Goal: Task Accomplishment & Management: Complete application form

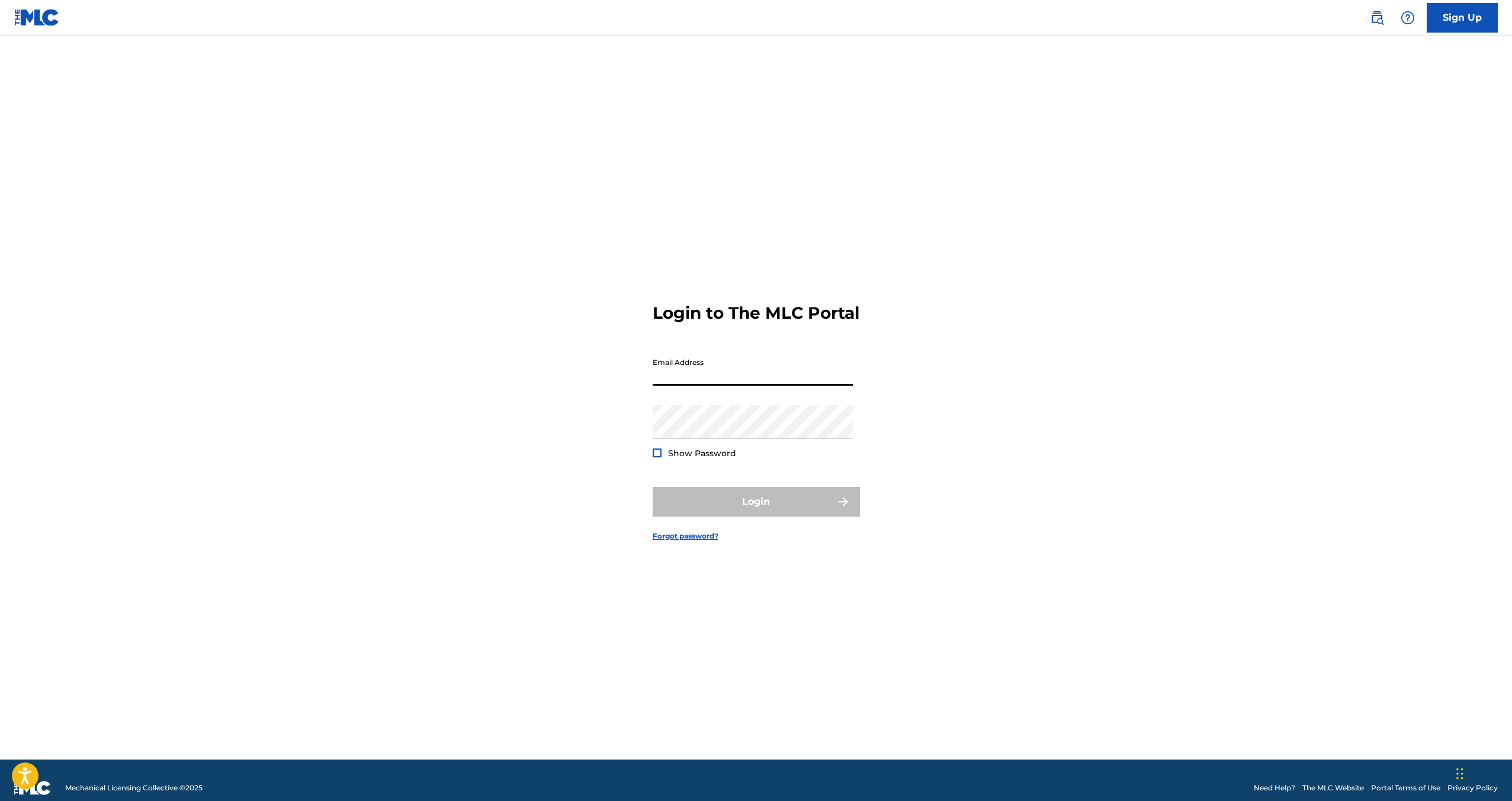
click at [750, 385] on input "Email Address" at bounding box center [752, 369] width 200 height 34
type input "[EMAIL_ADDRESS][DOMAIN_NAME]"
drag, startPoint x: 696, startPoint y: 461, endPoint x: 701, endPoint y: 466, distance: 7.1
click at [696, 459] on span "Show Password" at bounding box center [702, 453] width 68 height 10
click at [659, 459] on div "Show Password" at bounding box center [694, 453] width 84 height 12
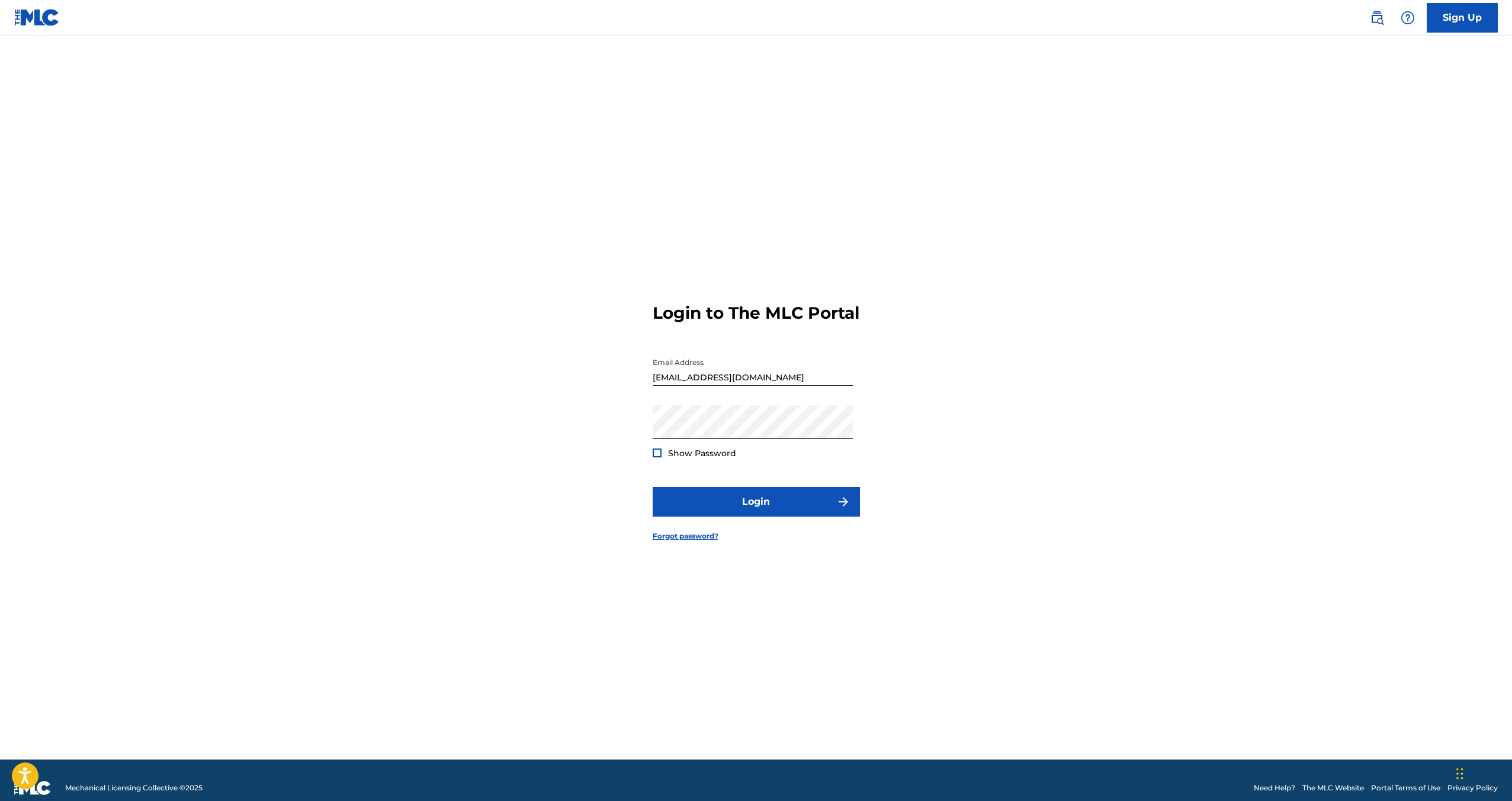
click at [657, 457] on div at bounding box center [657, 452] width 9 height 9
click at [694, 507] on button "Login" at bounding box center [756, 501] width 207 height 30
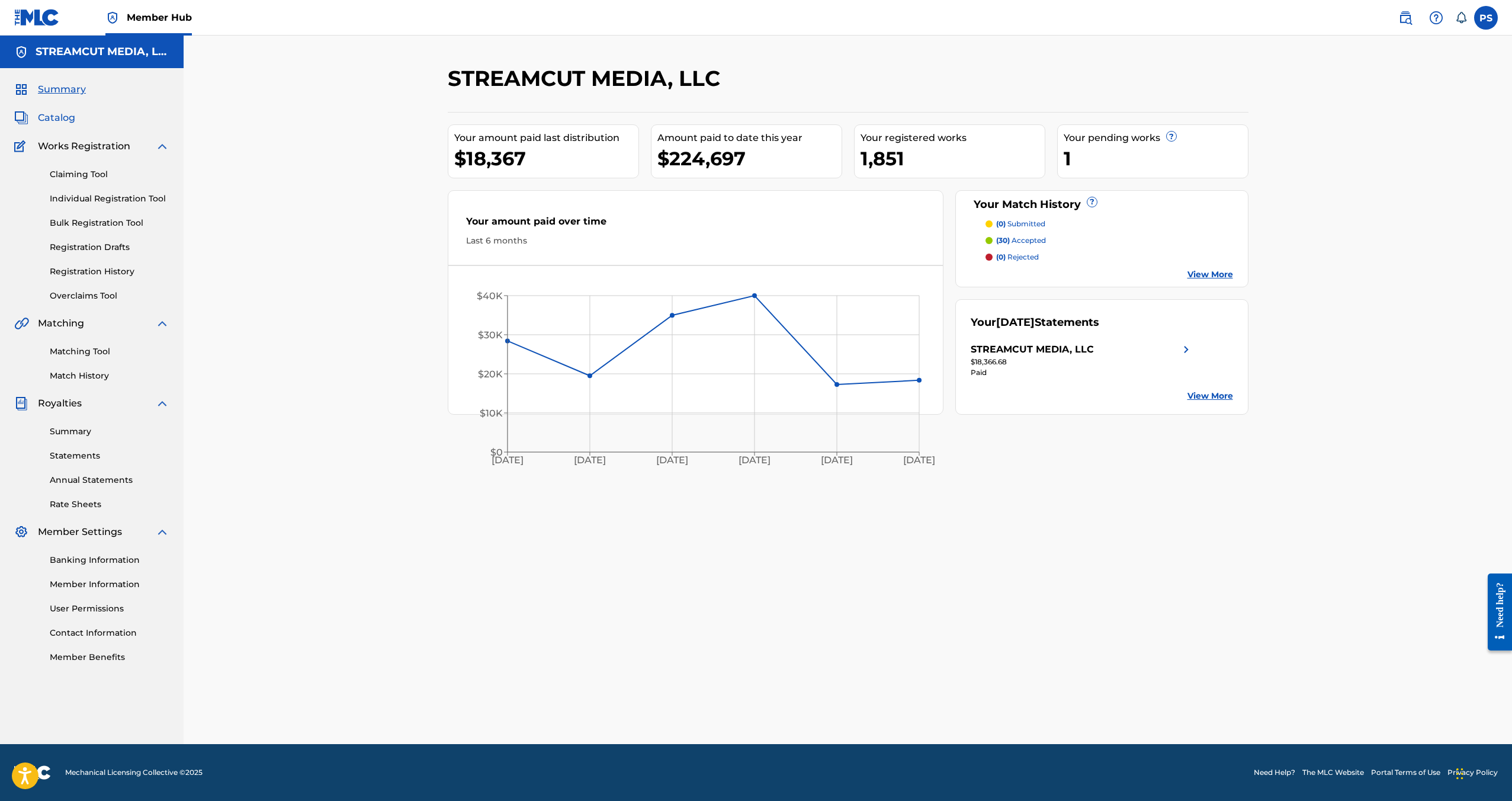
click at [60, 121] on span "Catalog" at bounding box center [56, 118] width 38 height 14
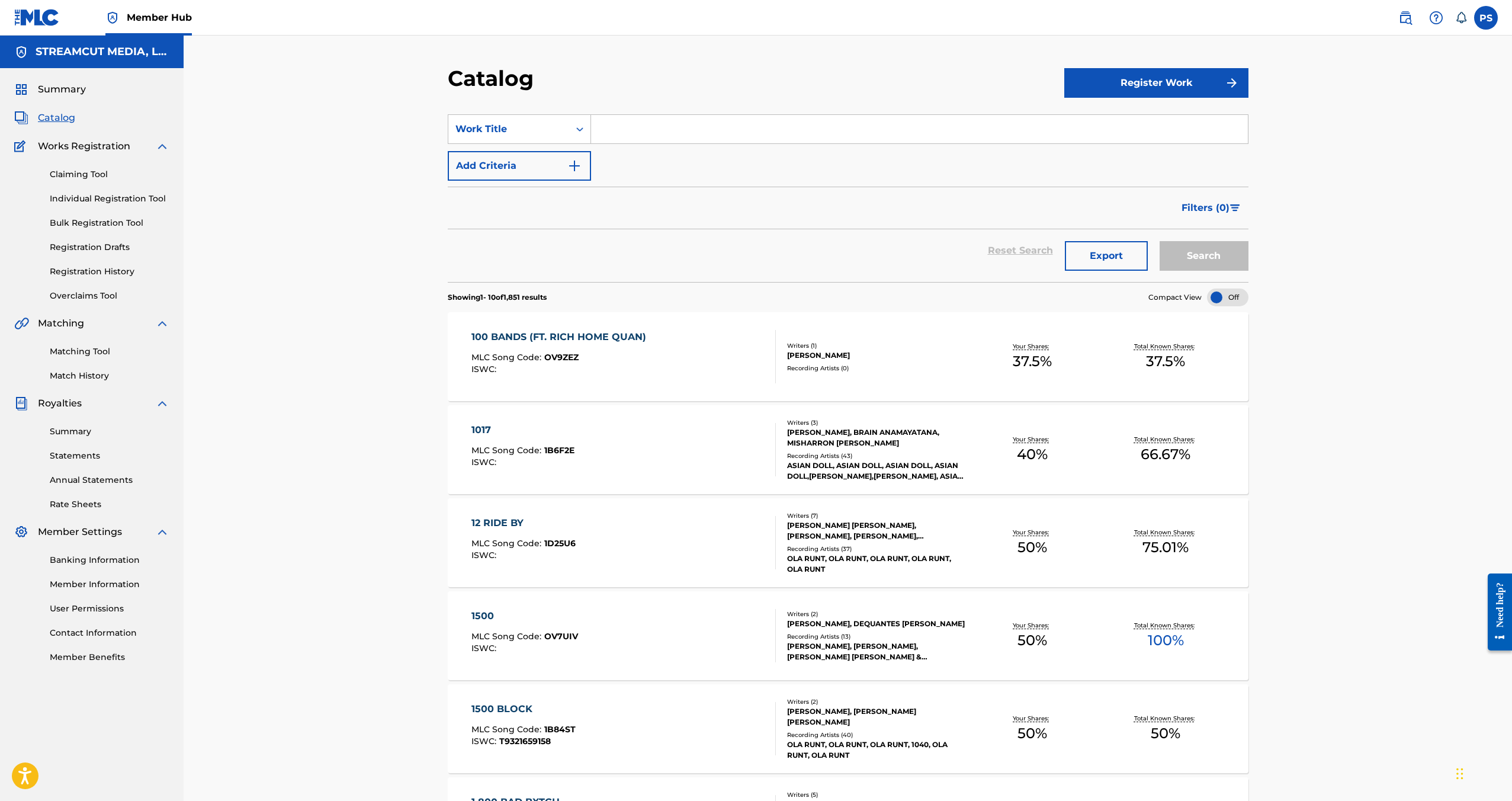
click at [641, 132] on input "Search Form" at bounding box center [920, 129] width 657 height 29
type input "way too long"
click at [1160, 241] on button "Search" at bounding box center [1205, 256] width 89 height 30
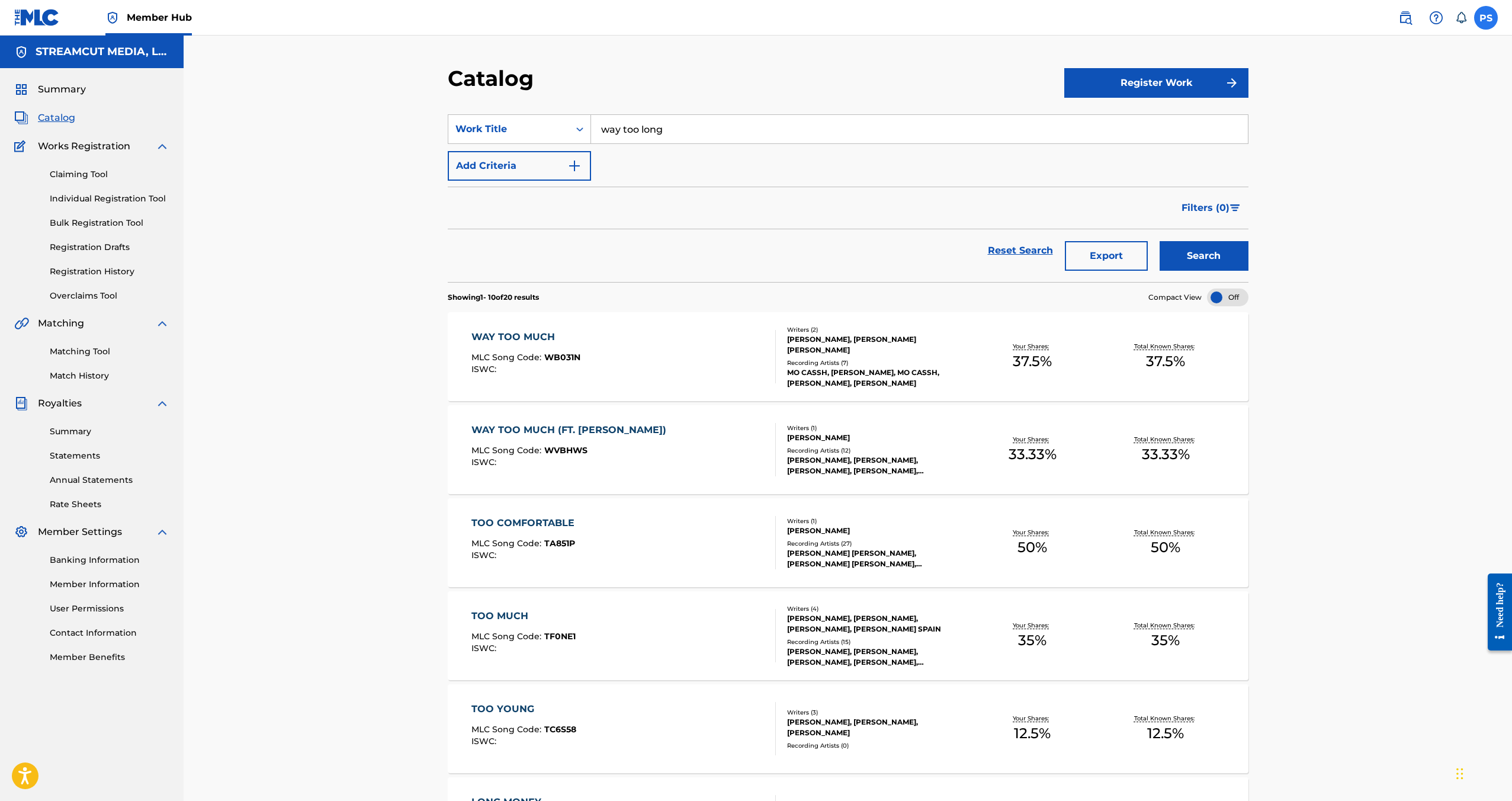
click at [1478, 22] on label at bounding box center [1486, 17] width 24 height 24
click at [1486, 17] on input "PS [PERSON_NAME] [PERSON_NAME][EMAIL_ADDRESS][DOMAIN_NAME] Notification Prefere…" at bounding box center [1486, 17] width 0 height 0
click at [1377, 169] on p "Log out" at bounding box center [1371, 168] width 28 height 10
click at [1486, 17] on input "PS [PERSON_NAME] [PERSON_NAME][EMAIL_ADDRESS][DOMAIN_NAME] Notification Prefere…" at bounding box center [1486, 17] width 0 height 0
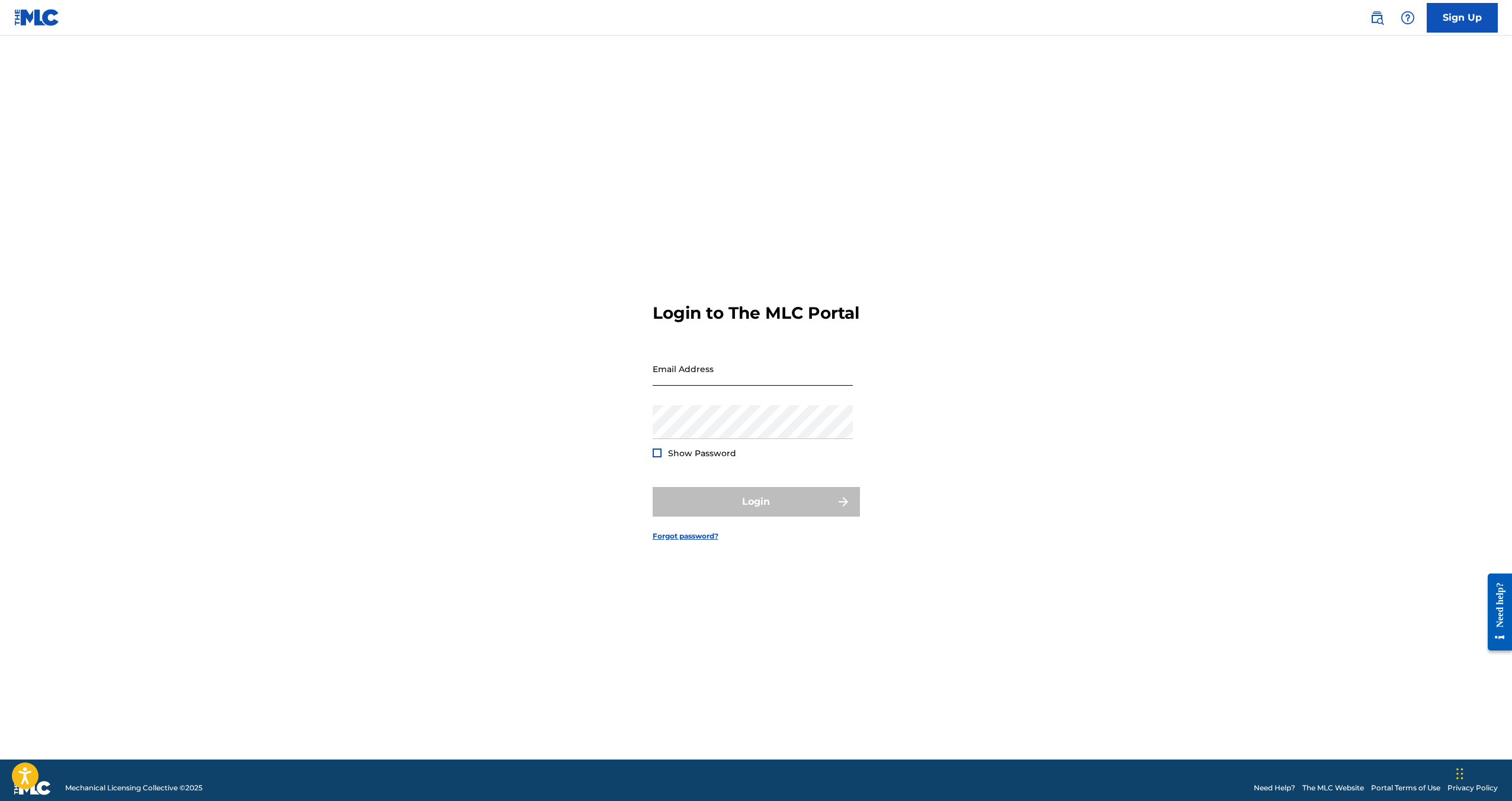
click at [788, 385] on input "Email Address" at bounding box center [752, 369] width 200 height 34
type input "[EMAIL_ADDRESS][DOMAIN_NAME]"
drag, startPoint x: 962, startPoint y: 411, endPoint x: 866, endPoint y: 433, distance: 98.5
click at [962, 412] on div "Login to The MLC Portal Email Address [EMAIL_ADDRESS][DOMAIN_NAME] Password Sho…" at bounding box center [756, 412] width 829 height 694
click at [687, 459] on span "Show Password" at bounding box center [702, 453] width 68 height 10
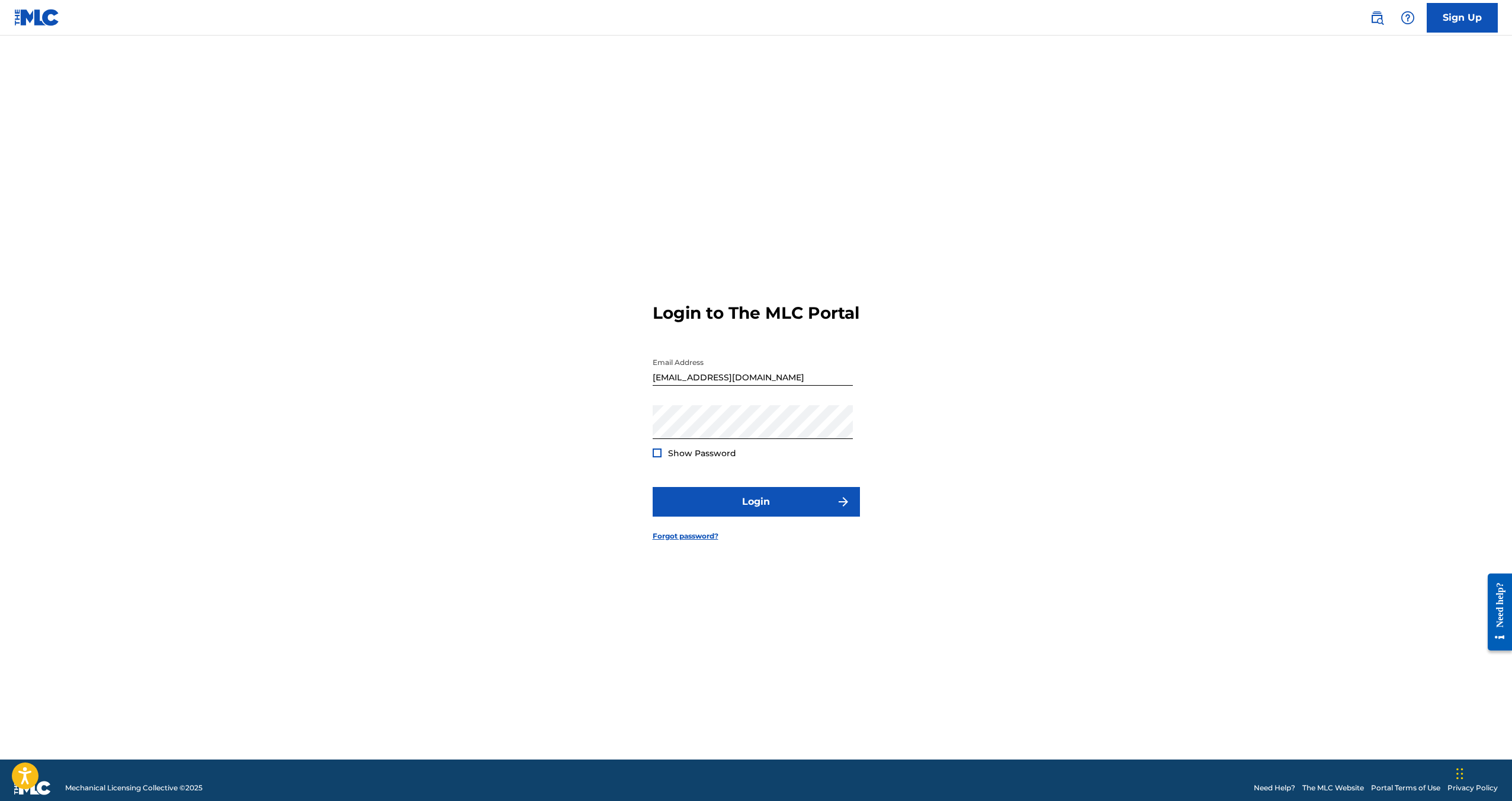
click at [666, 459] on div "Show Password" at bounding box center [694, 453] width 84 height 12
click at [659, 457] on div at bounding box center [657, 452] width 9 height 9
click at [739, 507] on button "Login" at bounding box center [756, 501] width 207 height 30
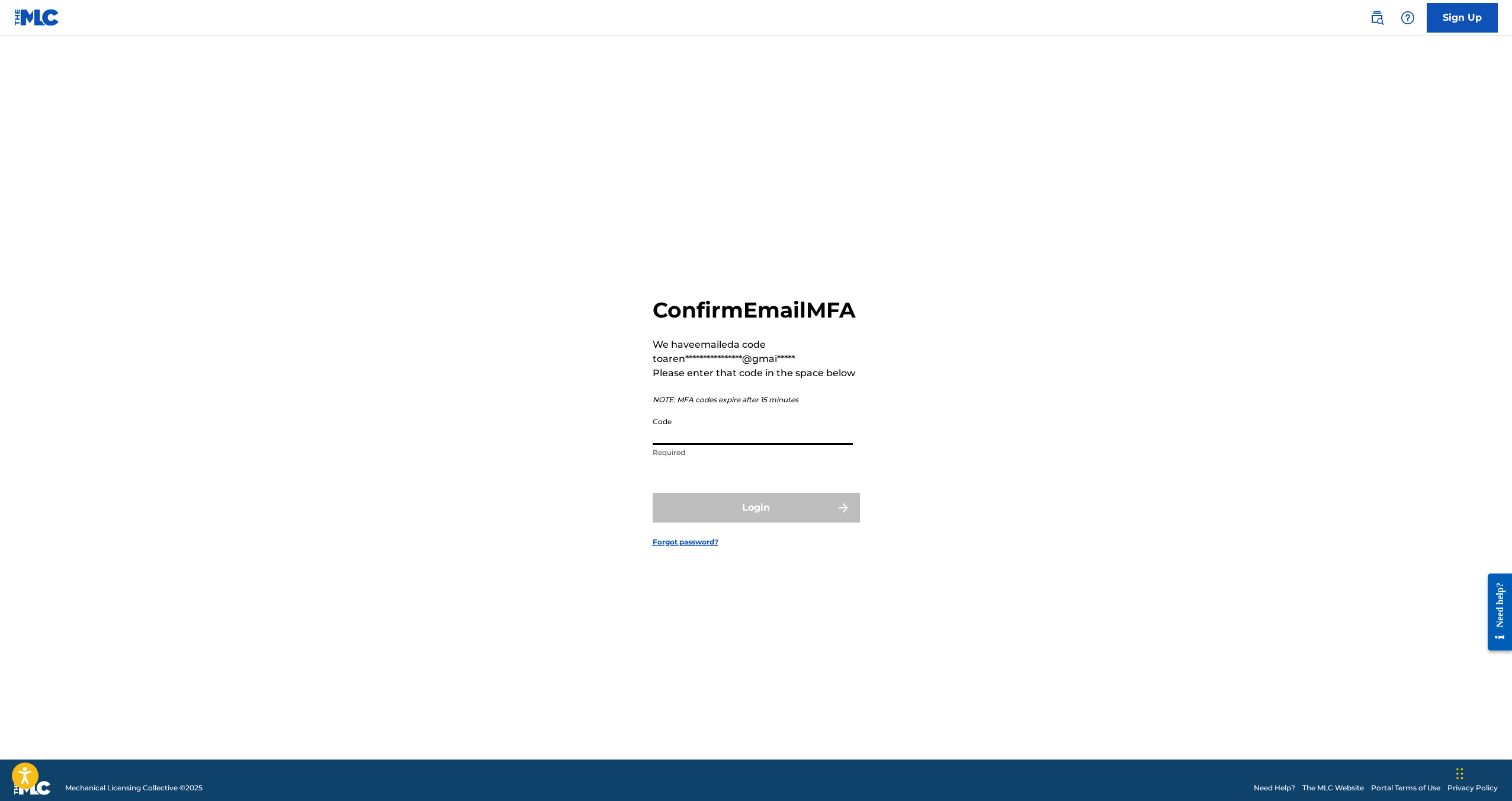
click at [728, 445] on input "Code" at bounding box center [752, 428] width 200 height 34
paste input "568325"
type input "568325"
click at [736, 522] on button "Login" at bounding box center [756, 508] width 207 height 30
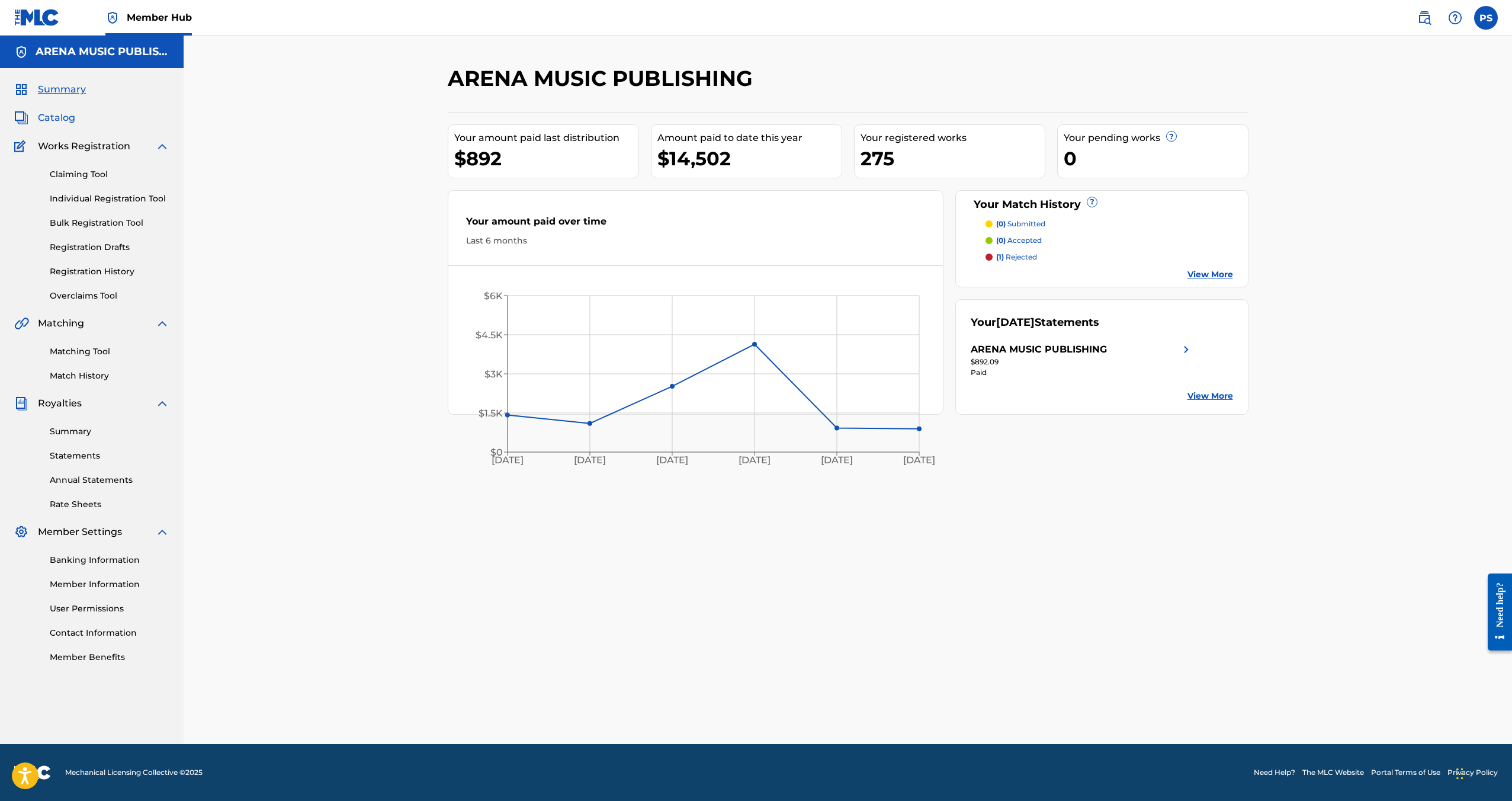
click at [60, 119] on span "Catalog" at bounding box center [56, 118] width 38 height 14
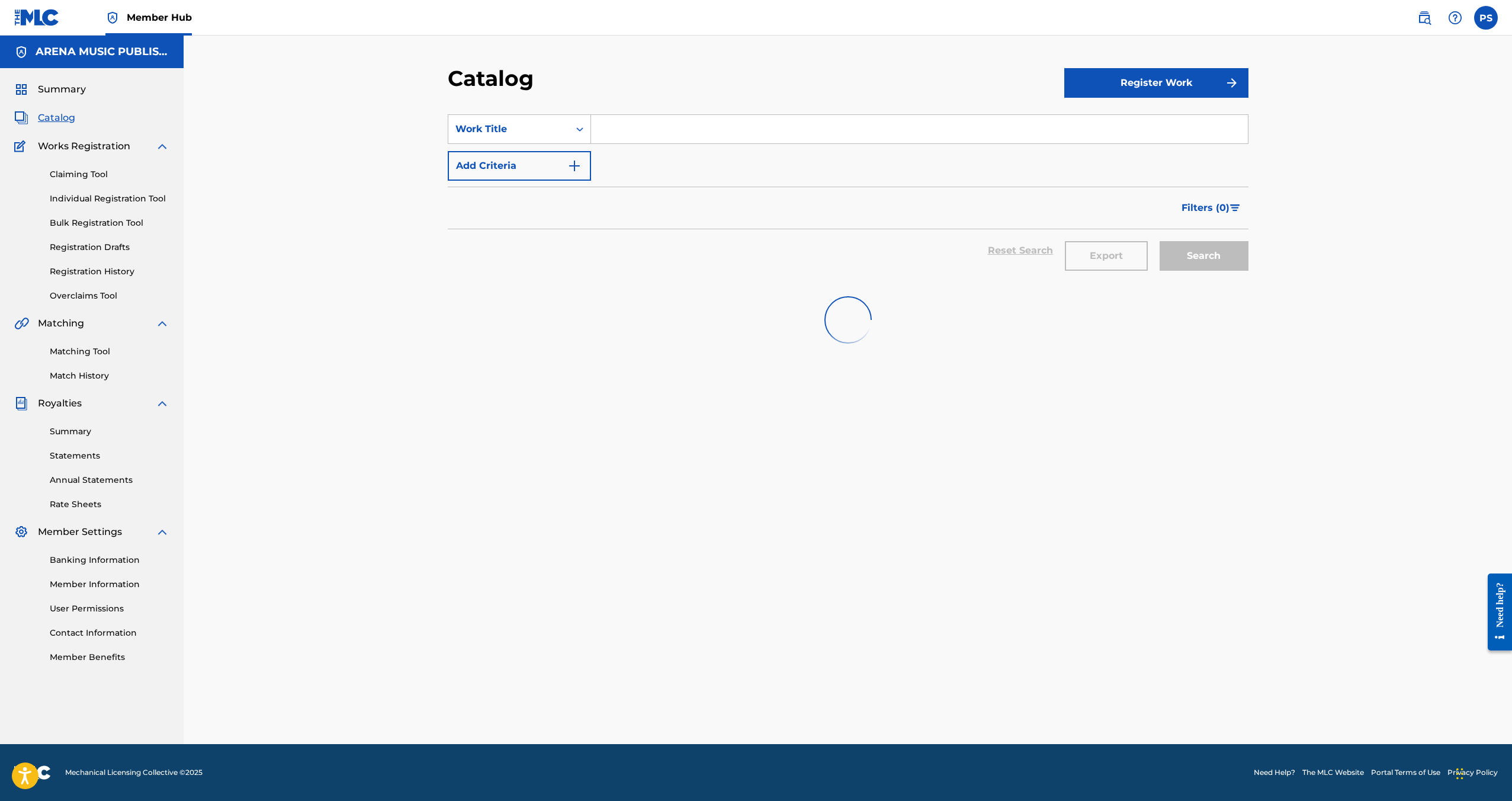
click at [701, 135] on input "Search Form" at bounding box center [920, 129] width 657 height 29
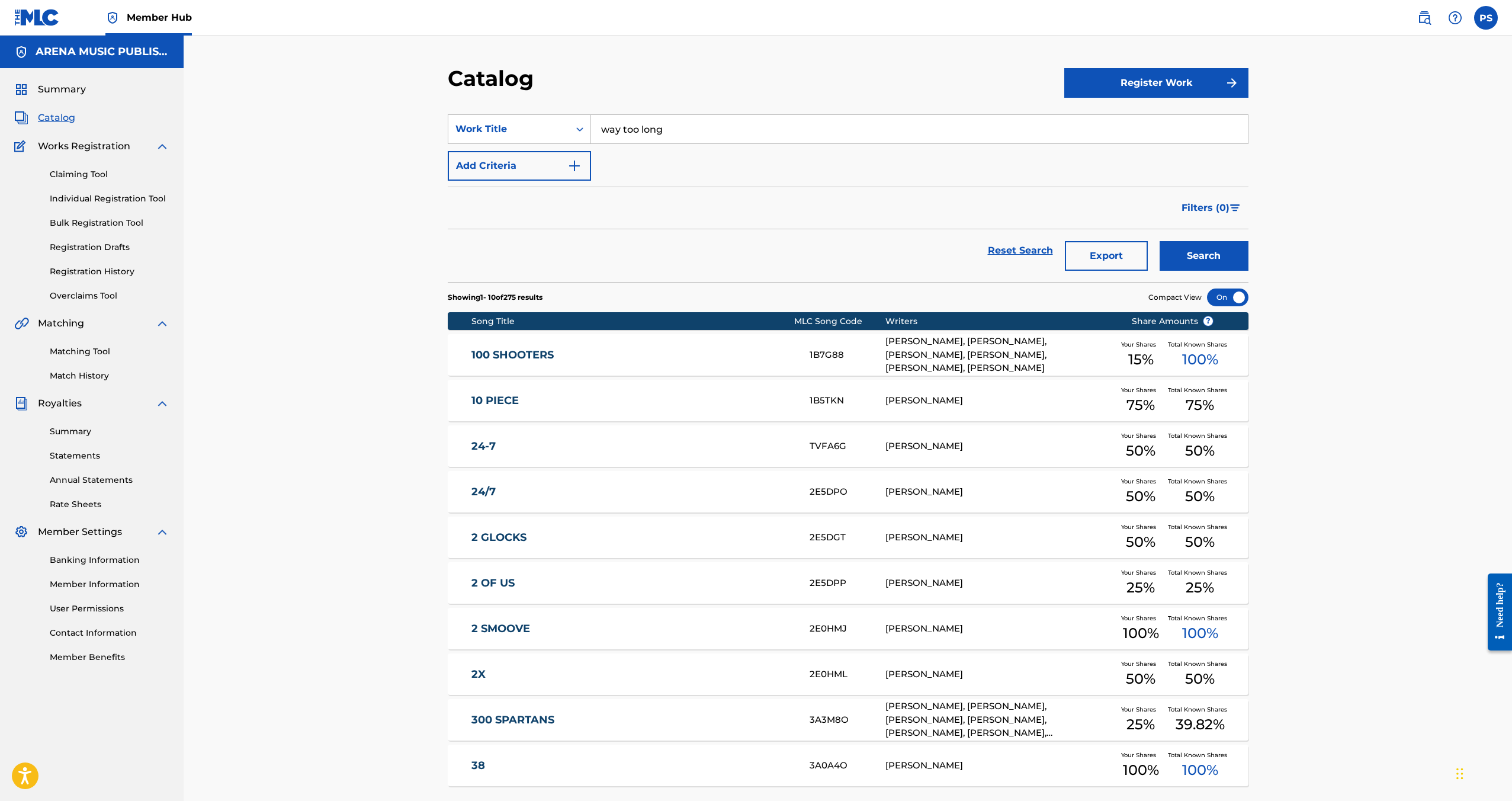
type input "way too long"
click at [1160, 241] on button "Search" at bounding box center [1205, 256] width 89 height 30
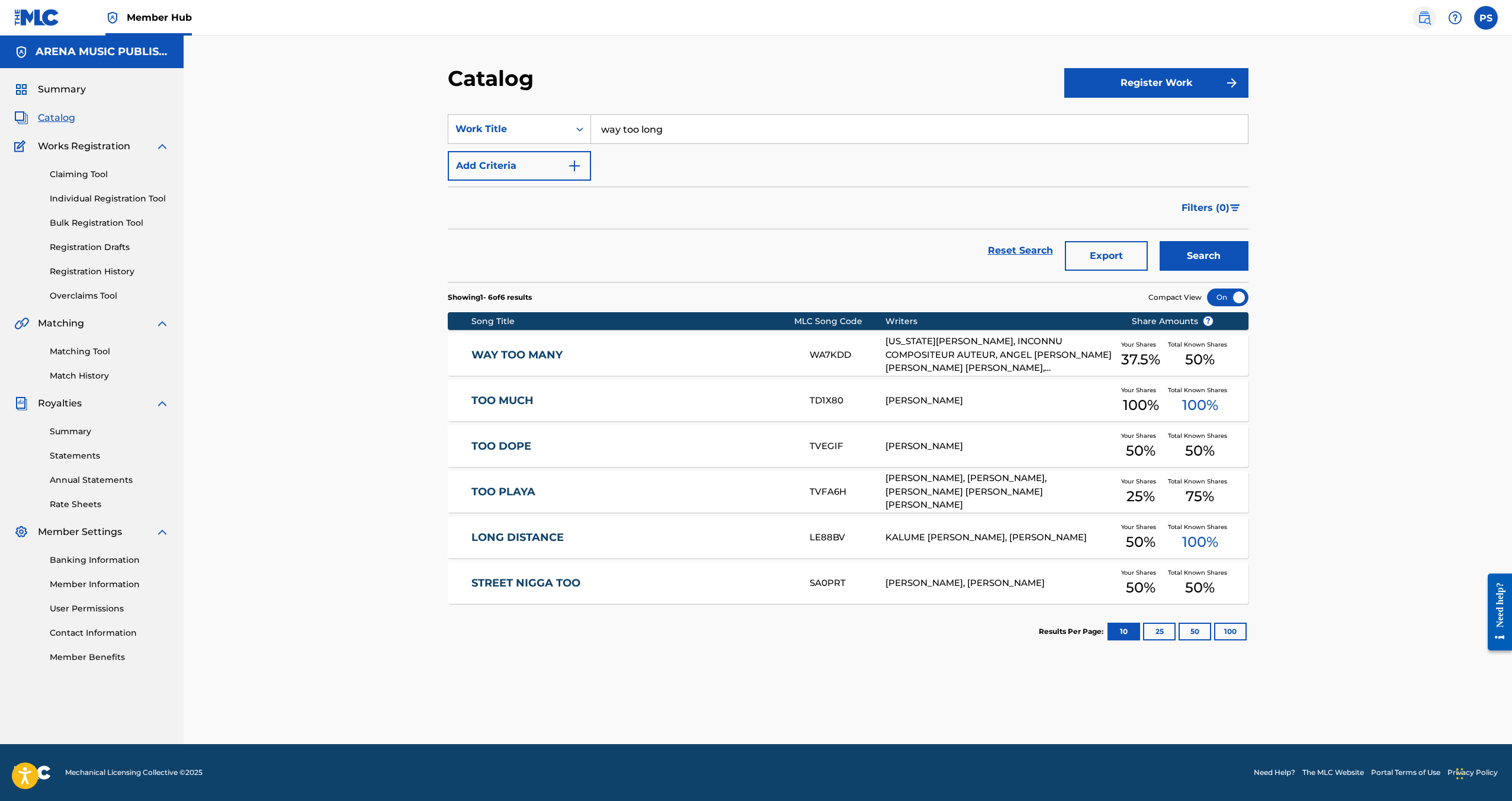
click at [1426, 17] on img at bounding box center [1425, 17] width 14 height 14
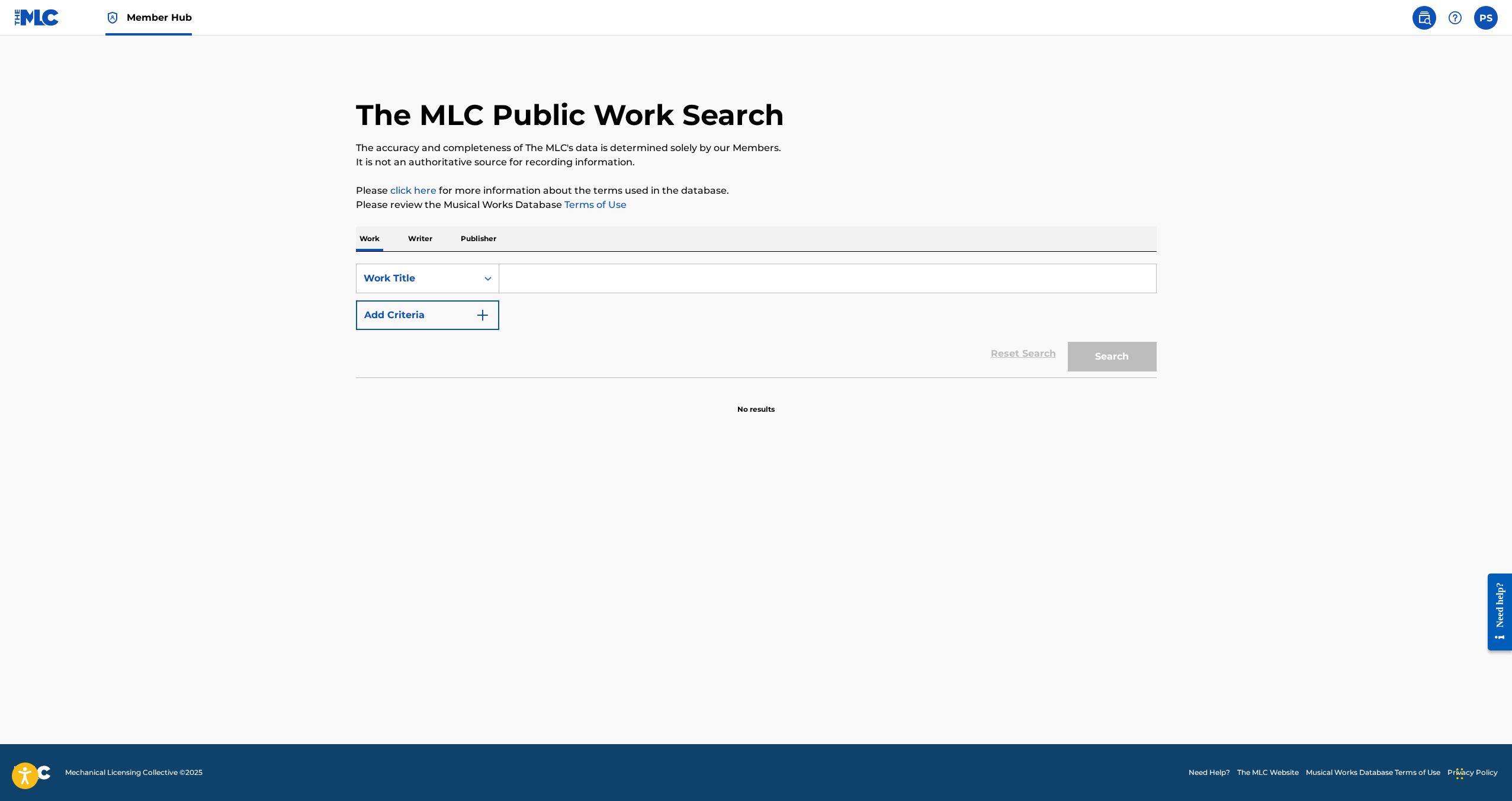
click at [792, 288] on input "Search Form" at bounding box center [828, 278] width 657 height 29
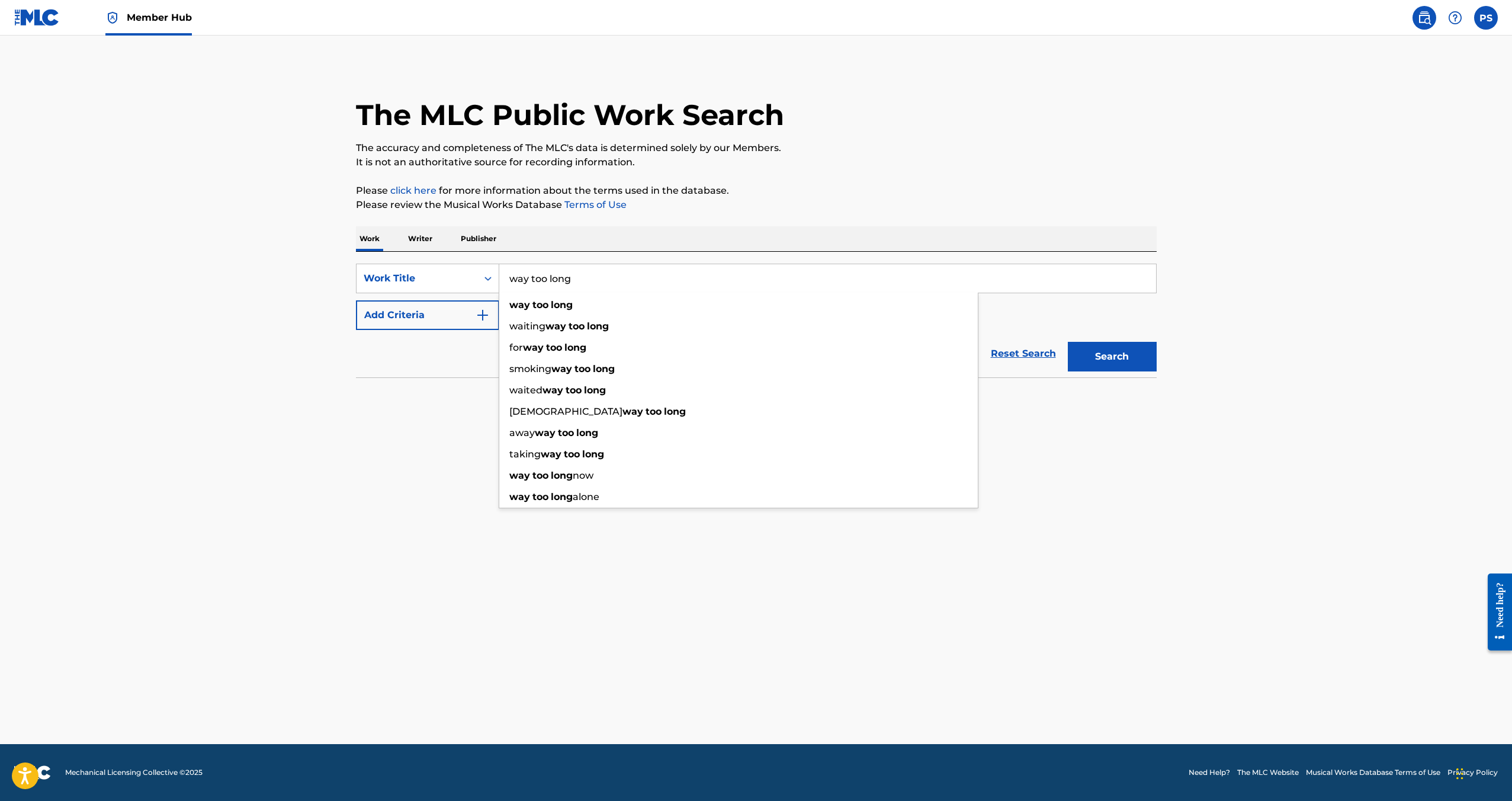
type input "way too long"
click at [1068, 342] on button "Search" at bounding box center [1113, 356] width 89 height 30
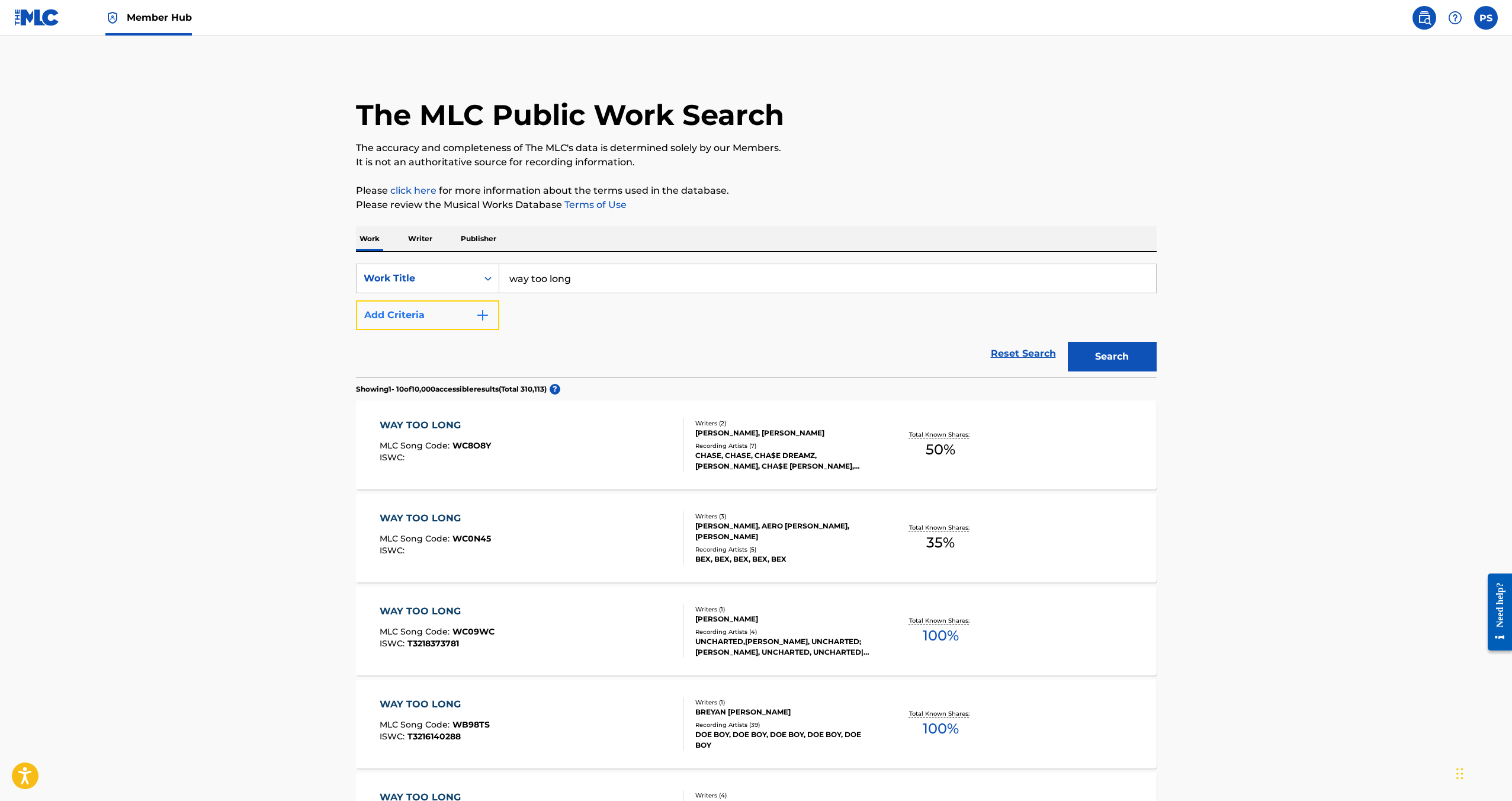
click at [443, 321] on button "Add Criteria" at bounding box center [428, 315] width 143 height 30
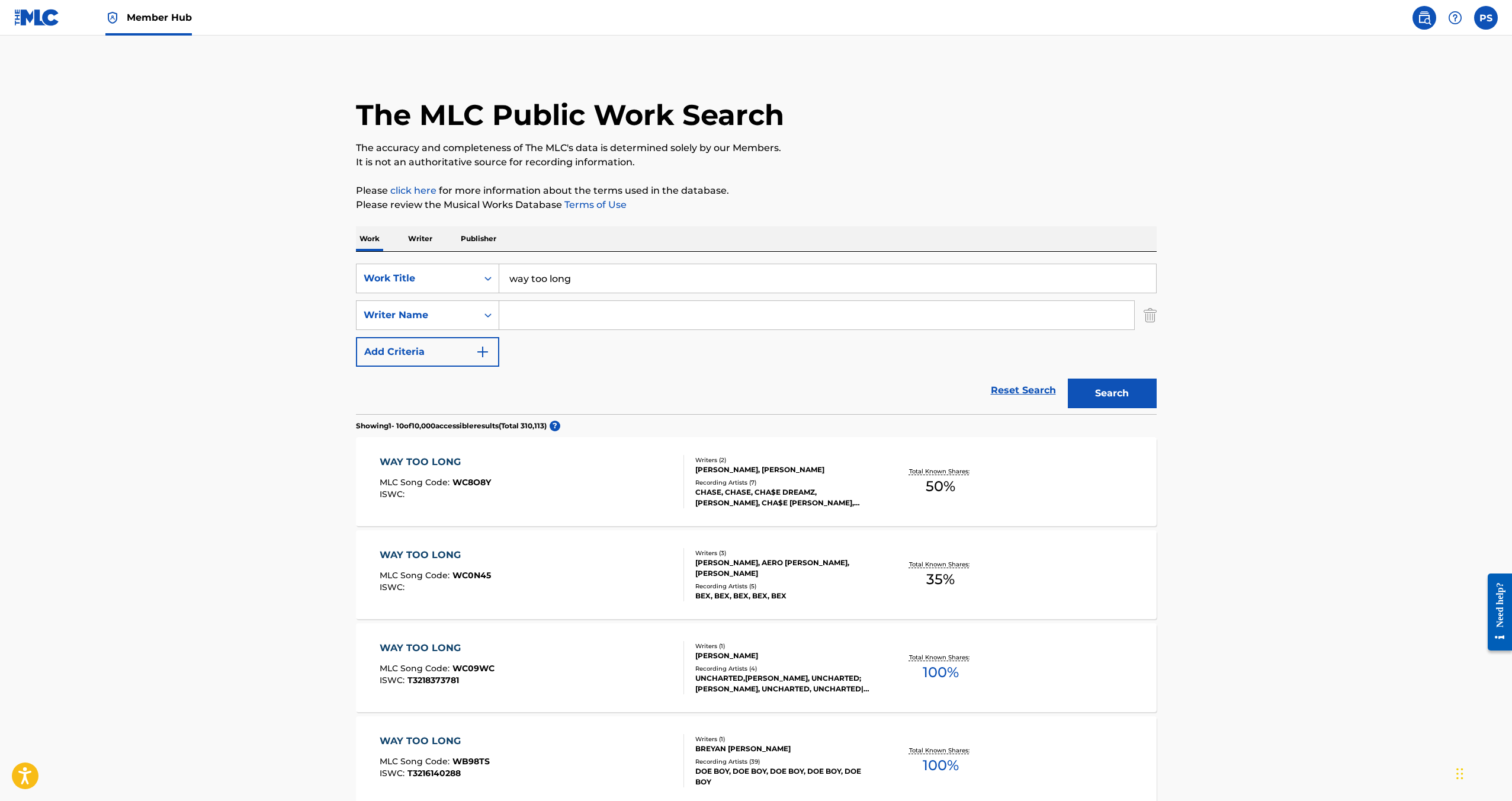
click at [573, 310] on input "Search Form" at bounding box center [817, 314] width 635 height 29
paste input "[PERSON_NAME]"
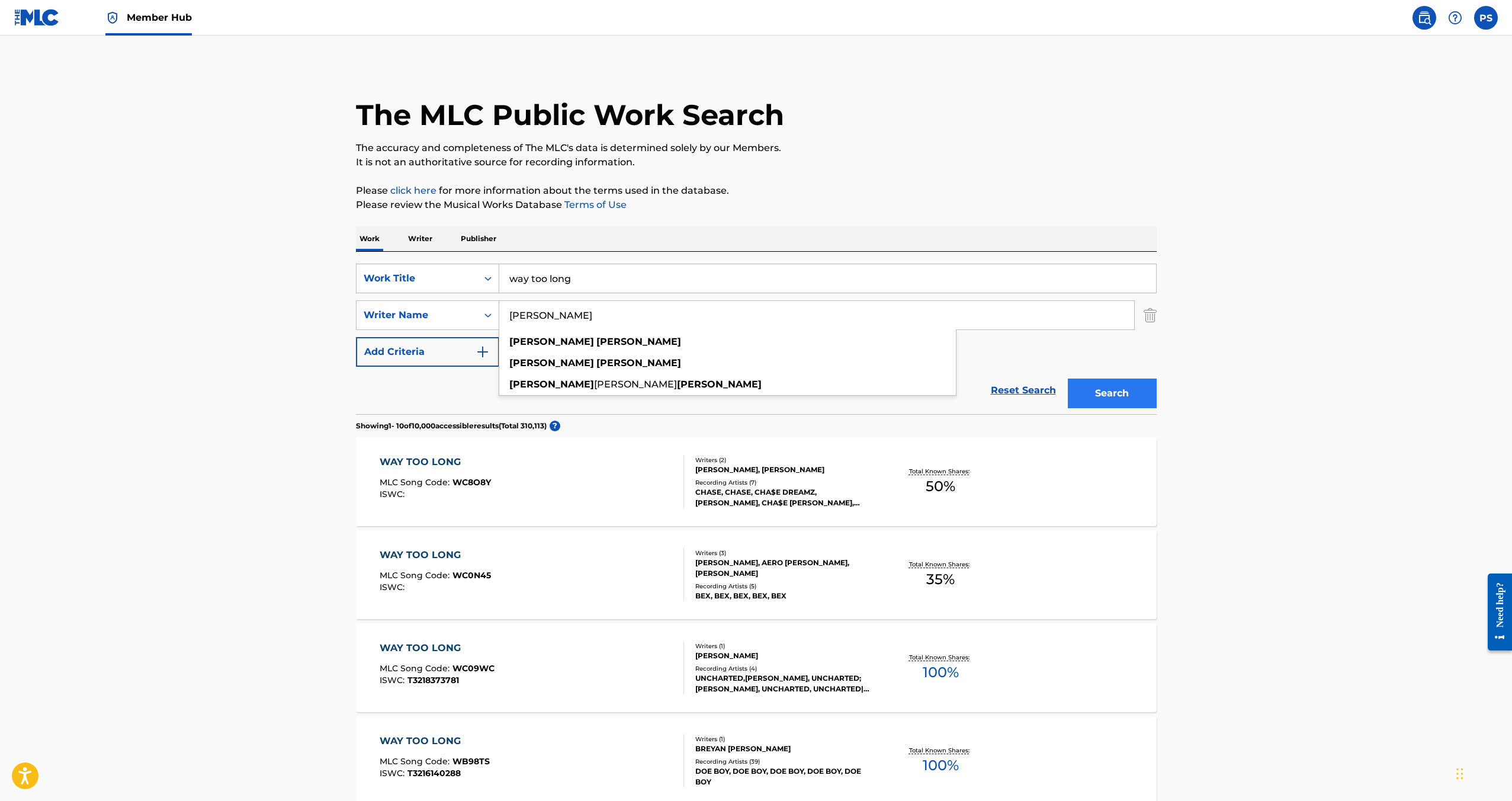
type input "[PERSON_NAME]"
click at [1087, 397] on button "Search" at bounding box center [1113, 393] width 89 height 30
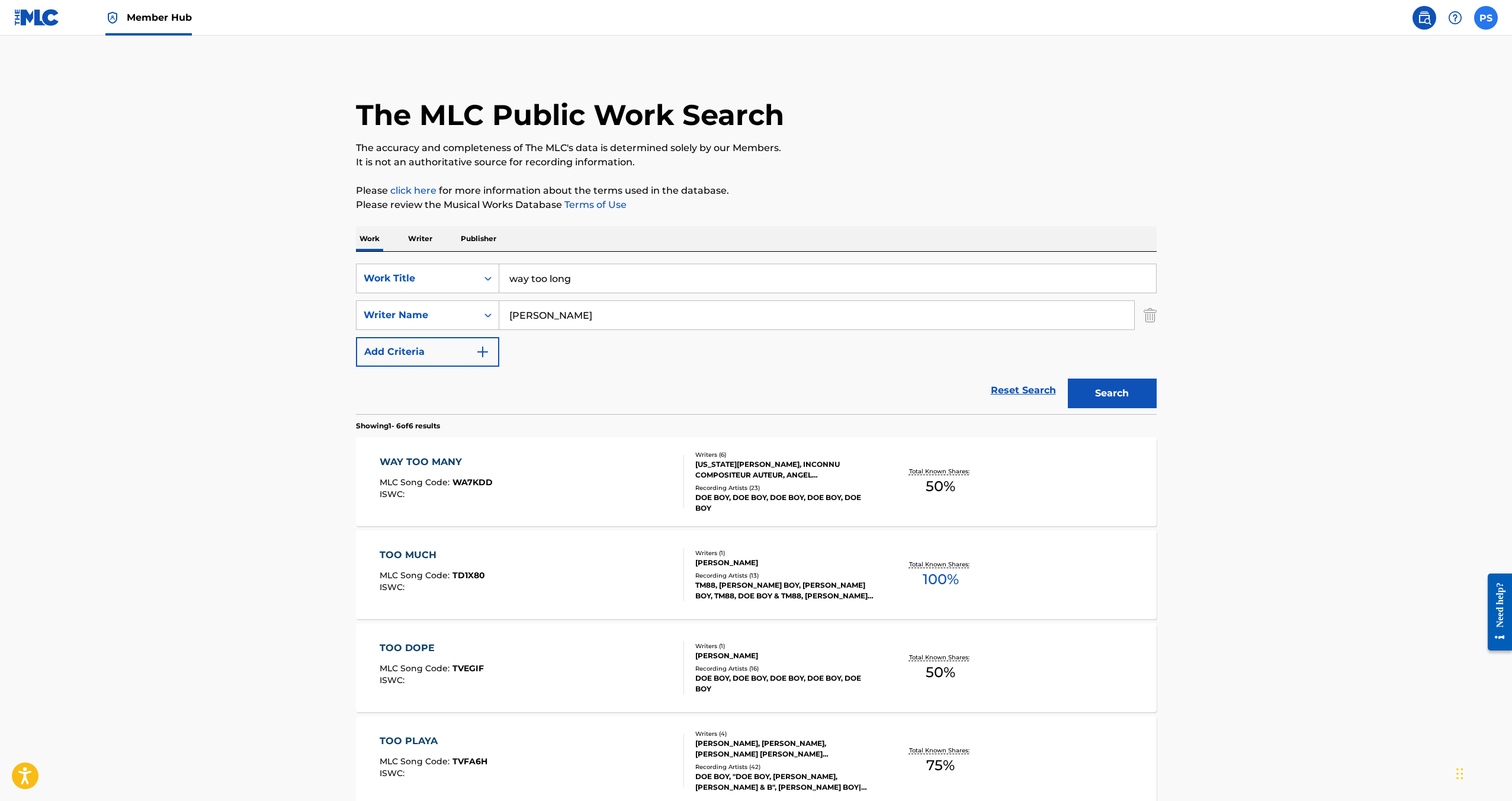
click at [1488, 23] on label at bounding box center [1486, 17] width 24 height 24
click at [1486, 17] on input "PS [PERSON_NAME] [EMAIL_ADDRESS][DOMAIN_NAME] Notification Preferences Profile …" at bounding box center [1486, 17] width 0 height 0
click at [1370, 169] on p "Log out" at bounding box center [1371, 168] width 28 height 10
click at [1486, 17] on input "PS [PERSON_NAME] [EMAIL_ADDRESS][DOMAIN_NAME] Notification Preferences Profile …" at bounding box center [1486, 17] width 0 height 0
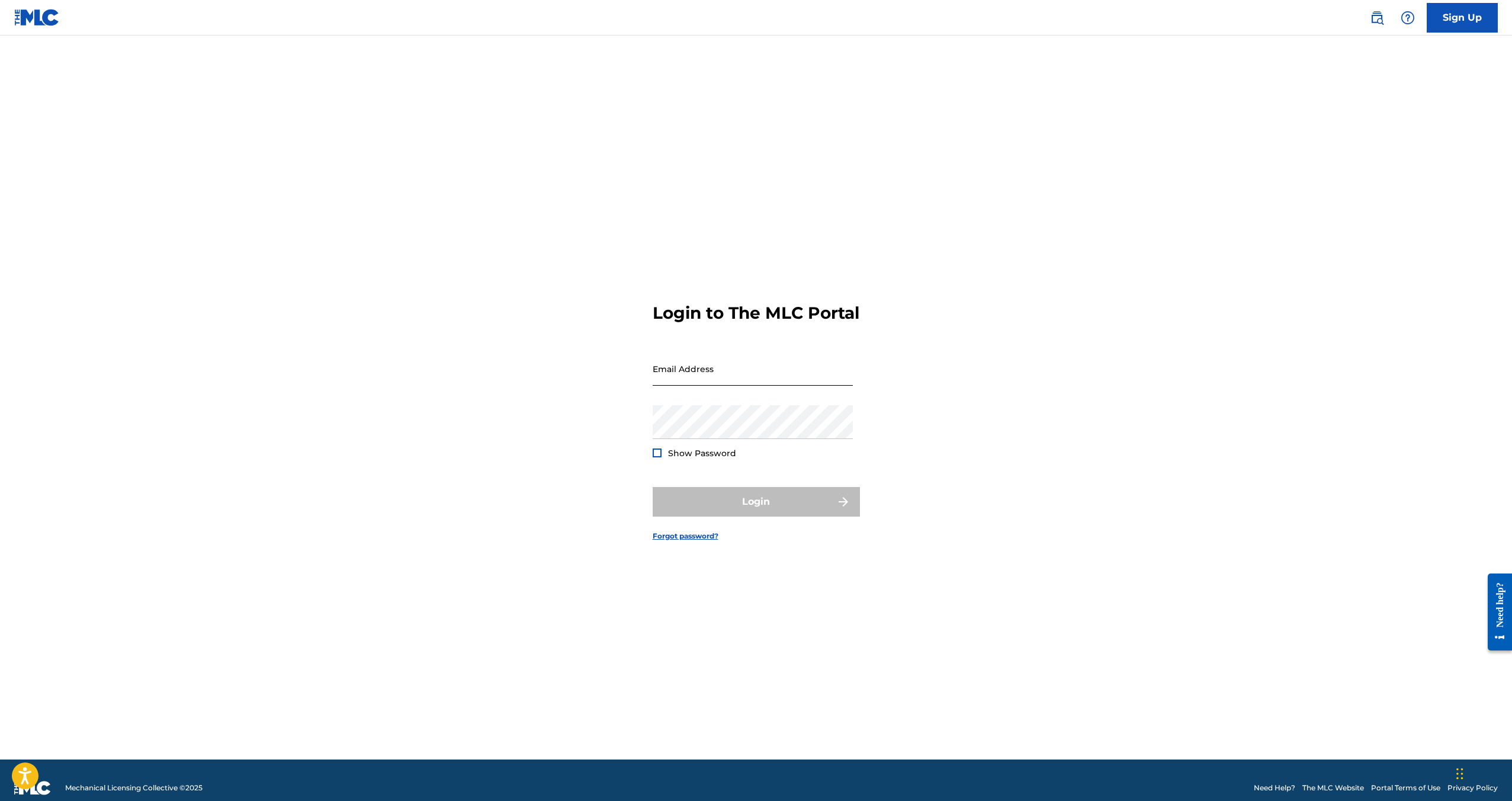
click at [813, 385] on input "Email Address" at bounding box center [752, 369] width 200 height 34
type input "[EMAIL_ADDRESS][DOMAIN_NAME]"
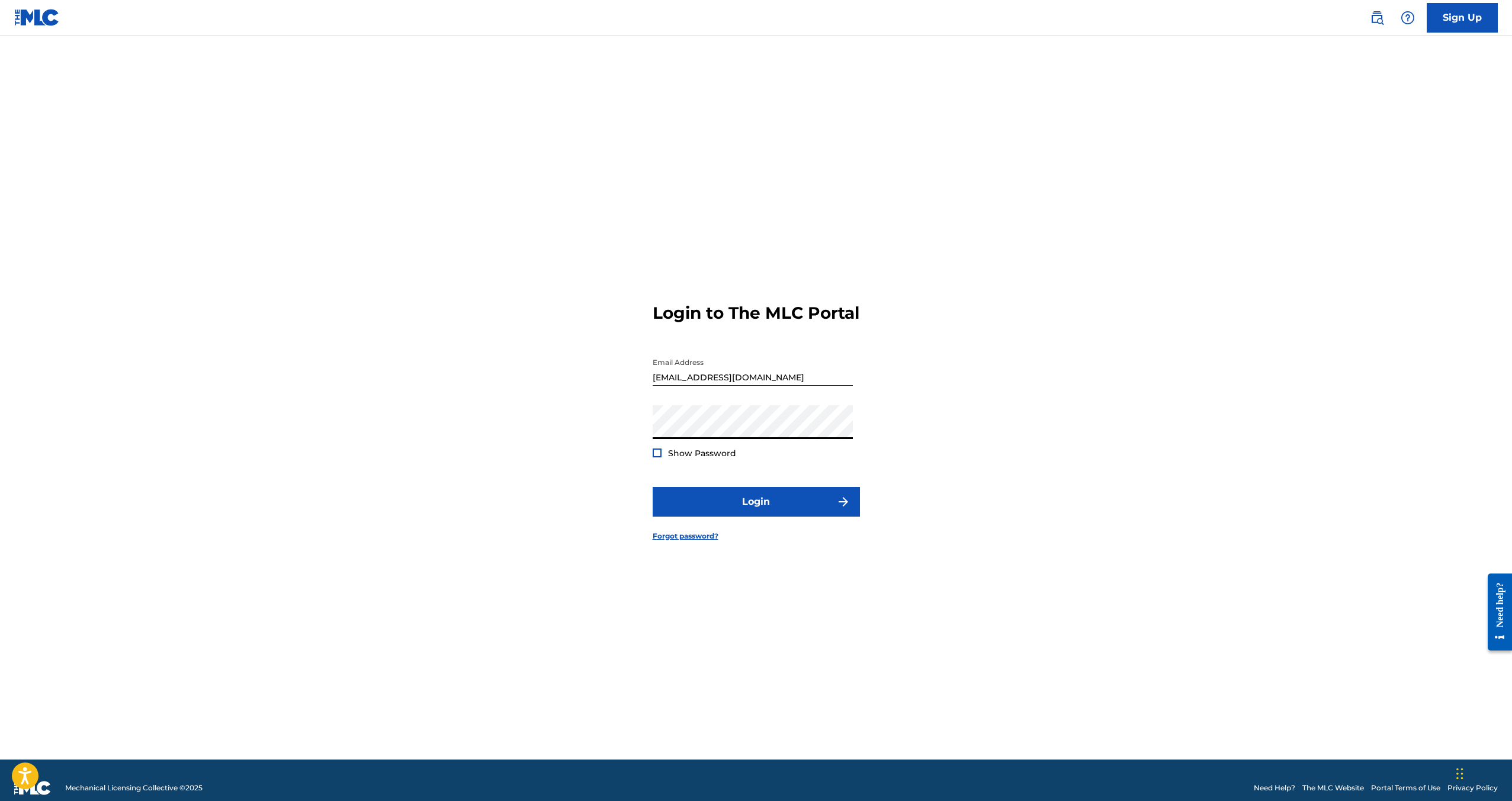
click at [652, 487] on button "Login" at bounding box center [756, 501] width 207 height 30
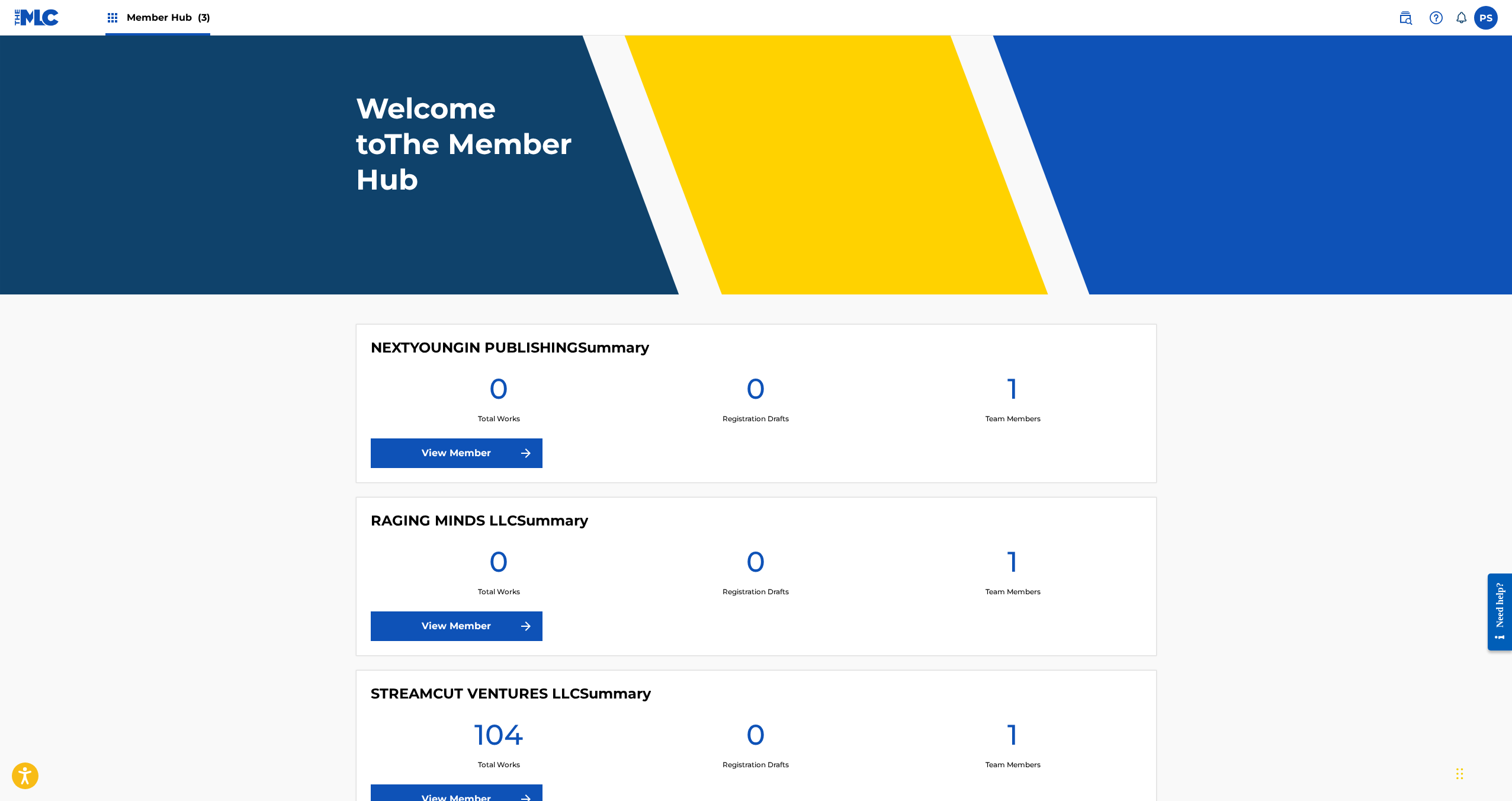
scroll to position [130, 0]
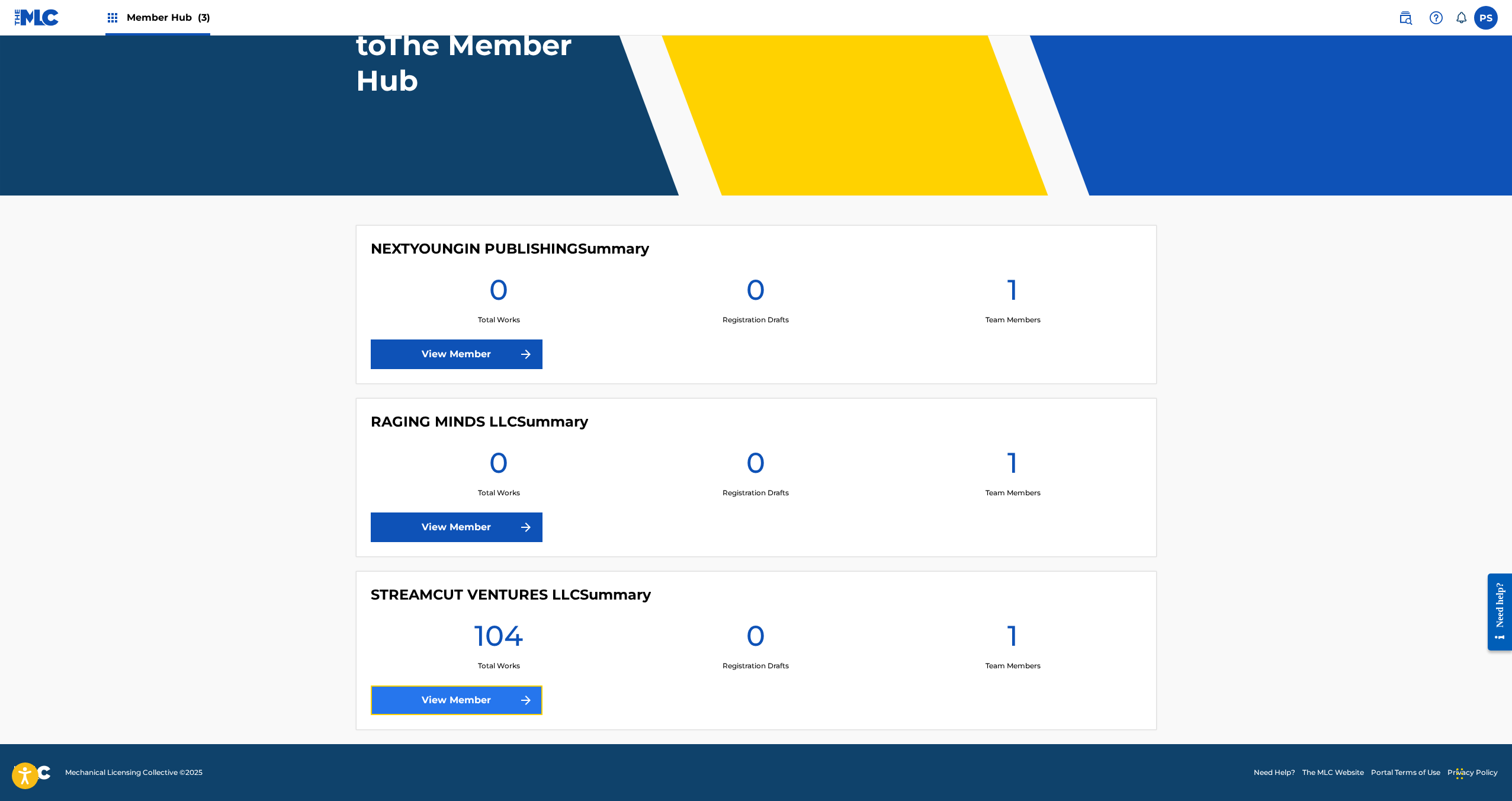
click at [498, 708] on link "View Member" at bounding box center [456, 700] width 172 height 30
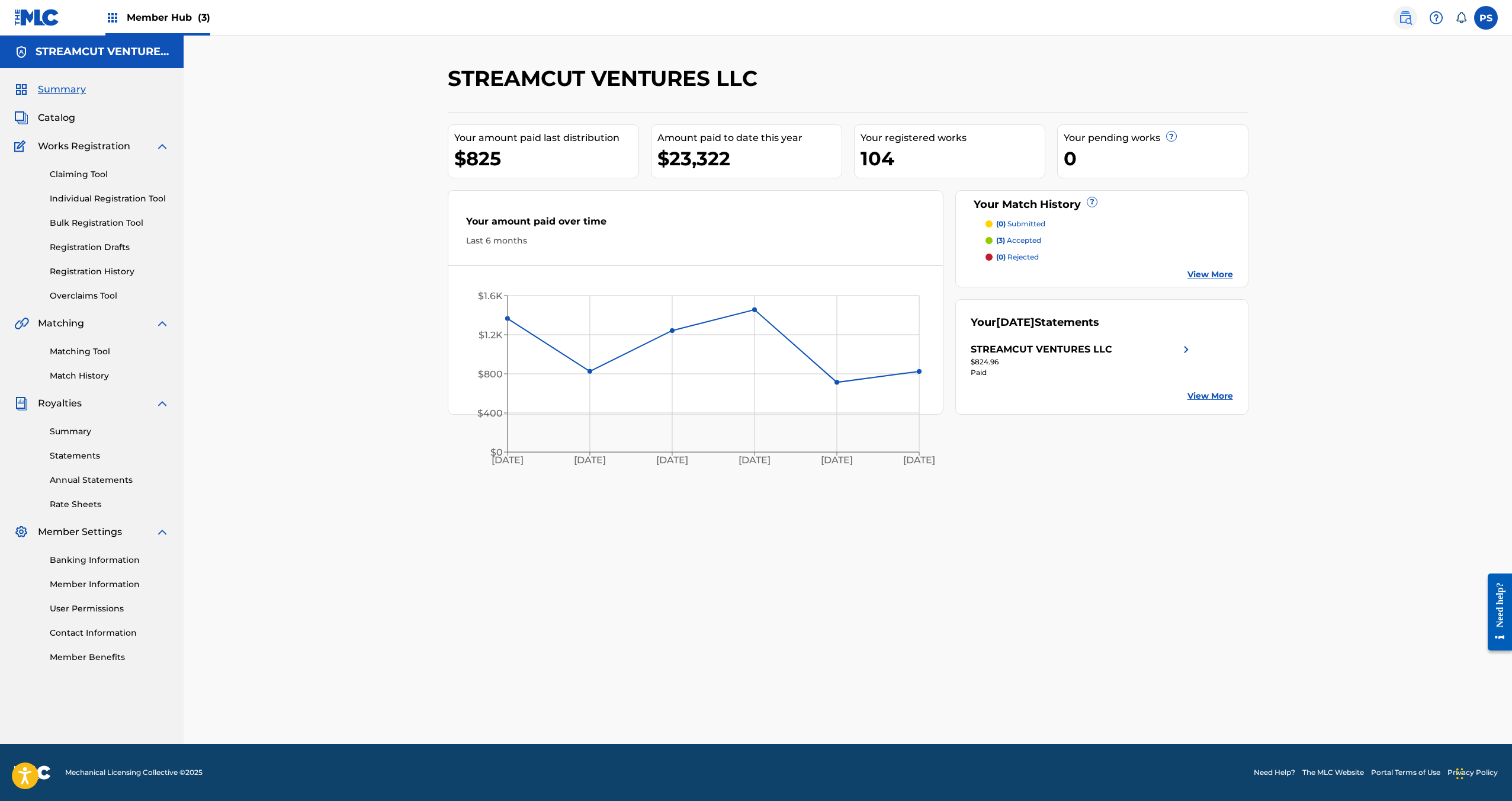
click at [1415, 17] on link at bounding box center [1405, 17] width 24 height 24
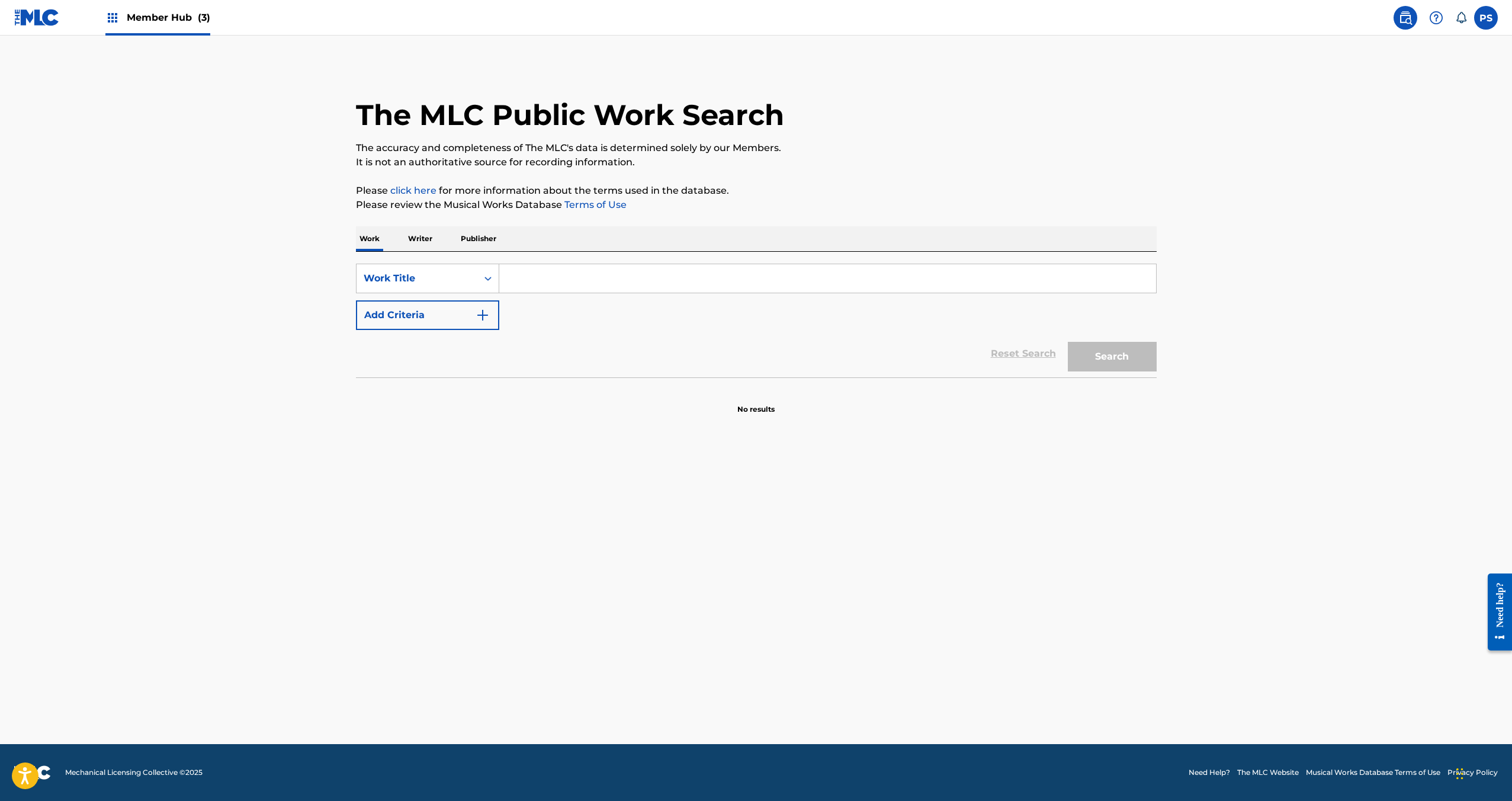
click at [580, 285] on input "Search Form" at bounding box center [828, 278] width 657 height 29
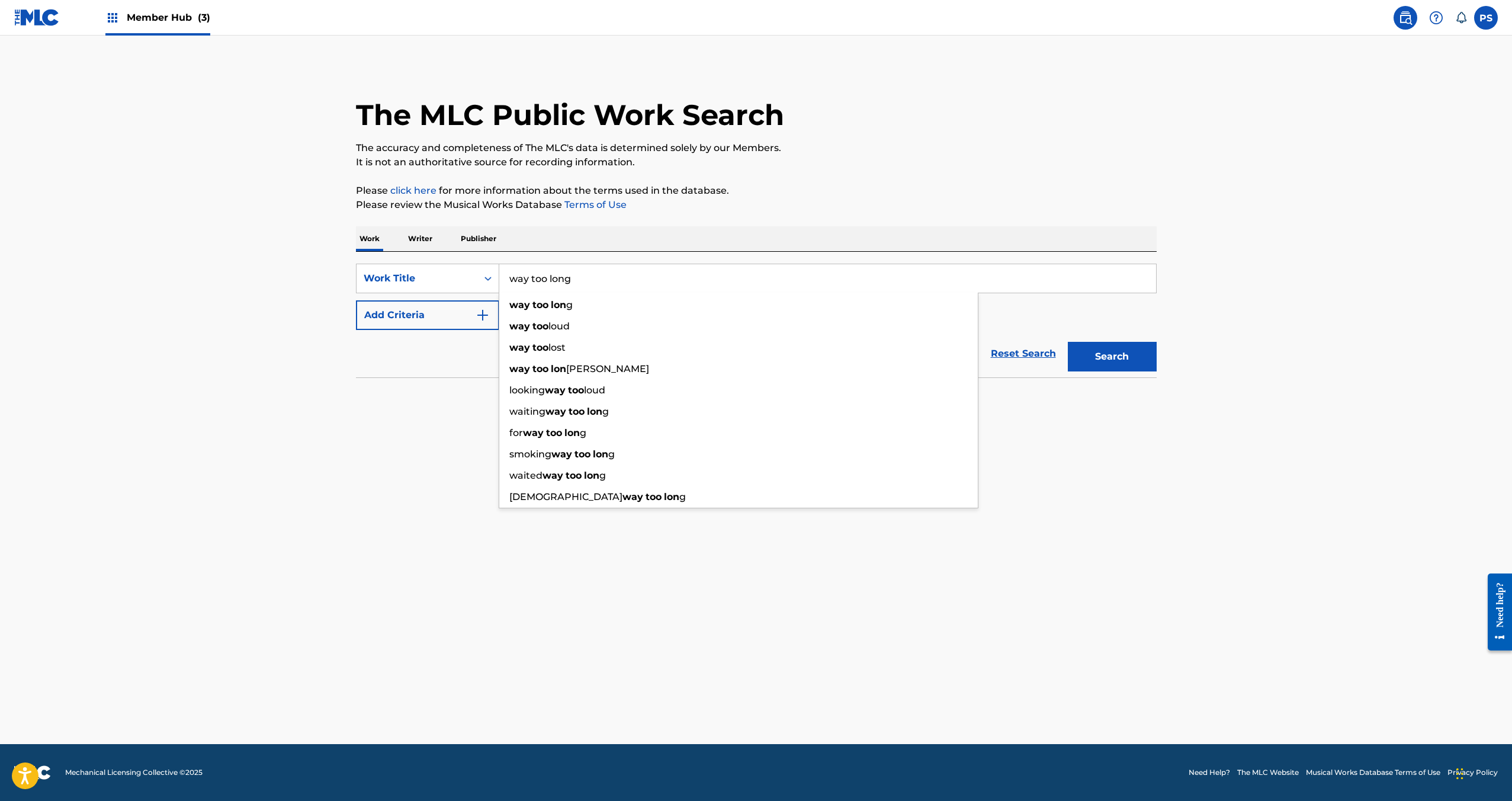
type input "way too long"
click at [1068, 342] on button "Search" at bounding box center [1113, 356] width 89 height 30
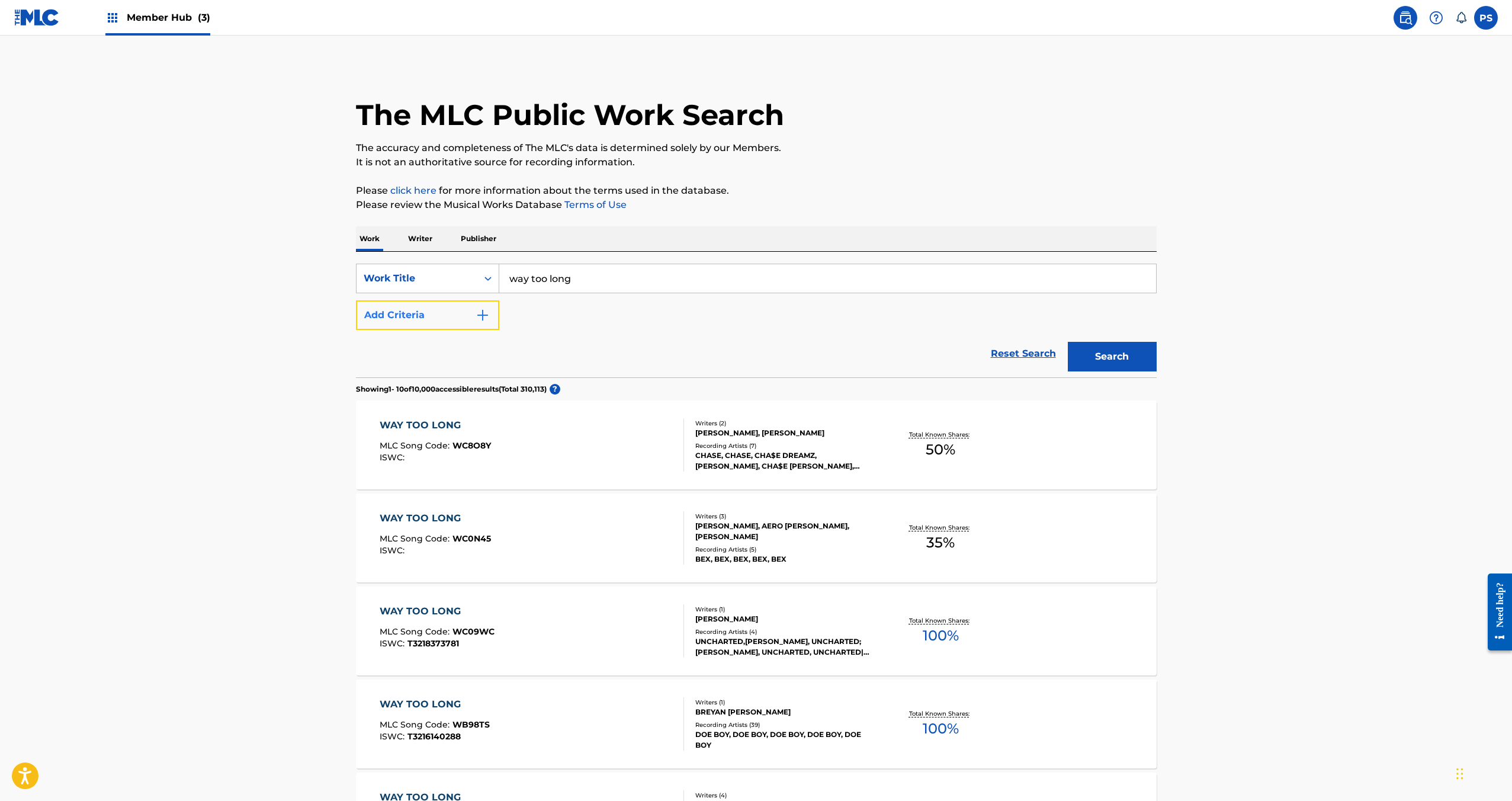
click at [450, 302] on button "Add Criteria" at bounding box center [428, 315] width 143 height 30
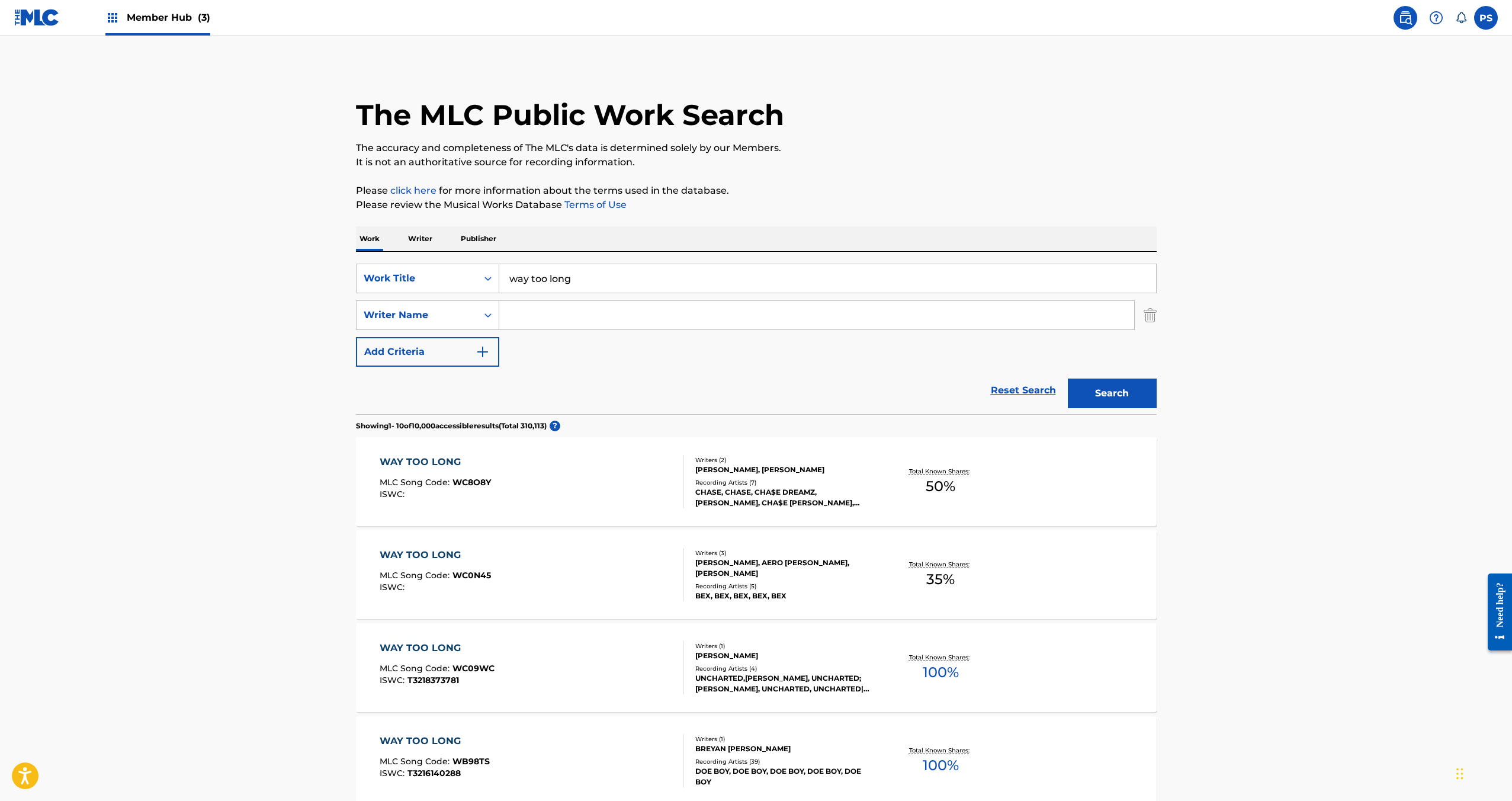
click at [554, 321] on input "Search Form" at bounding box center [817, 314] width 635 height 29
paste input "[PERSON_NAME]"
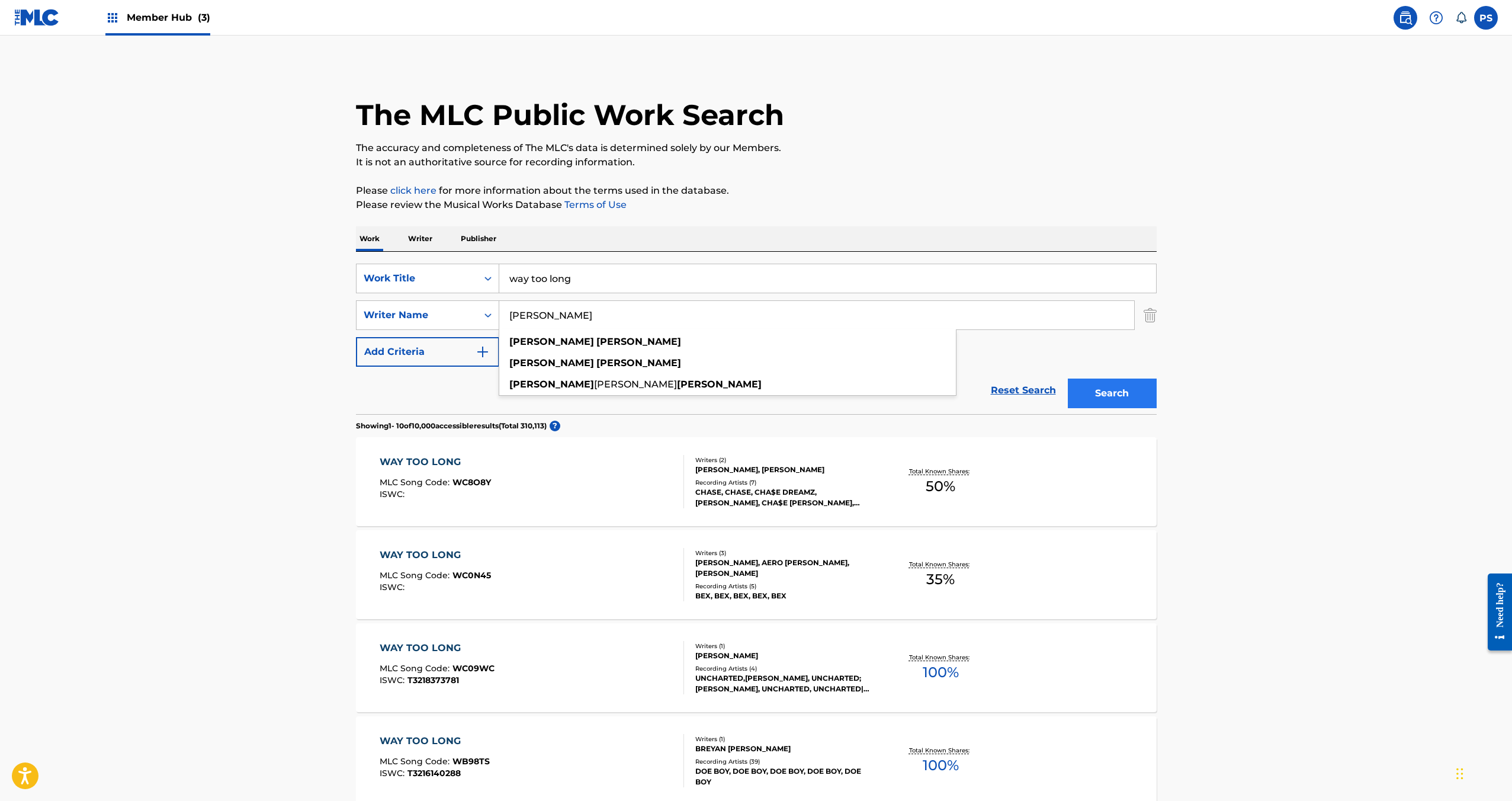
type input "[PERSON_NAME]"
click at [1084, 397] on button "Search" at bounding box center [1113, 393] width 89 height 30
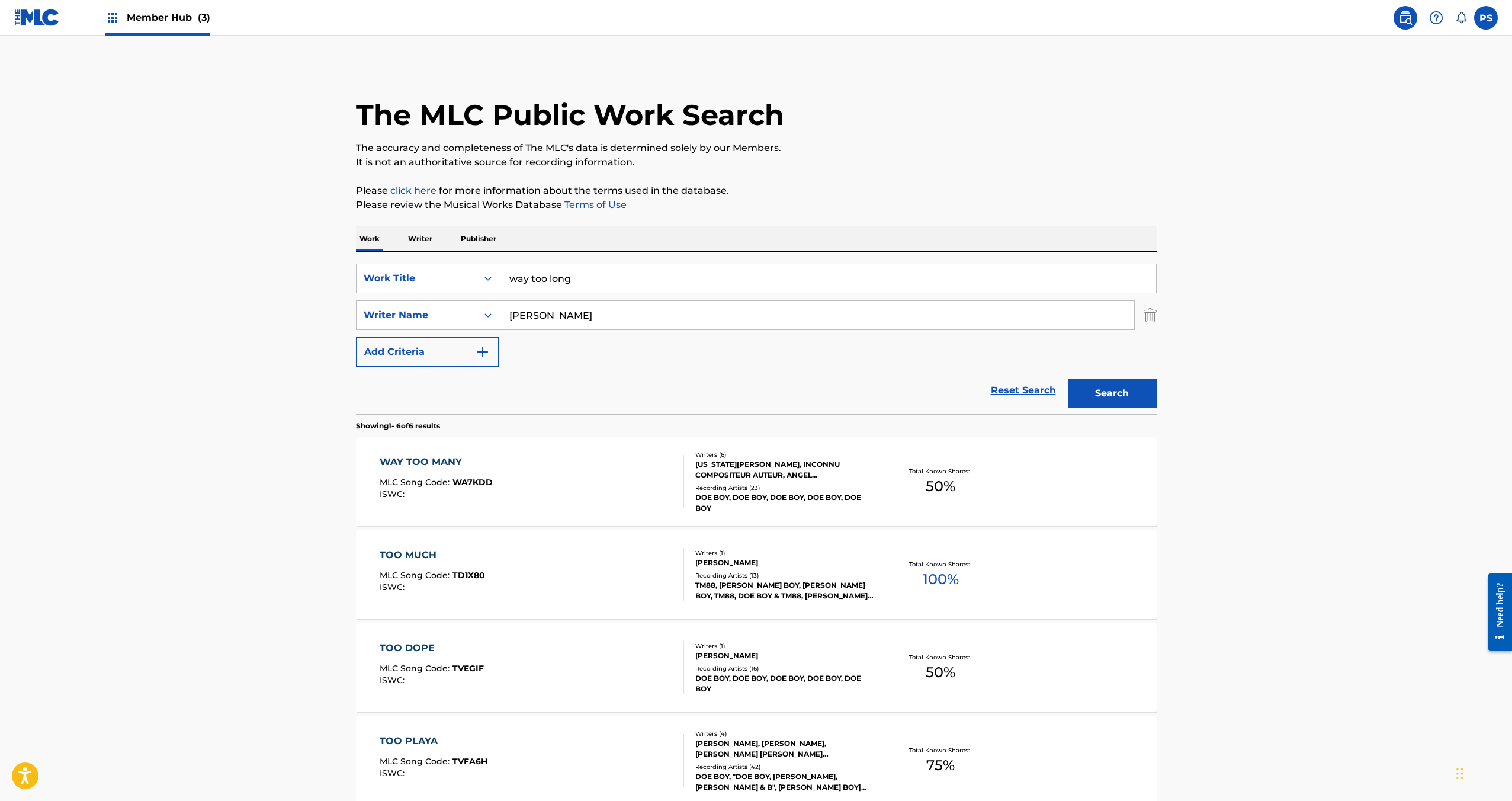
click at [41, 20] on img at bounding box center [37, 17] width 45 height 17
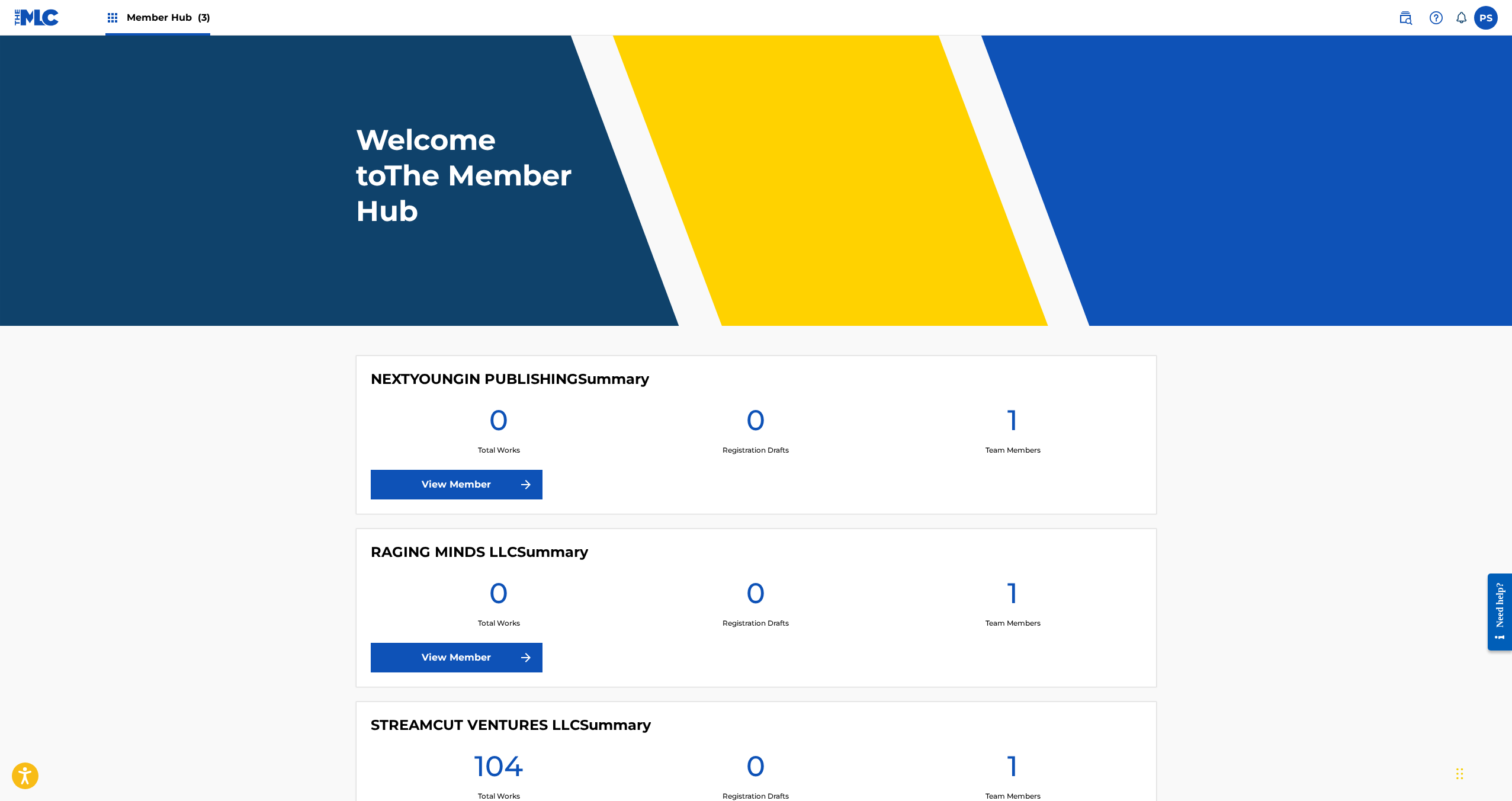
click at [1413, 25] on span at bounding box center [1430, 17] width 73 height 24
click at [1401, 20] on img at bounding box center [1405, 17] width 14 height 14
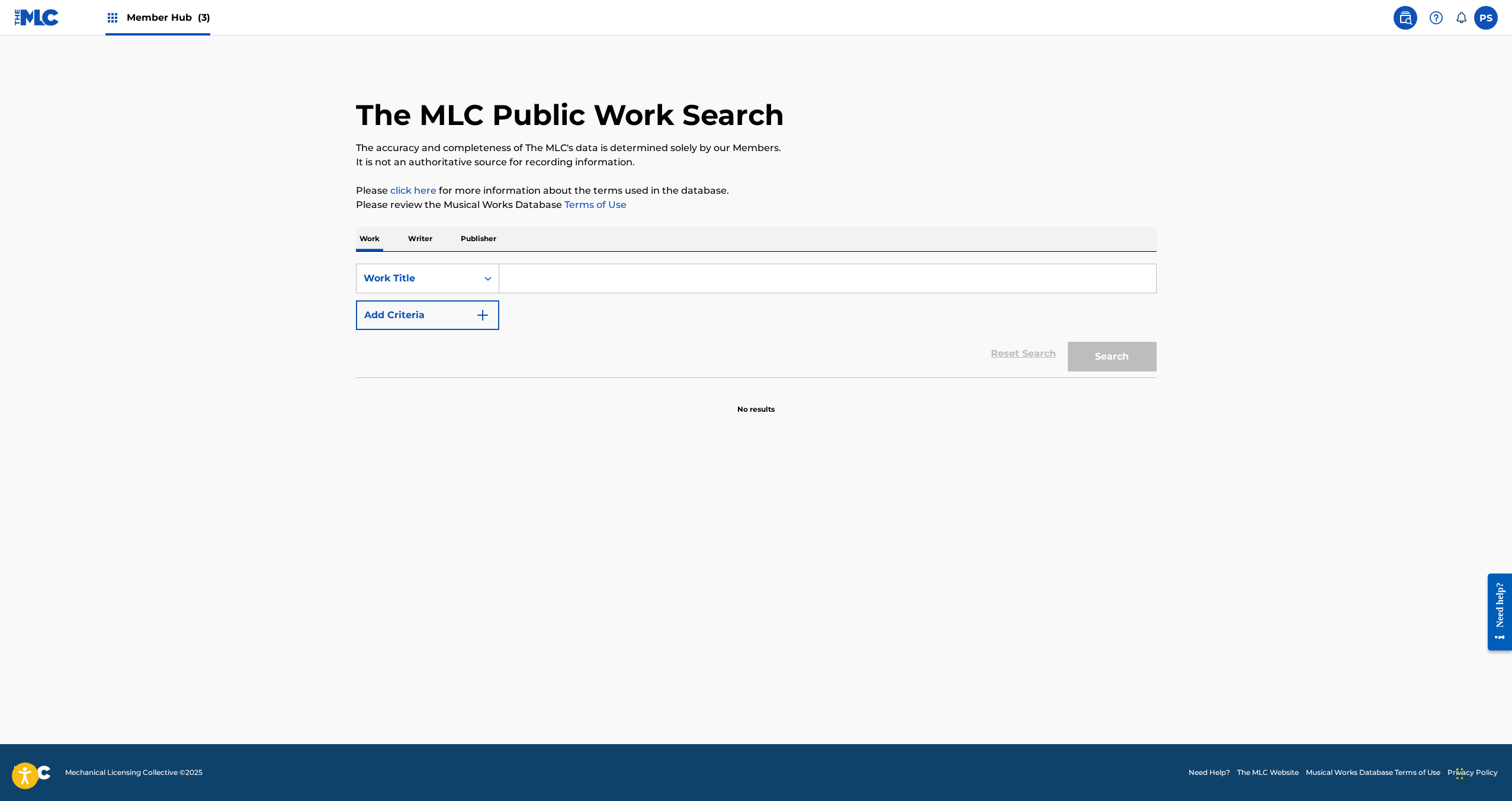
click at [584, 283] on input "Search Form" at bounding box center [828, 278] width 657 height 29
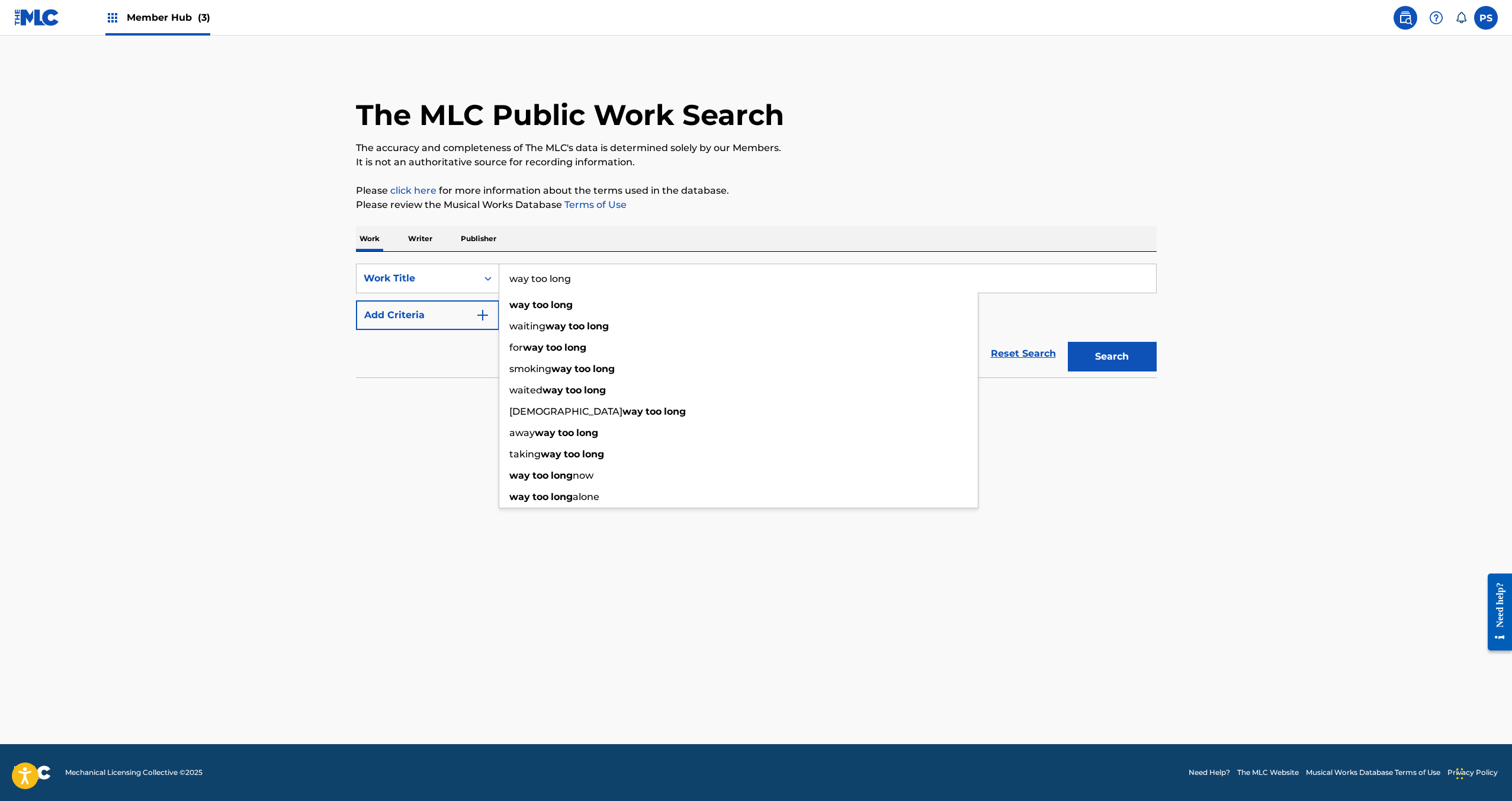
type input "way too long"
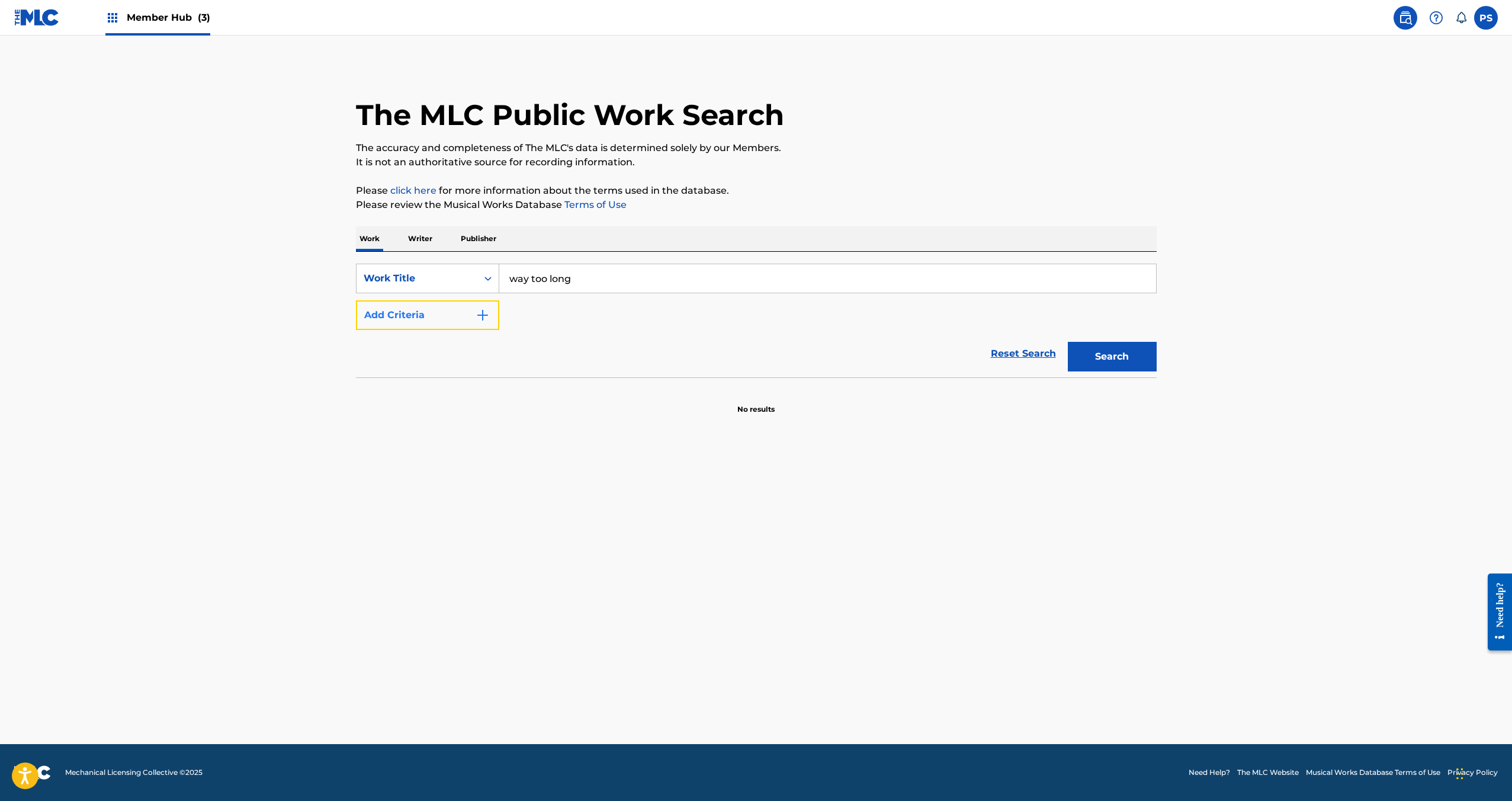
click at [385, 319] on button "Add Criteria" at bounding box center [428, 315] width 143 height 30
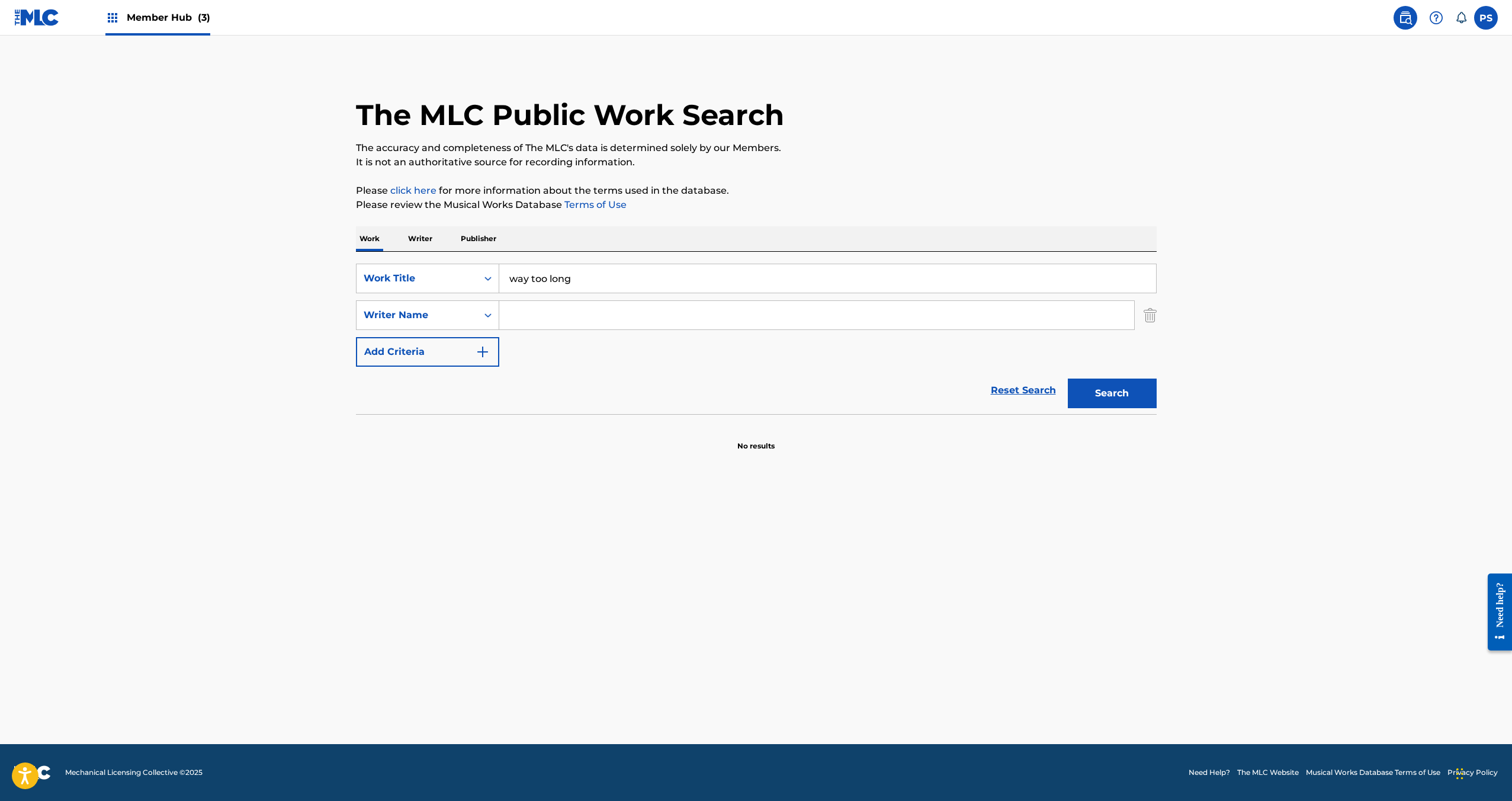
click at [575, 319] on input "Search Form" at bounding box center [817, 314] width 635 height 29
paste input "[PERSON_NAME]"
click at [649, 339] on div "[PERSON_NAME]" at bounding box center [728, 342] width 457 height 21
type input "[PERSON_NAME]"
click at [1119, 389] on button "Search" at bounding box center [1113, 393] width 89 height 30
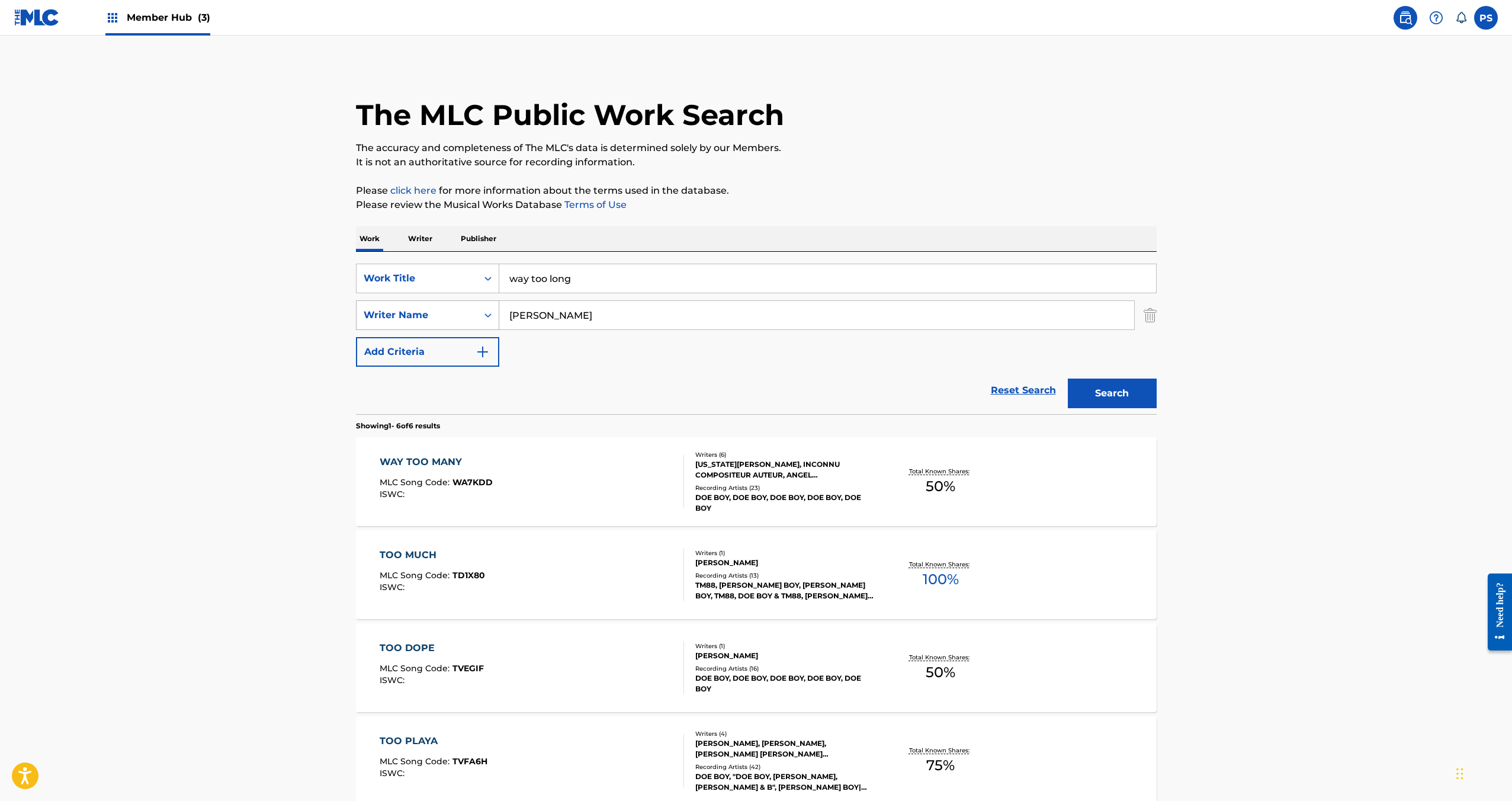
click at [483, 313] on icon "Search Form" at bounding box center [488, 315] width 12 height 12
click at [440, 368] on div "Publisher Name" at bounding box center [427, 375] width 142 height 30
click at [519, 320] on input "Search Form" at bounding box center [817, 314] width 635 height 29
paste input "DOE BEEZY PUBLISHING"
type input "DOE BEEZY PUBLISHING"
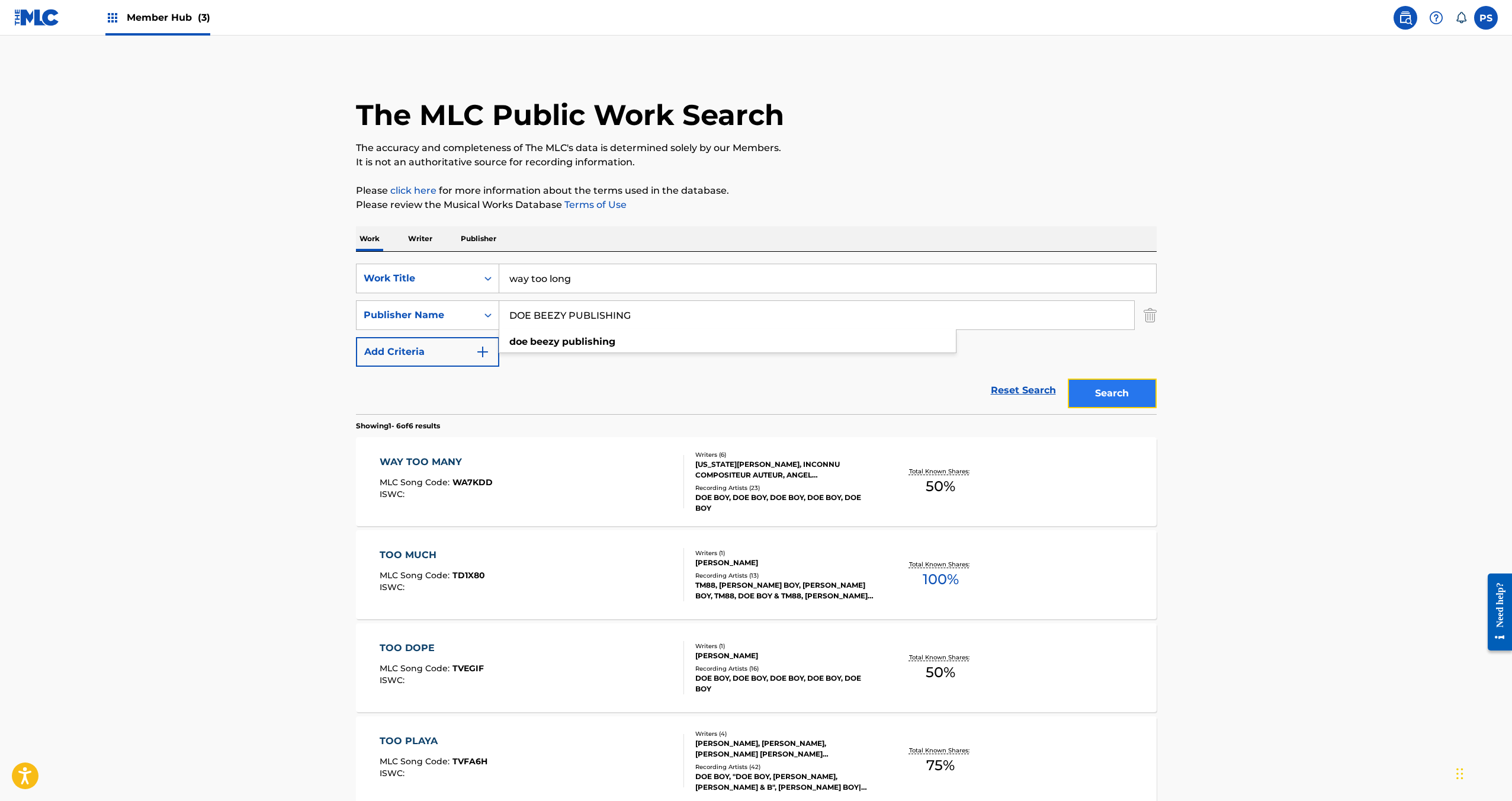
click at [1088, 385] on button "Search" at bounding box center [1113, 393] width 89 height 30
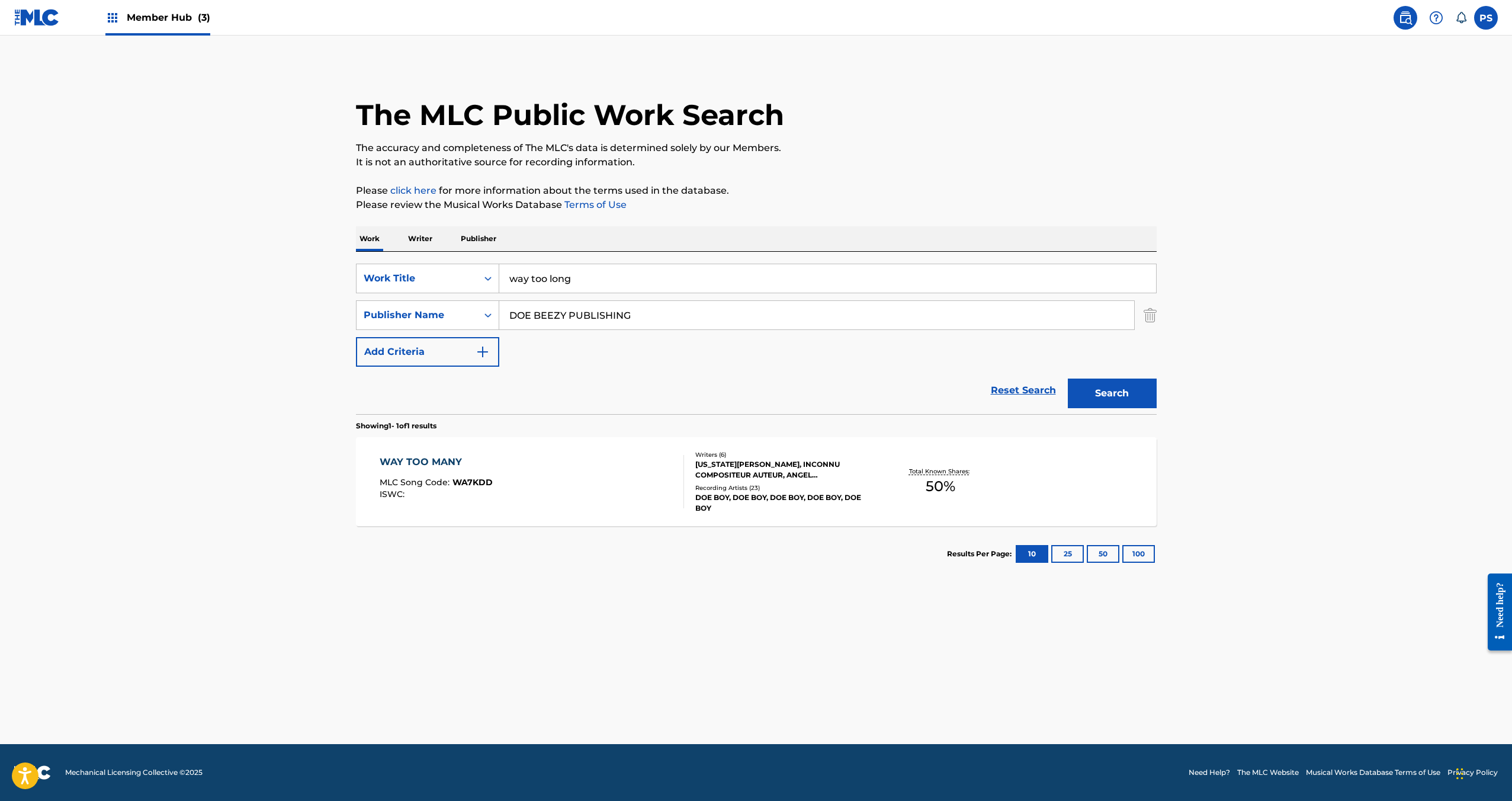
click at [45, 21] on img at bounding box center [37, 17] width 45 height 17
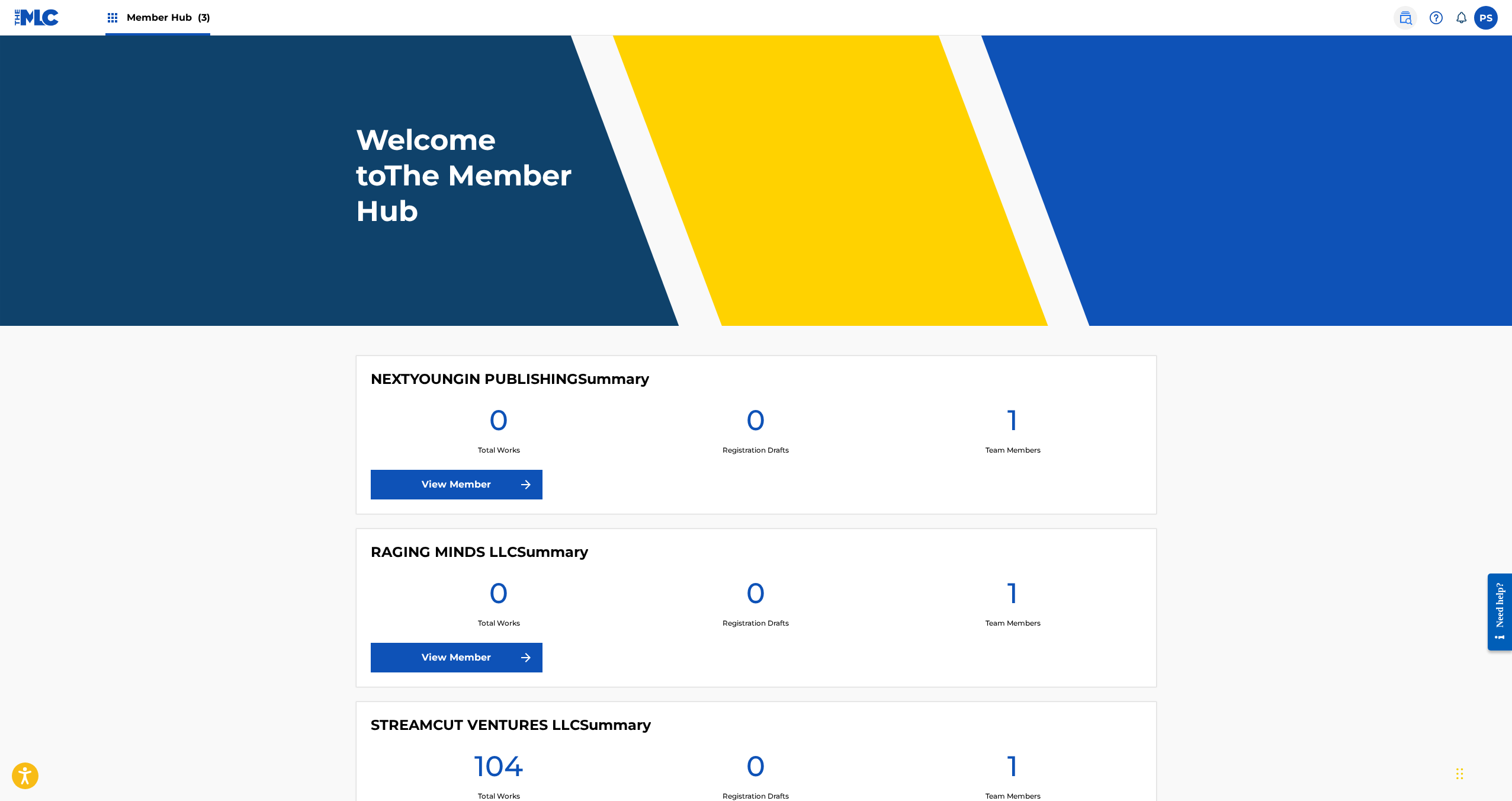
click at [1405, 14] on img at bounding box center [1405, 17] width 14 height 14
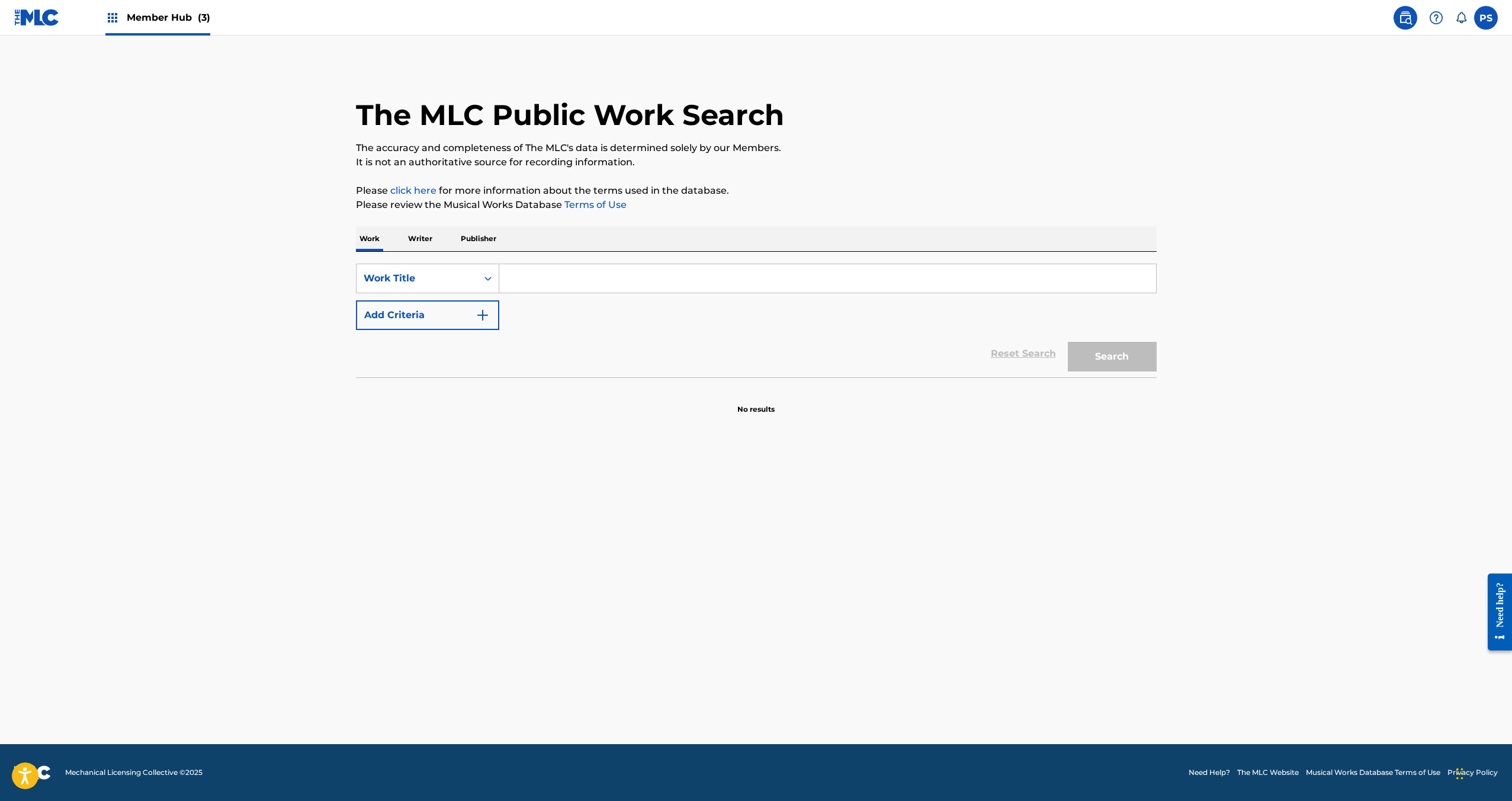
click at [36, 23] on img at bounding box center [37, 17] width 45 height 17
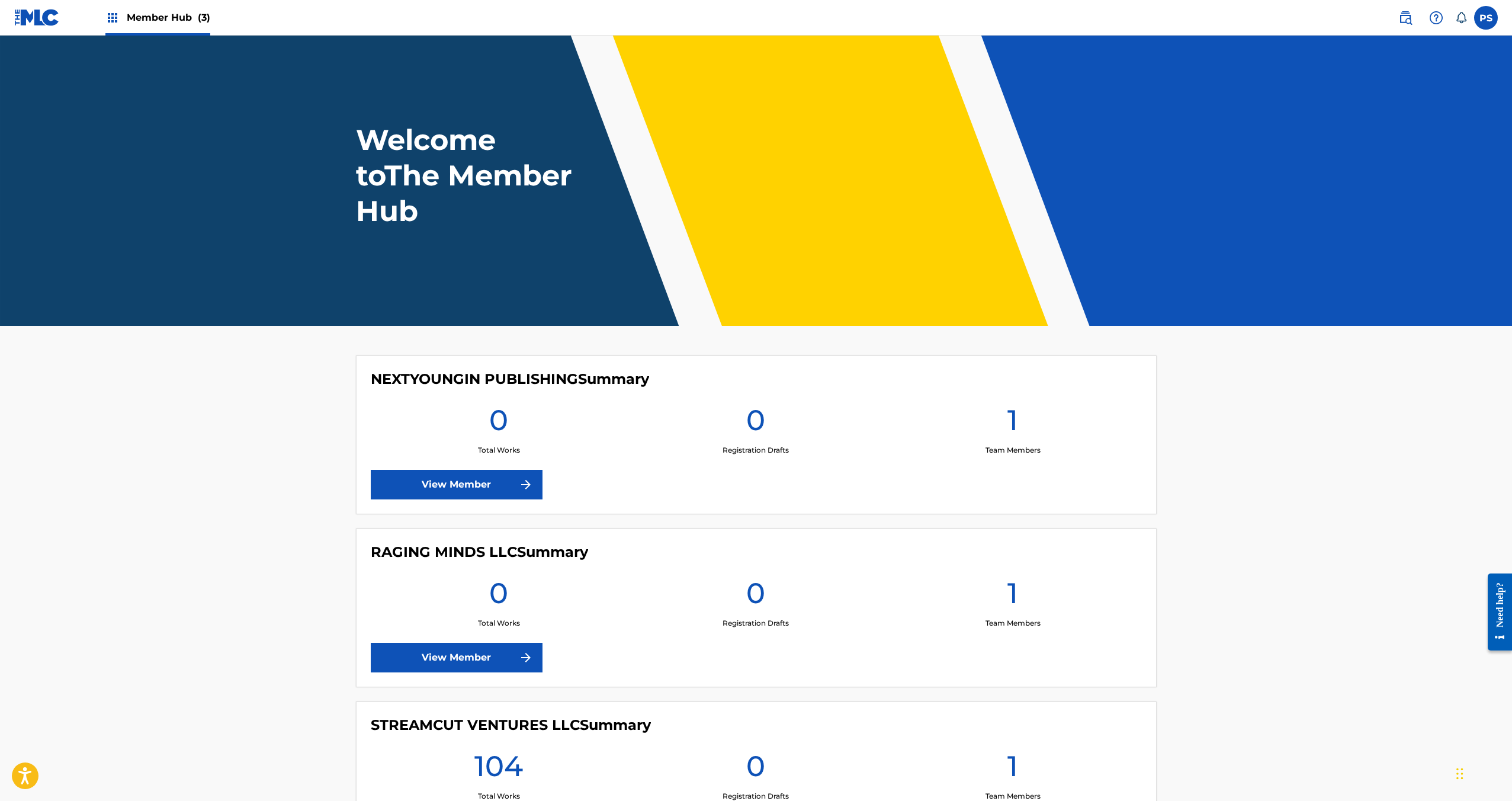
scroll to position [130, 0]
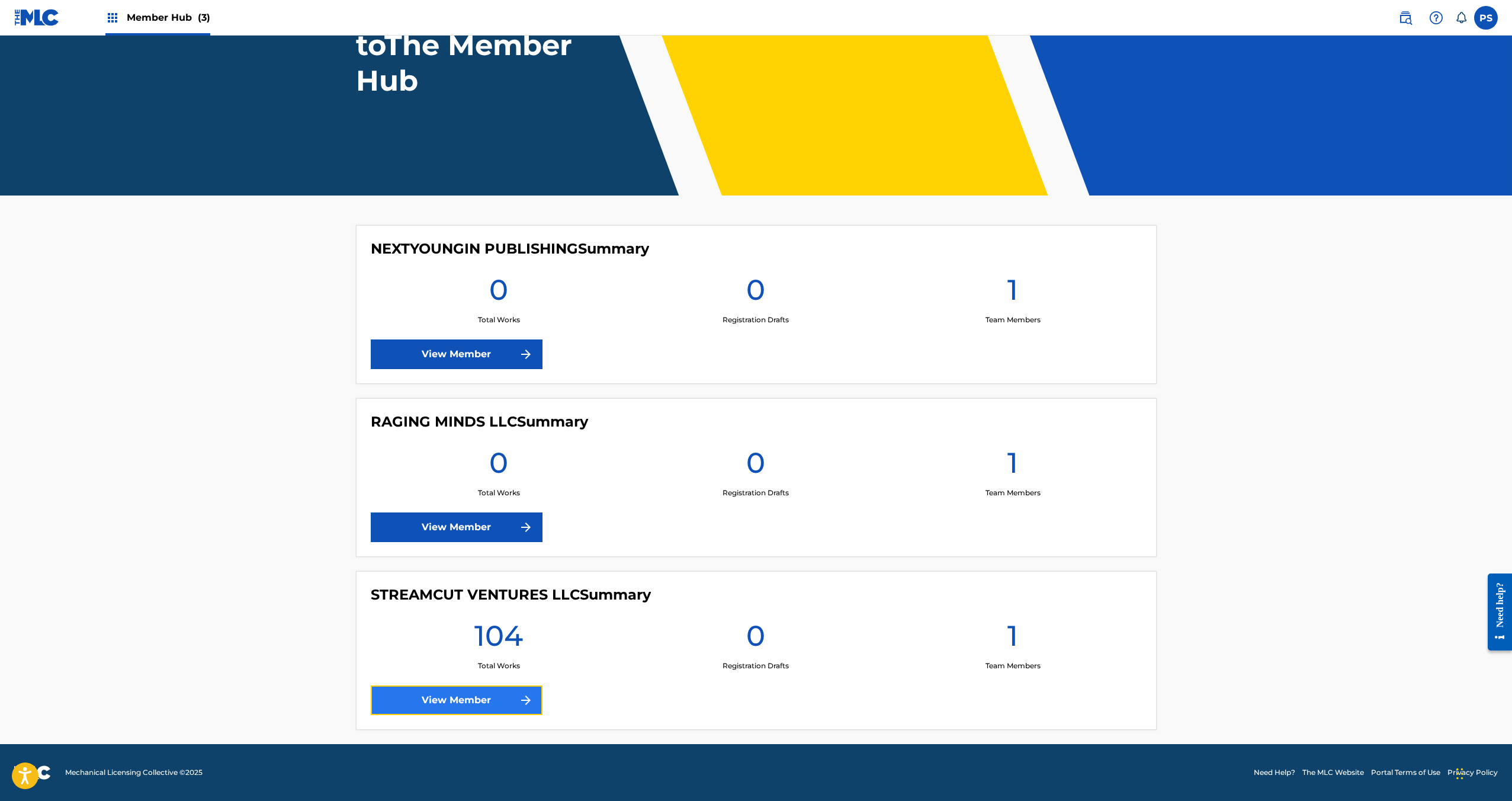
click at [477, 705] on link "View Member" at bounding box center [456, 700] width 172 height 30
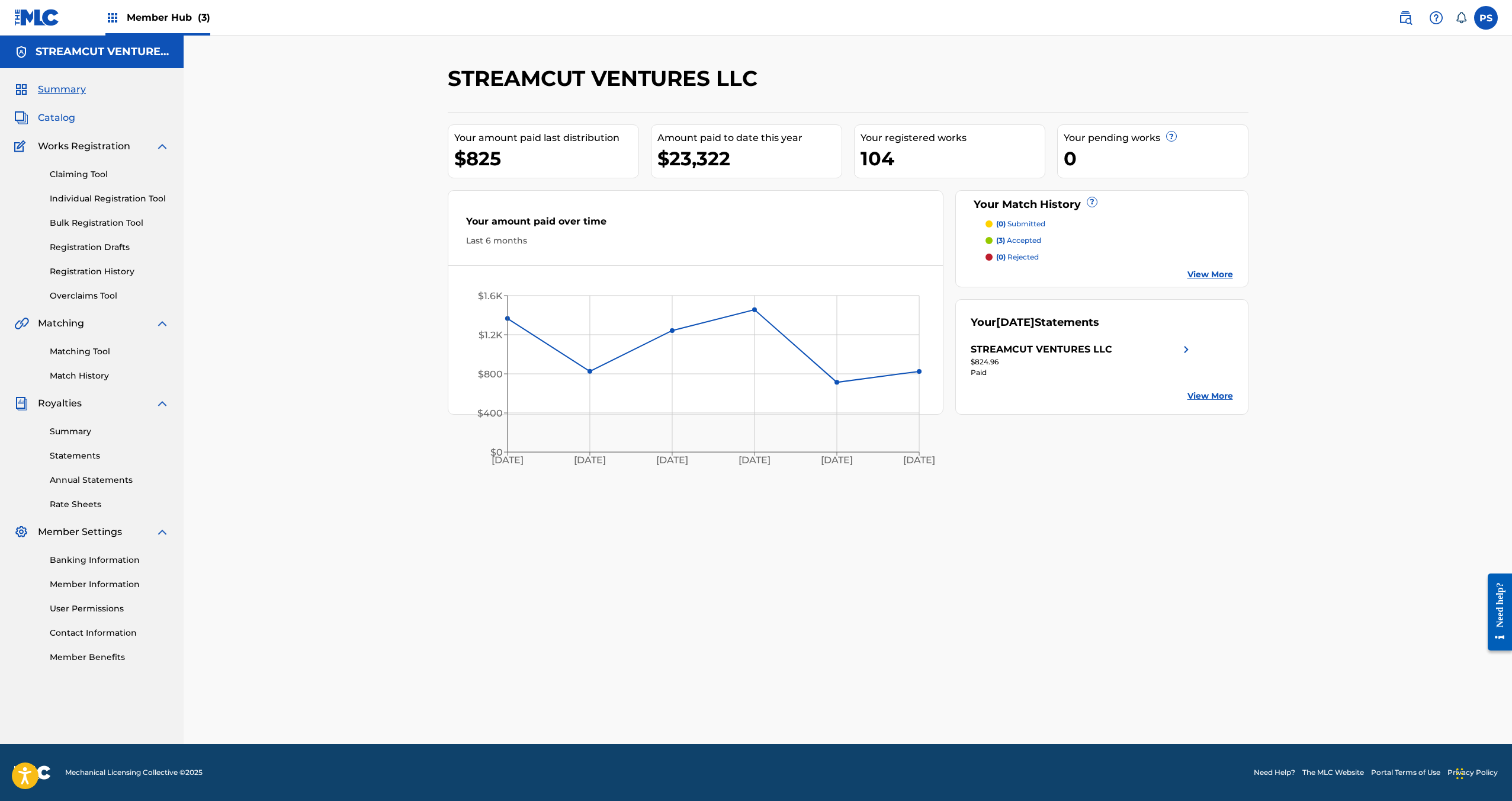
click at [52, 122] on span "Catalog" at bounding box center [56, 118] width 38 height 14
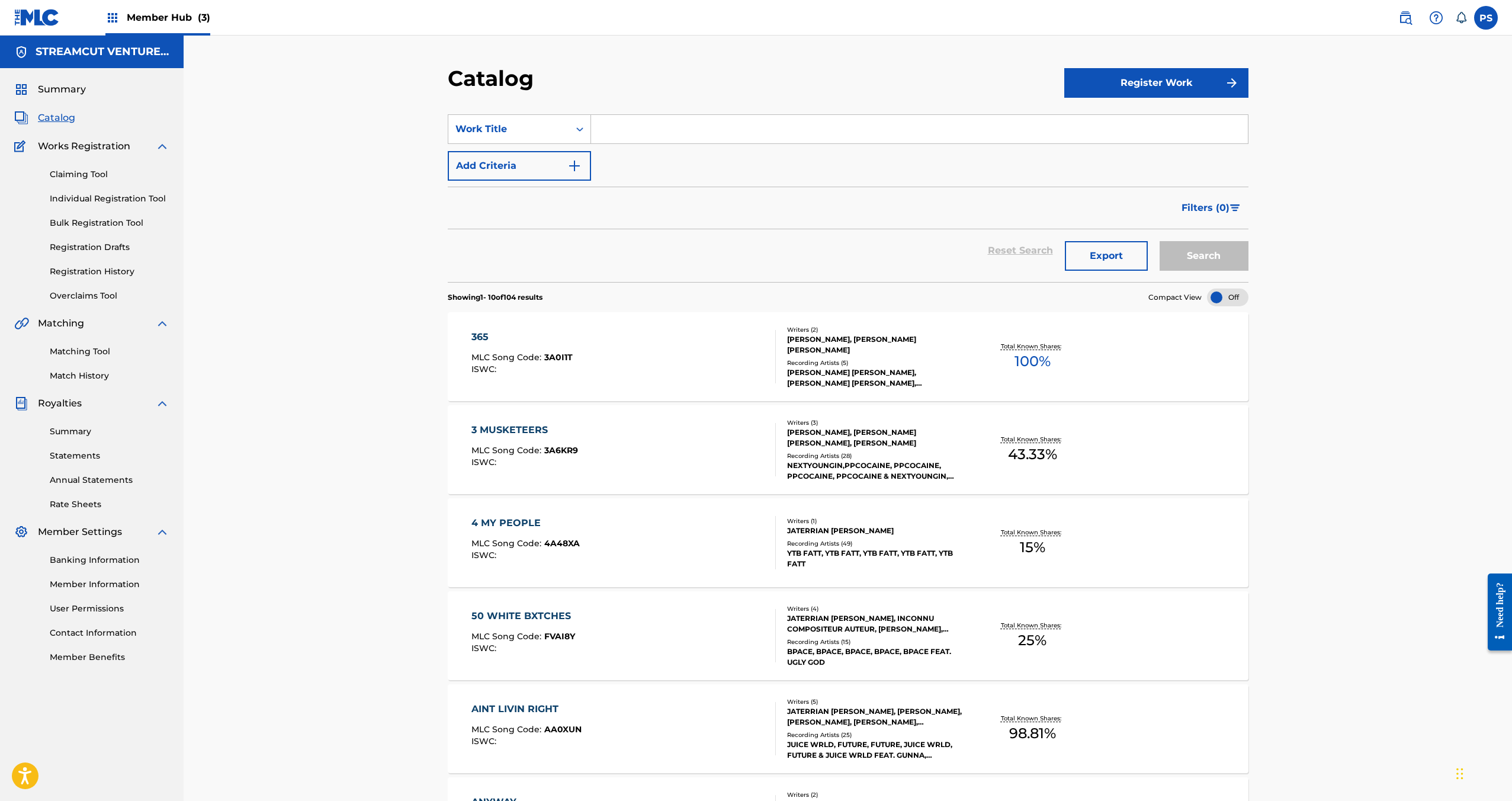
click at [636, 137] on input "Search Form" at bounding box center [920, 129] width 657 height 29
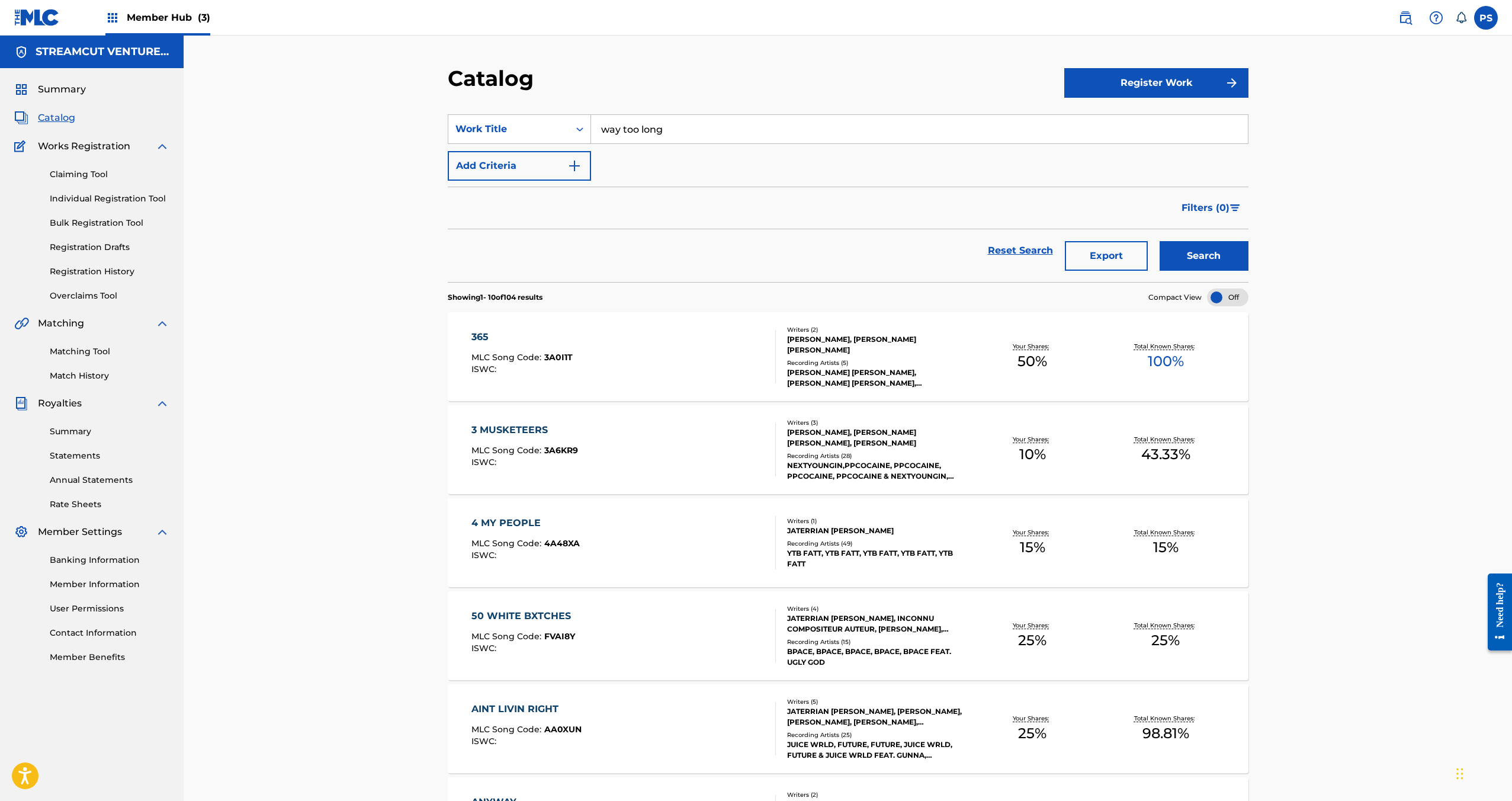
type input "way too long"
click at [1160, 241] on button "Search" at bounding box center [1205, 256] width 89 height 30
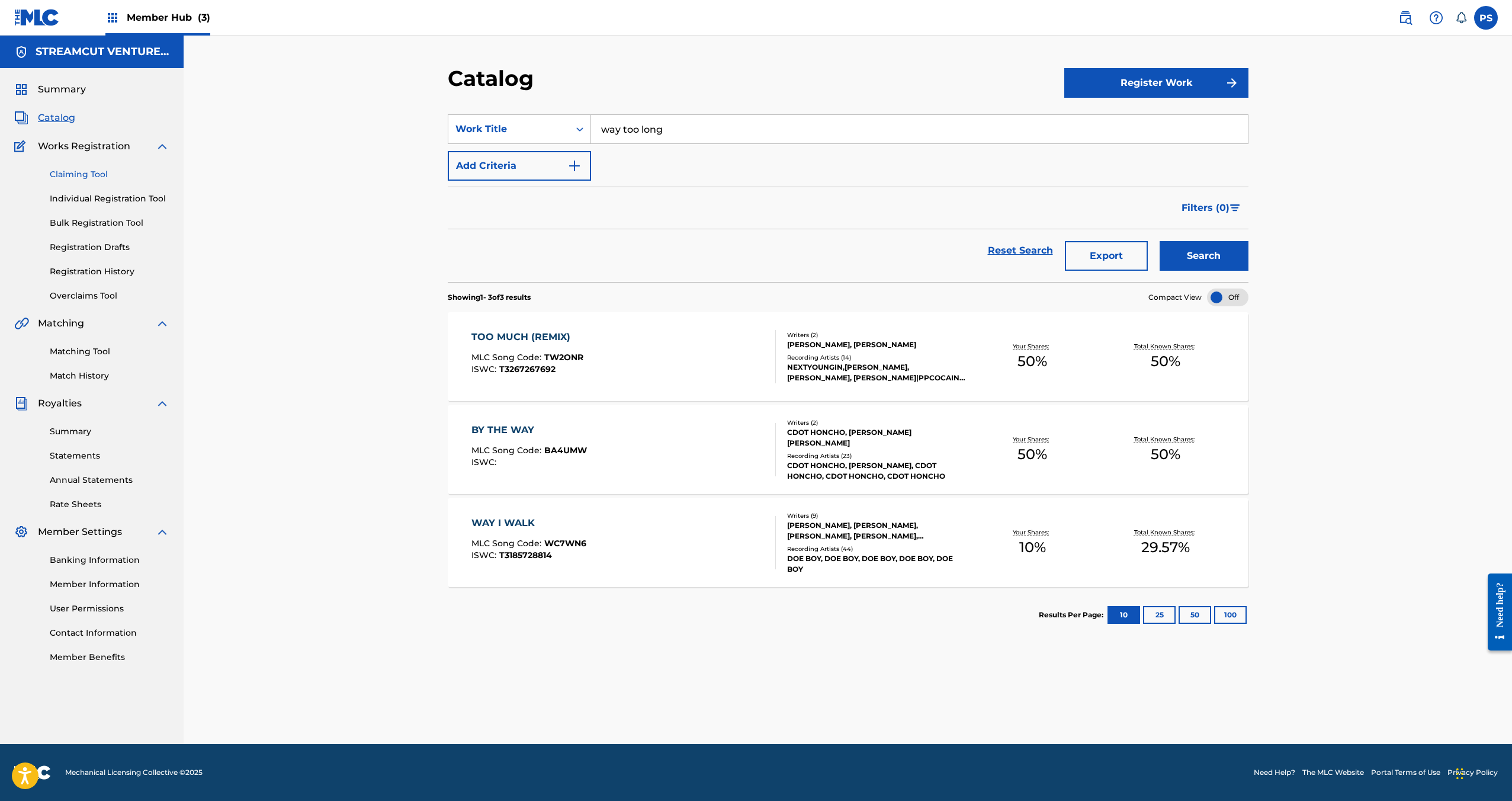
click at [102, 172] on link "Claiming Tool" at bounding box center [109, 175] width 120 height 12
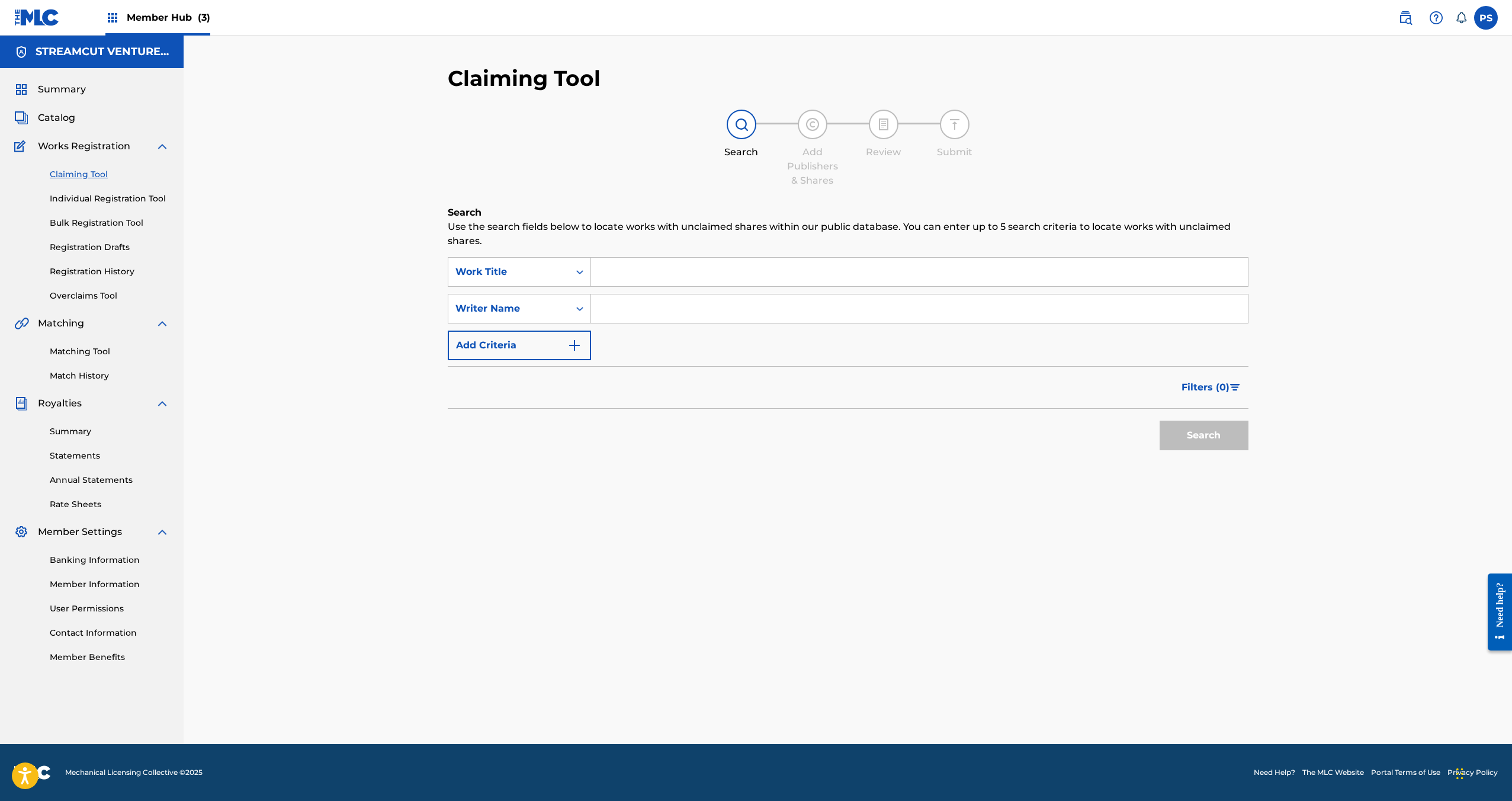
click at [782, 273] on input "Search Form" at bounding box center [920, 272] width 657 height 29
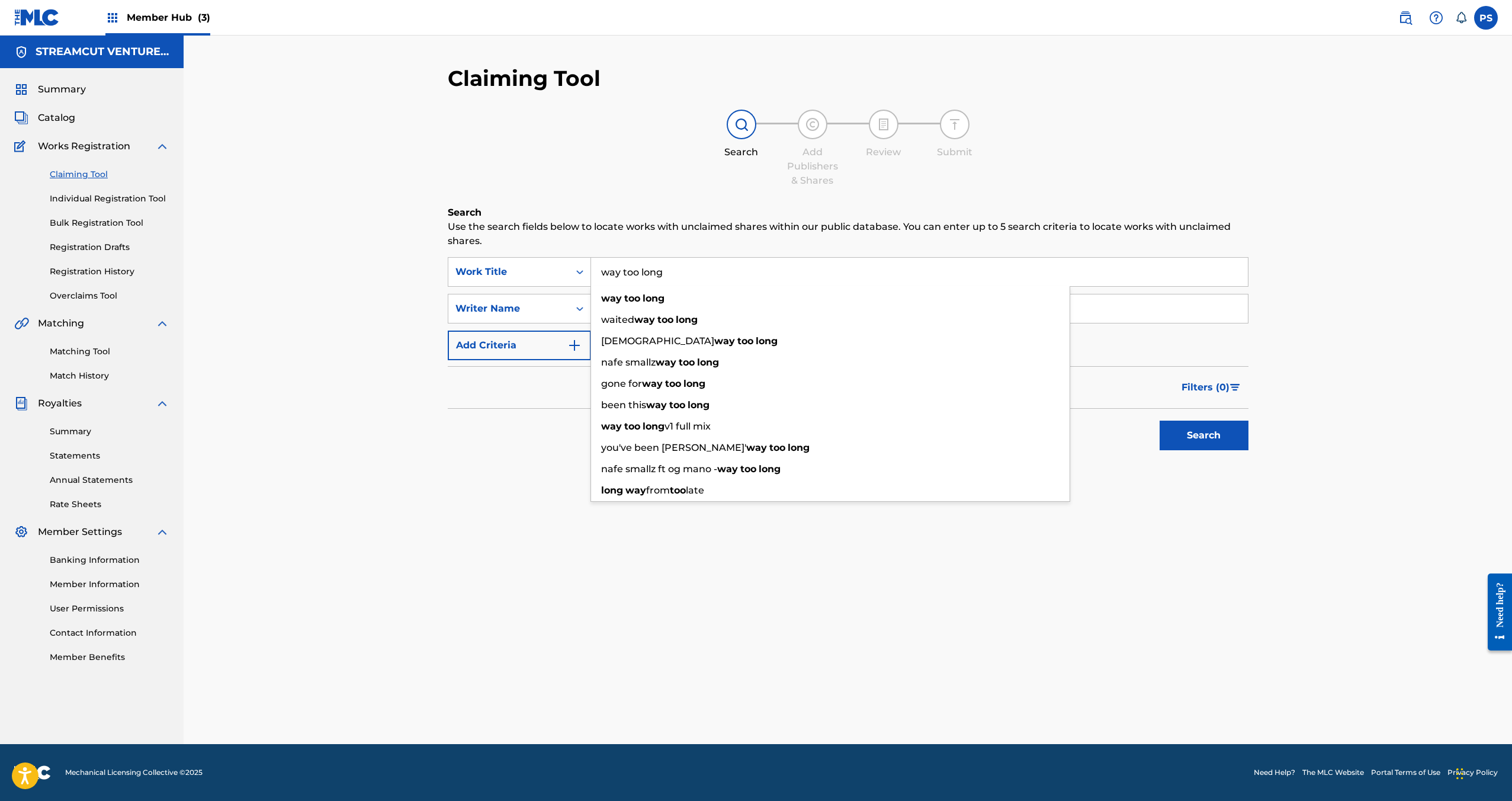
type input "way too long"
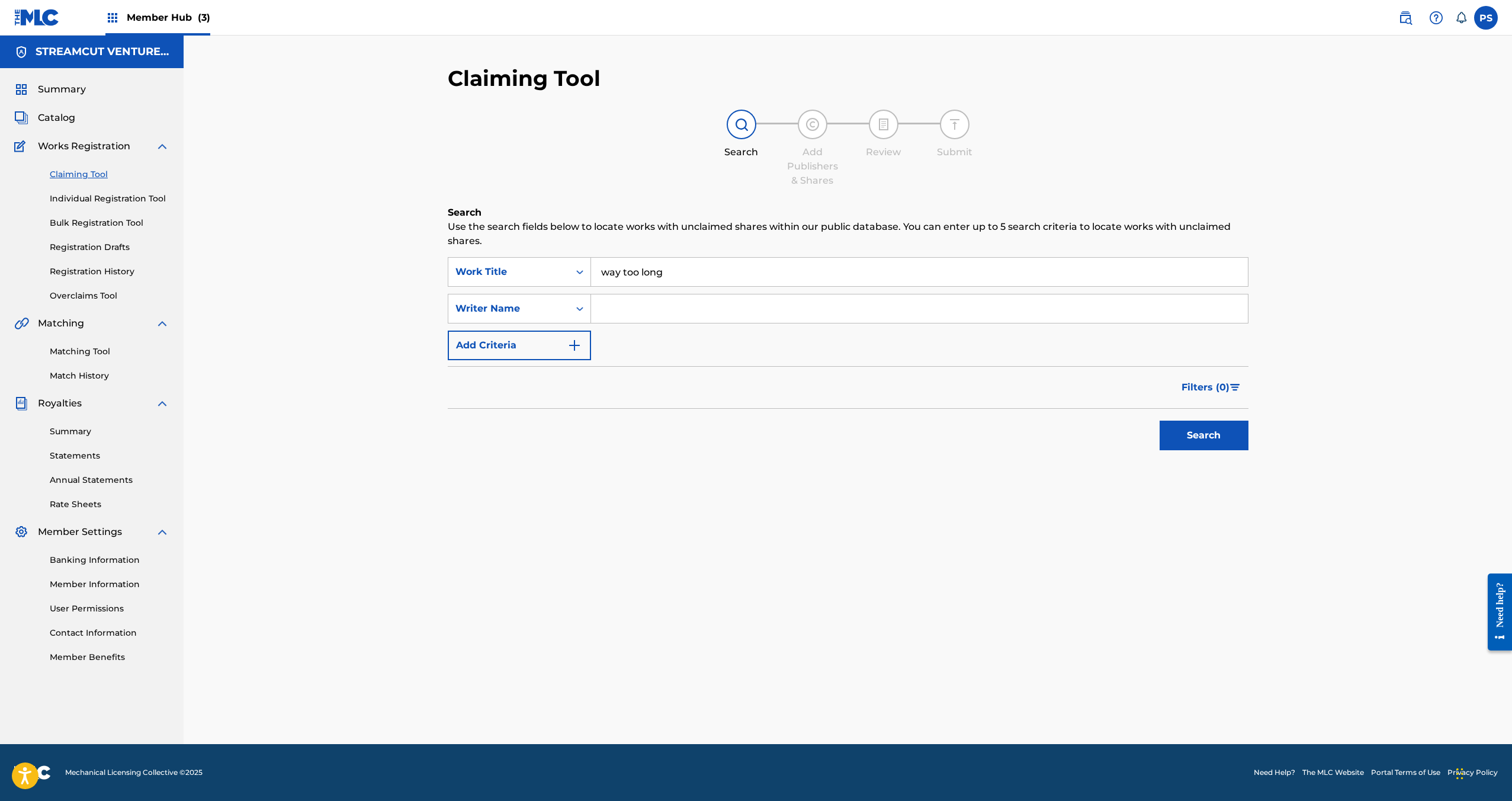
paste input "DOE BEEZY PUBLISHING"
type input "DOE BEEZY PUBLISHING"
click at [559, 299] on div "Writer Name" at bounding box center [508, 308] width 121 height 23
drag, startPoint x: 507, startPoint y: 404, endPoint x: 659, endPoint y: 404, distance: 152.0
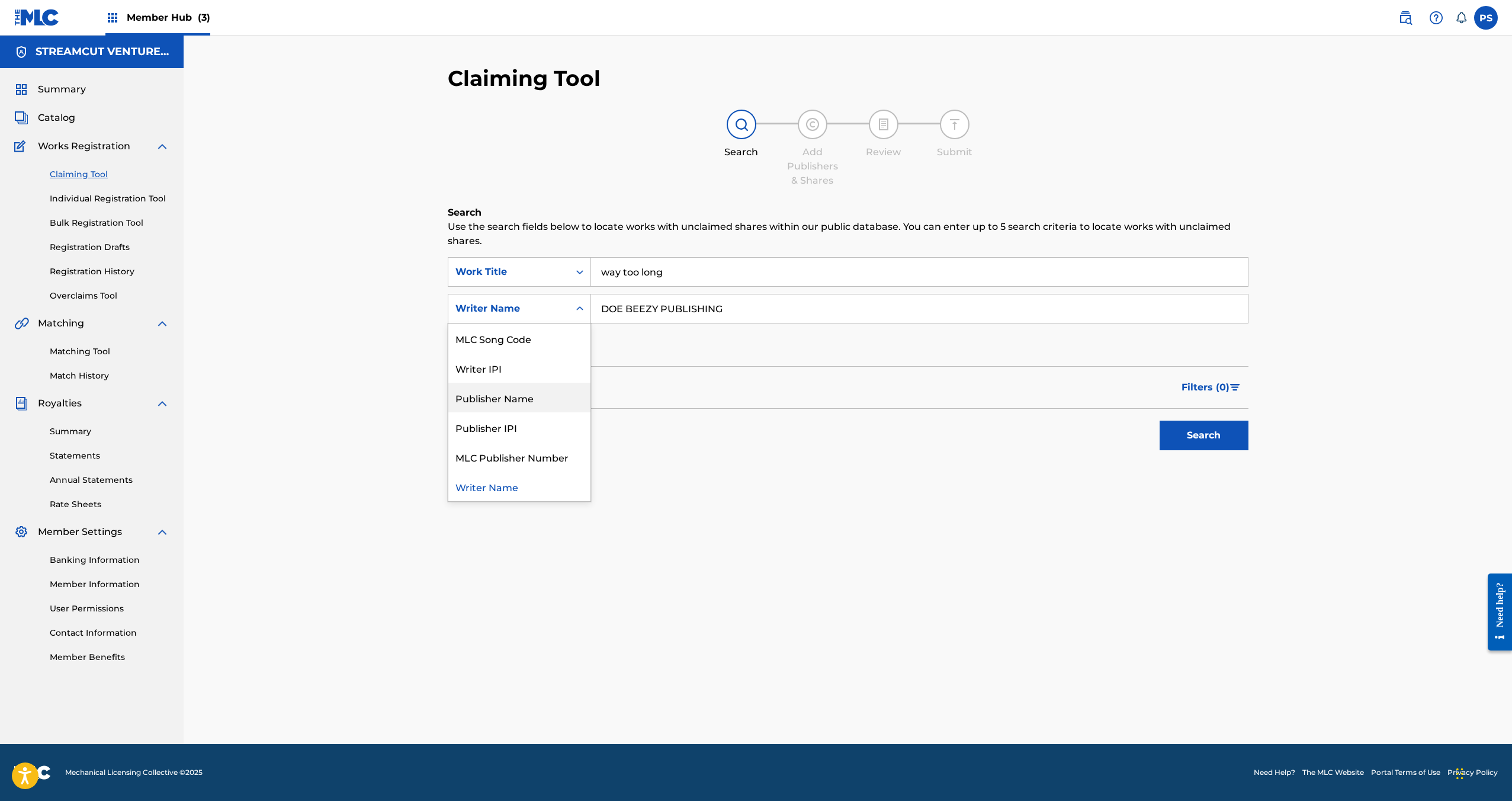
click at [507, 404] on div "Publisher Name" at bounding box center [519, 397] width 142 height 30
click at [977, 308] on input "Search Form" at bounding box center [920, 308] width 657 height 29
paste input "DOE BEEZY PUBLISHING"
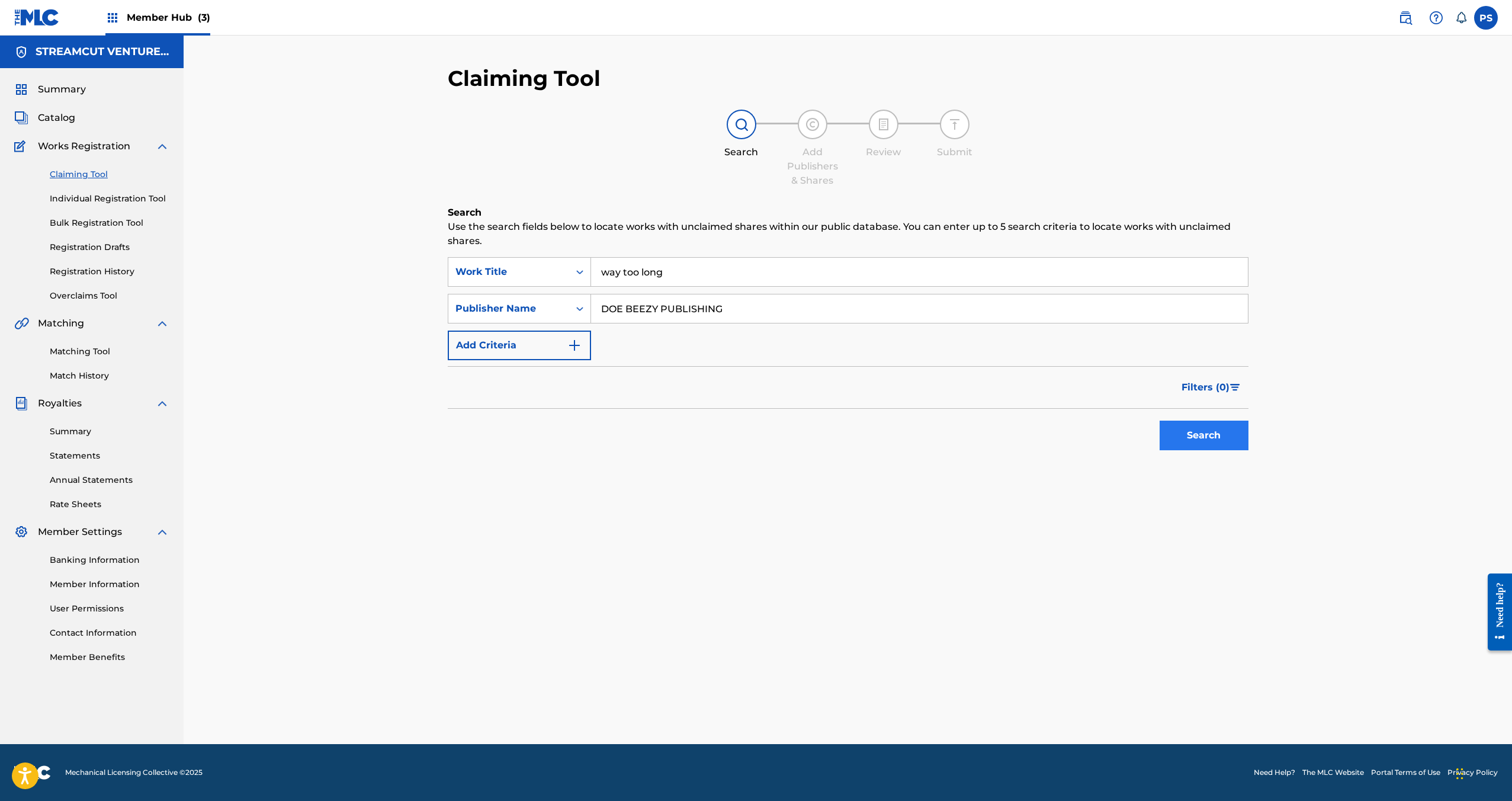
type input "DOE BEEZY PUBLISHING"
click at [1187, 431] on button "Search" at bounding box center [1205, 435] width 89 height 30
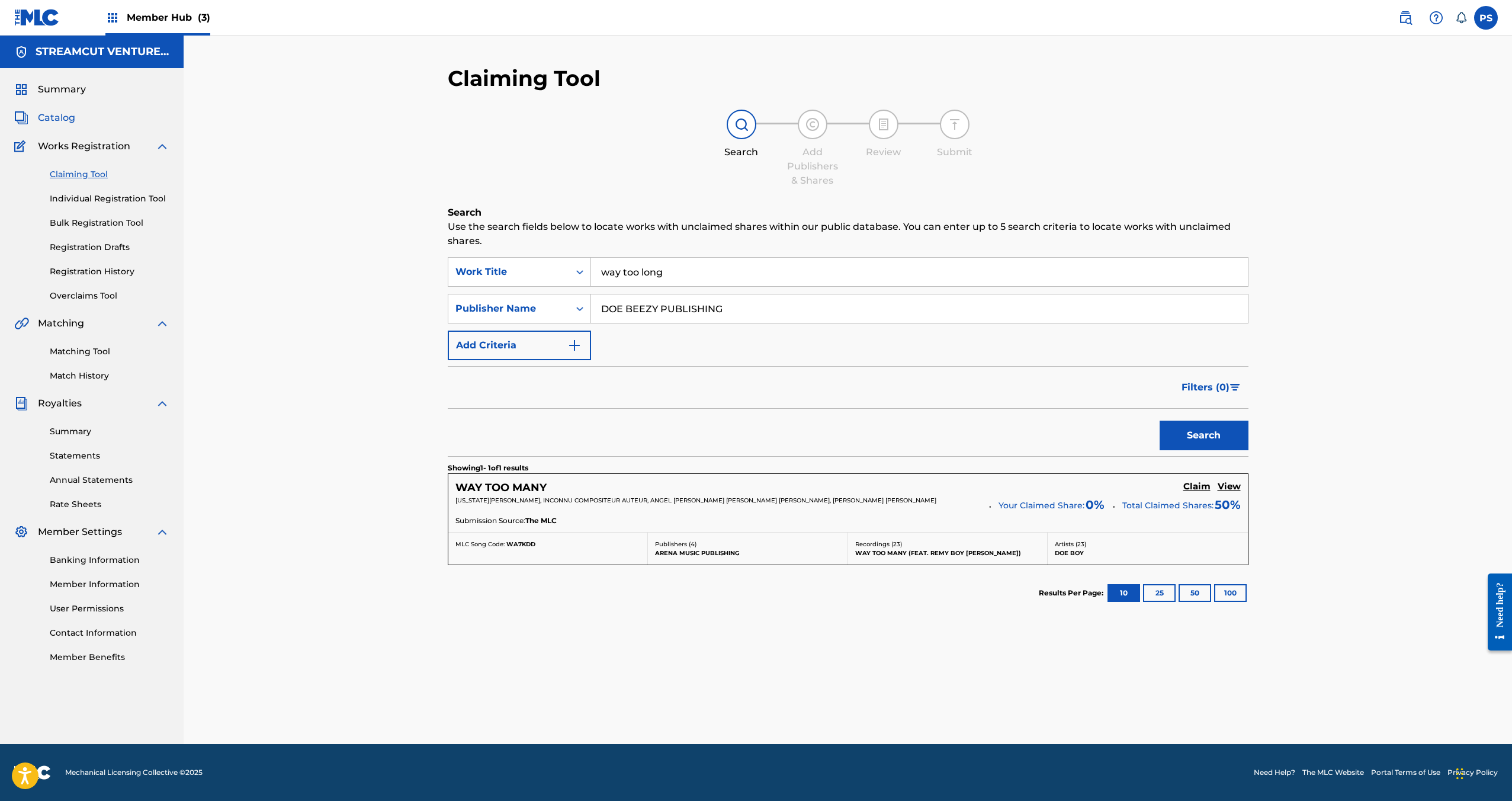
click at [41, 116] on span "Catalog" at bounding box center [56, 118] width 38 height 14
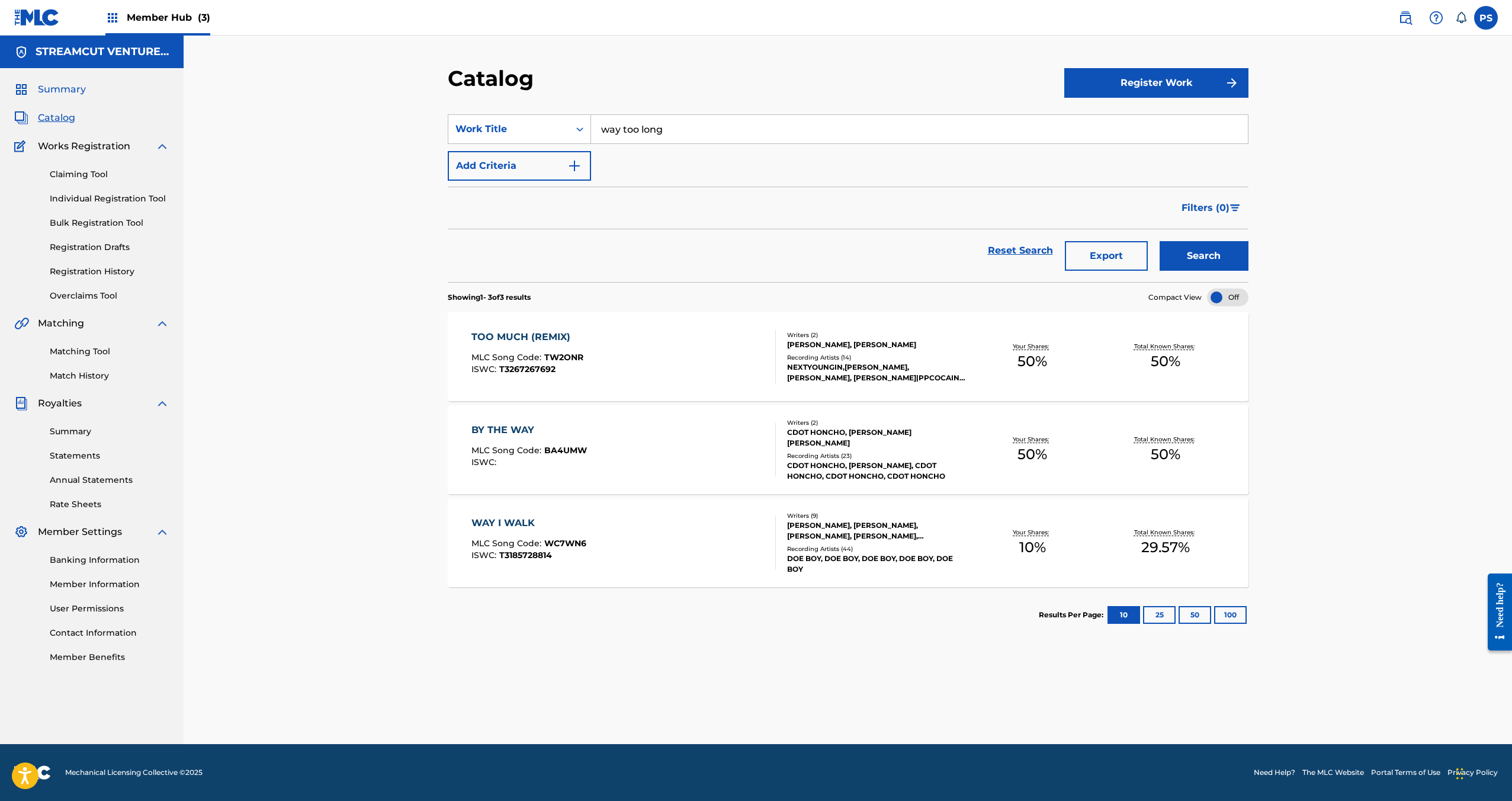
click at [77, 84] on span "Summary" at bounding box center [61, 89] width 48 height 14
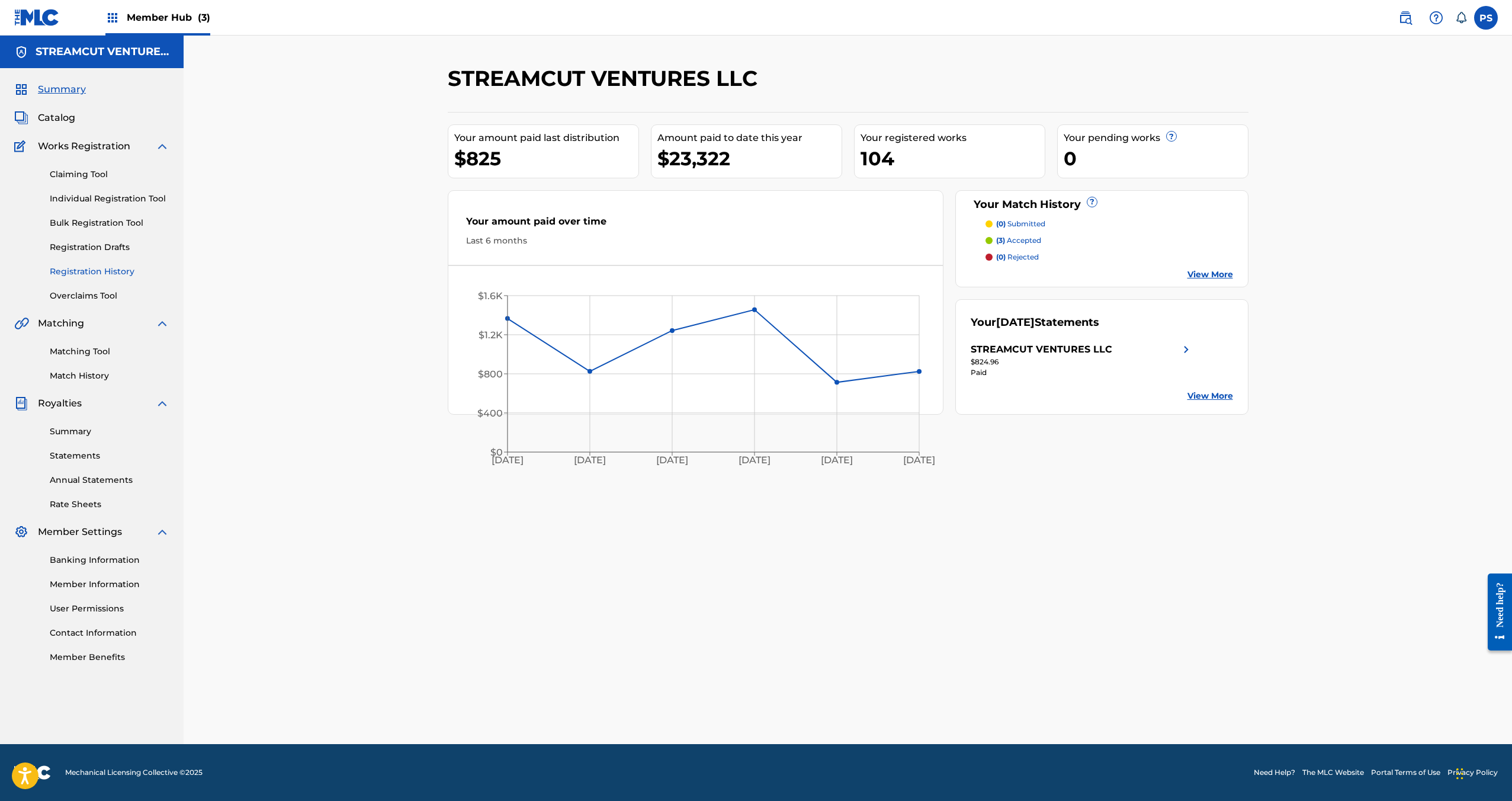
click at [81, 269] on link "Registration History" at bounding box center [109, 272] width 120 height 12
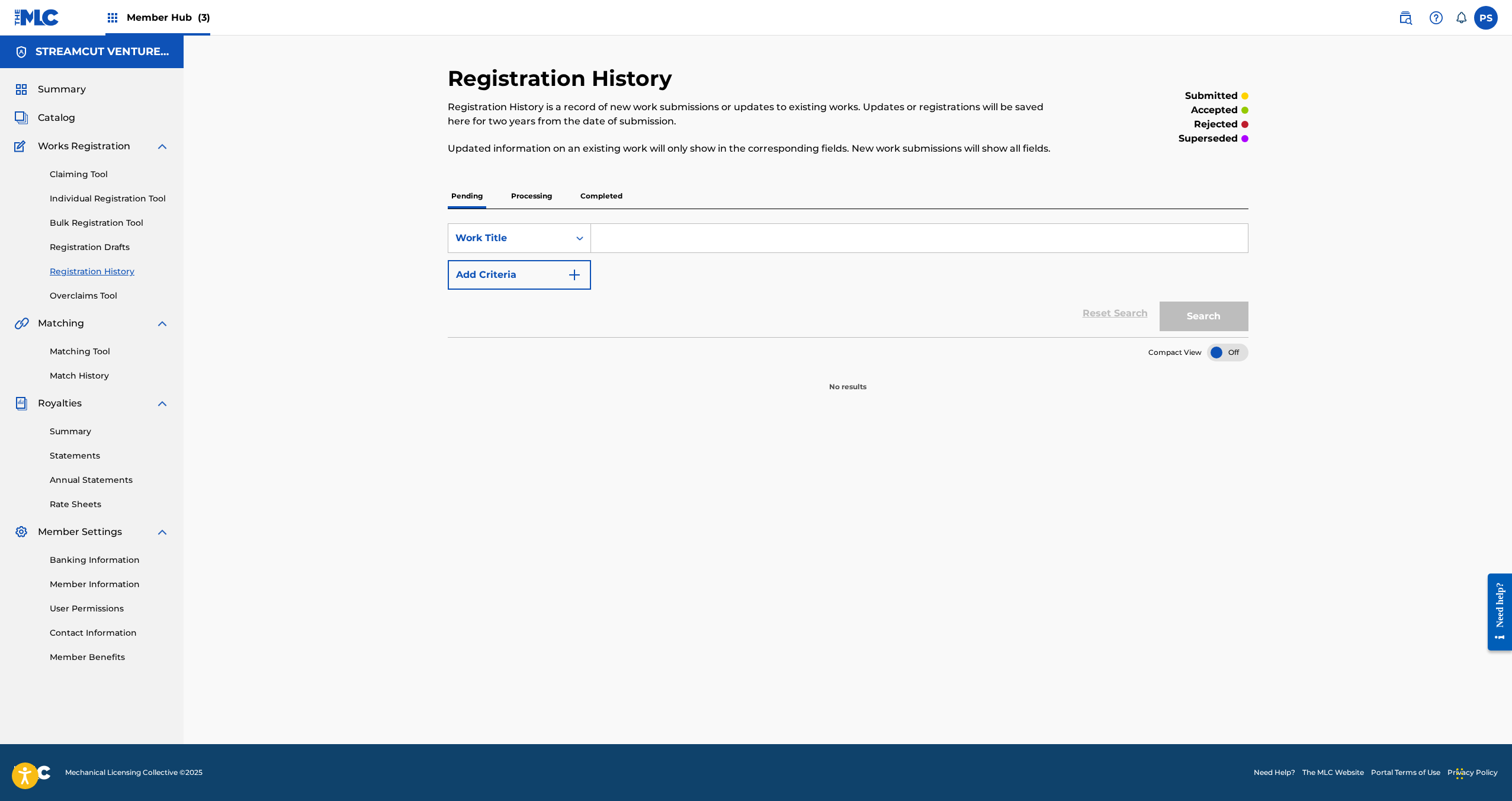
click at [545, 203] on p "Processing" at bounding box center [531, 196] width 48 height 24
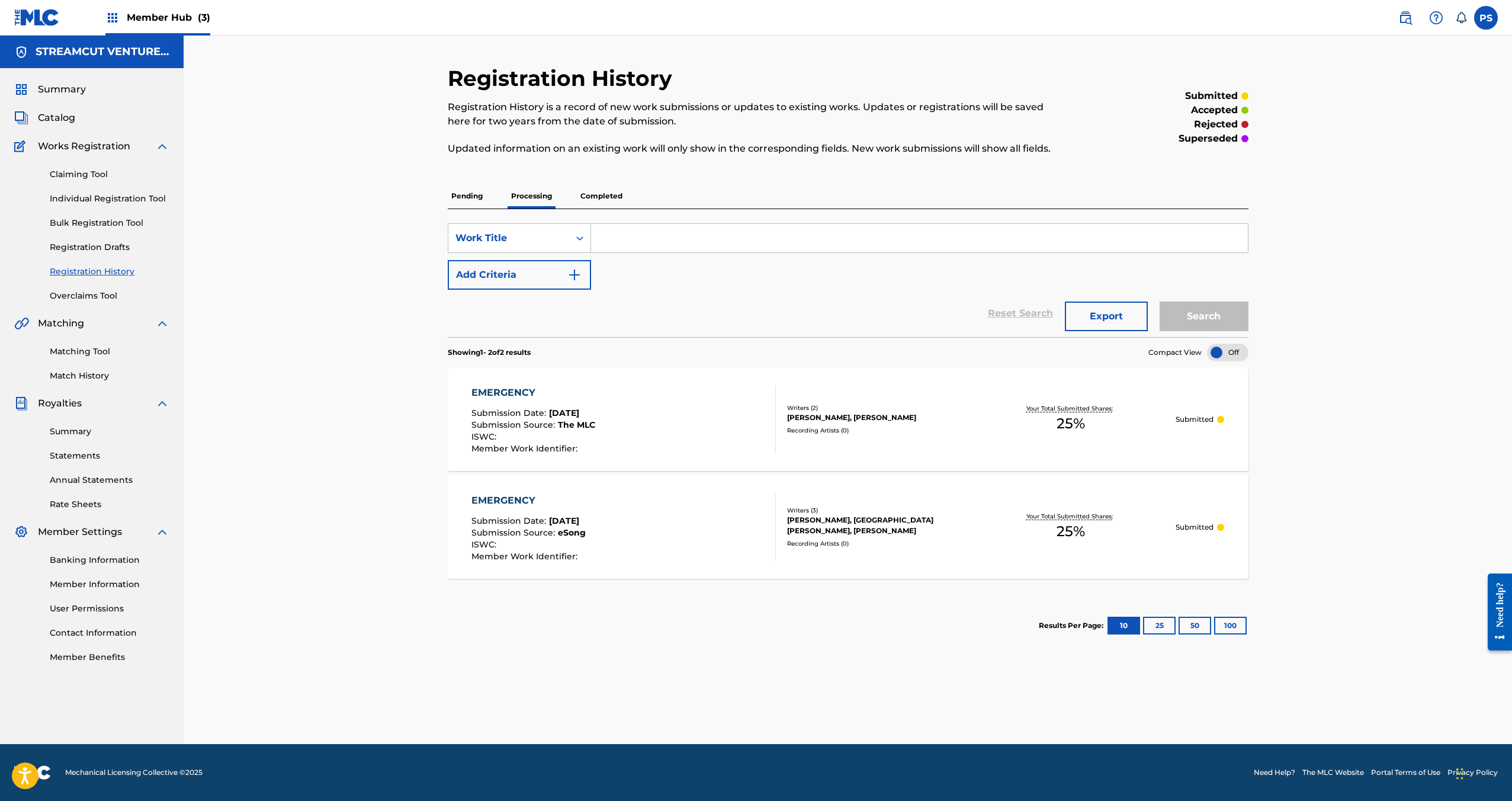
click at [605, 199] on p "Completed" at bounding box center [601, 196] width 49 height 24
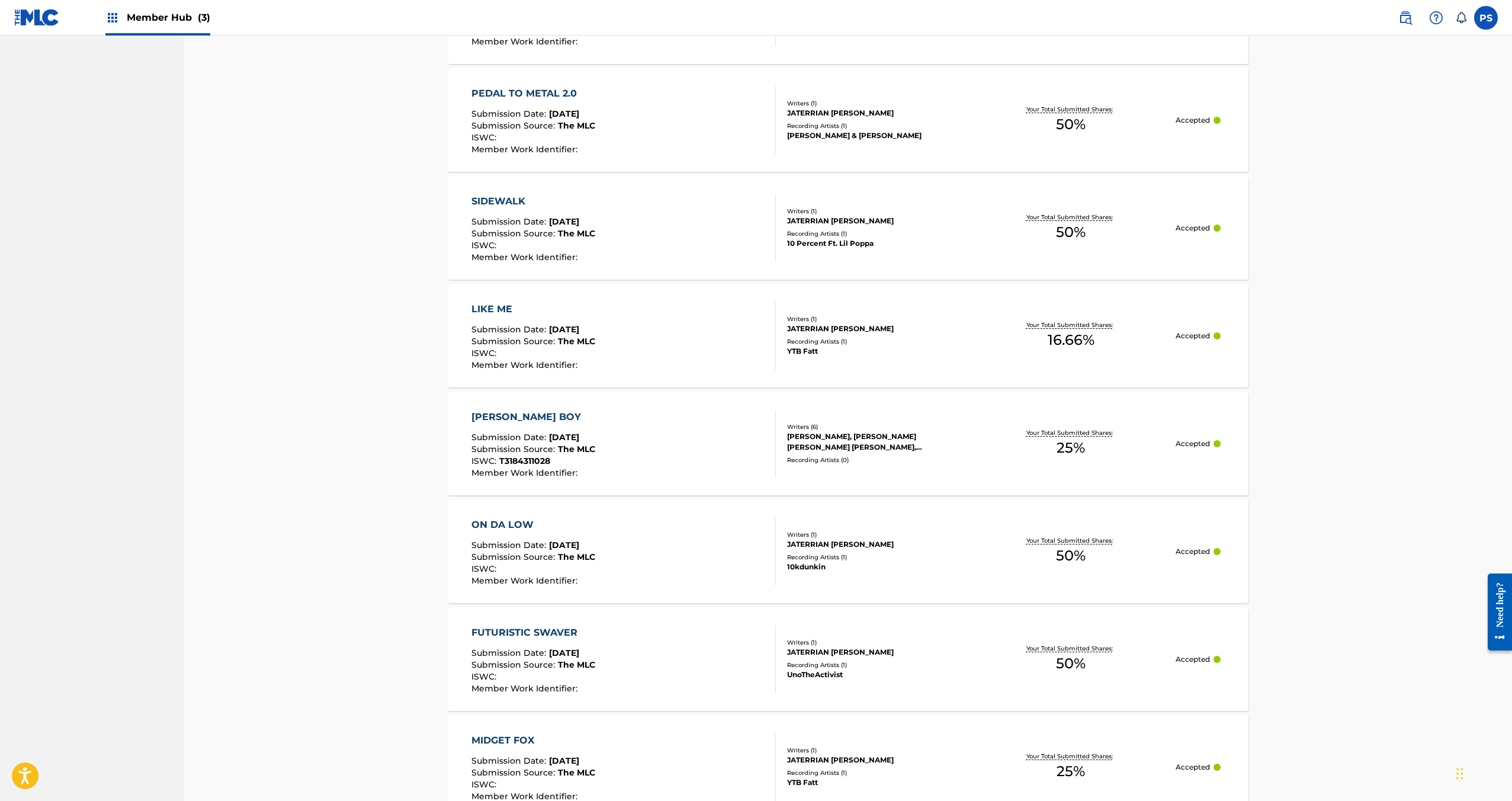
scroll to position [825, 0]
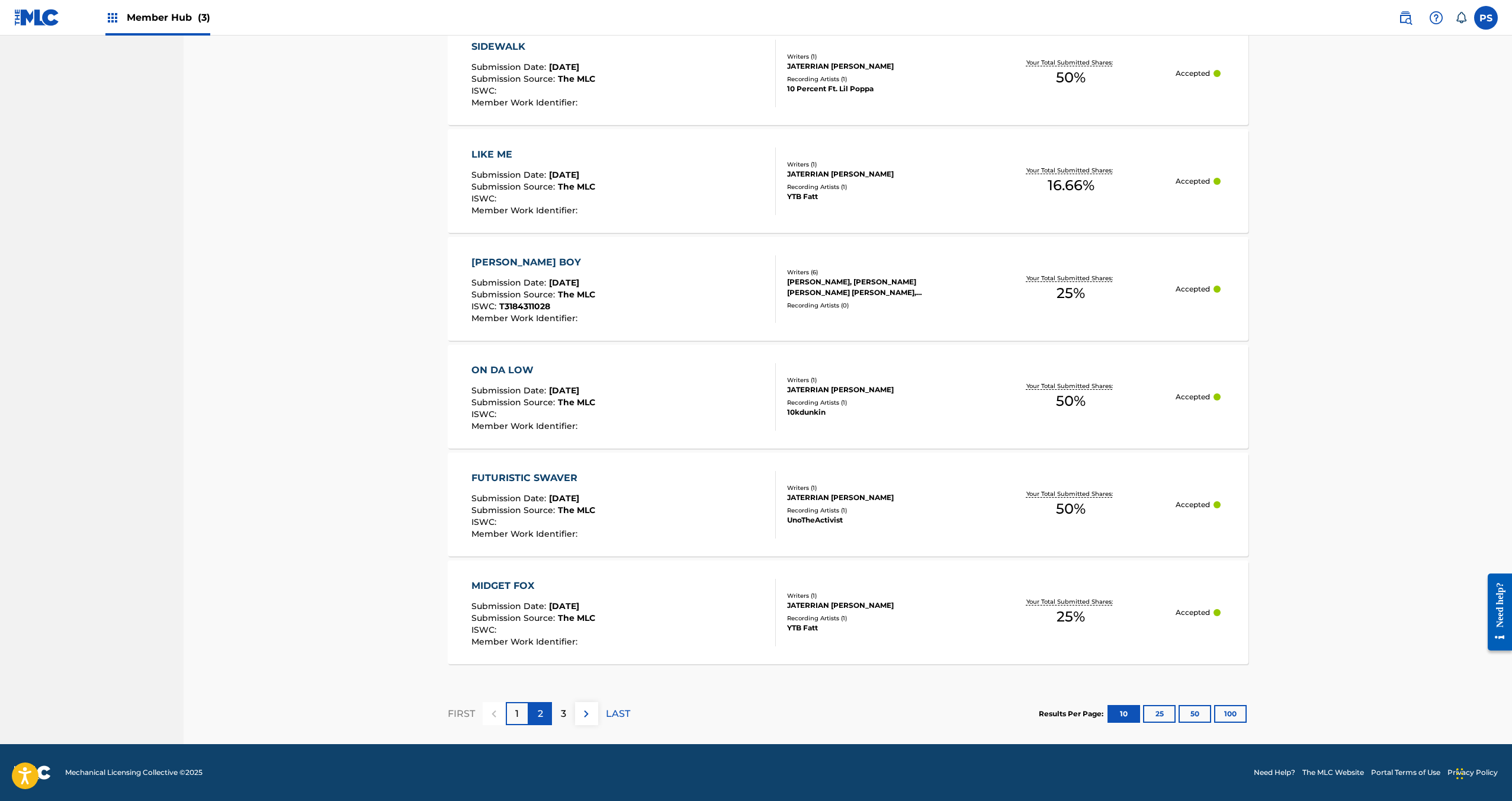
click at [538, 714] on p "2" at bounding box center [541, 714] width 5 height 14
click at [556, 709] on div "3" at bounding box center [563, 713] width 23 height 23
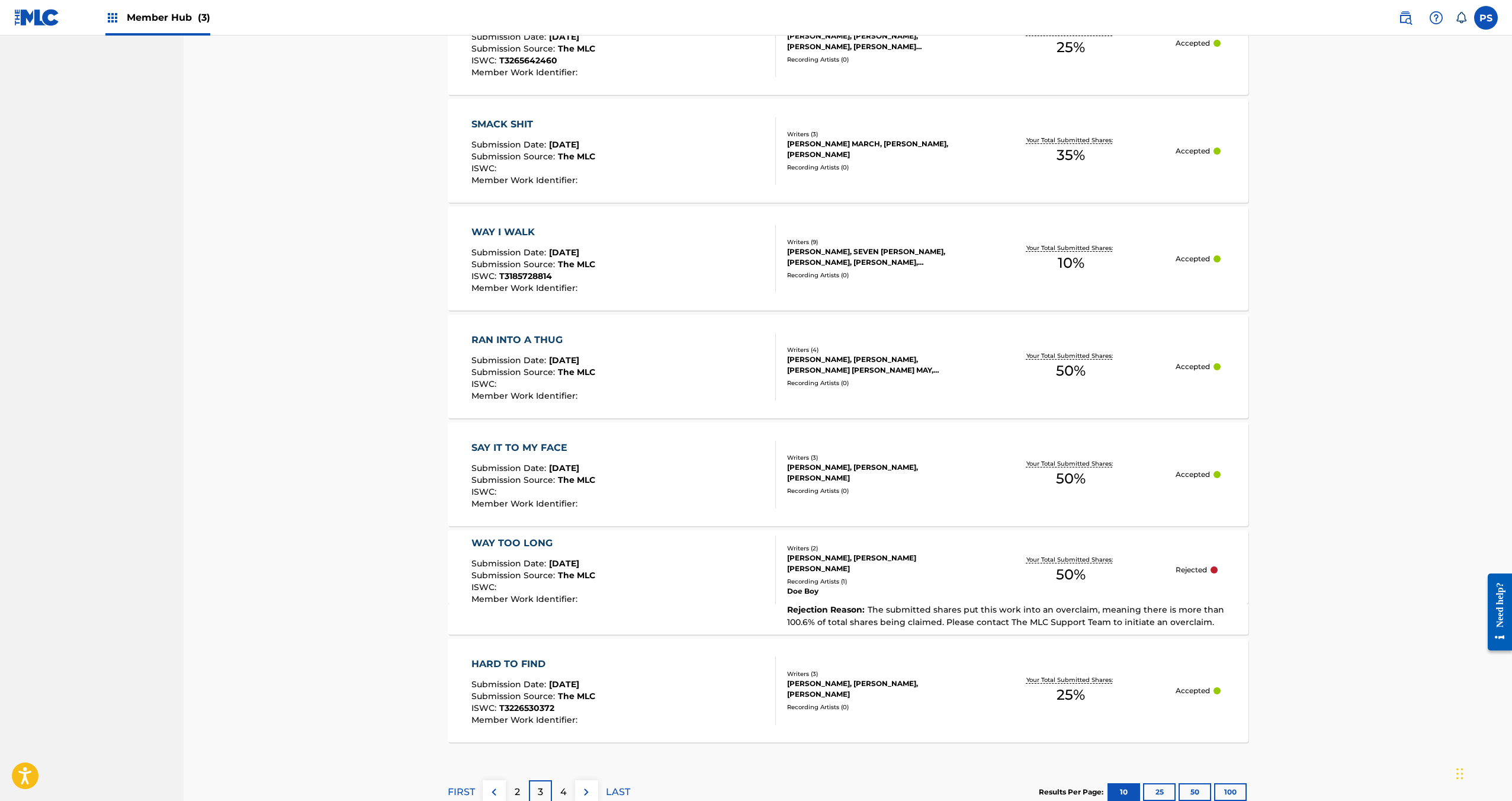
scroll to position [826, 0]
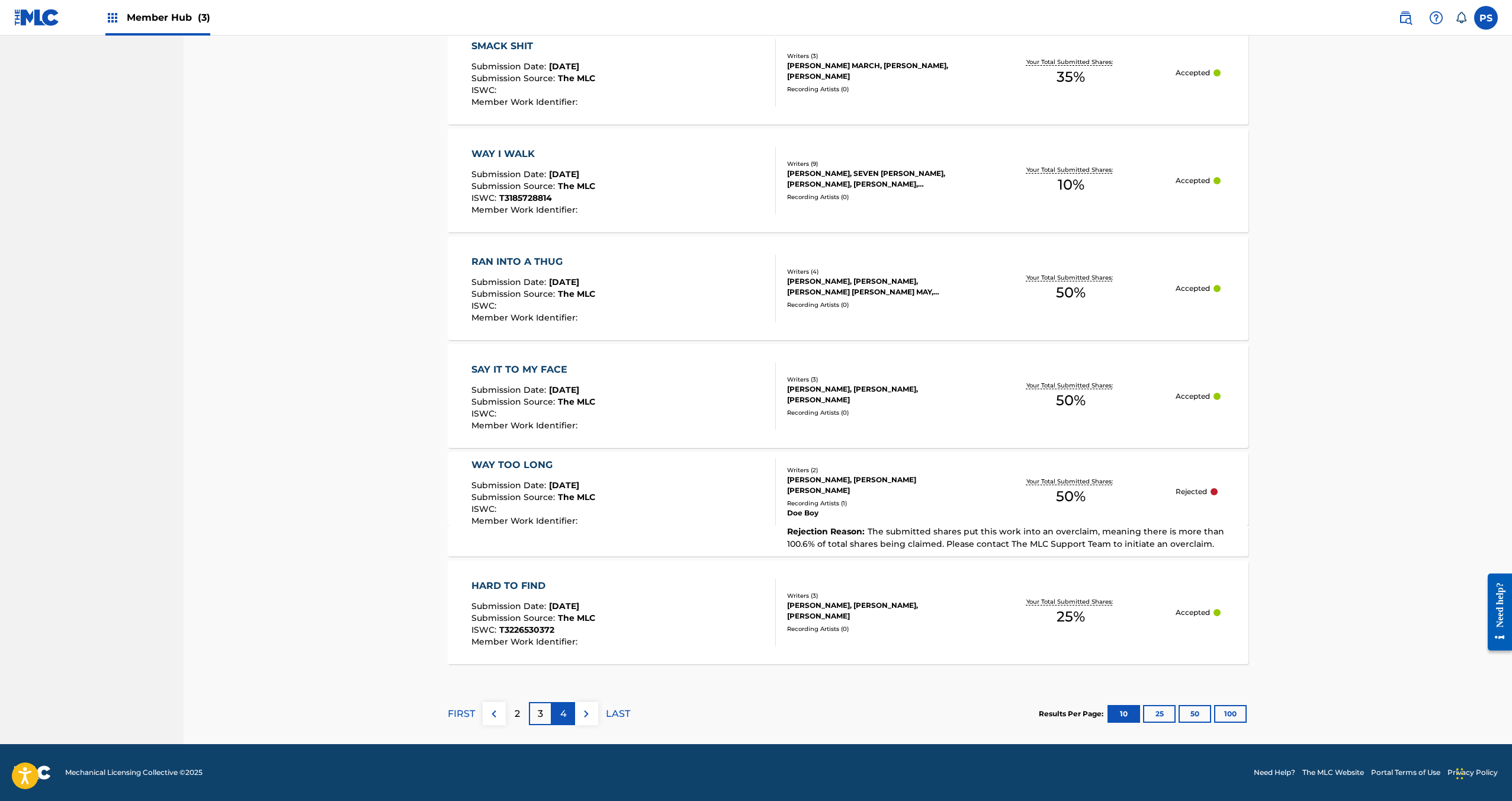
click at [556, 724] on div "4" at bounding box center [563, 713] width 23 height 23
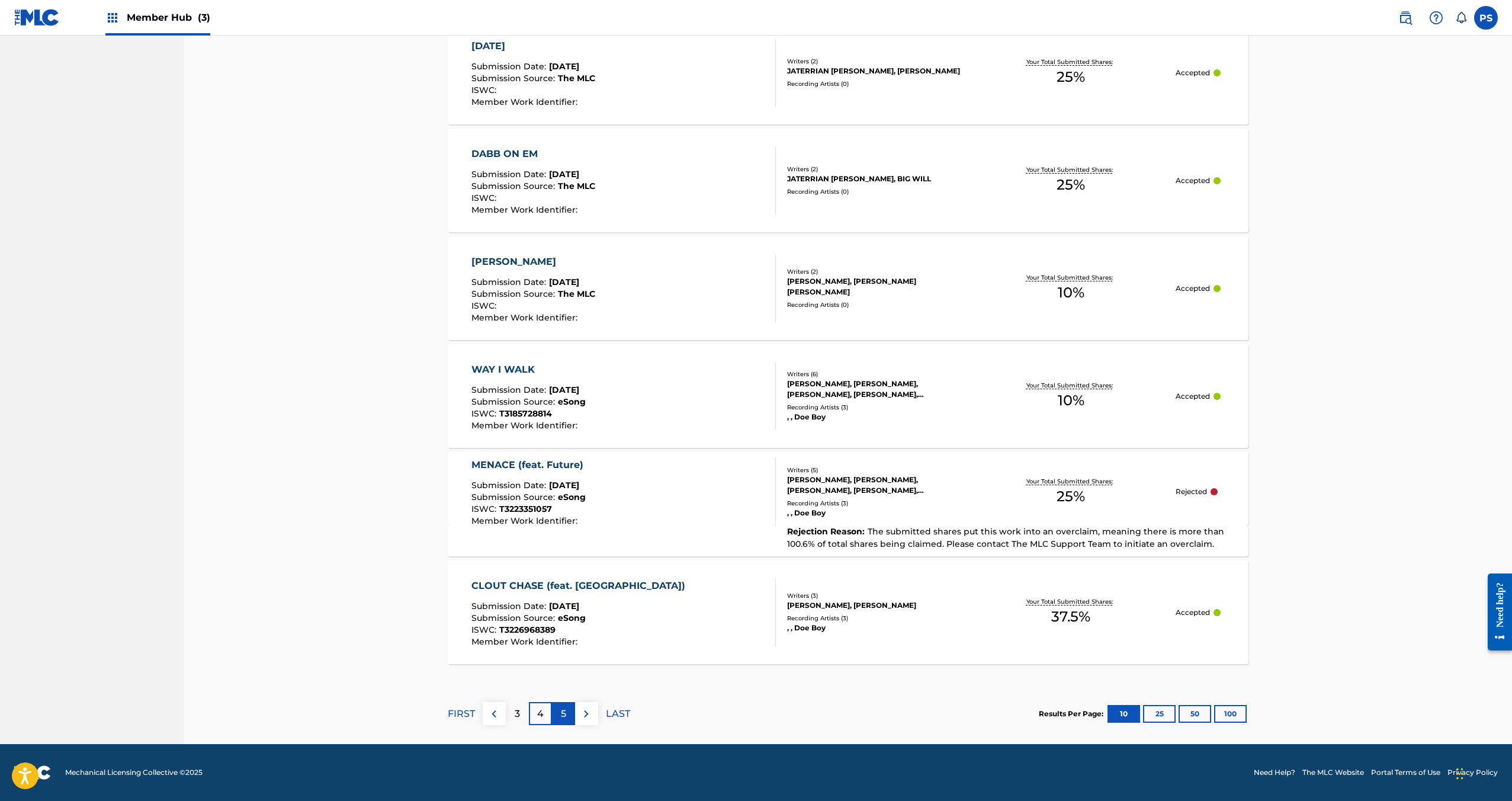
click at [565, 716] on p "5" at bounding box center [563, 714] width 5 height 14
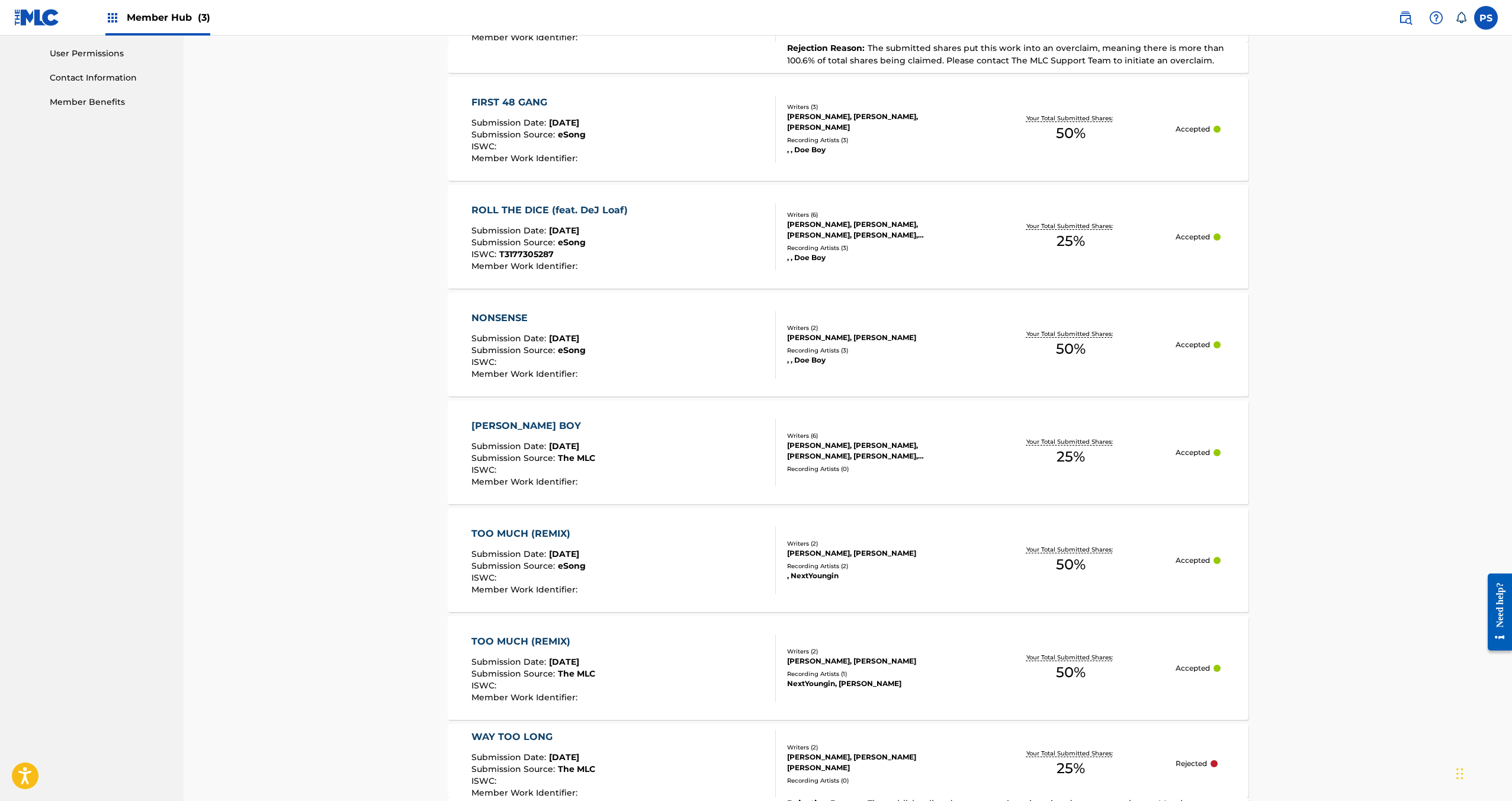
scroll to position [713, 0]
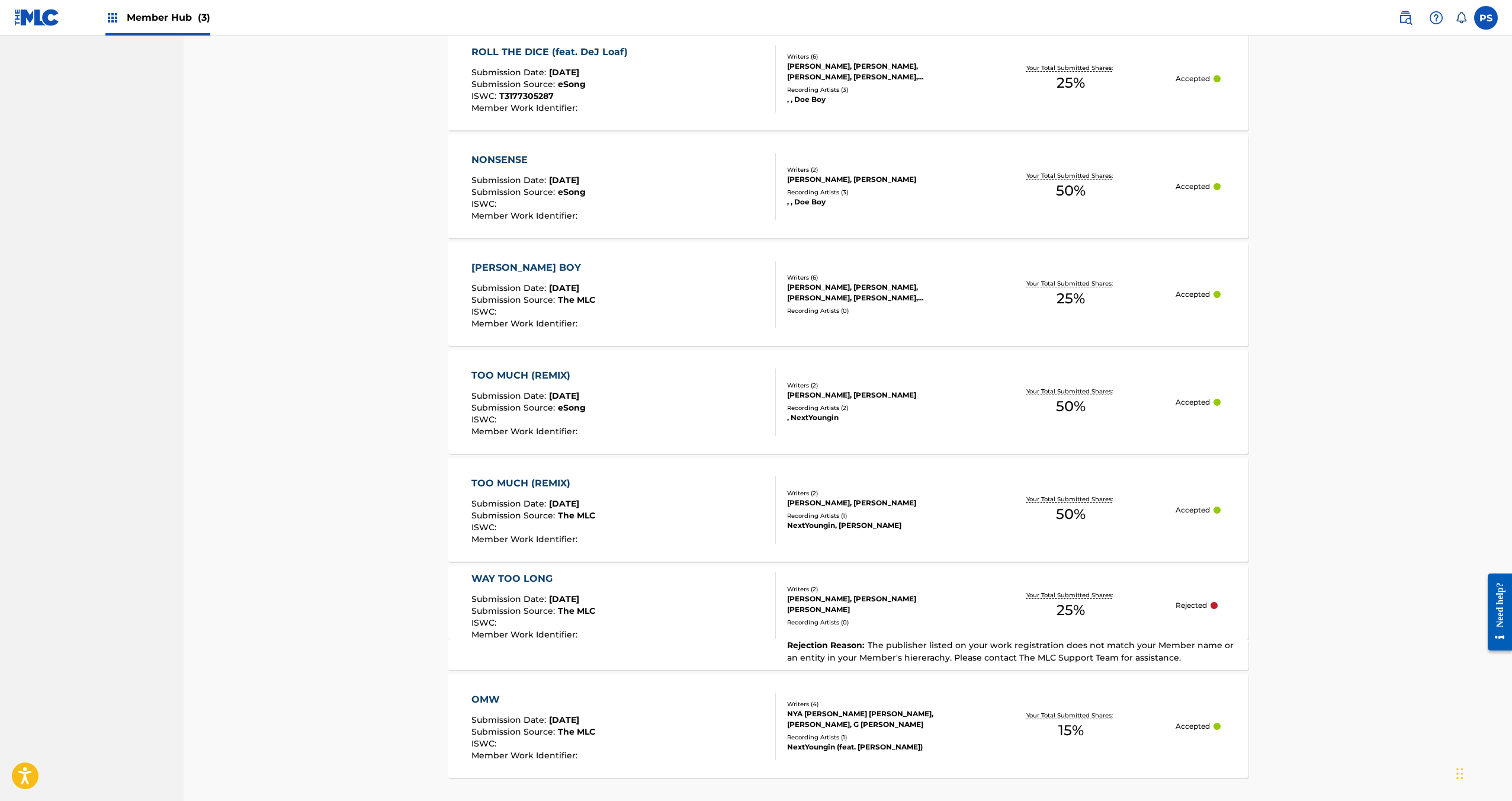
click at [880, 645] on span "The publisher listed on your work registration does not match your Member name …" at bounding box center [1010, 651] width 446 height 23
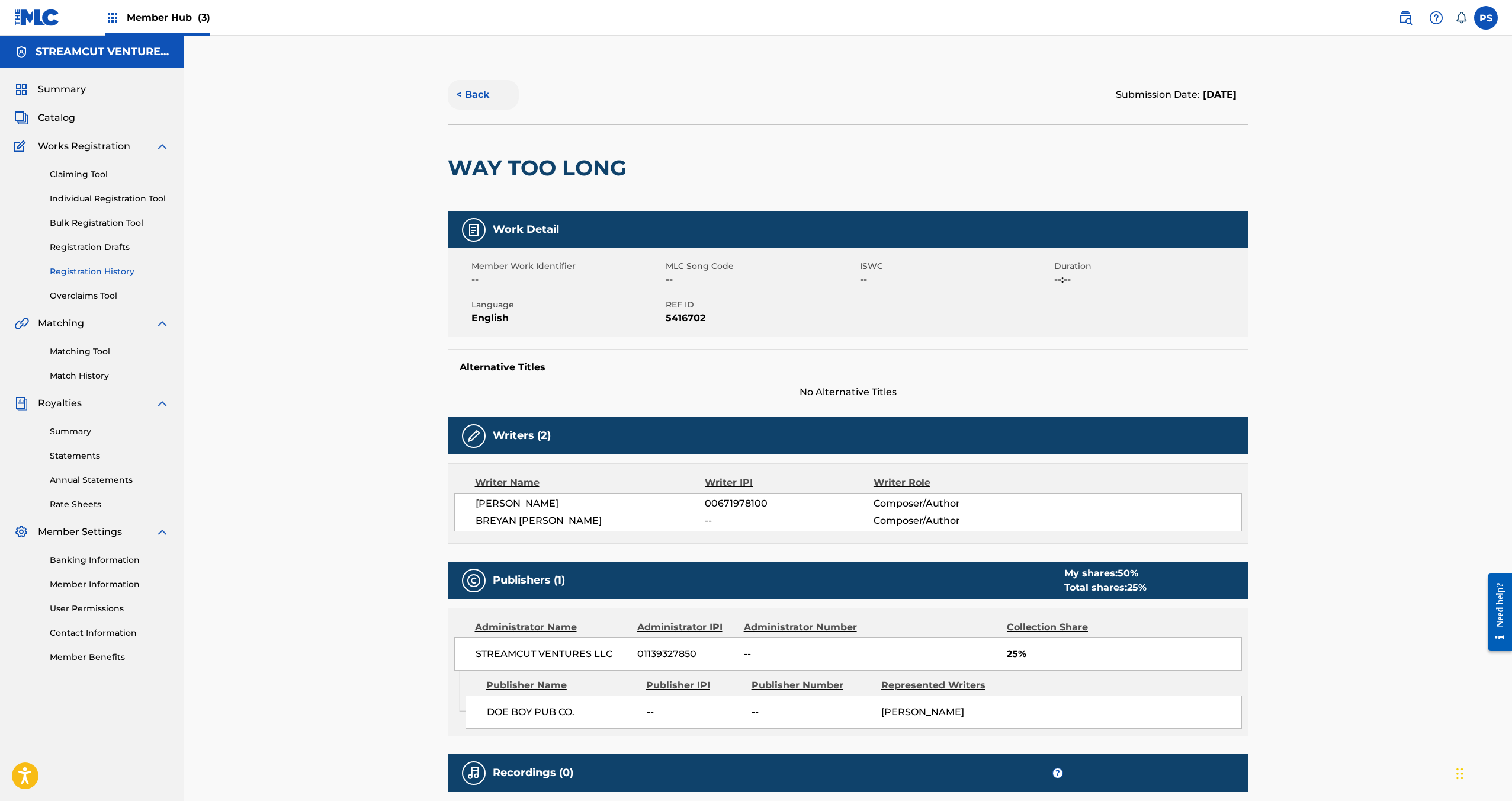
click at [494, 95] on button "< Back" at bounding box center [483, 95] width 71 height 30
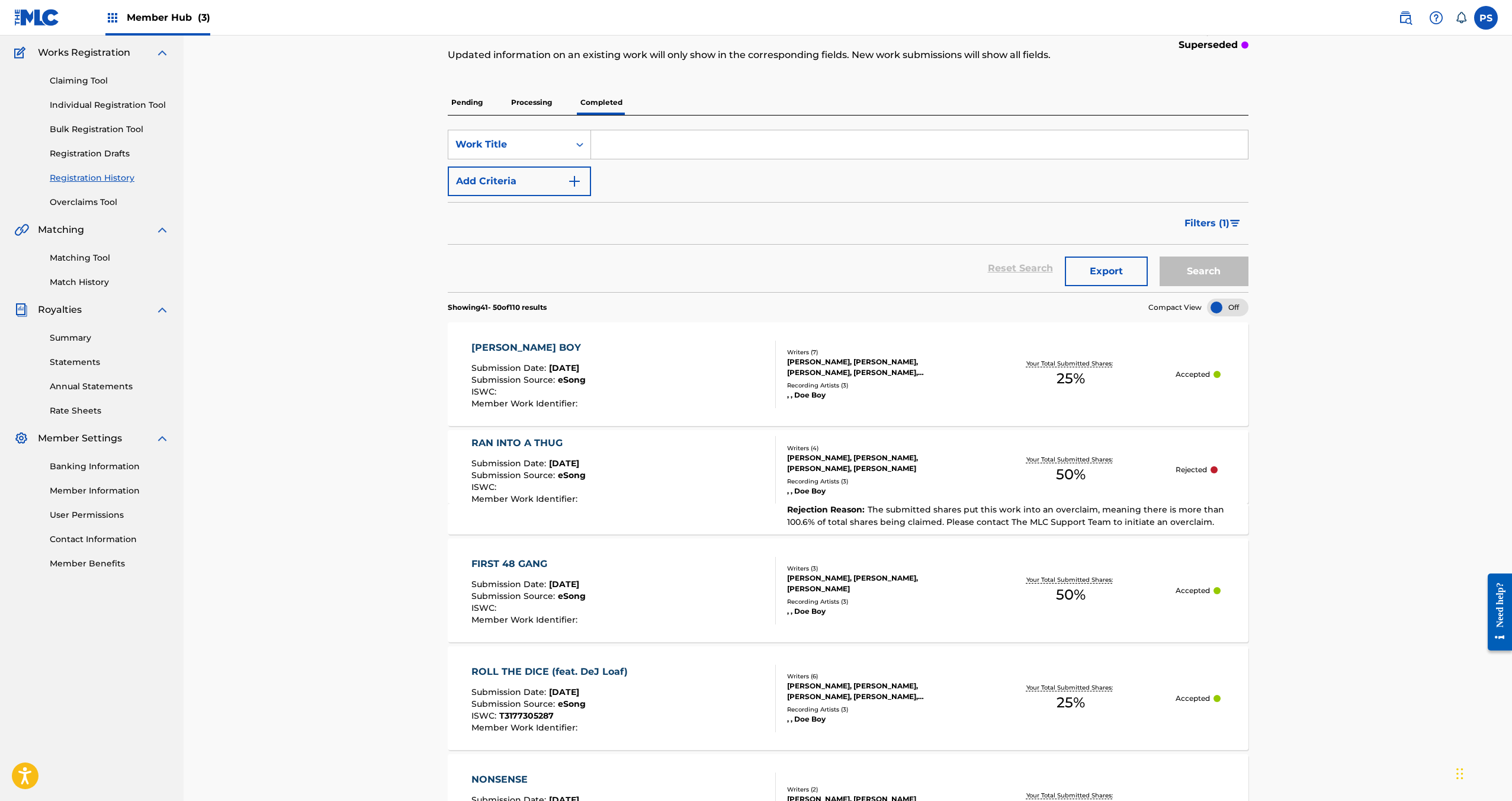
scroll to position [178, 0]
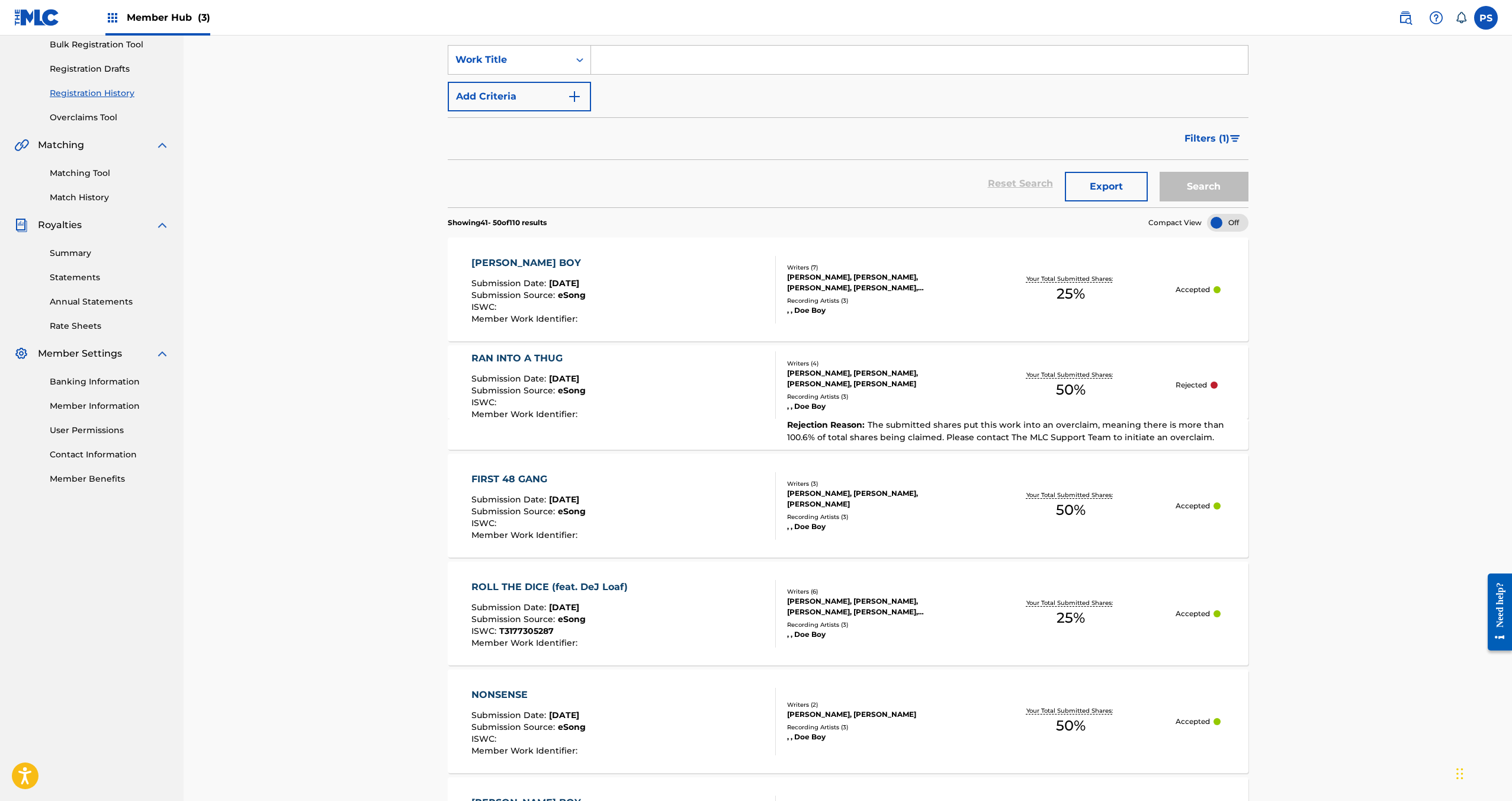
click at [701, 492] on div "FIRST 48 GANG Submission Date : [DATE] Submission Source : eSong ISWC : Member …" at bounding box center [624, 505] width 305 height 67
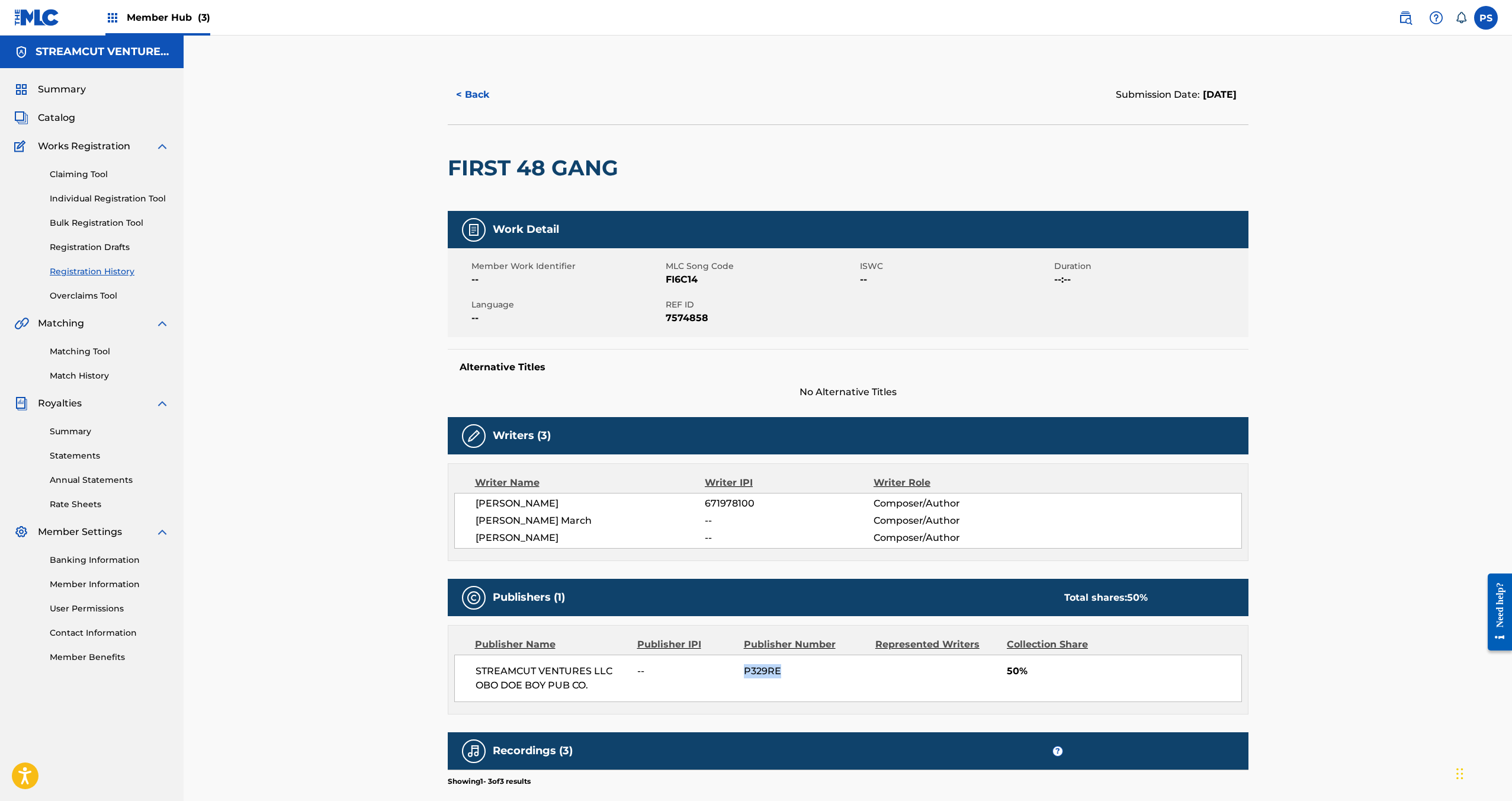
drag, startPoint x: 745, startPoint y: 669, endPoint x: 784, endPoint y: 666, distance: 39.1
click at [784, 666] on span "P329RE" at bounding box center [805, 671] width 122 height 14
copy span "P329RE"
click at [501, 96] on button "< Back" at bounding box center [483, 95] width 71 height 30
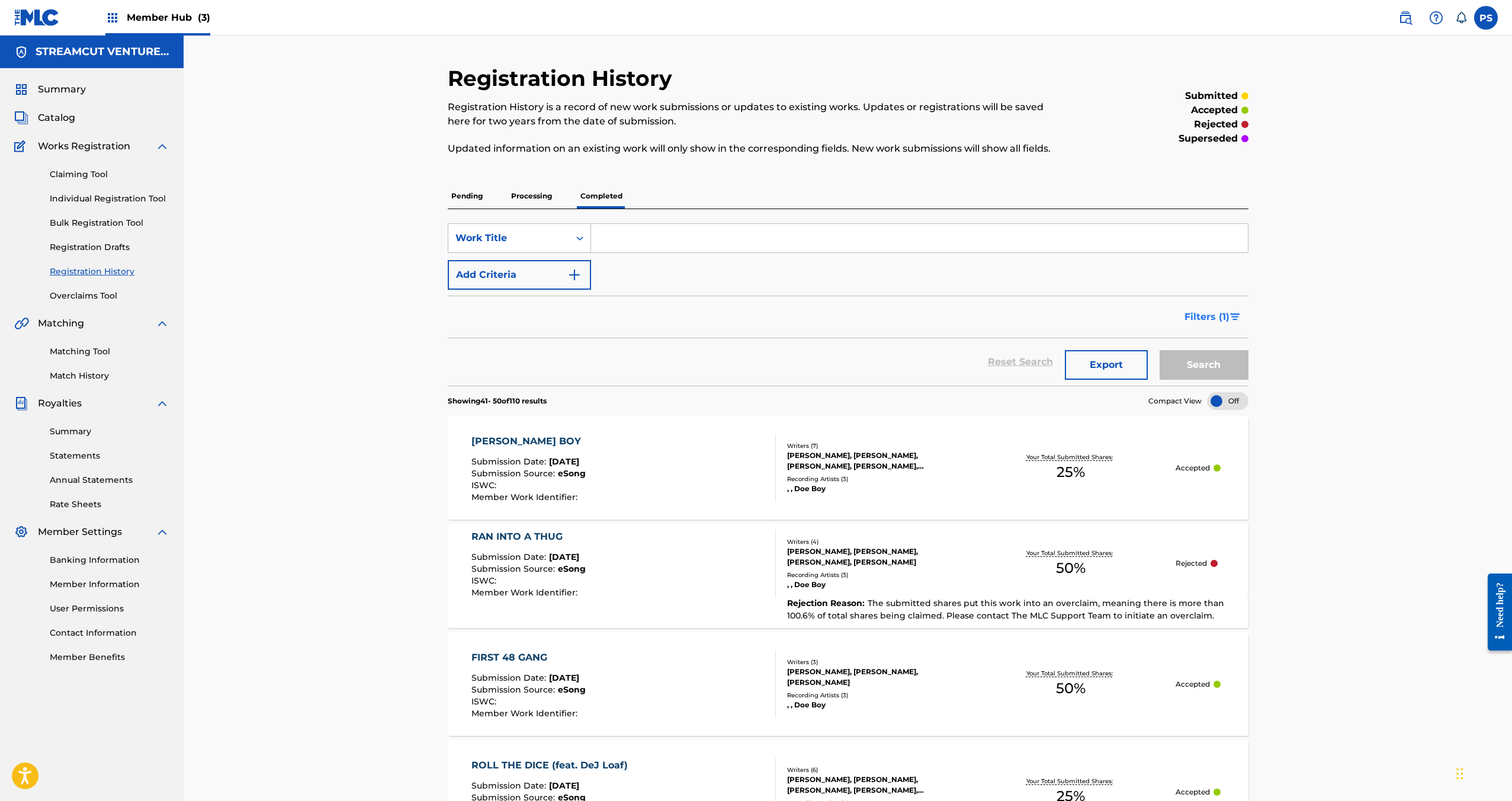
click at [1212, 317] on span "Filters ( 1 )" at bounding box center [1207, 317] width 45 height 14
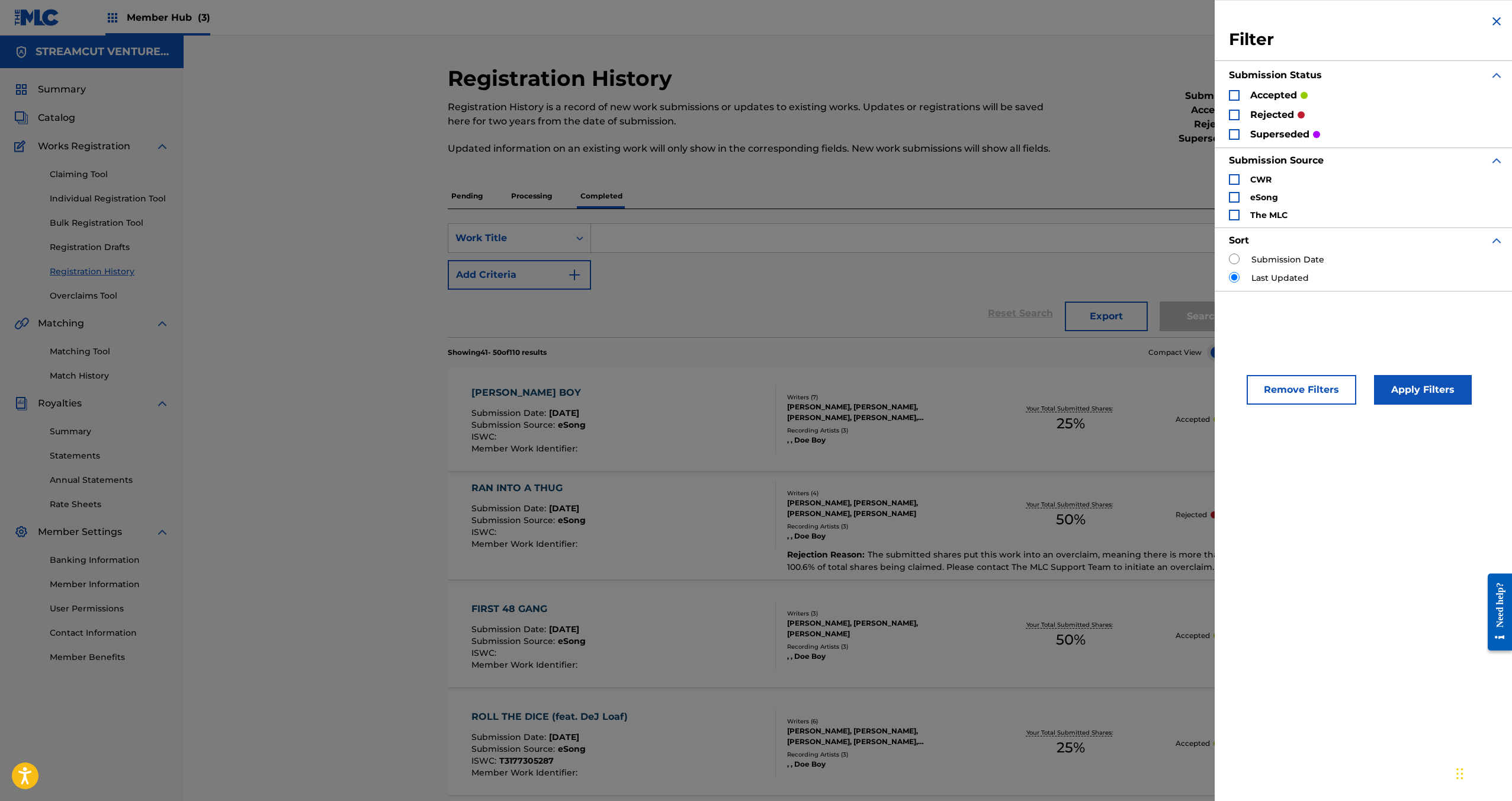
click at [1240, 114] on div "rejected" at bounding box center [1267, 114] width 76 height 14
click at [1236, 116] on div "Search Form" at bounding box center [1234, 114] width 10 height 10
drag, startPoint x: 1237, startPoint y: 129, endPoint x: 1245, endPoint y: 144, distance: 17.0
click at [1237, 129] on div "Search Form" at bounding box center [1234, 135] width 10 height 10
click at [1395, 400] on button "Apply Filters" at bounding box center [1423, 390] width 98 height 30
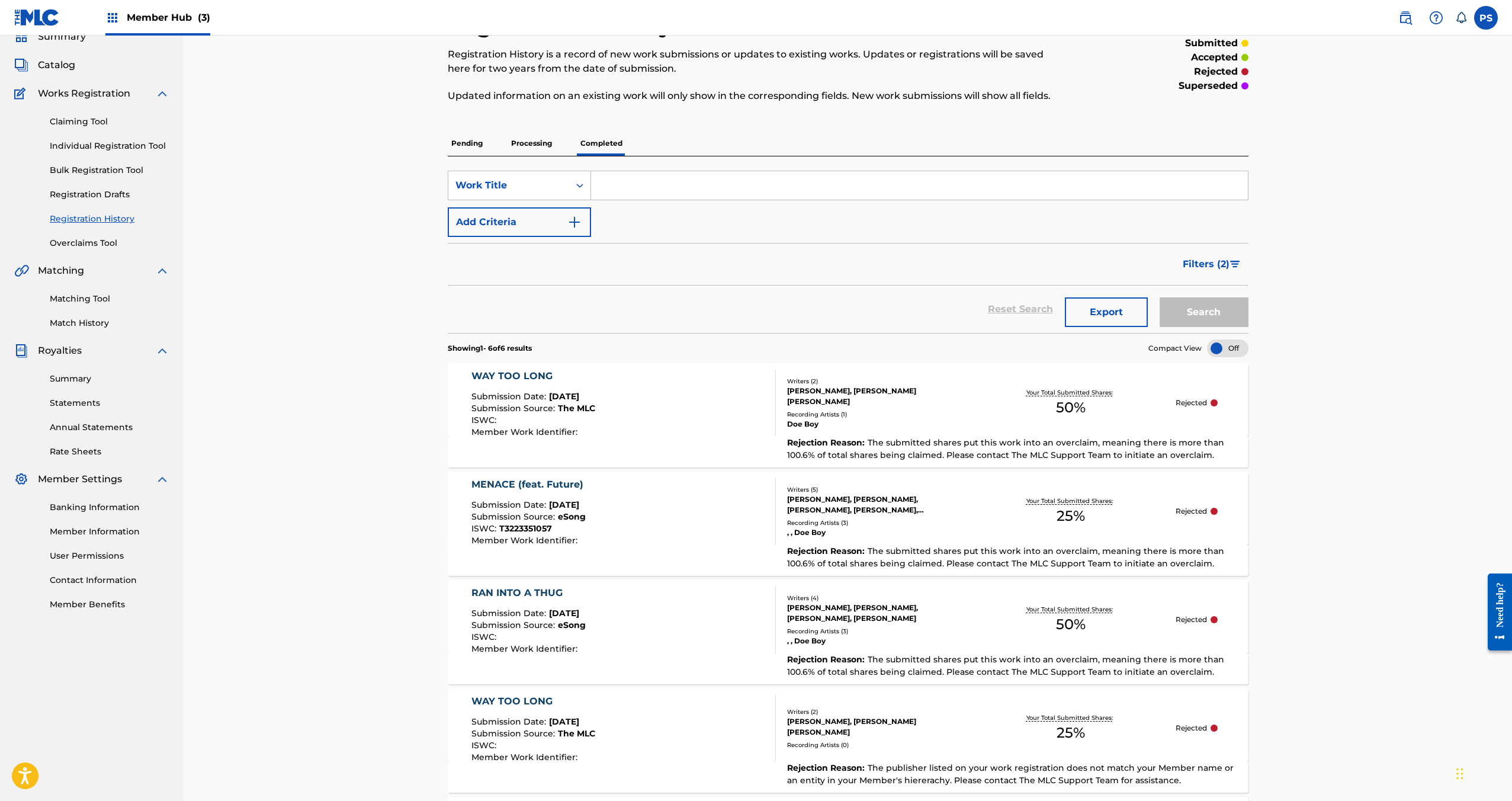
scroll to position [43, 0]
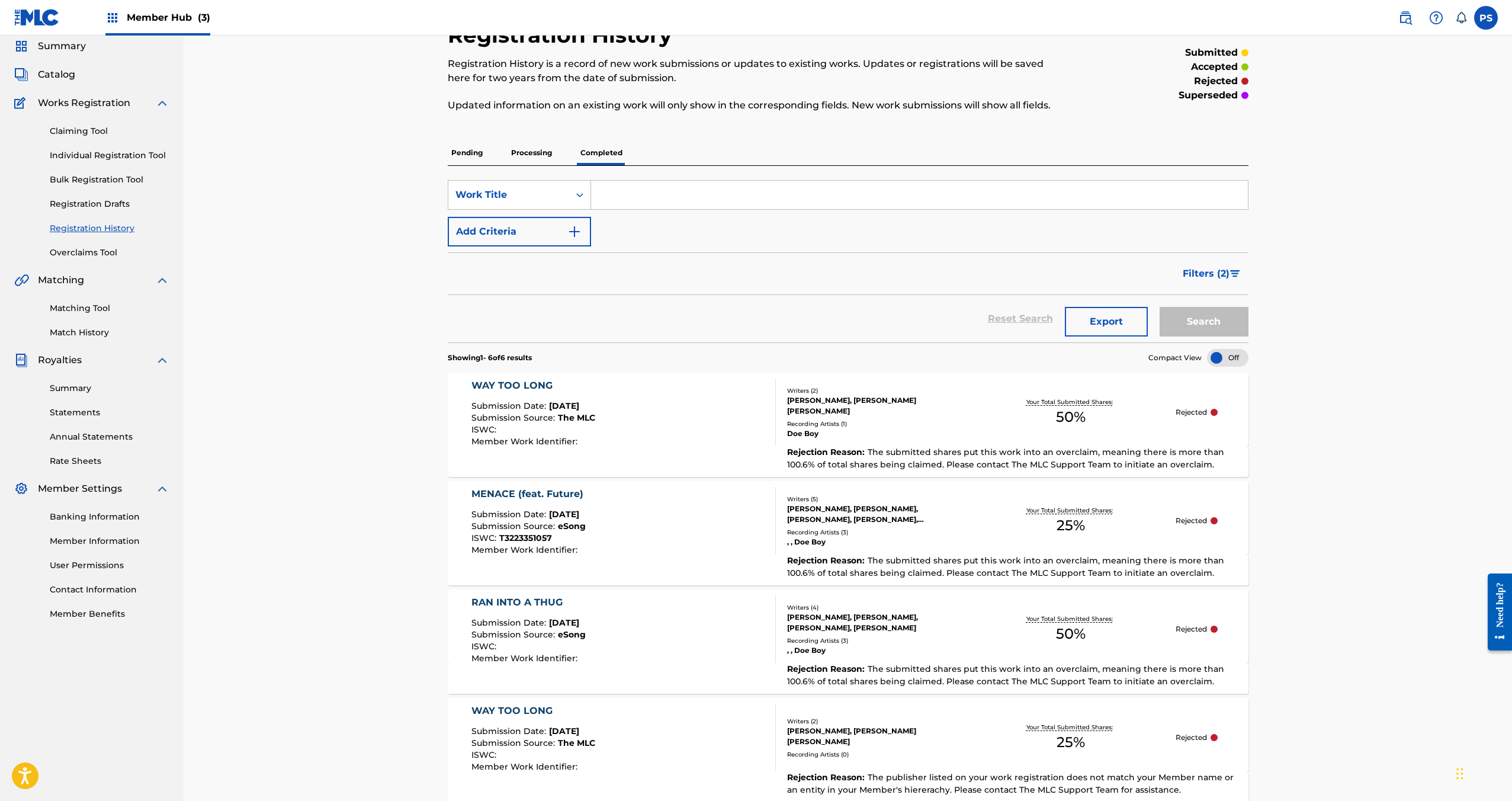
drag, startPoint x: 1191, startPoint y: 281, endPoint x: 1158, endPoint y: 272, distance: 34.2
click at [1193, 280] on button "Filters ( 2 )" at bounding box center [1212, 273] width 72 height 30
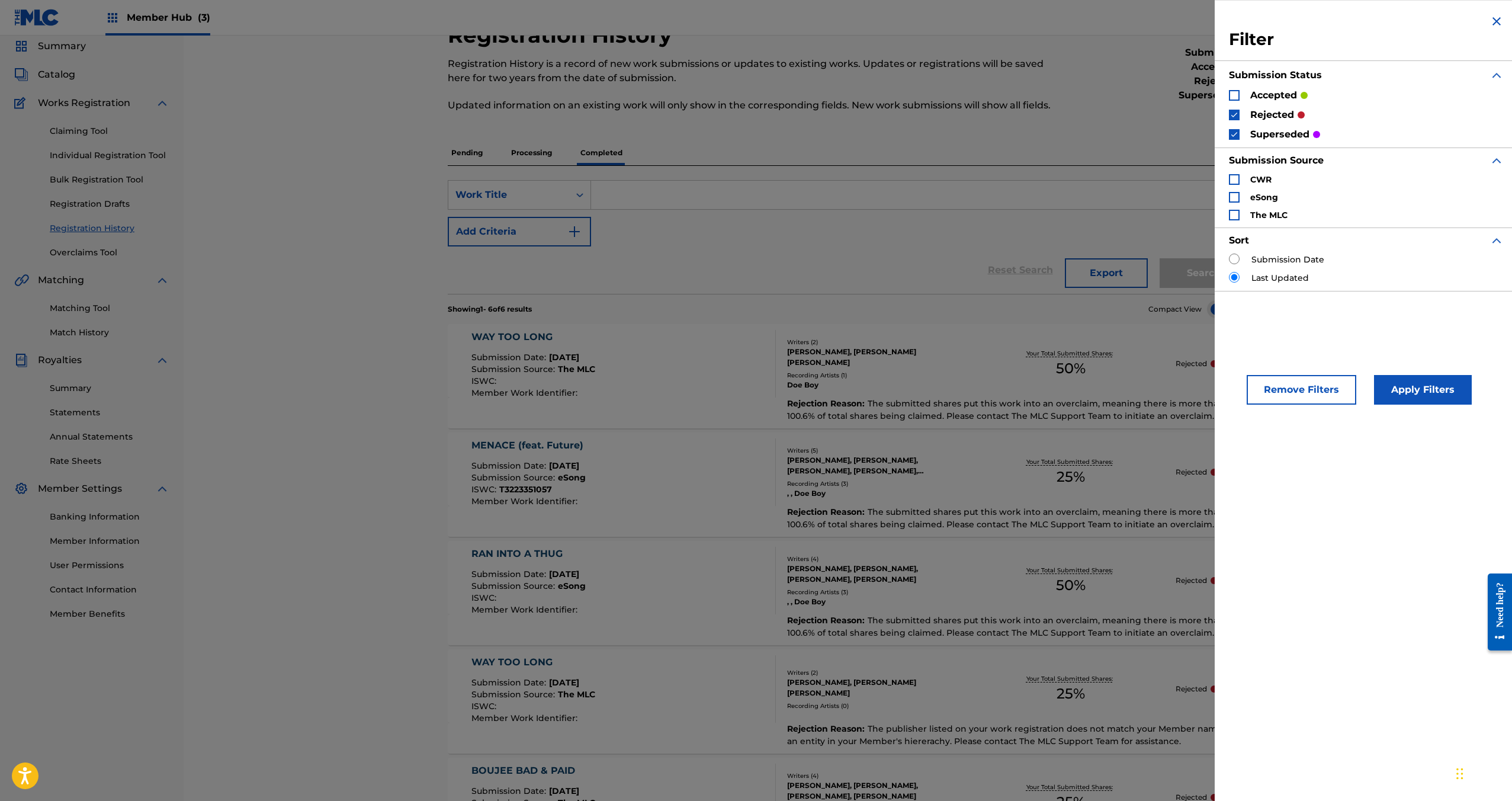
click at [1233, 135] on img "Search Form" at bounding box center [1233, 134] width 8 height 8
click at [1232, 94] on div "Search Form" at bounding box center [1234, 95] width 10 height 10
click at [1238, 109] on div "Search Form" at bounding box center [1234, 114] width 10 height 10
click at [1426, 391] on button "Apply Filters" at bounding box center [1423, 390] width 98 height 30
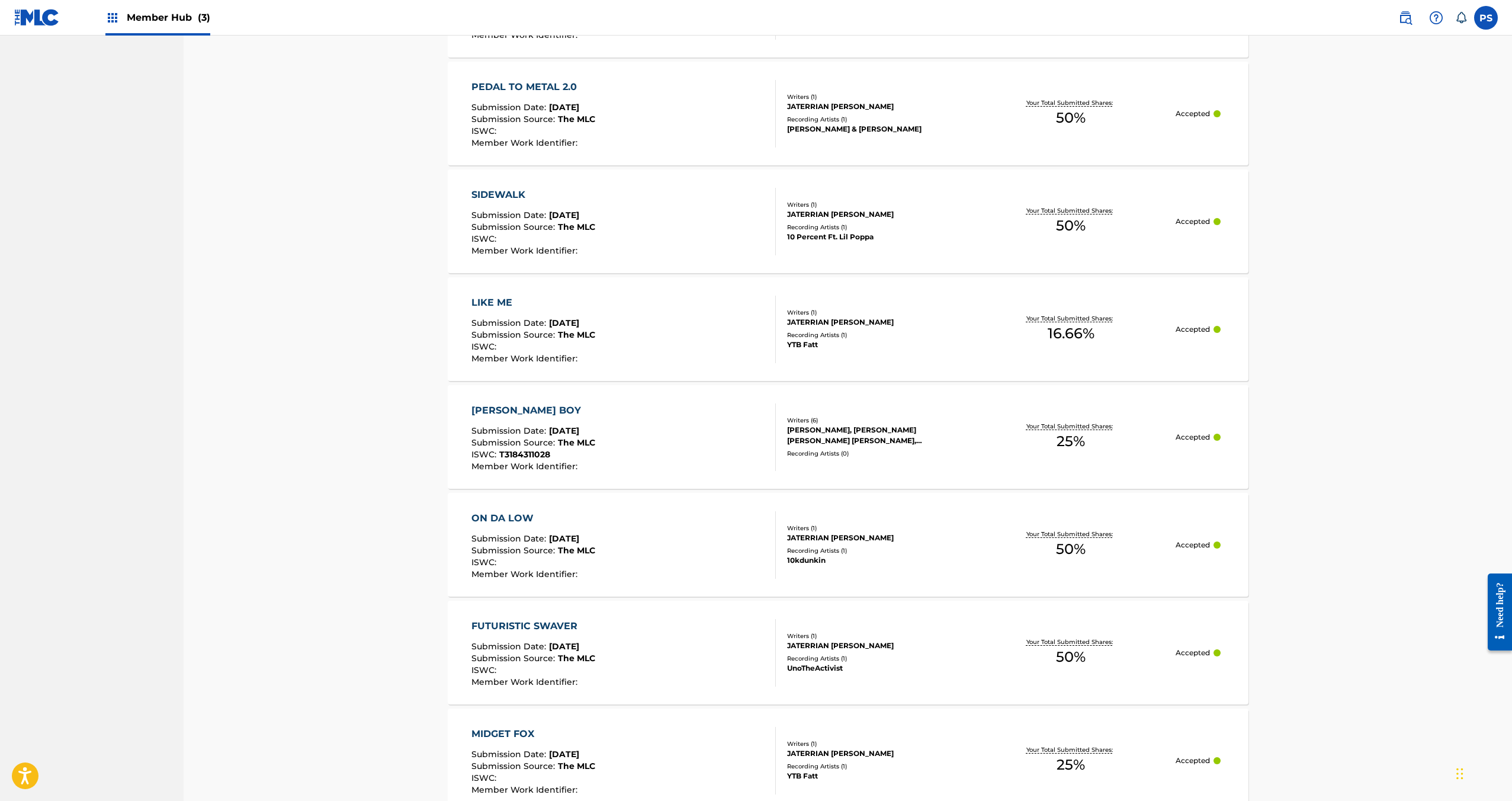
scroll to position [825, 0]
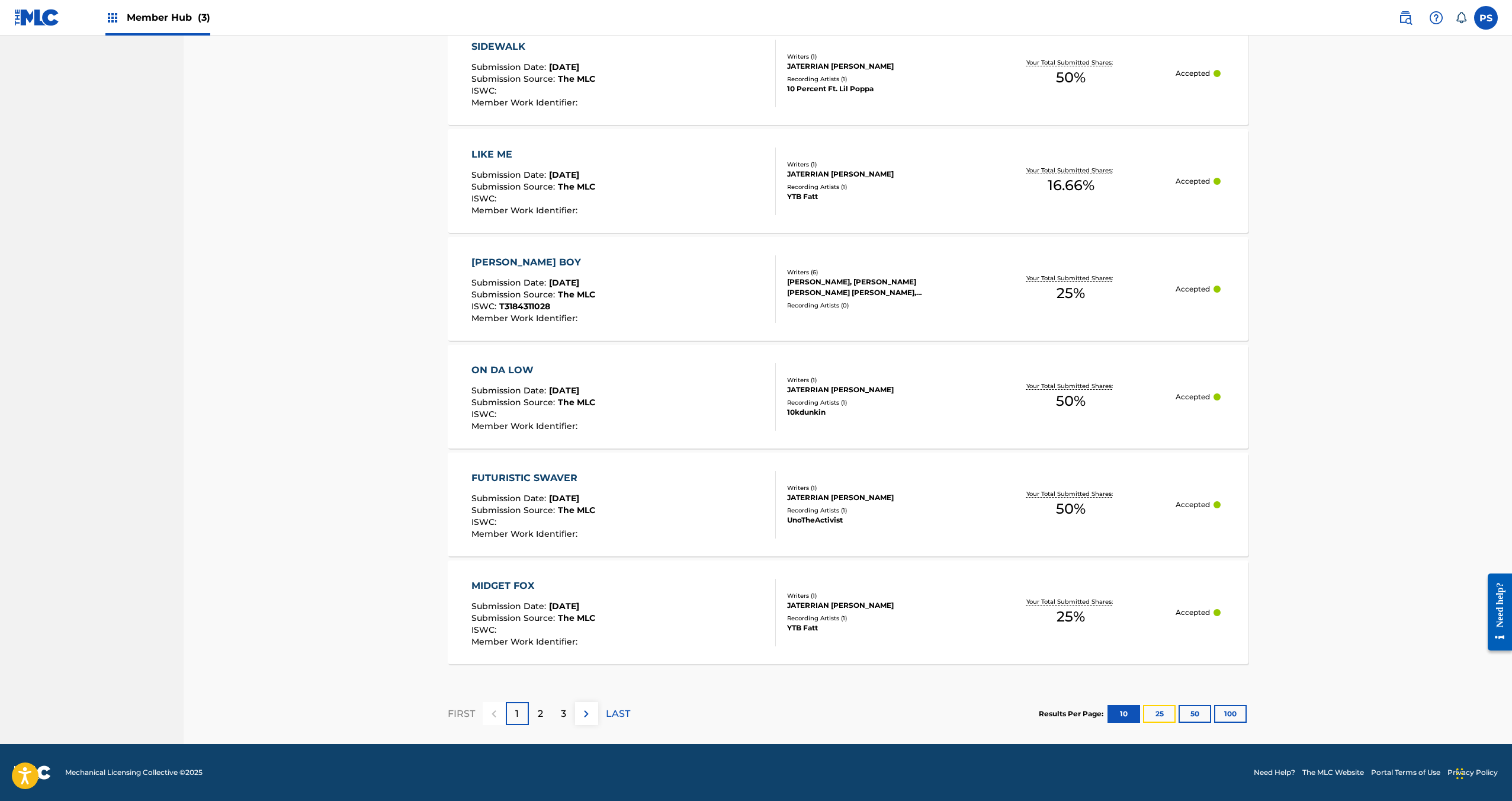
click at [1155, 716] on button "25" at bounding box center [1159, 714] width 32 height 17
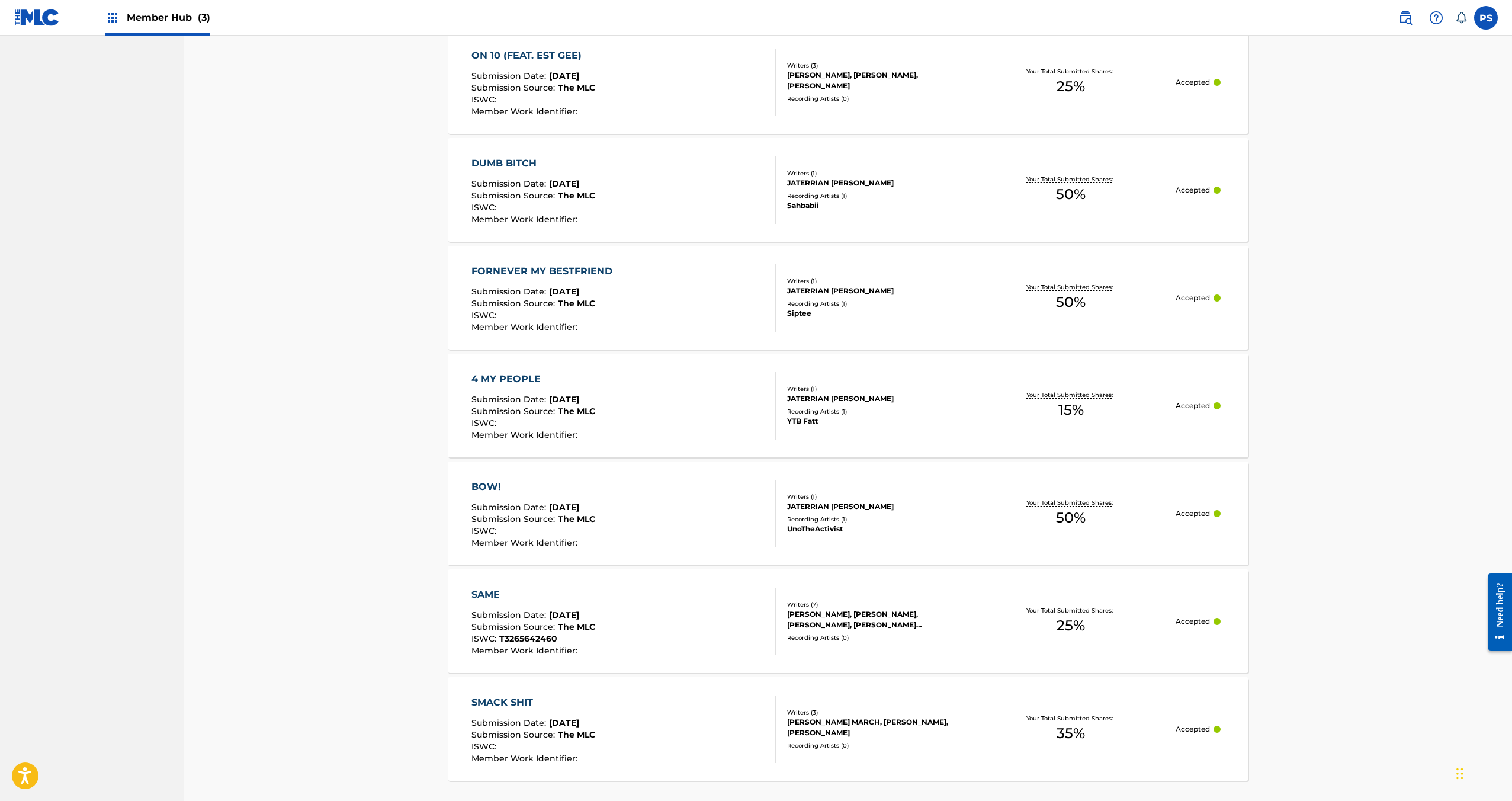
scroll to position [2442, 0]
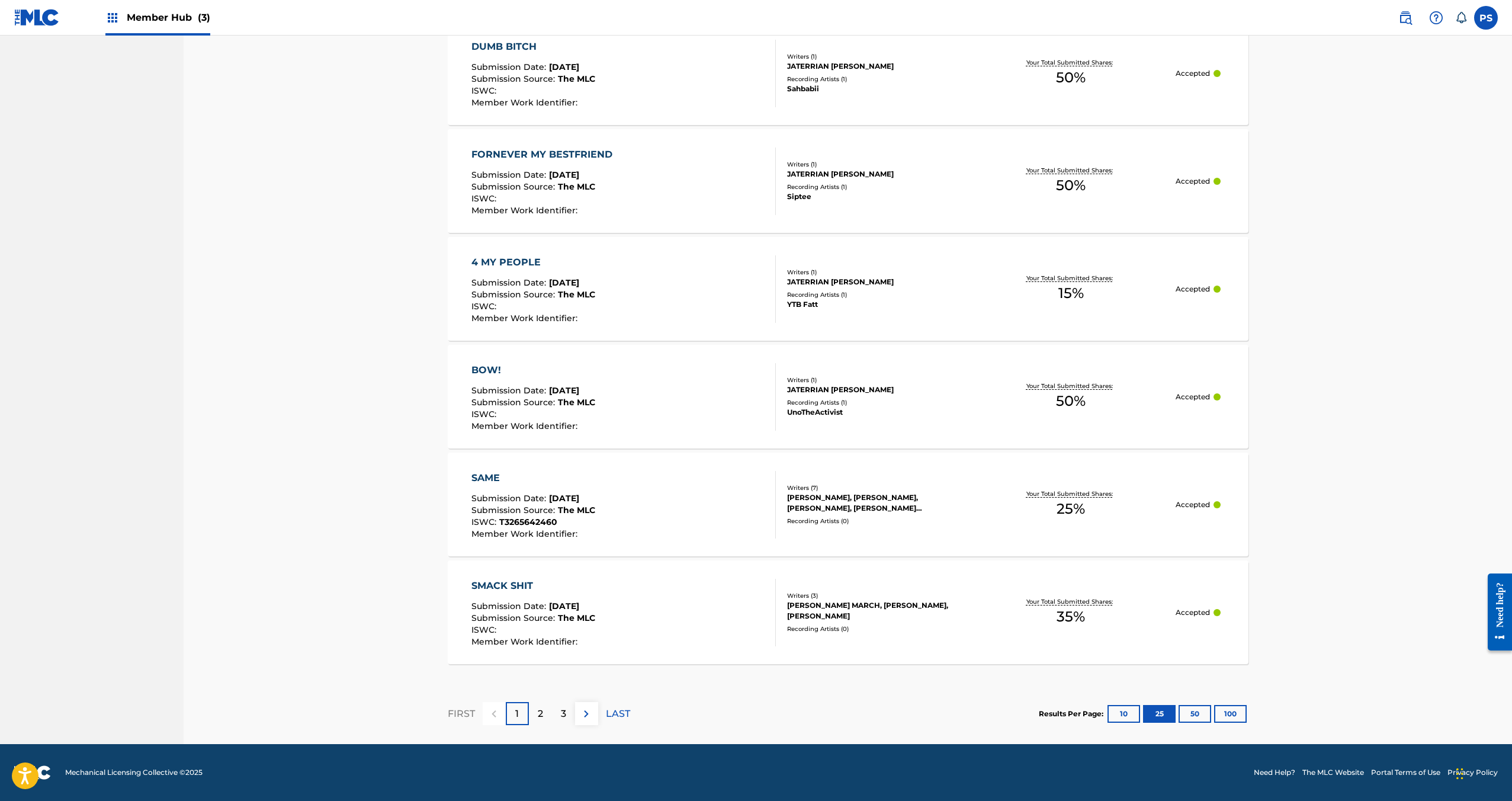
click at [964, 630] on div "Recording Artists ( 0 )" at bounding box center [876, 629] width 179 height 9
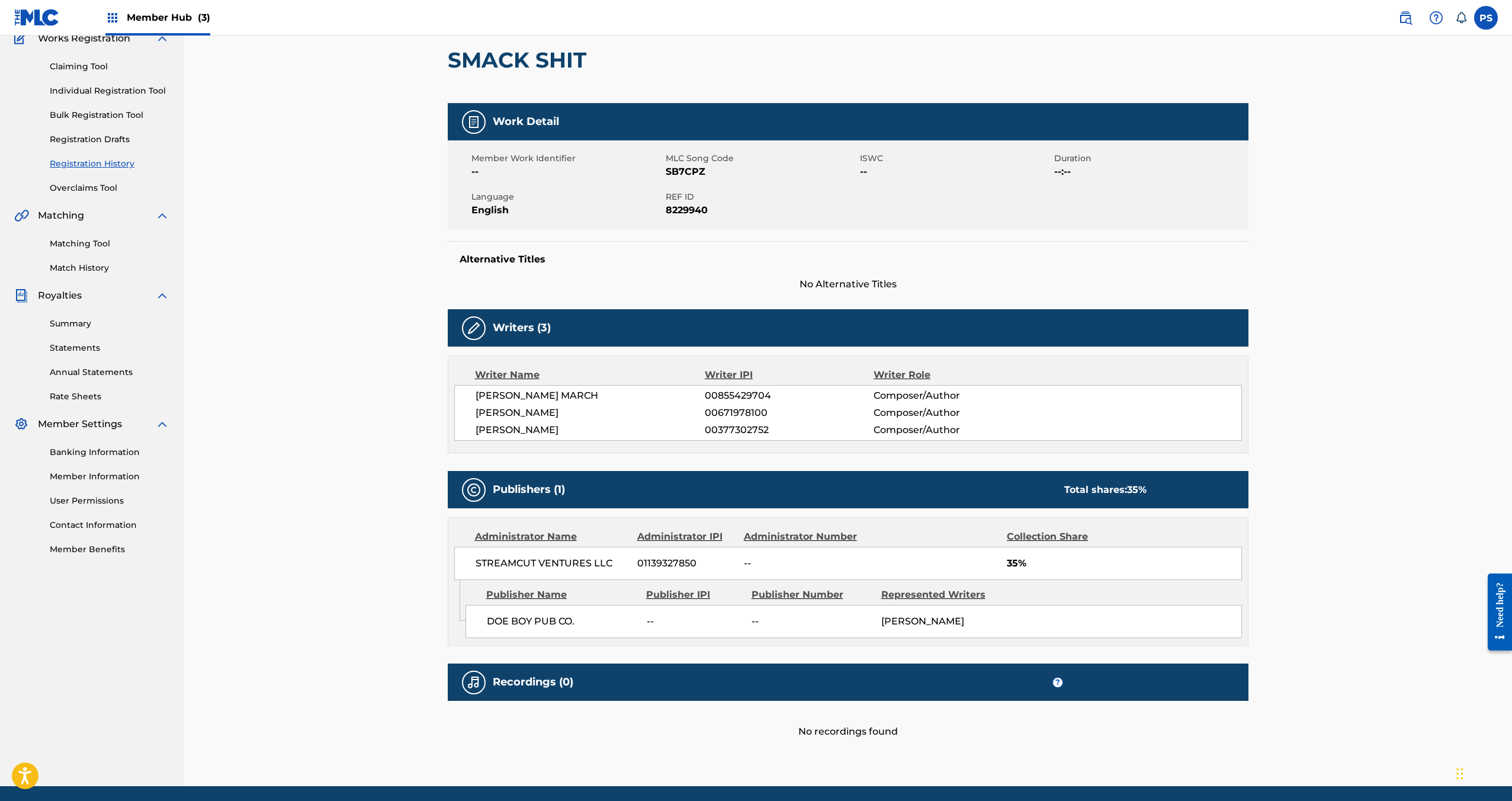
scroll to position [148, 0]
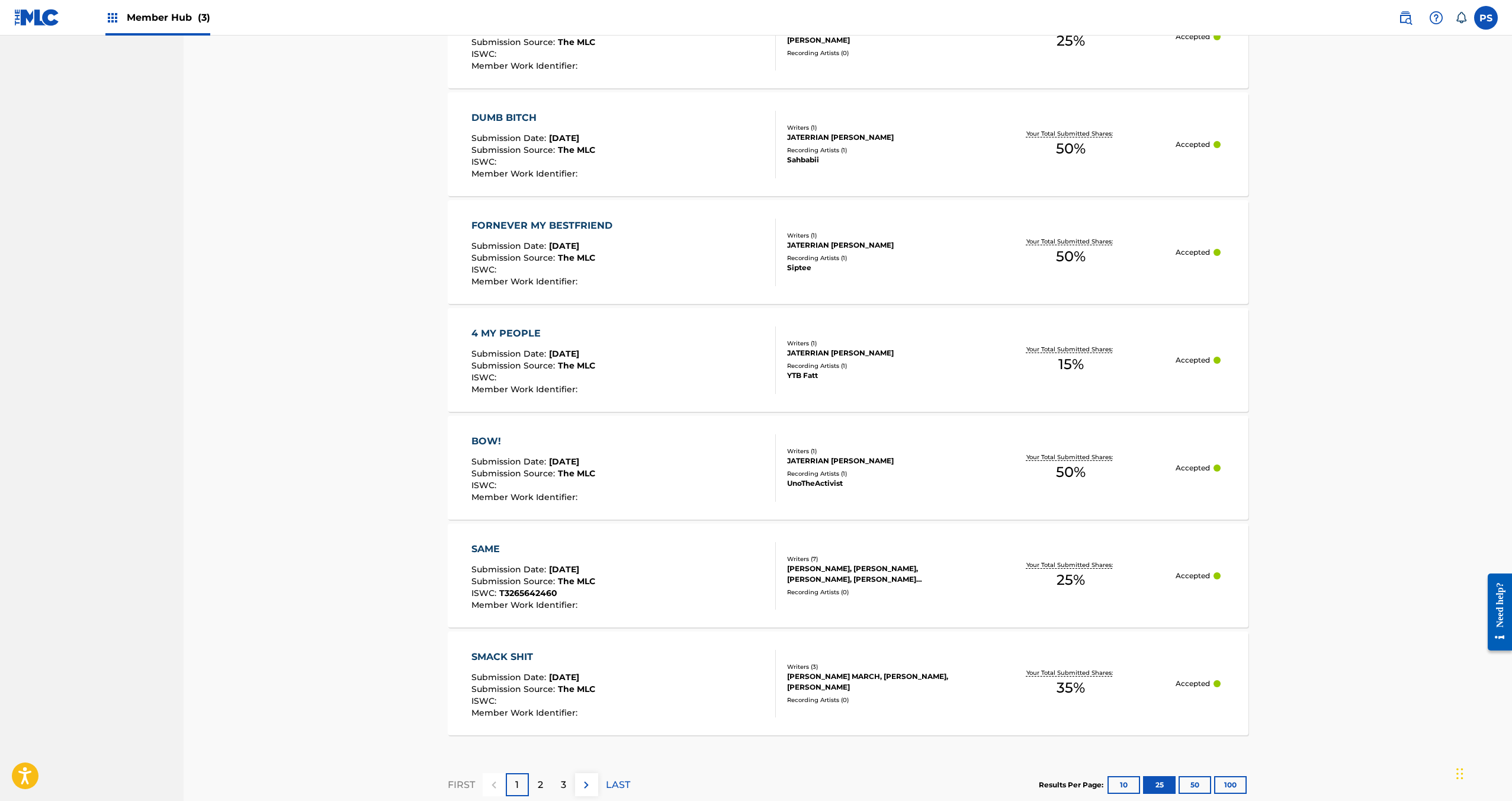
scroll to position [2442, 0]
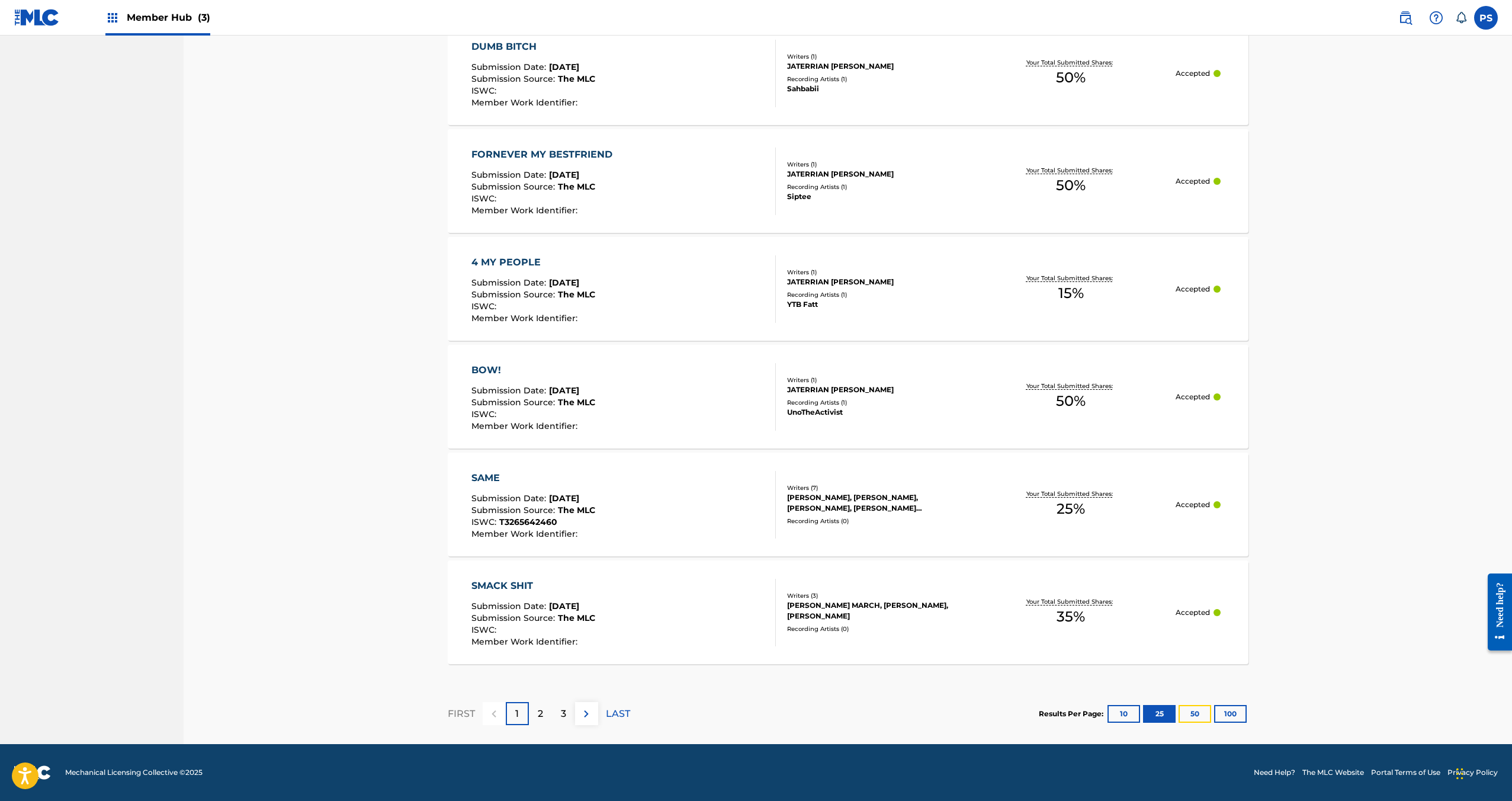
click at [1188, 717] on button "50" at bounding box center [1194, 714] width 32 height 17
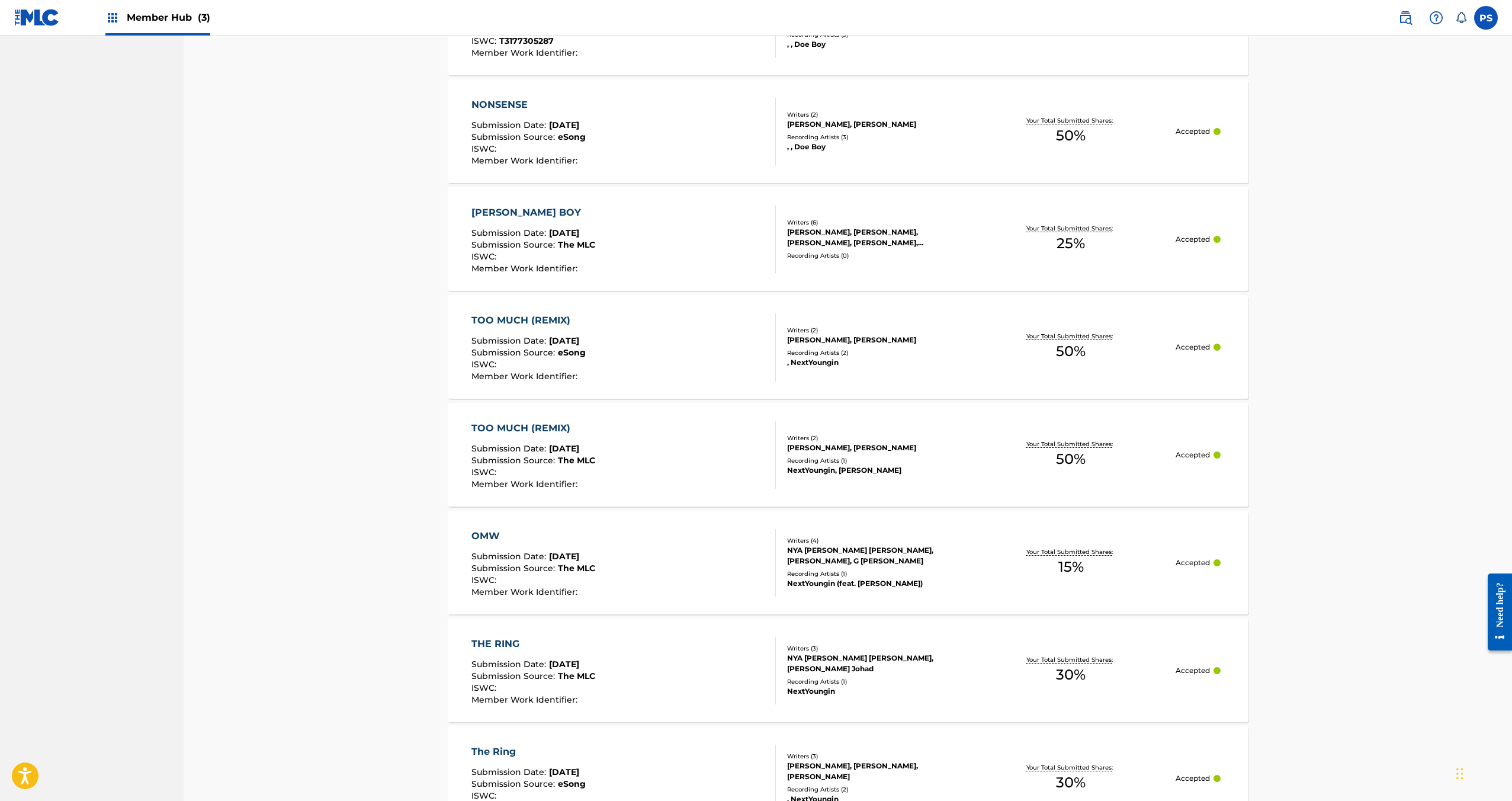
scroll to position [4618, 0]
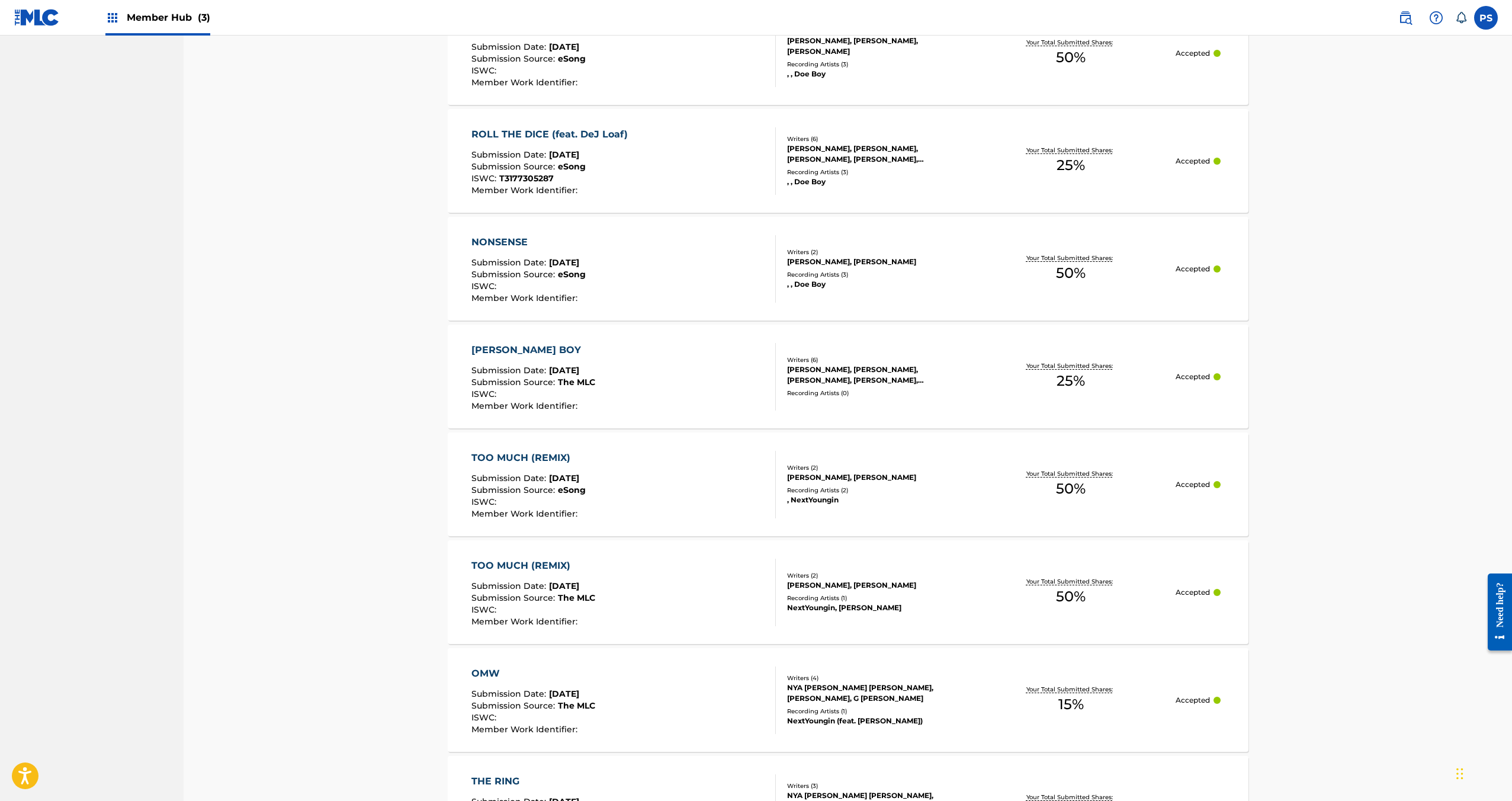
click at [678, 287] on div "NONSENSE Submission Date : [DATE] Submission Source : eSong ISWC : Member Work …" at bounding box center [624, 268] width 305 height 67
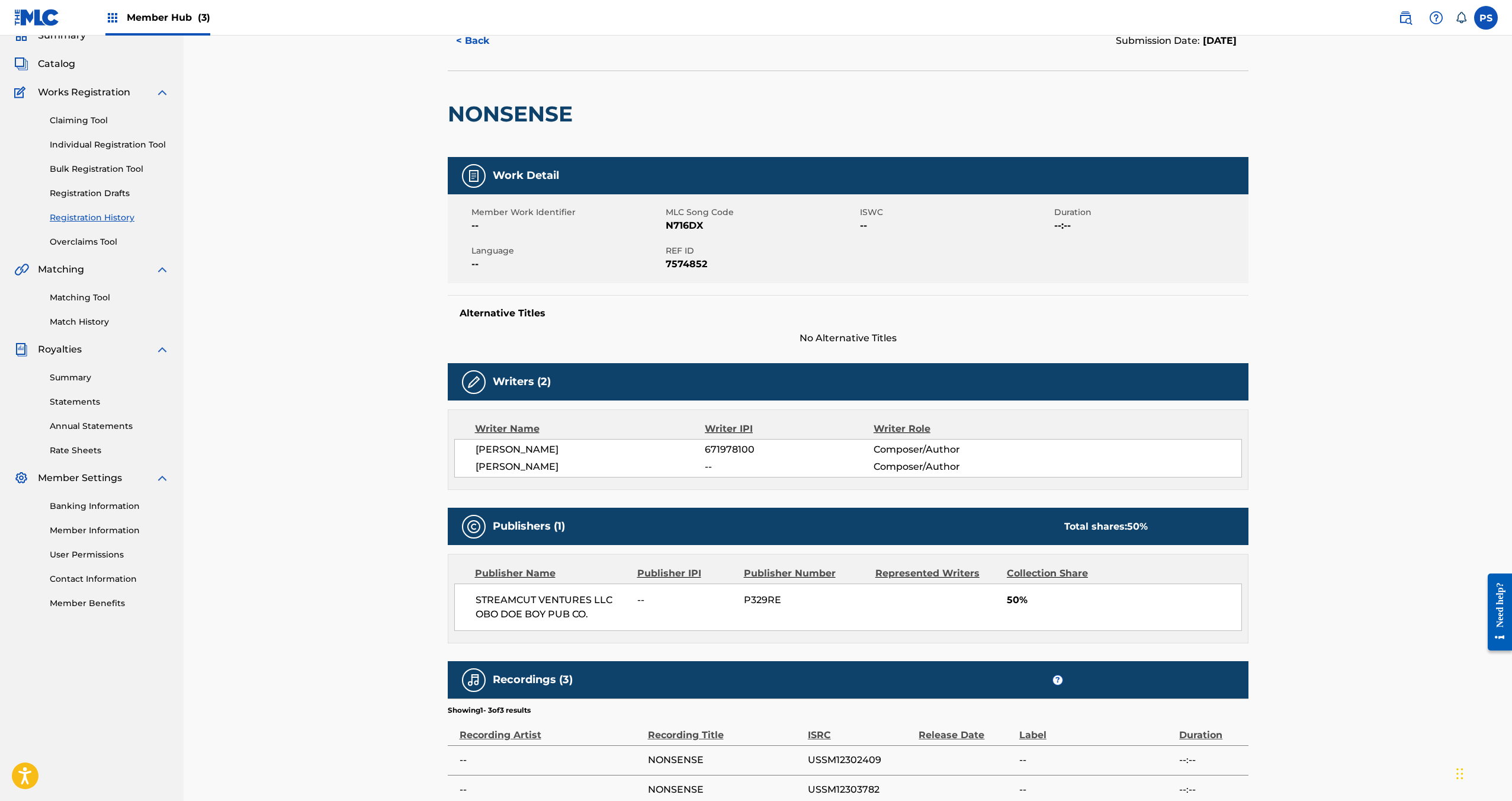
scroll to position [54, 0]
click at [466, 43] on button "< Back" at bounding box center [483, 40] width 71 height 30
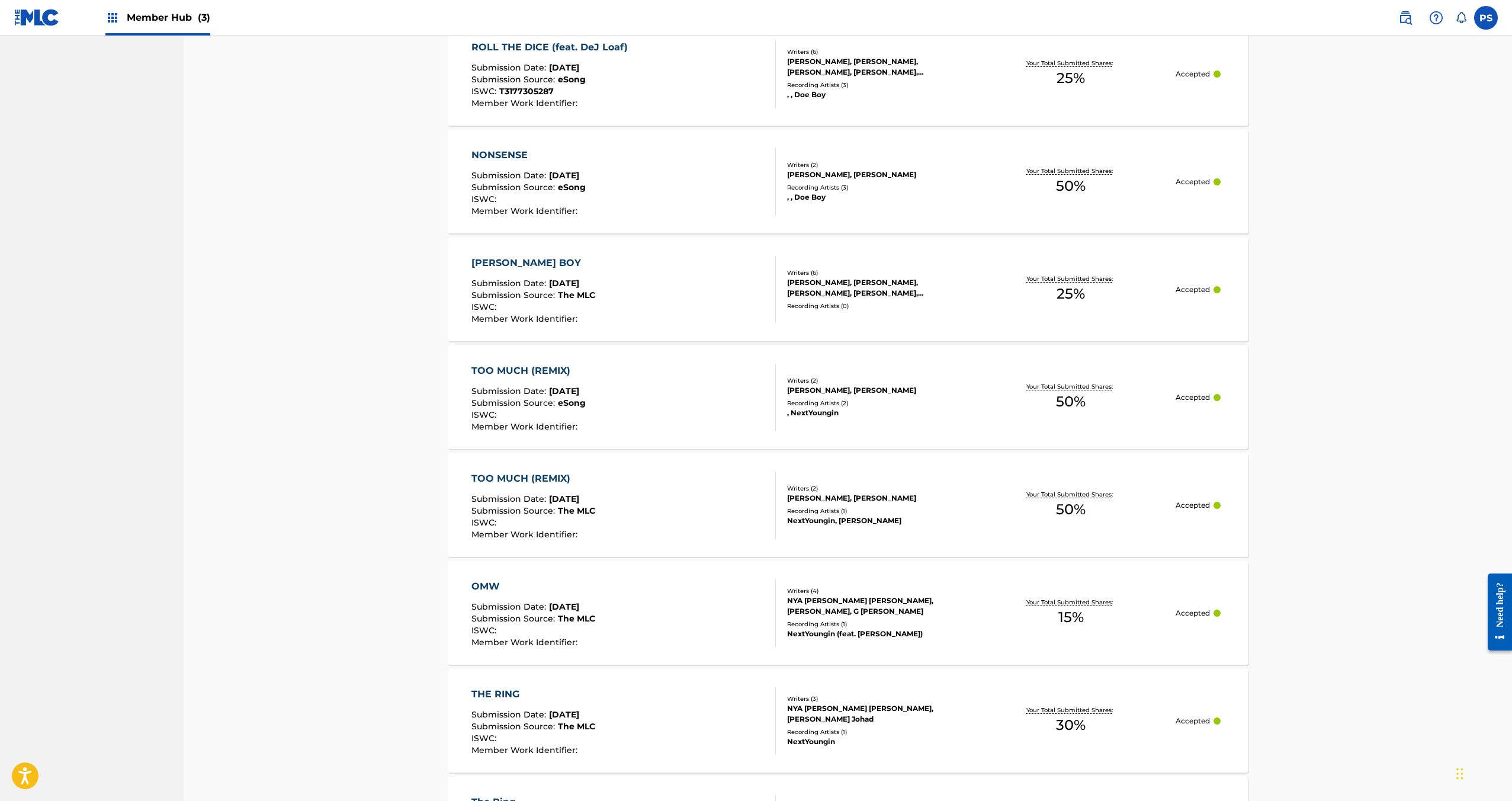
scroll to position [4712, 0]
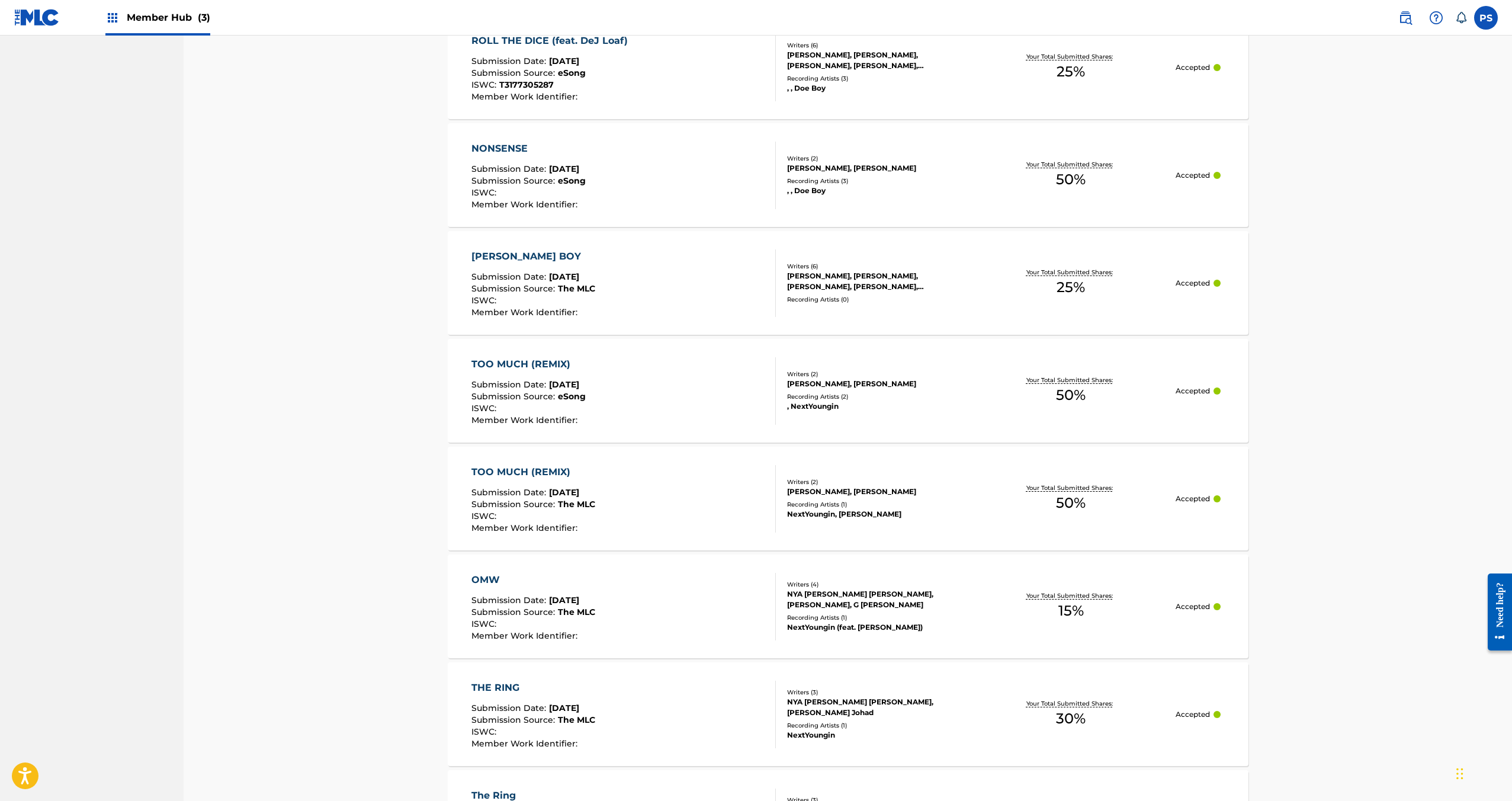
click at [923, 296] on div "Recording Artists ( 0 )" at bounding box center [876, 300] width 179 height 9
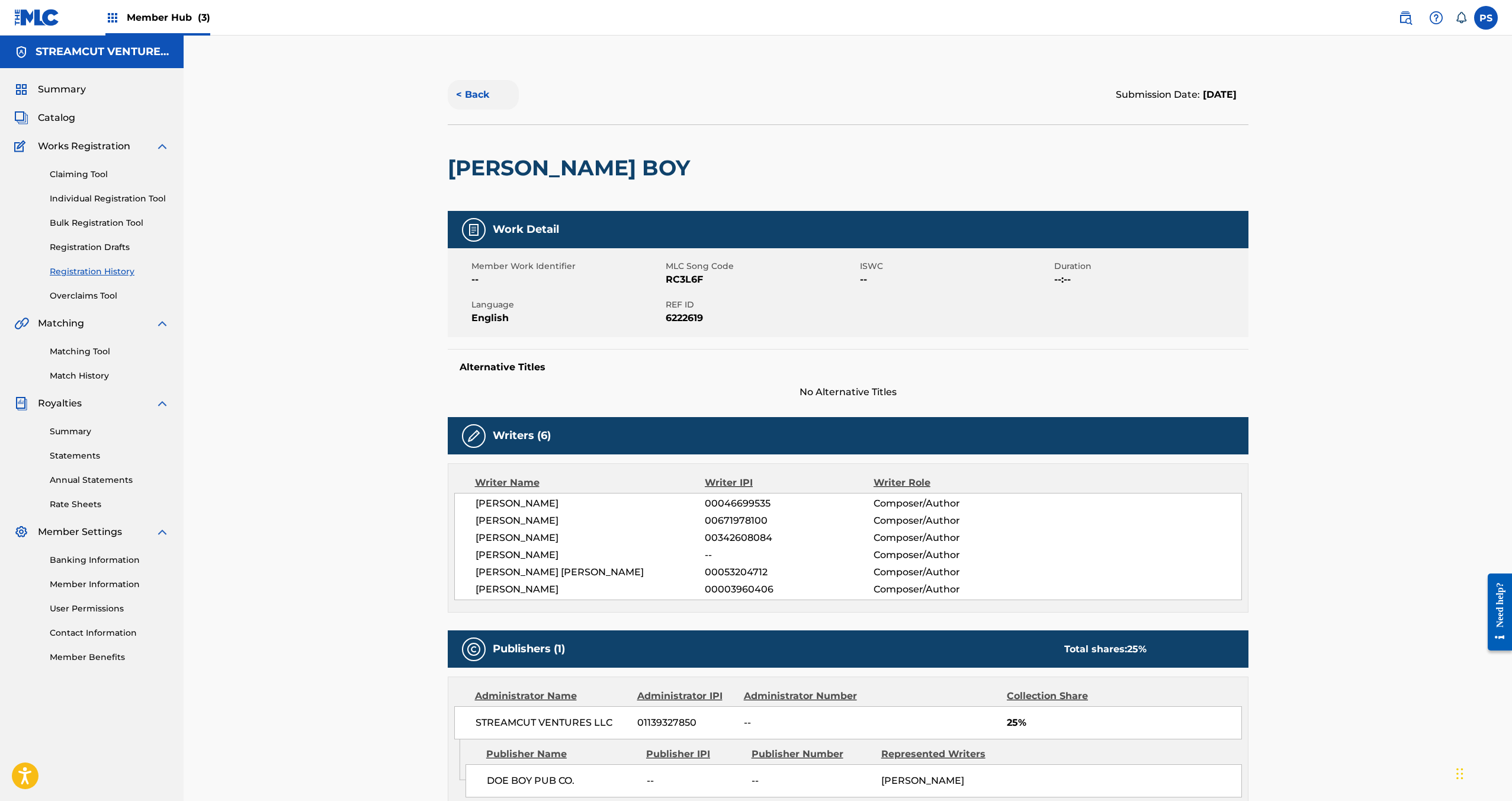
click at [483, 103] on button "< Back" at bounding box center [483, 95] width 71 height 30
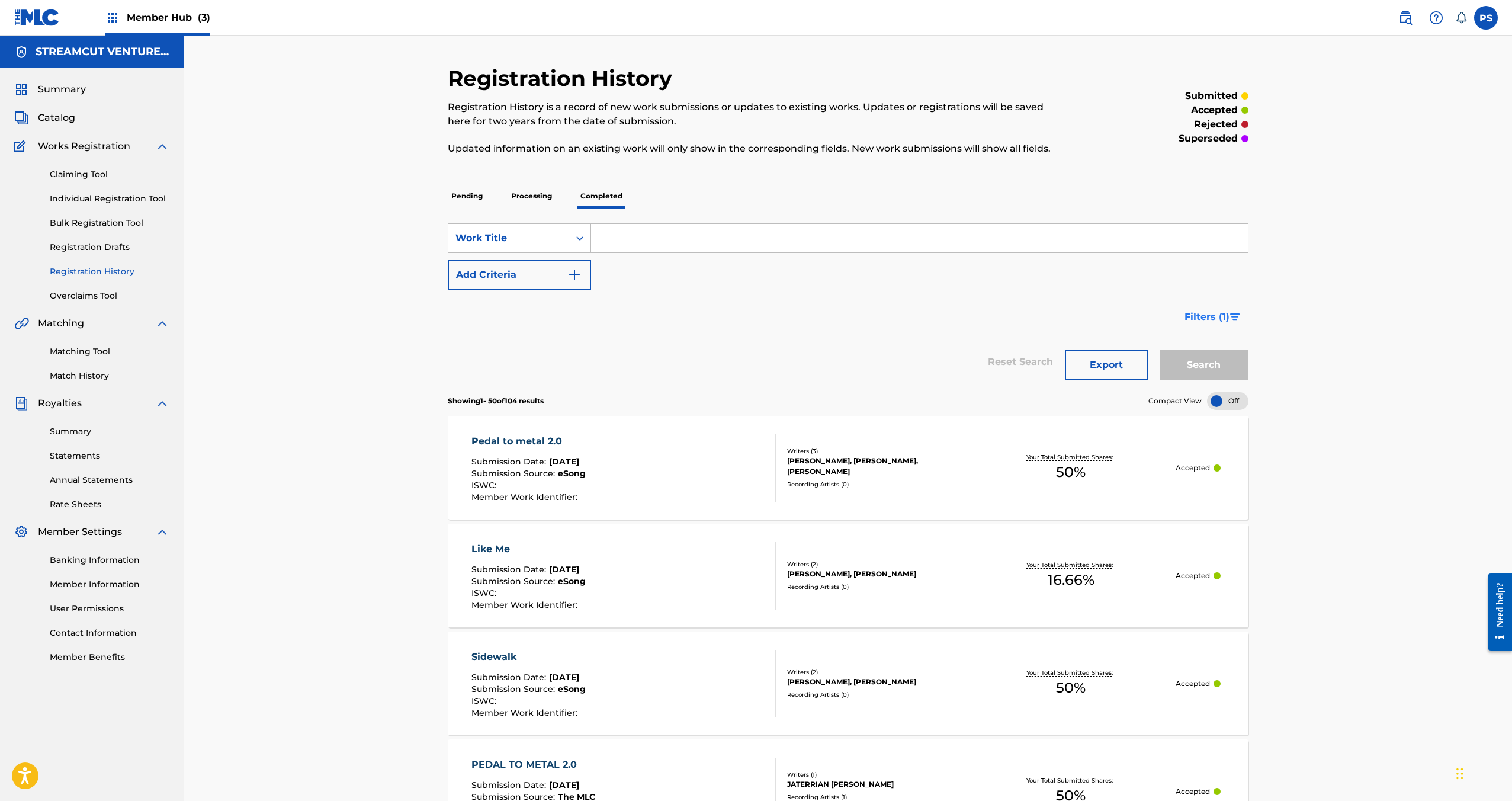
click at [1200, 310] on span "Filters ( 1 )" at bounding box center [1207, 317] width 45 height 14
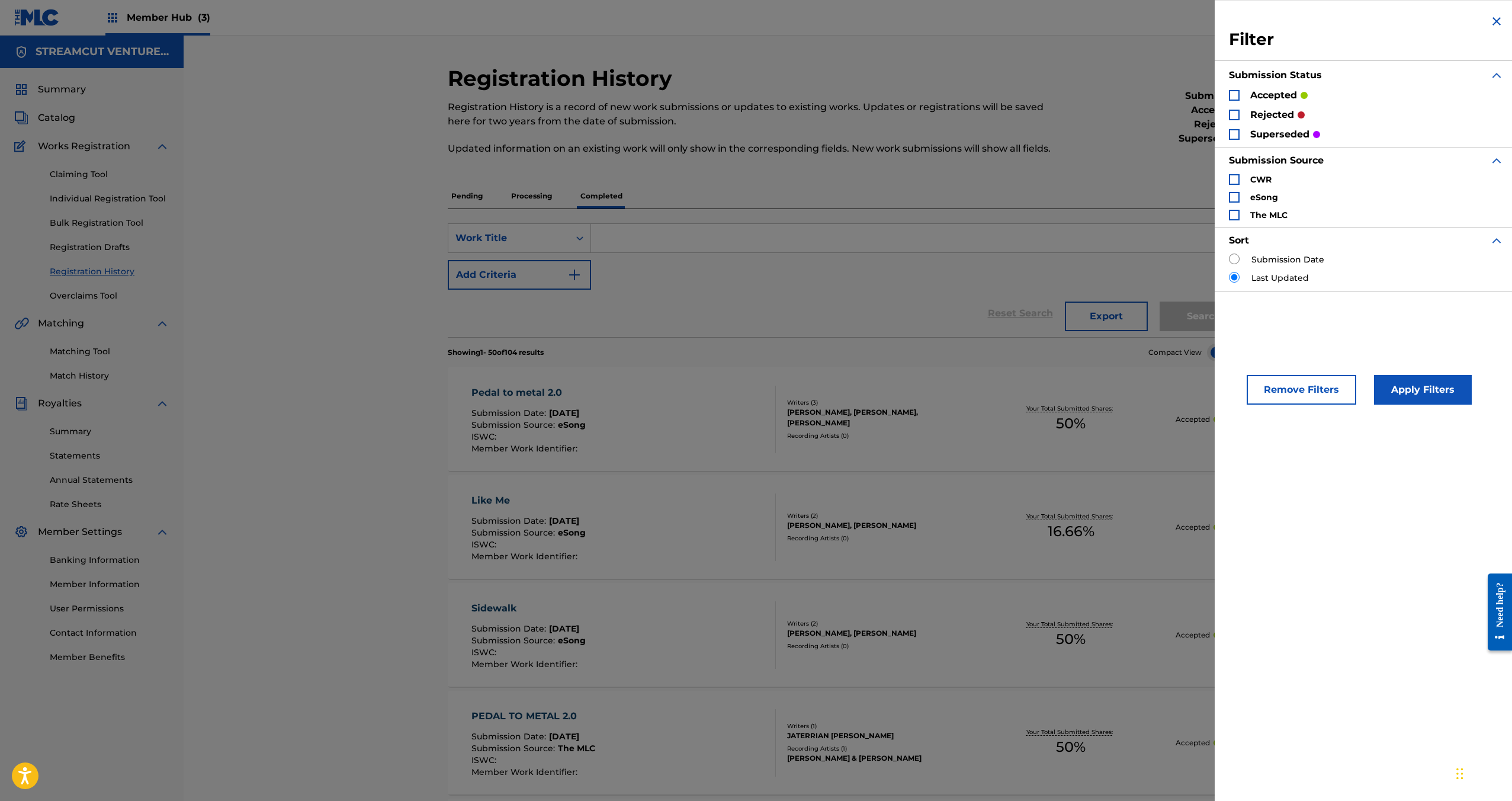
click at [1232, 115] on div "Search Form" at bounding box center [1234, 114] width 10 height 10
click at [1235, 129] on div "Search Form" at bounding box center [1234, 135] width 10 height 10
click at [1433, 382] on button "Apply Filters" at bounding box center [1423, 390] width 98 height 30
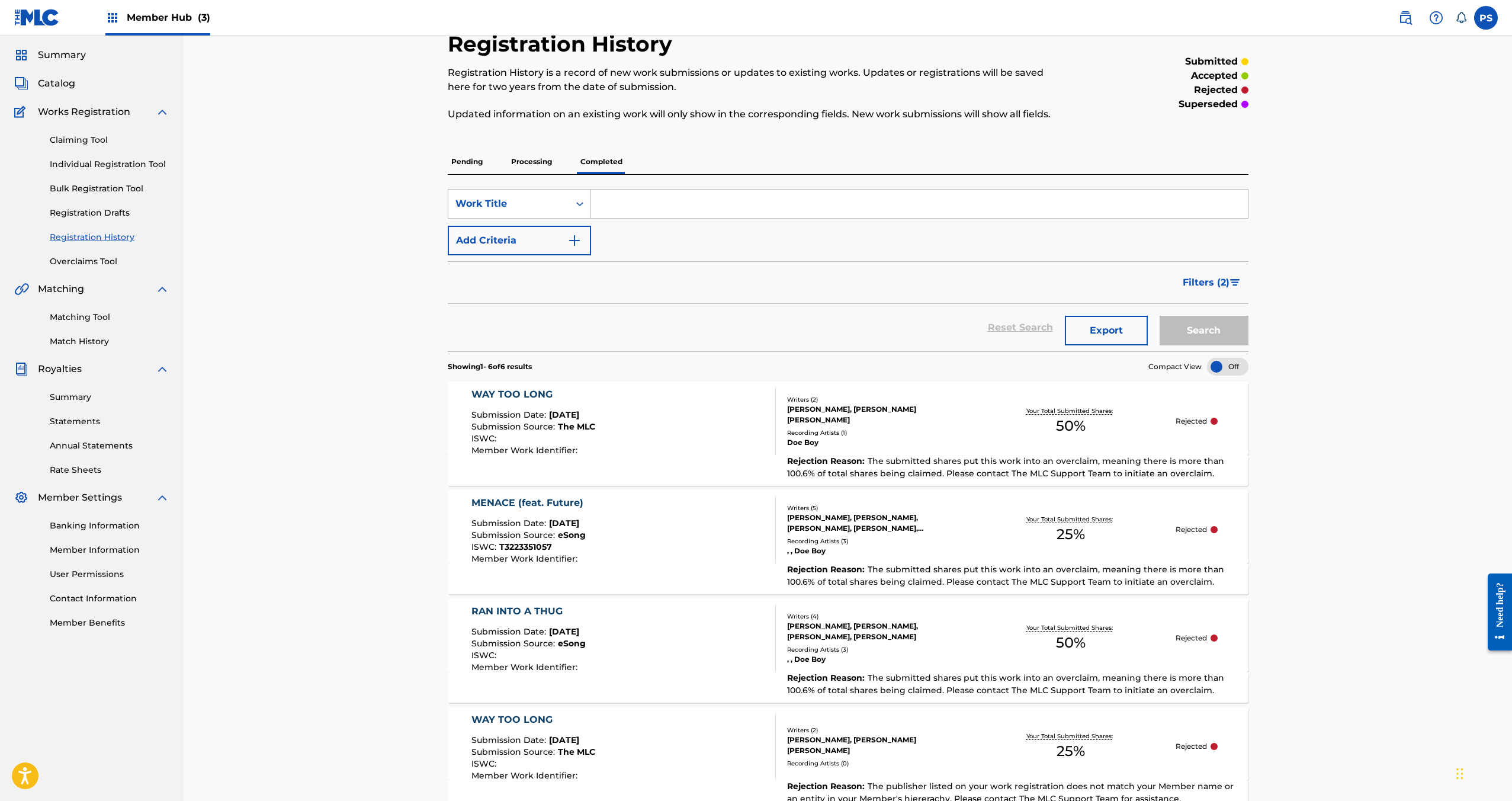
scroll to position [192, 0]
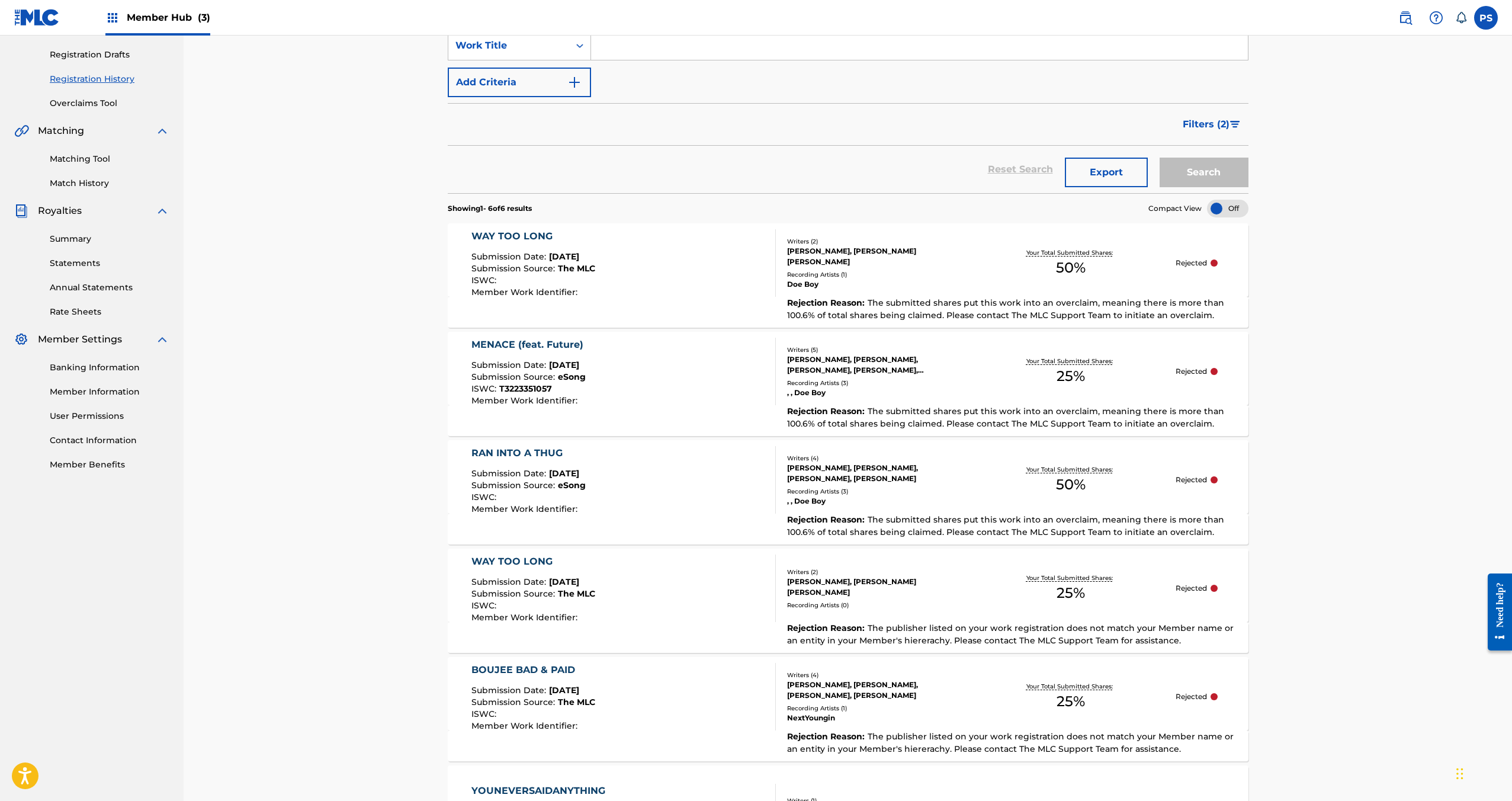
click at [668, 400] on div "MENACE (feat. Future) Submission Date : [DATE] Submission Source : eSong ISWC :…" at bounding box center [624, 370] width 305 height 67
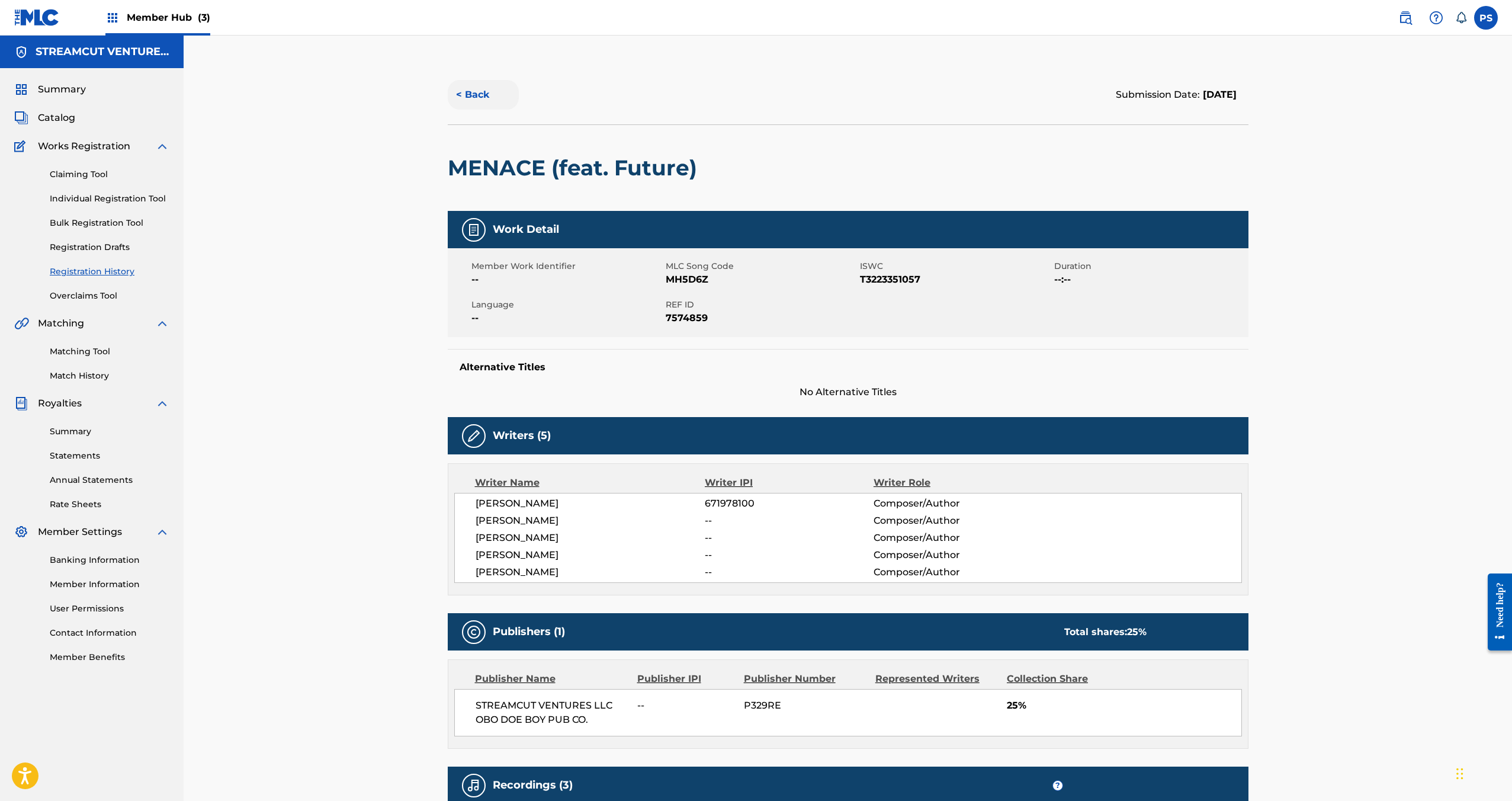
click at [476, 97] on button "< Back" at bounding box center [483, 95] width 71 height 30
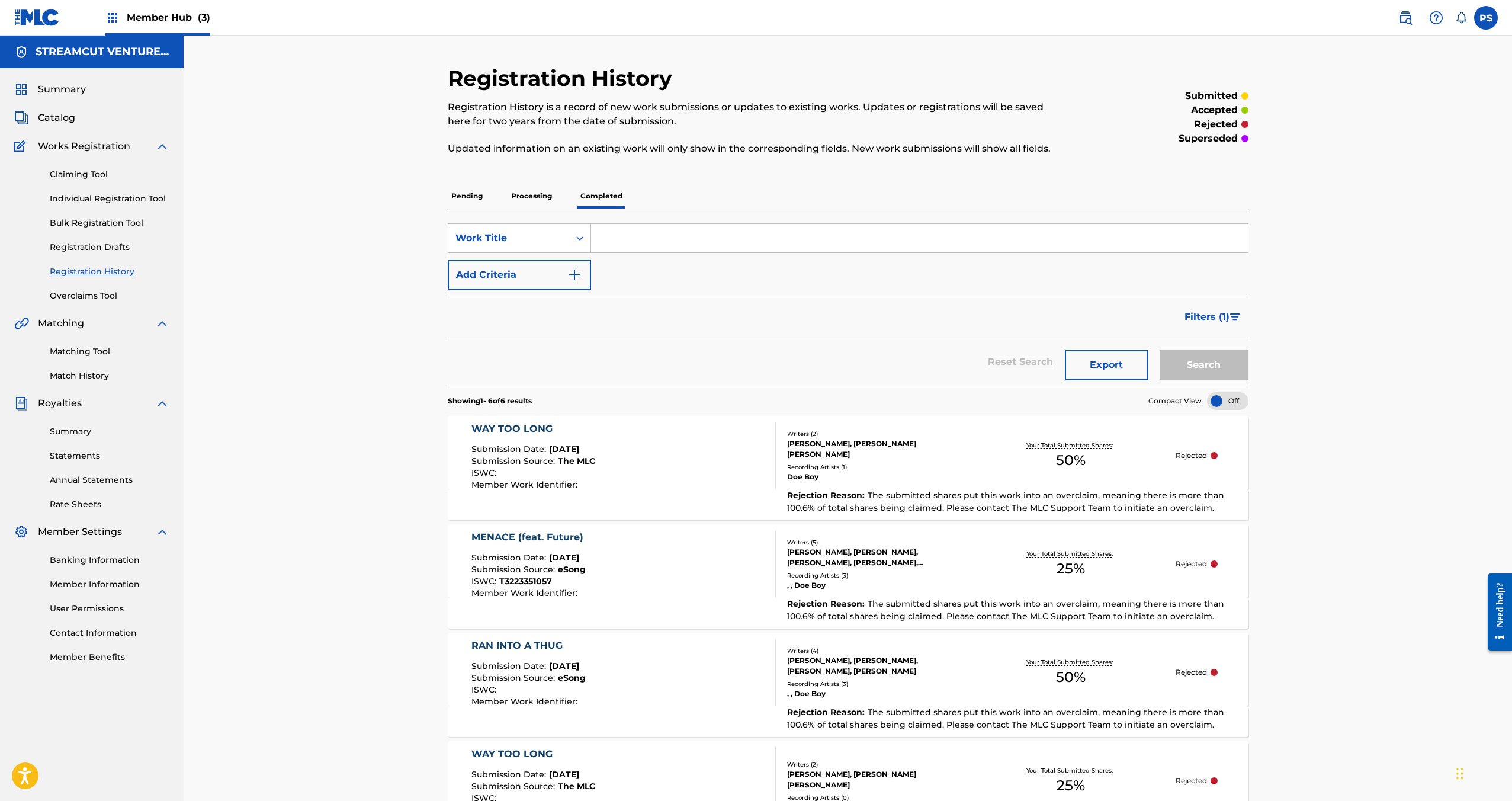
click at [574, 545] on div "MENACE (feat. Future) Submission Date : [DATE] Submission Source : eSong ISWC :…" at bounding box center [530, 563] width 118 height 67
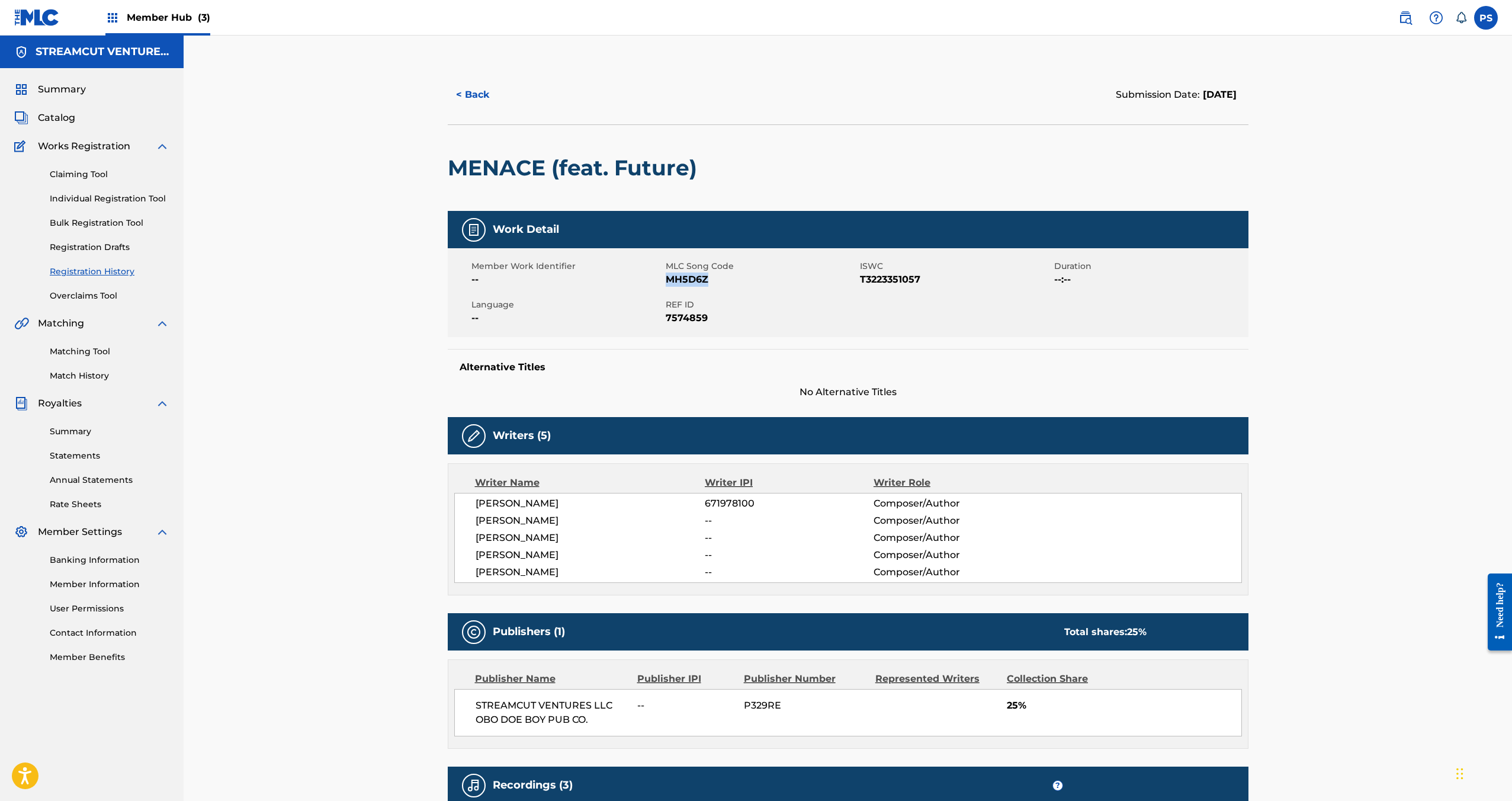
drag, startPoint x: 667, startPoint y: 280, endPoint x: 731, endPoint y: 280, distance: 64.0
click at [731, 280] on span "MH5D6Z" at bounding box center [761, 280] width 191 height 14
copy span "MH5D6Z"
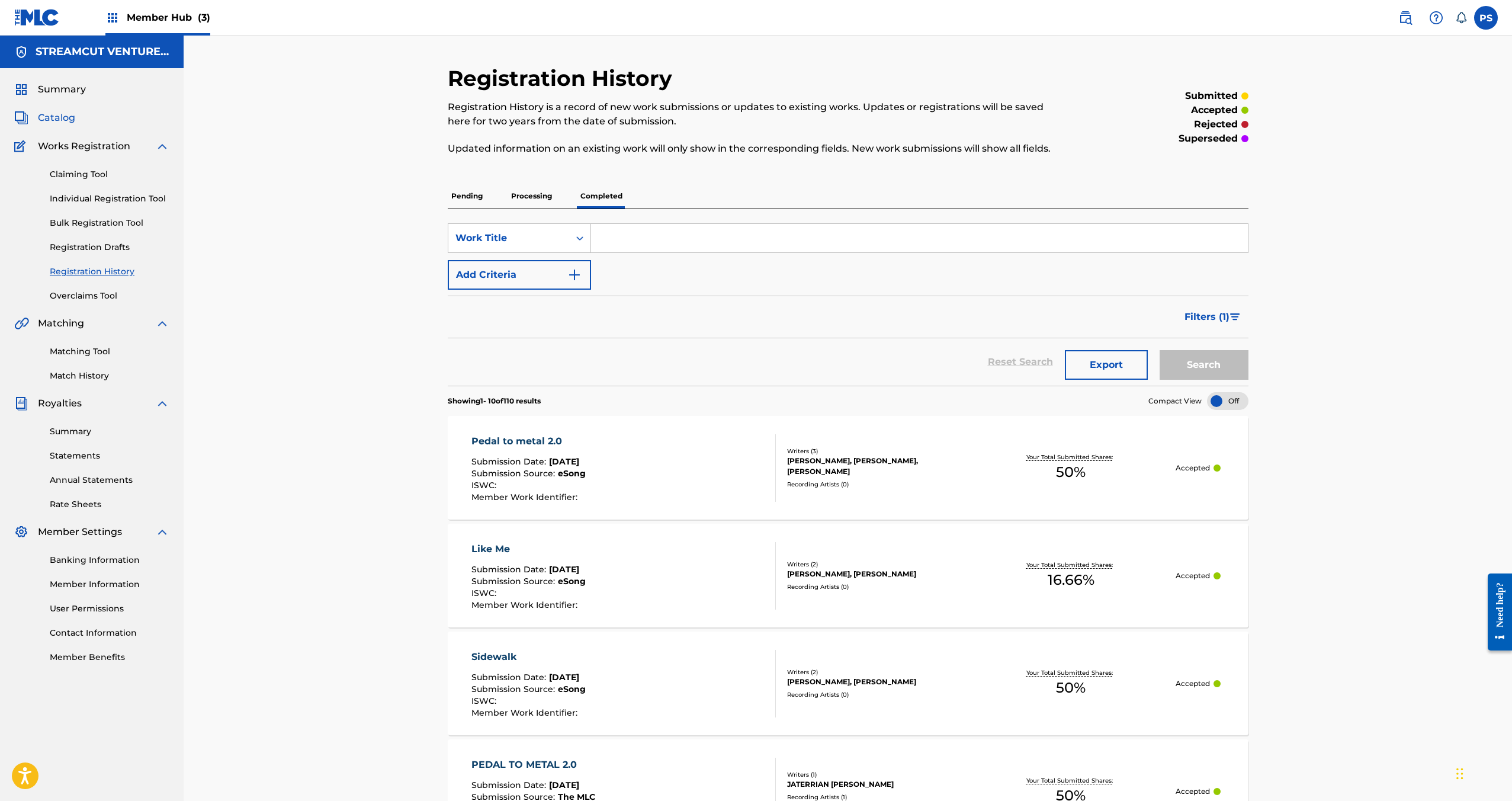
click at [52, 116] on span "Catalog" at bounding box center [56, 118] width 38 height 14
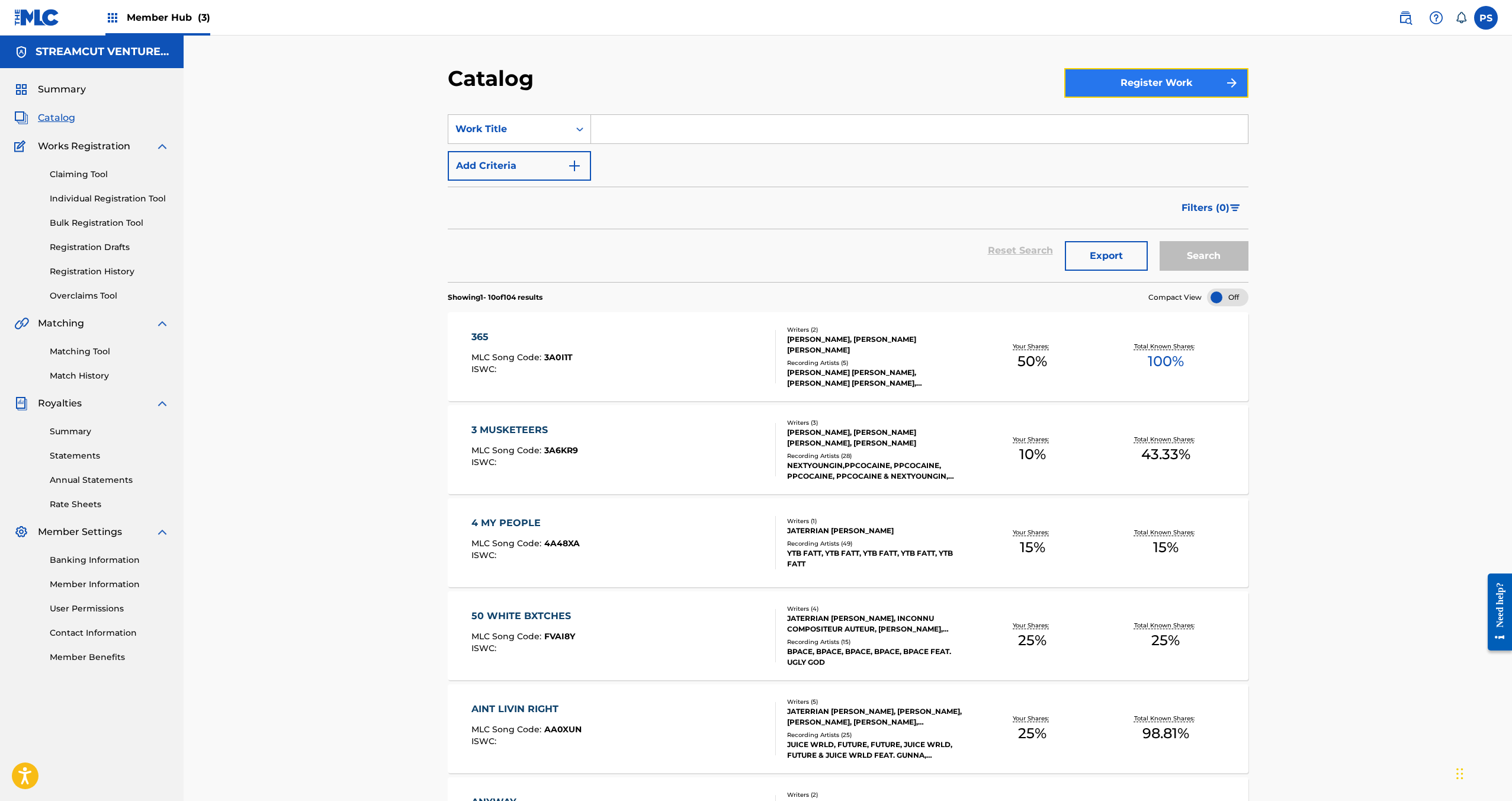
click at [1139, 85] on button "Register Work" at bounding box center [1156, 83] width 184 height 30
click at [1123, 119] on link "Individual" at bounding box center [1156, 121] width 184 height 29
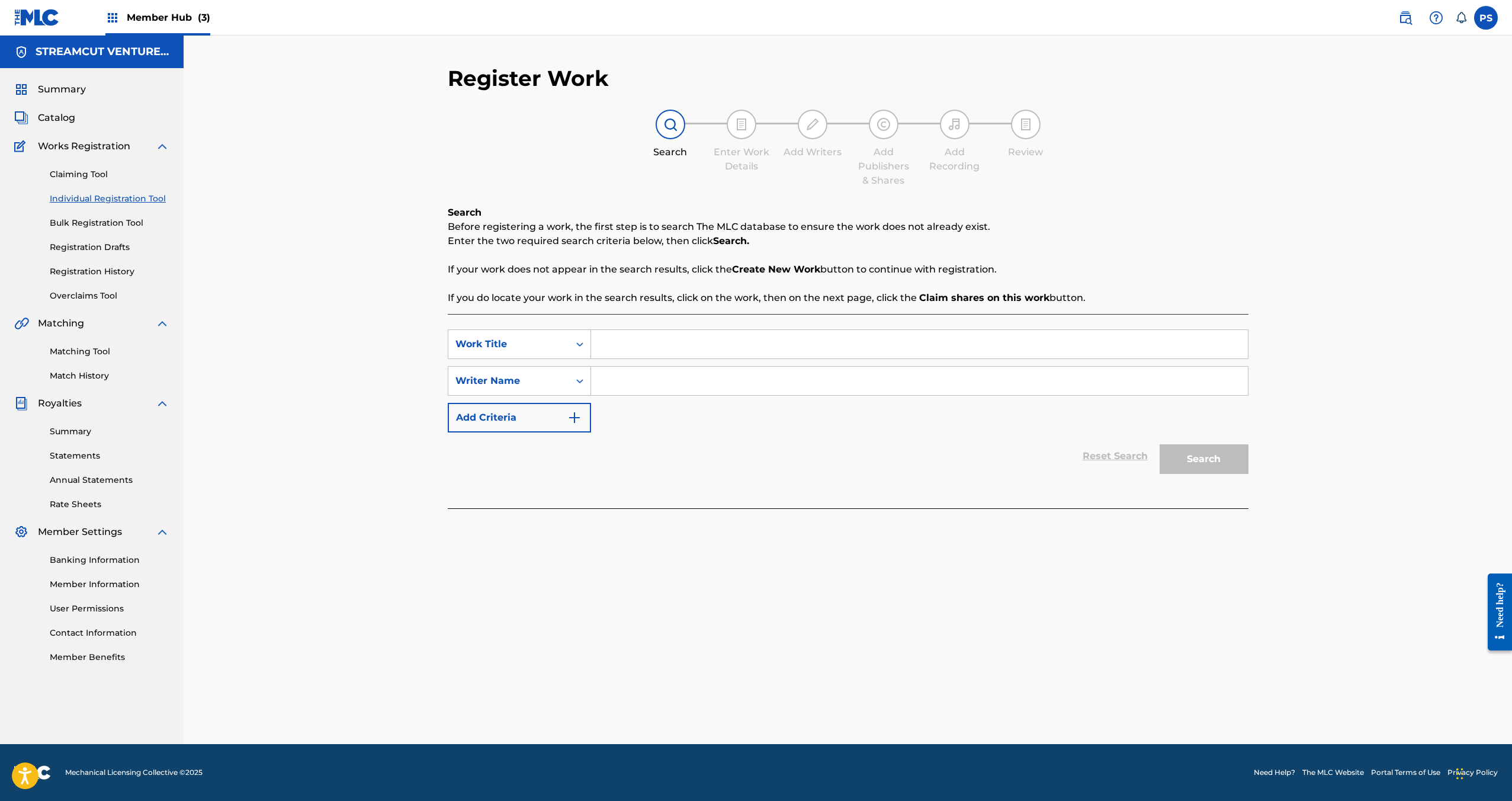
click at [644, 342] on input "Search Form" at bounding box center [920, 344] width 657 height 29
type input "w"
type input "Way Too Long"
paste input "[PERSON_NAME]"
type input "[PERSON_NAME]"
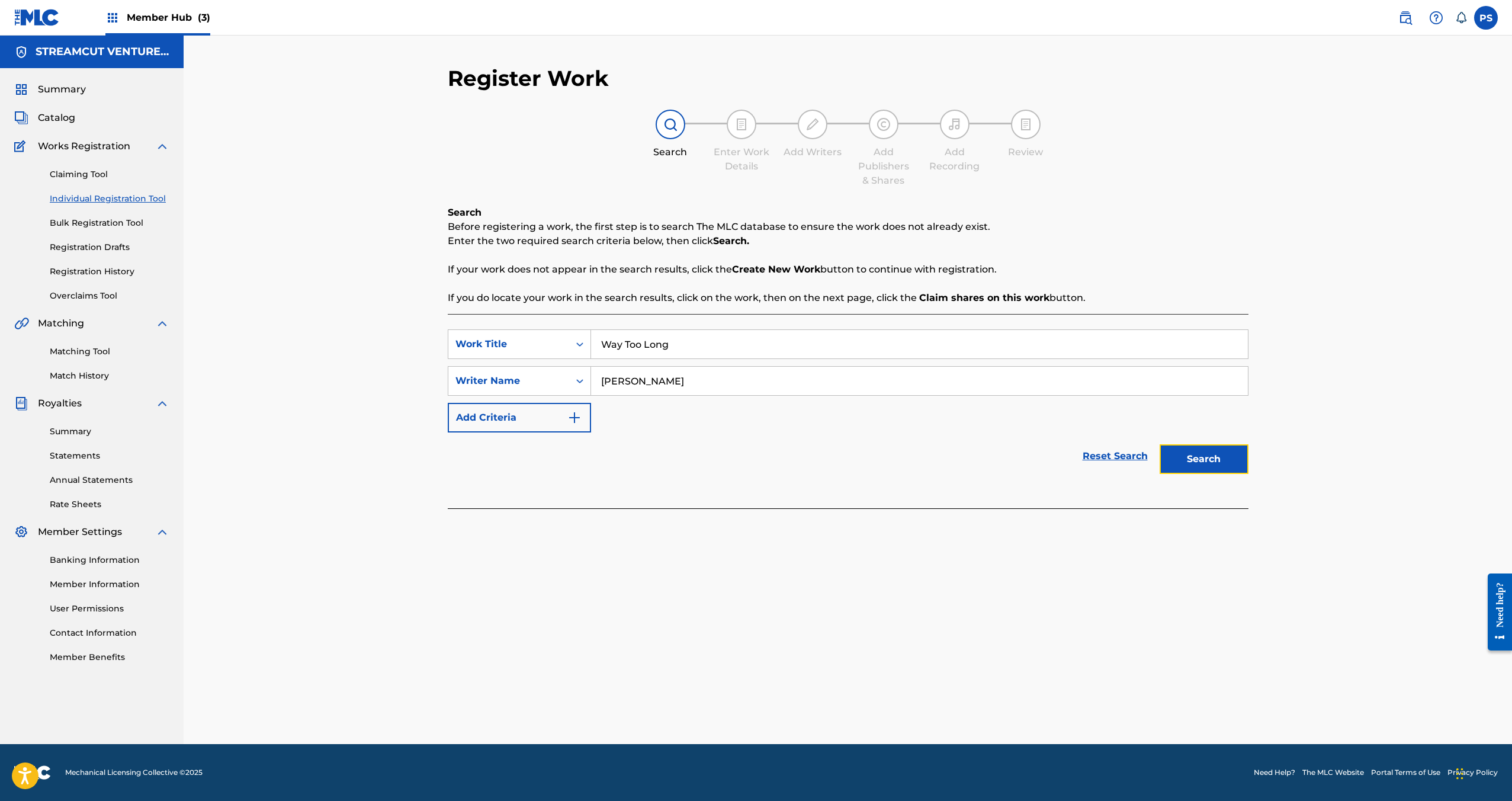
click at [1190, 455] on button "Search" at bounding box center [1205, 459] width 89 height 30
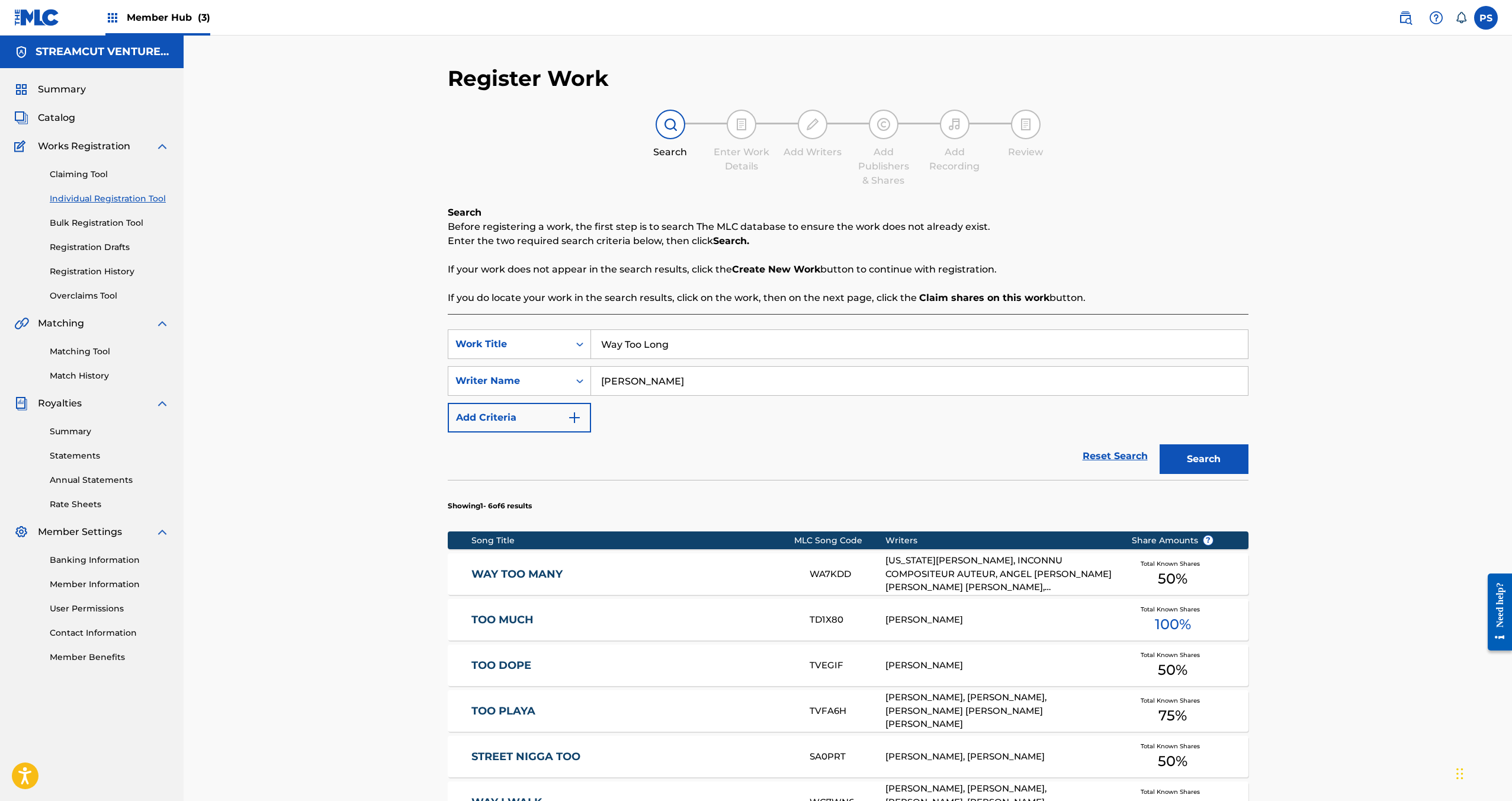
scroll to position [224, 0]
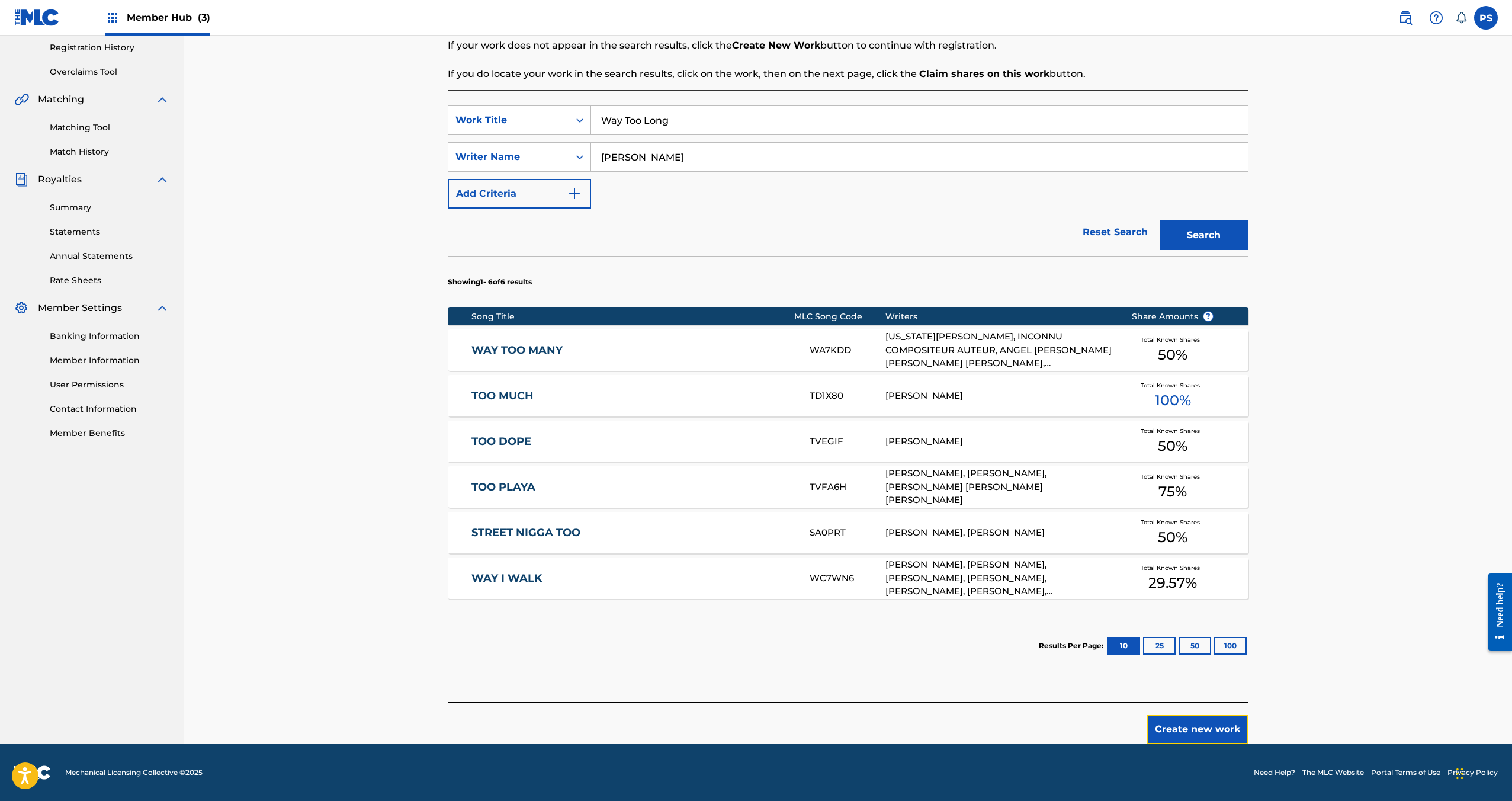
click at [1204, 730] on button "Create new work" at bounding box center [1198, 729] width 102 height 30
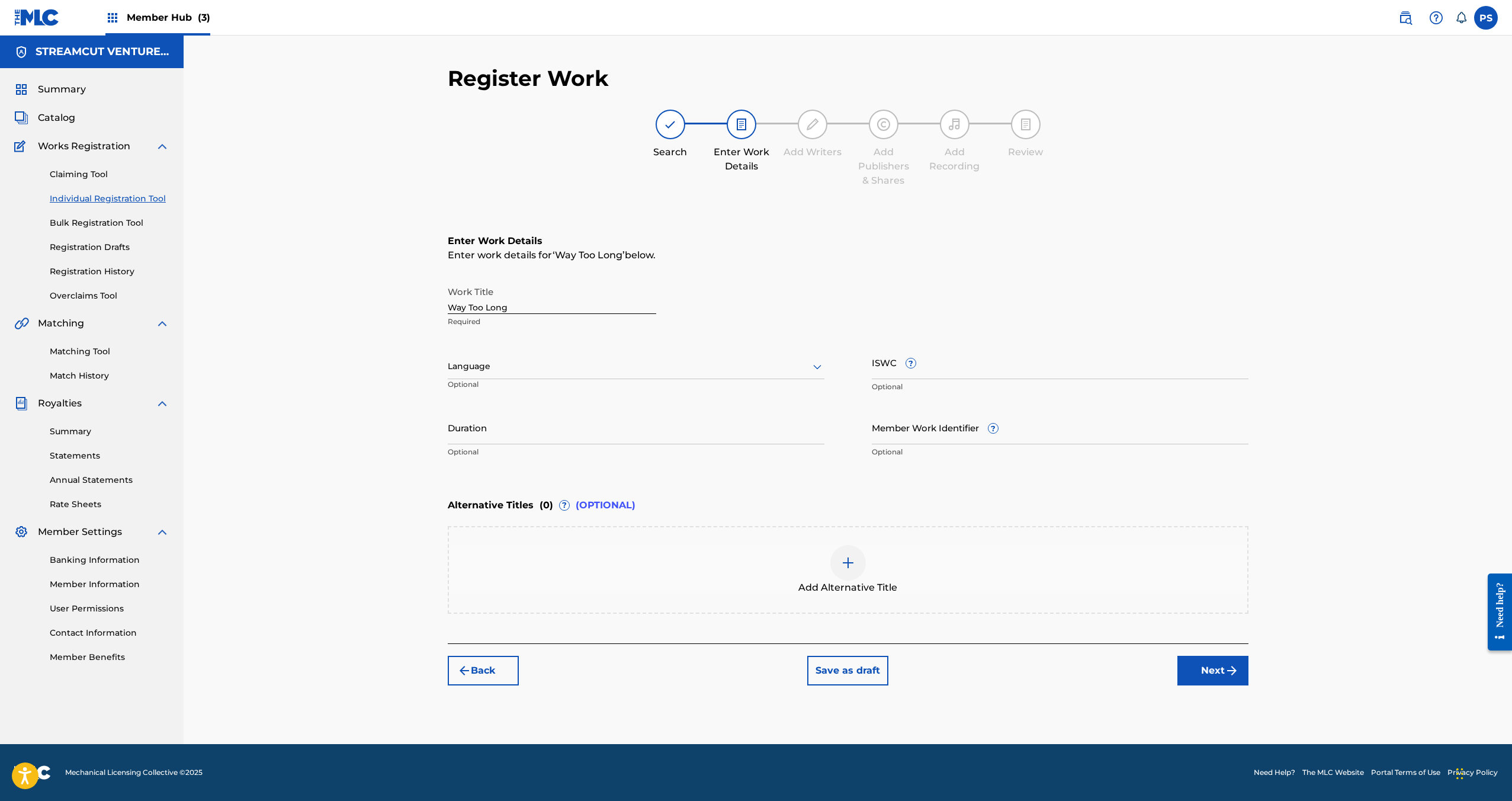
scroll to position [0, 0]
click at [666, 370] on div at bounding box center [636, 366] width 376 height 15
click at [637, 395] on div "English" at bounding box center [636, 392] width 376 height 27
click at [1195, 663] on button "Next" at bounding box center [1212, 671] width 71 height 30
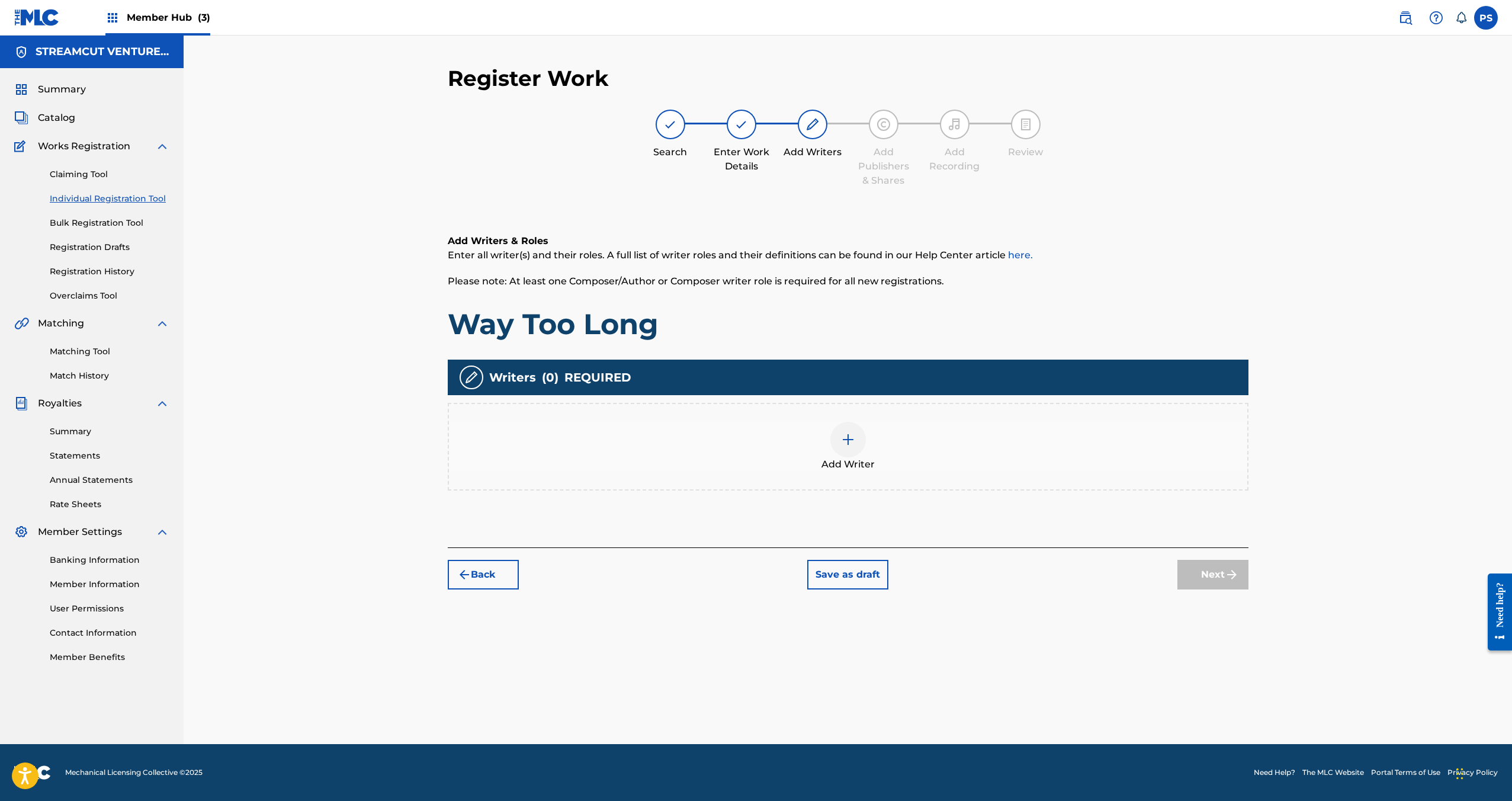
click at [789, 440] on div "Add Writer" at bounding box center [848, 446] width 798 height 50
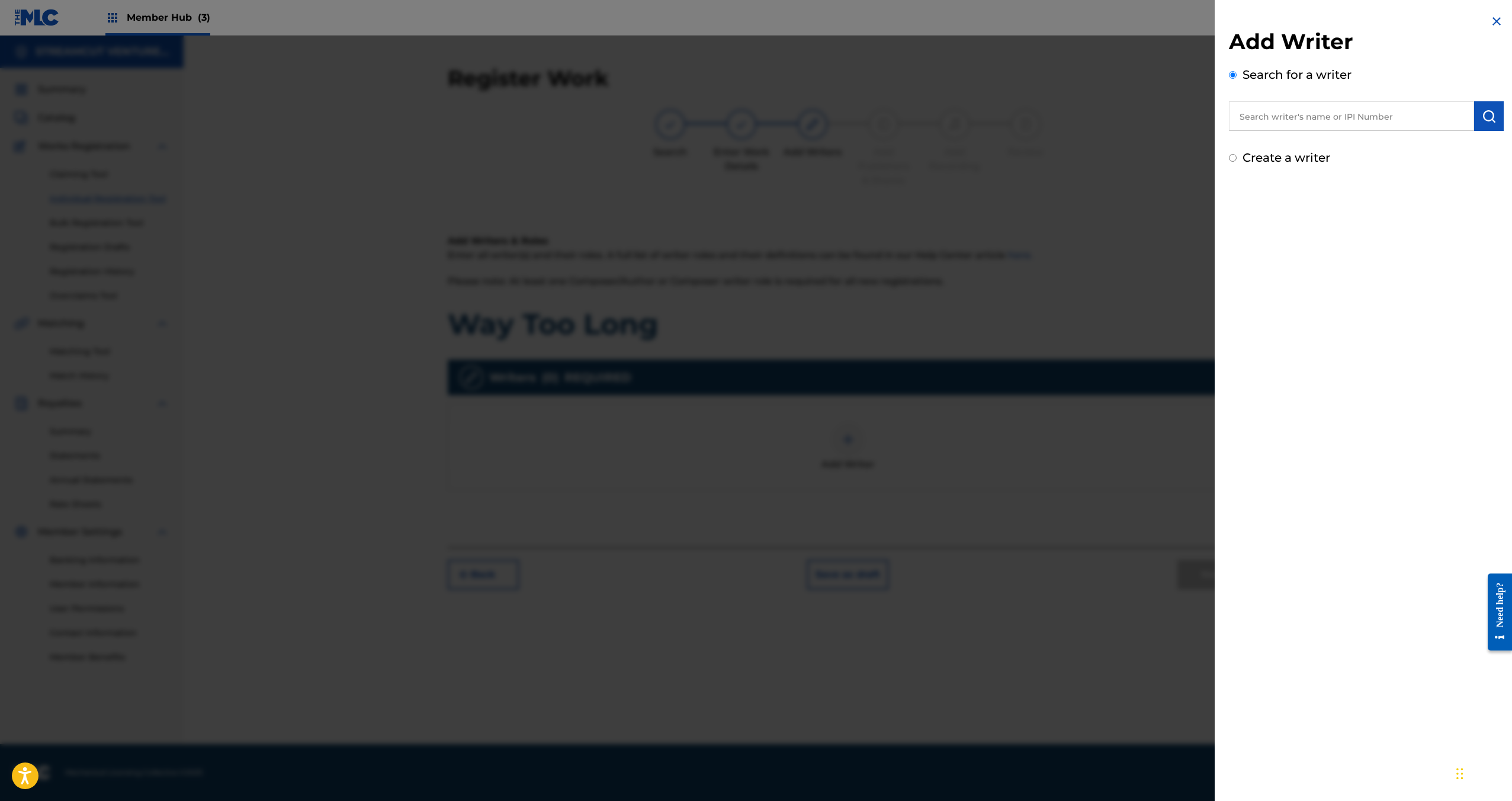
click at [1335, 107] on input "text" at bounding box center [1351, 116] width 245 height 30
paste input "[PERSON_NAME]"
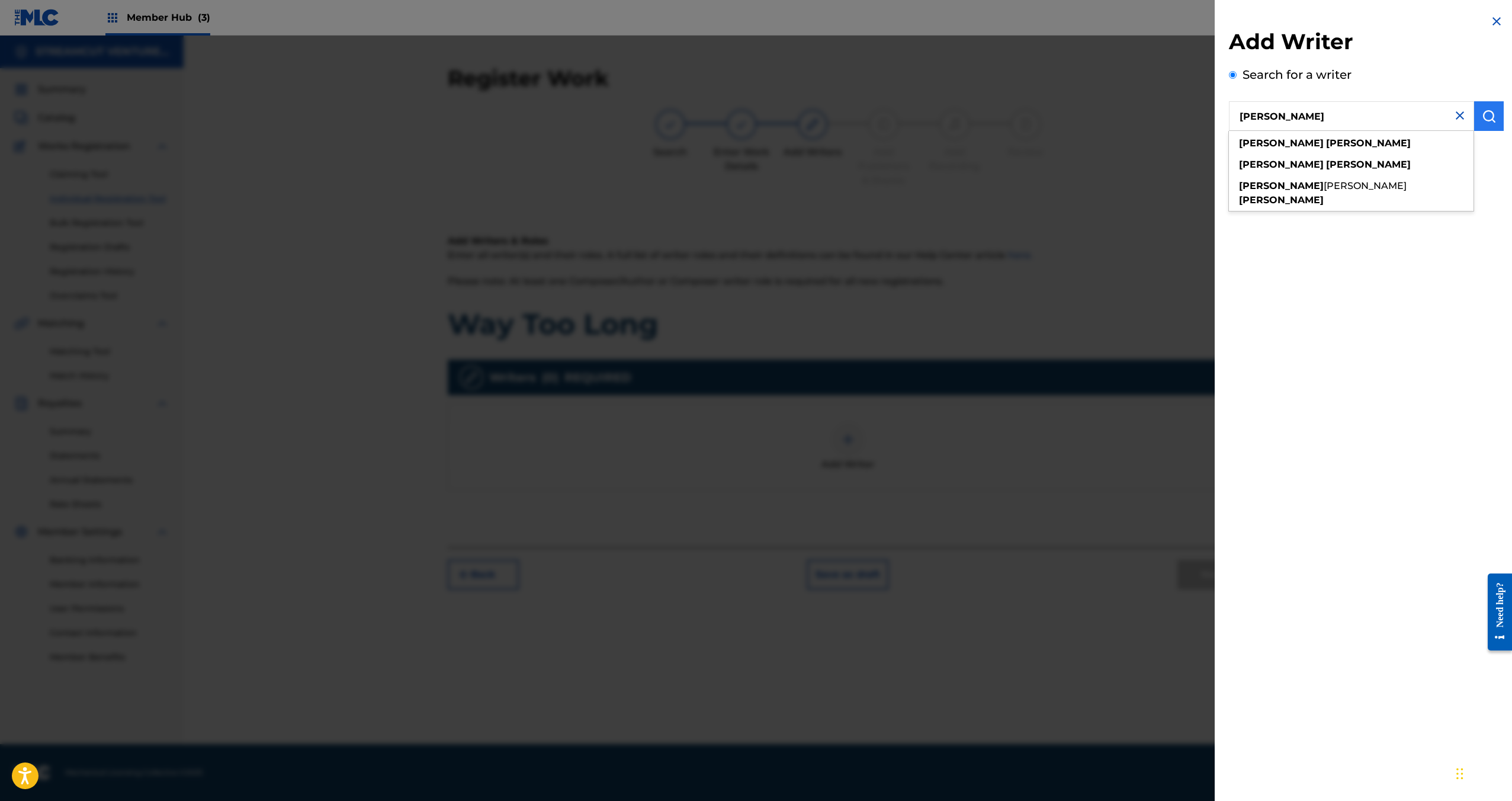
type input "[PERSON_NAME]"
click at [1493, 117] on button "submit" at bounding box center [1489, 116] width 30 height 30
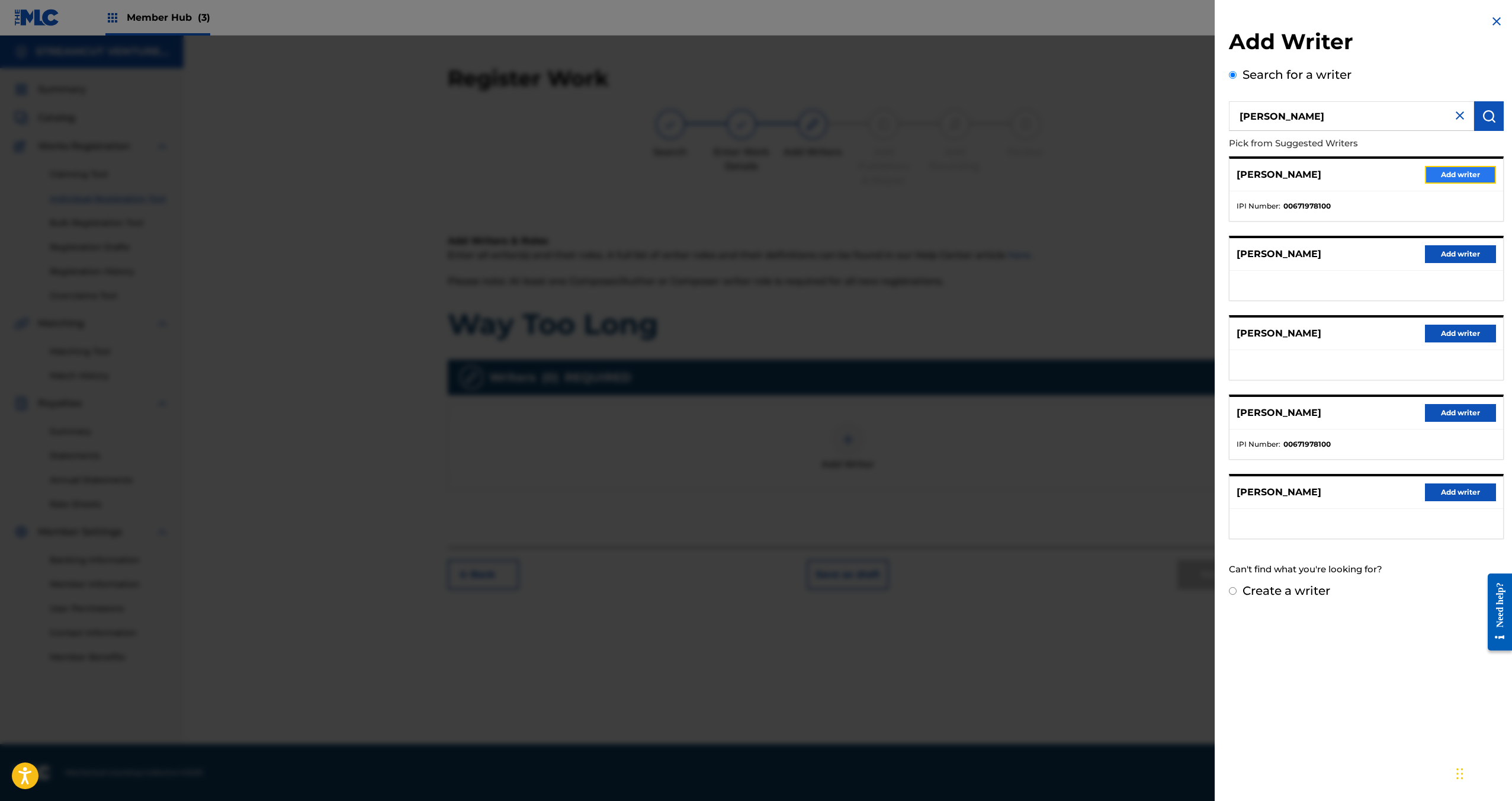
click at [1461, 179] on button "Add writer" at bounding box center [1460, 175] width 71 height 17
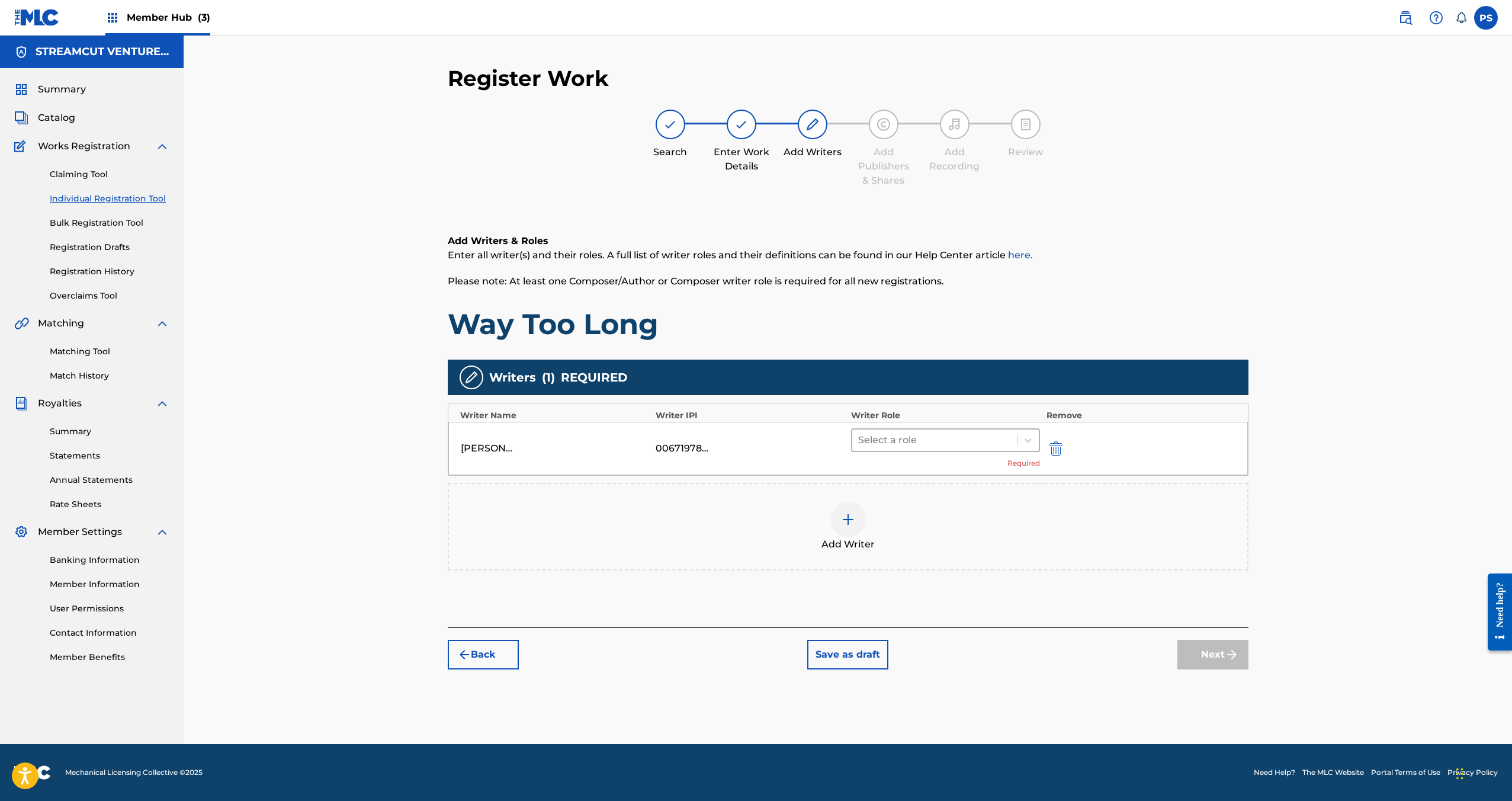
click at [885, 438] on div at bounding box center [935, 439] width 154 height 17
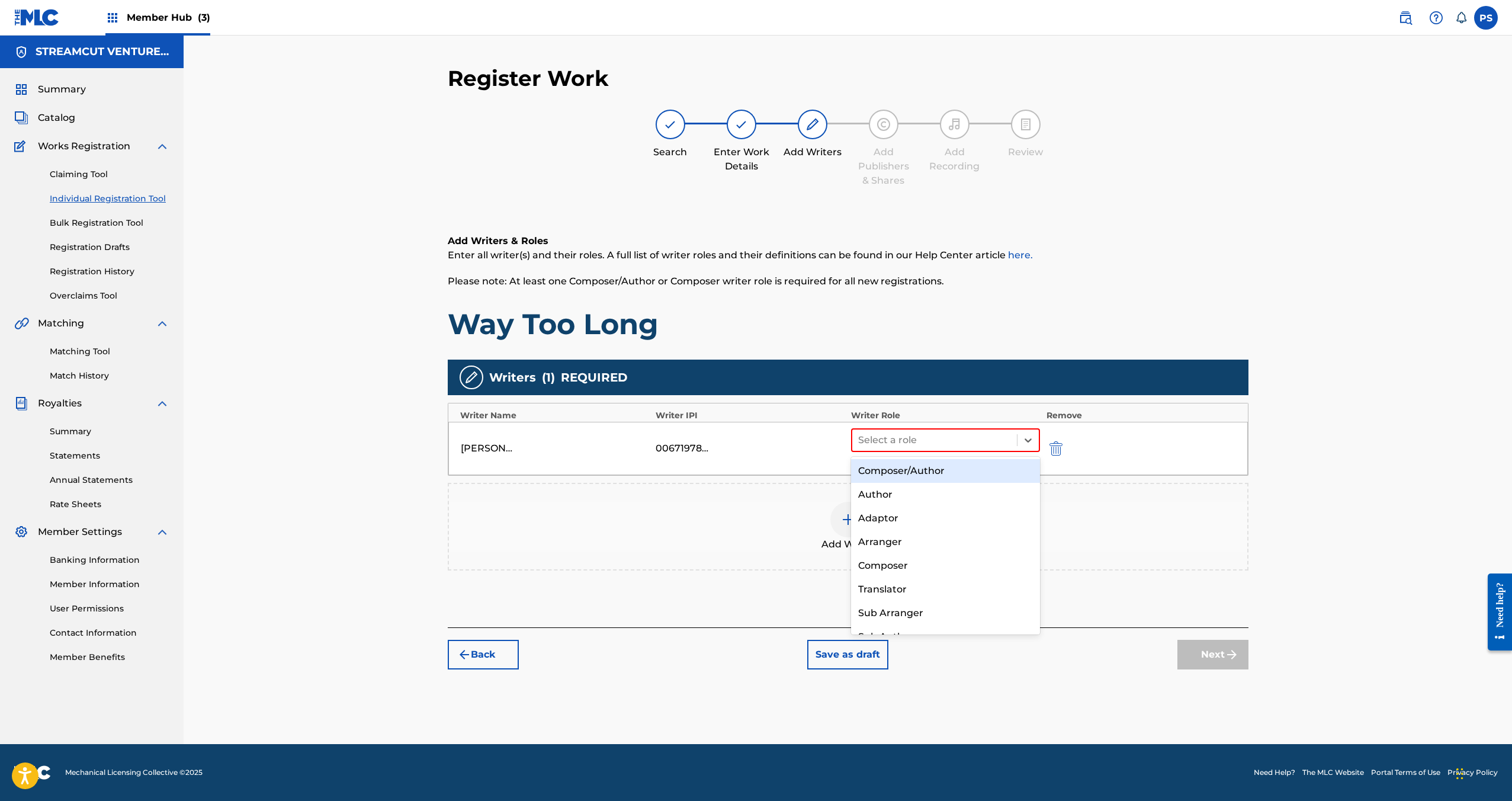
click at [891, 471] on div "Composer/Author" at bounding box center [945, 470] width 190 height 24
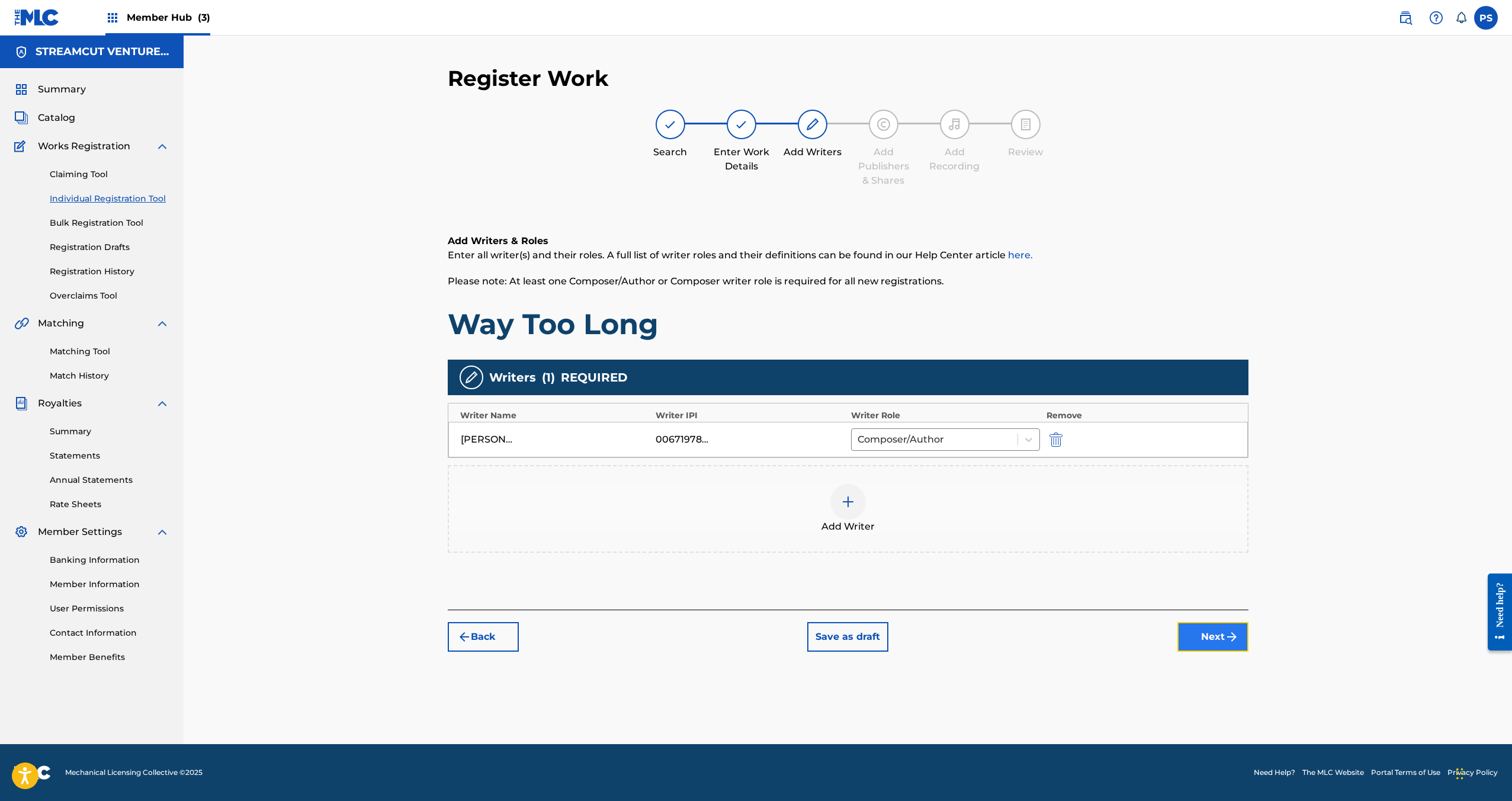
click at [1221, 626] on button "Next" at bounding box center [1212, 637] width 71 height 30
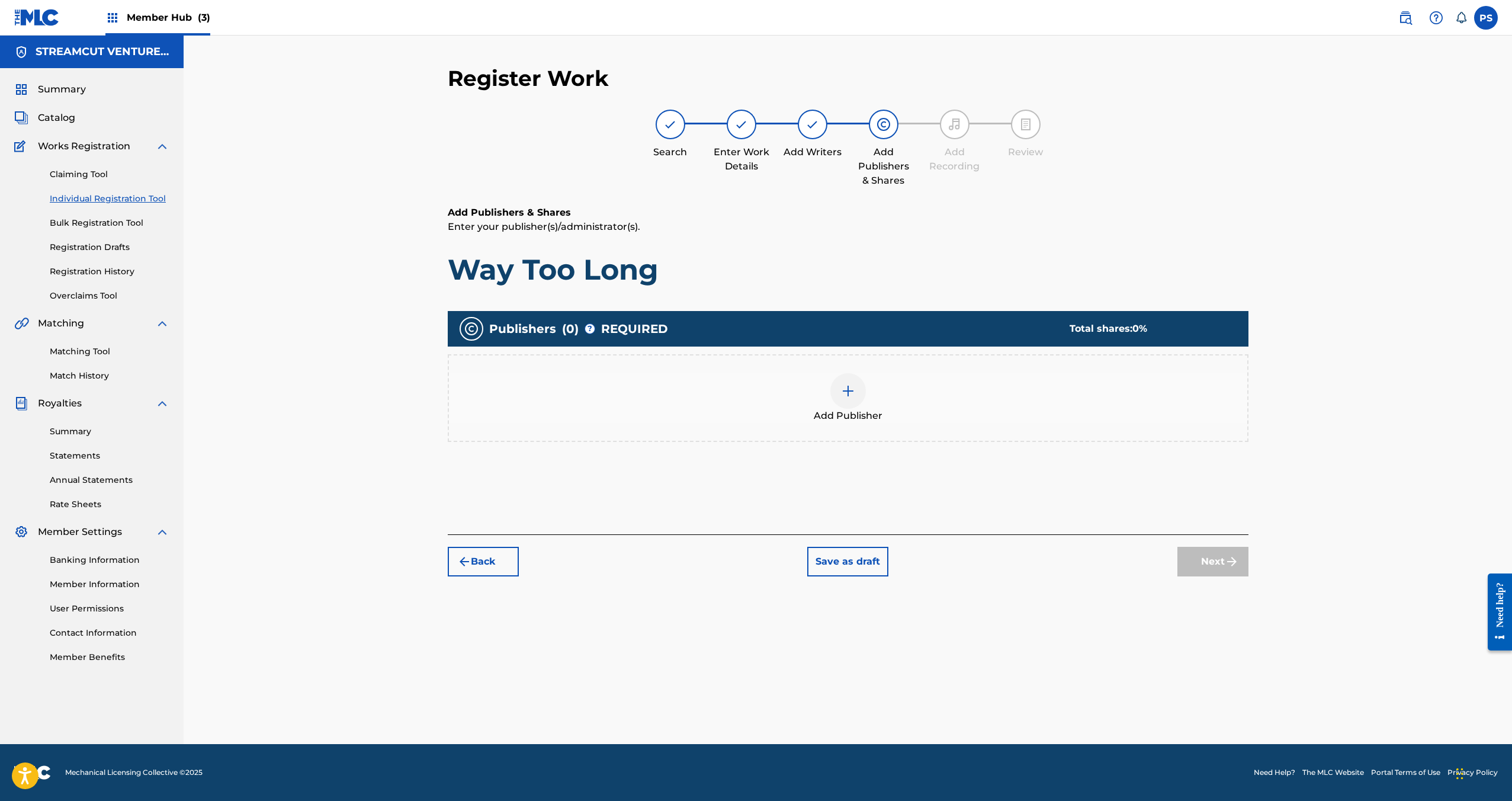
click at [872, 410] on span "Add Publisher" at bounding box center [848, 416] width 69 height 14
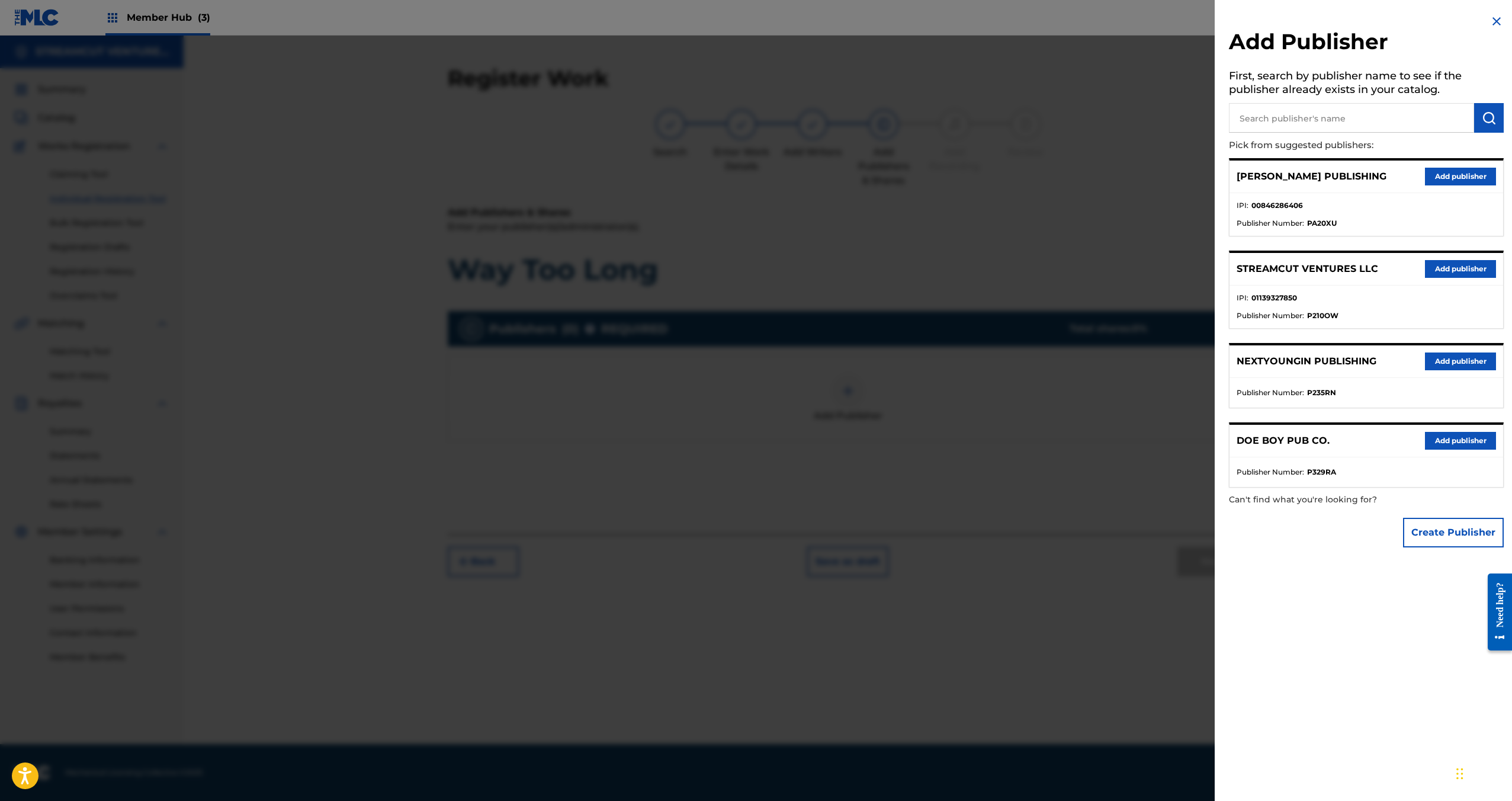
click at [1288, 117] on input "text" at bounding box center [1351, 118] width 245 height 30
paste input "P329RE"
type input "P329RE"
click at [1489, 128] on button "submit" at bounding box center [1489, 118] width 30 height 30
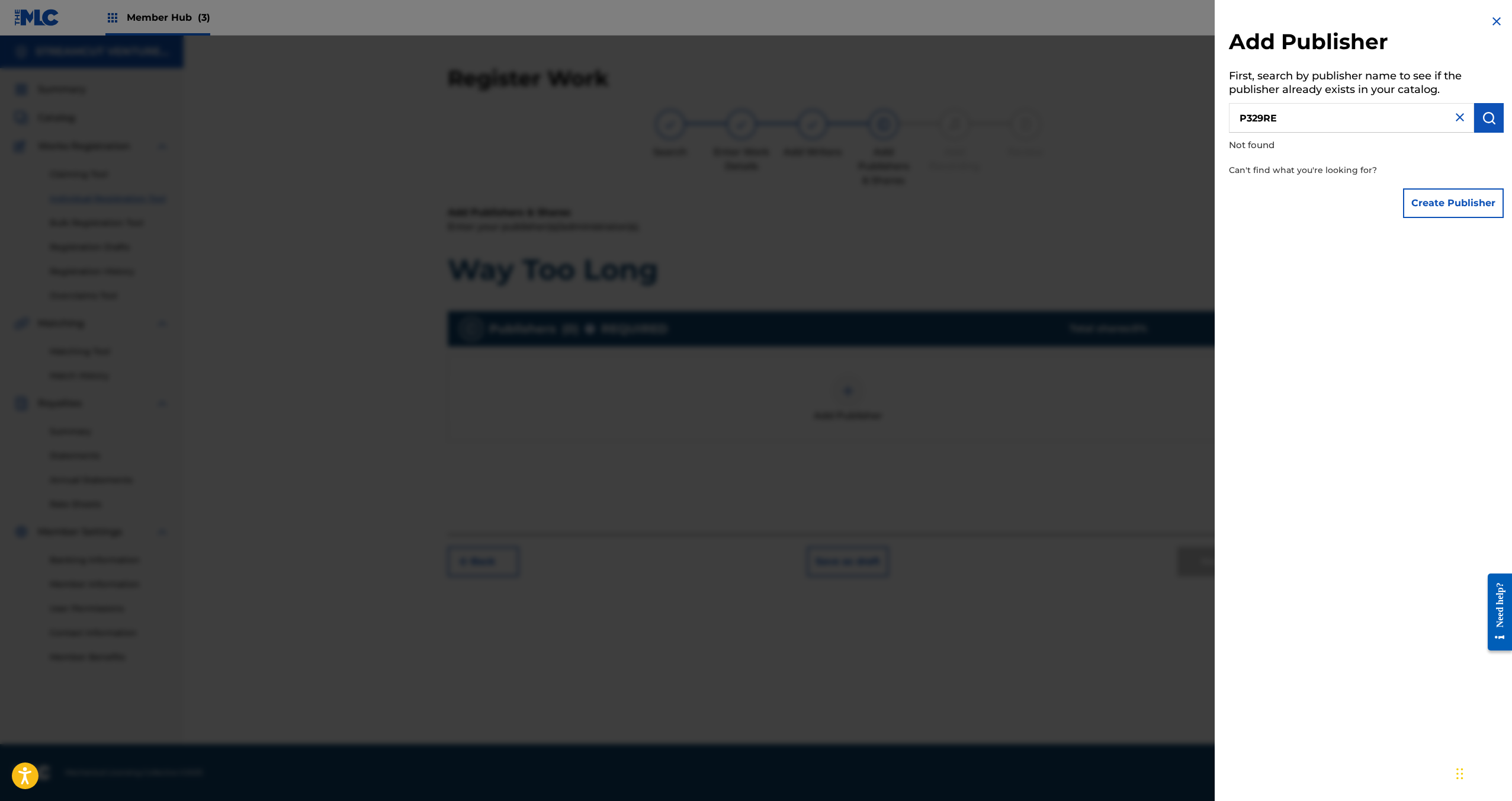
click at [1052, 231] on div at bounding box center [756, 436] width 1512 height 801
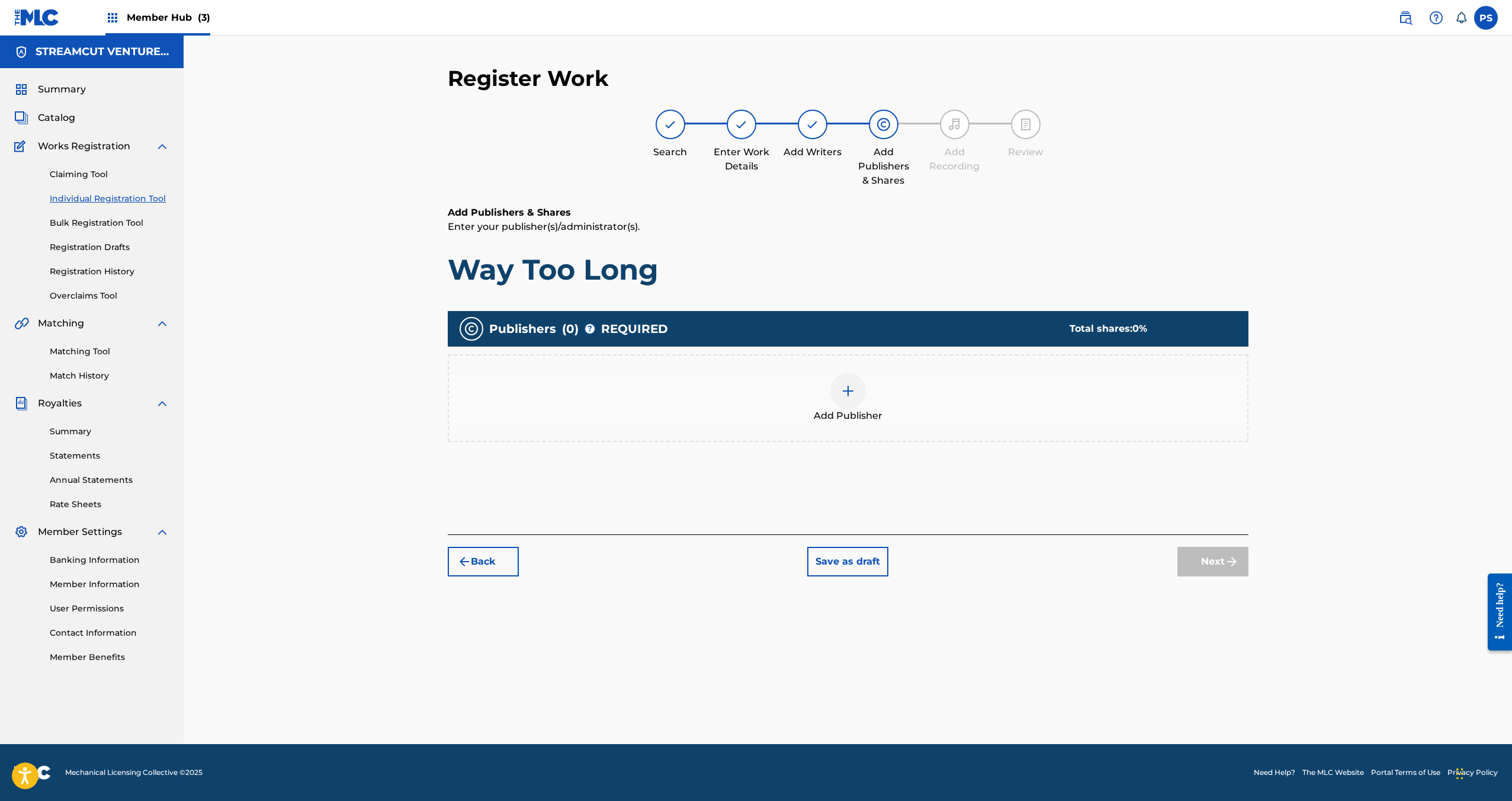
click at [850, 378] on div at bounding box center [848, 390] width 36 height 36
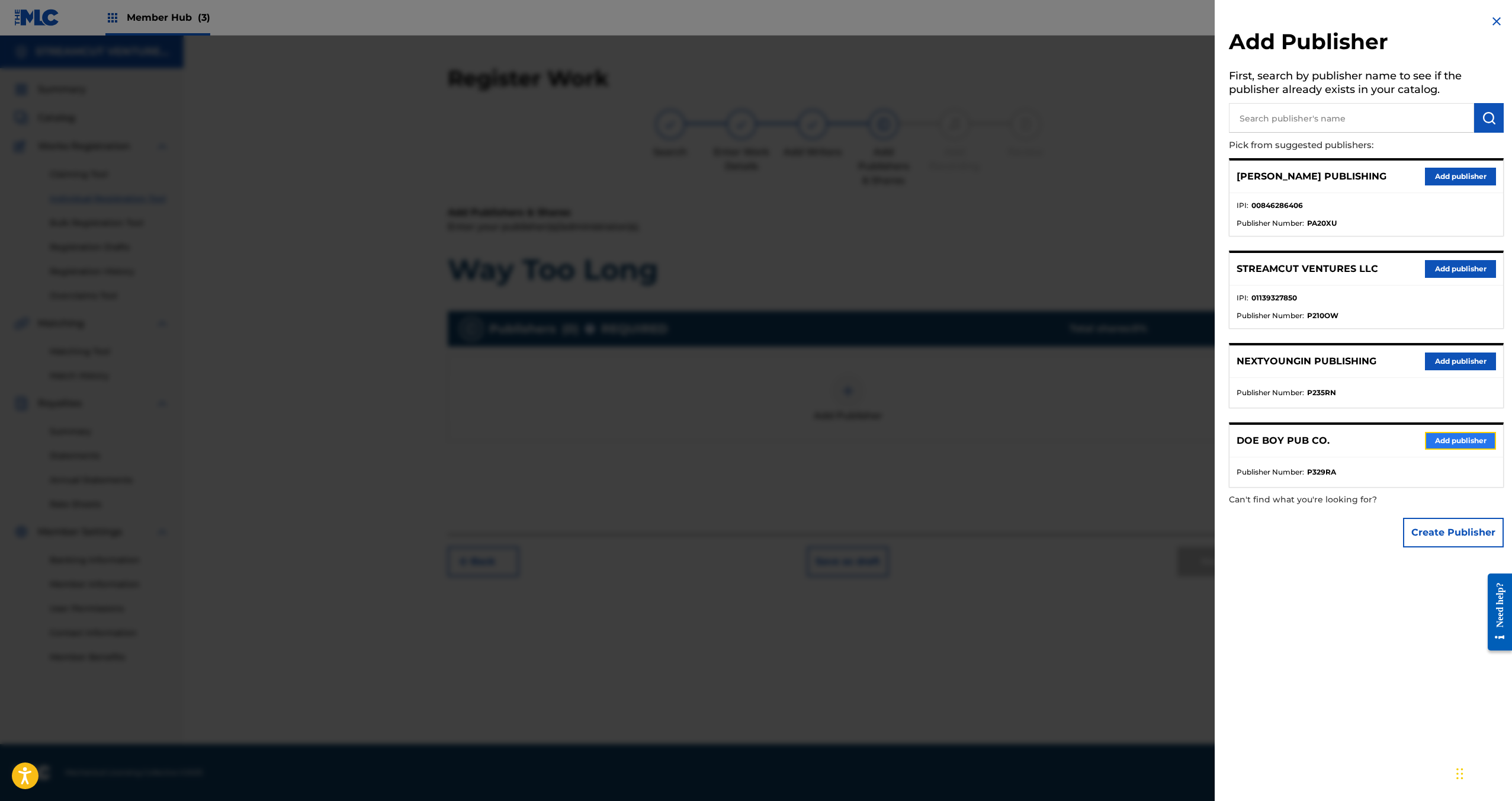
click at [1448, 444] on button "Add publisher" at bounding box center [1460, 440] width 71 height 17
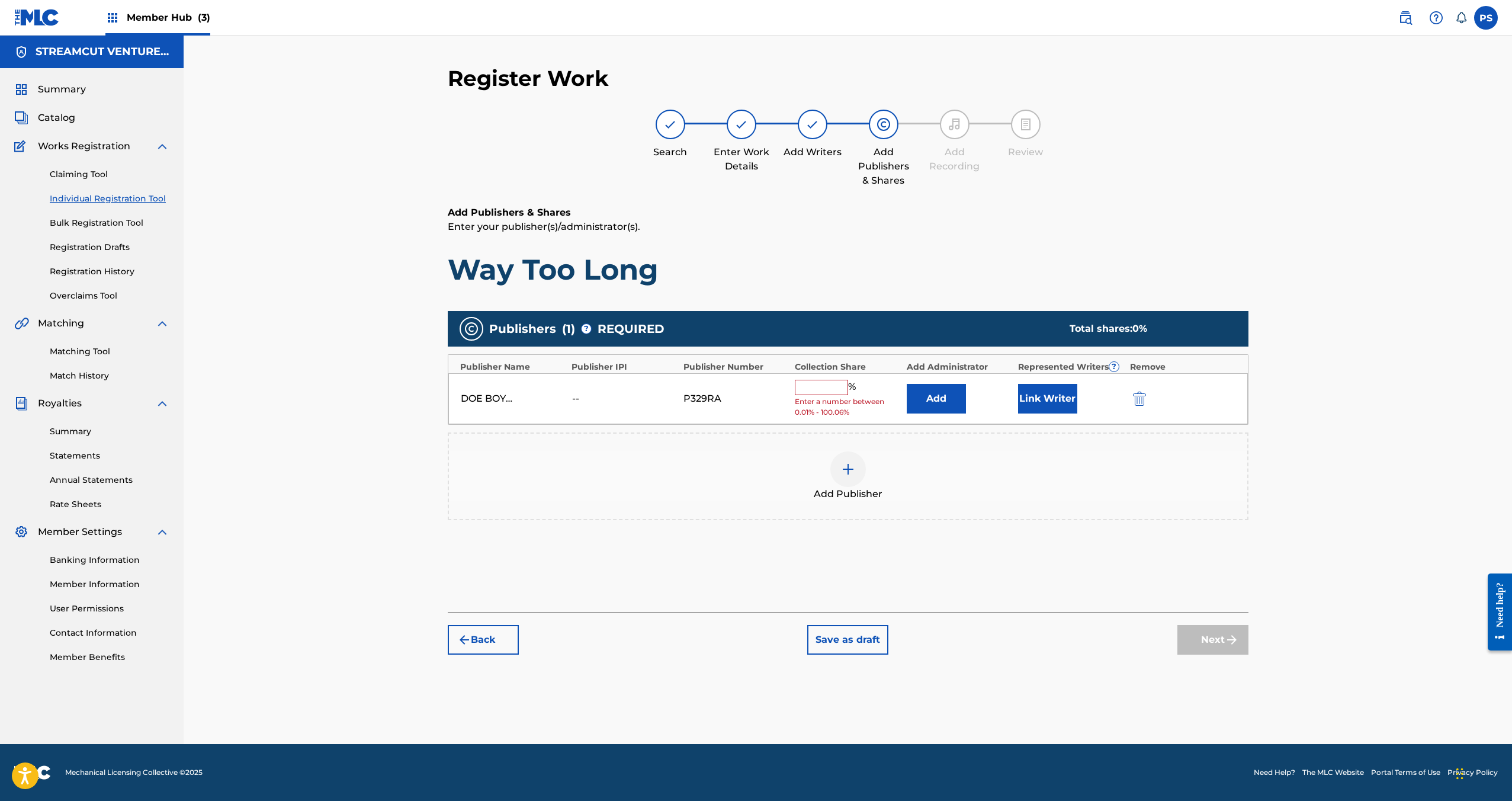
click at [808, 390] on input "text" at bounding box center [821, 388] width 53 height 16
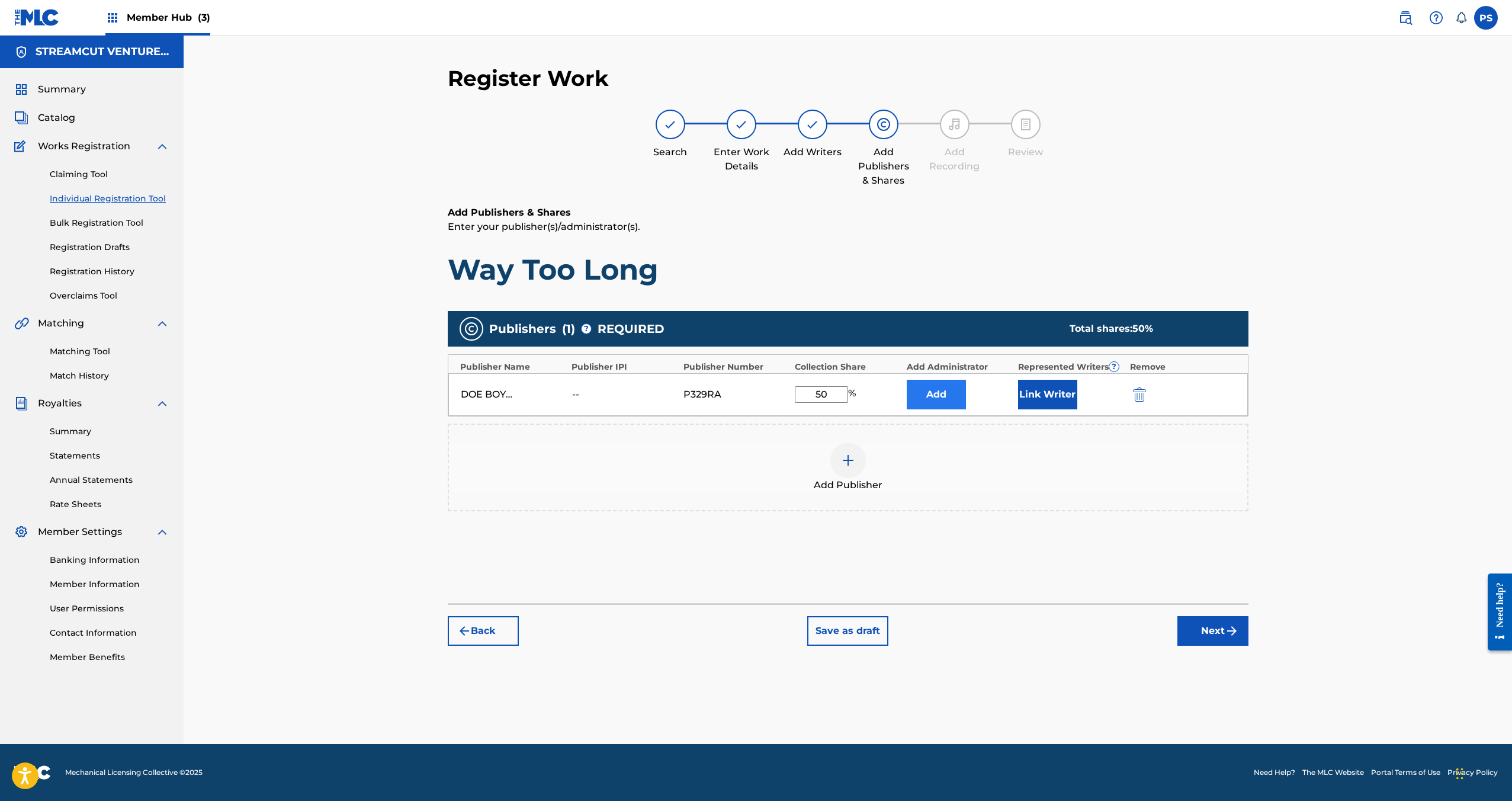
type input "50"
click at [948, 385] on button "Add" at bounding box center [936, 395] width 59 height 30
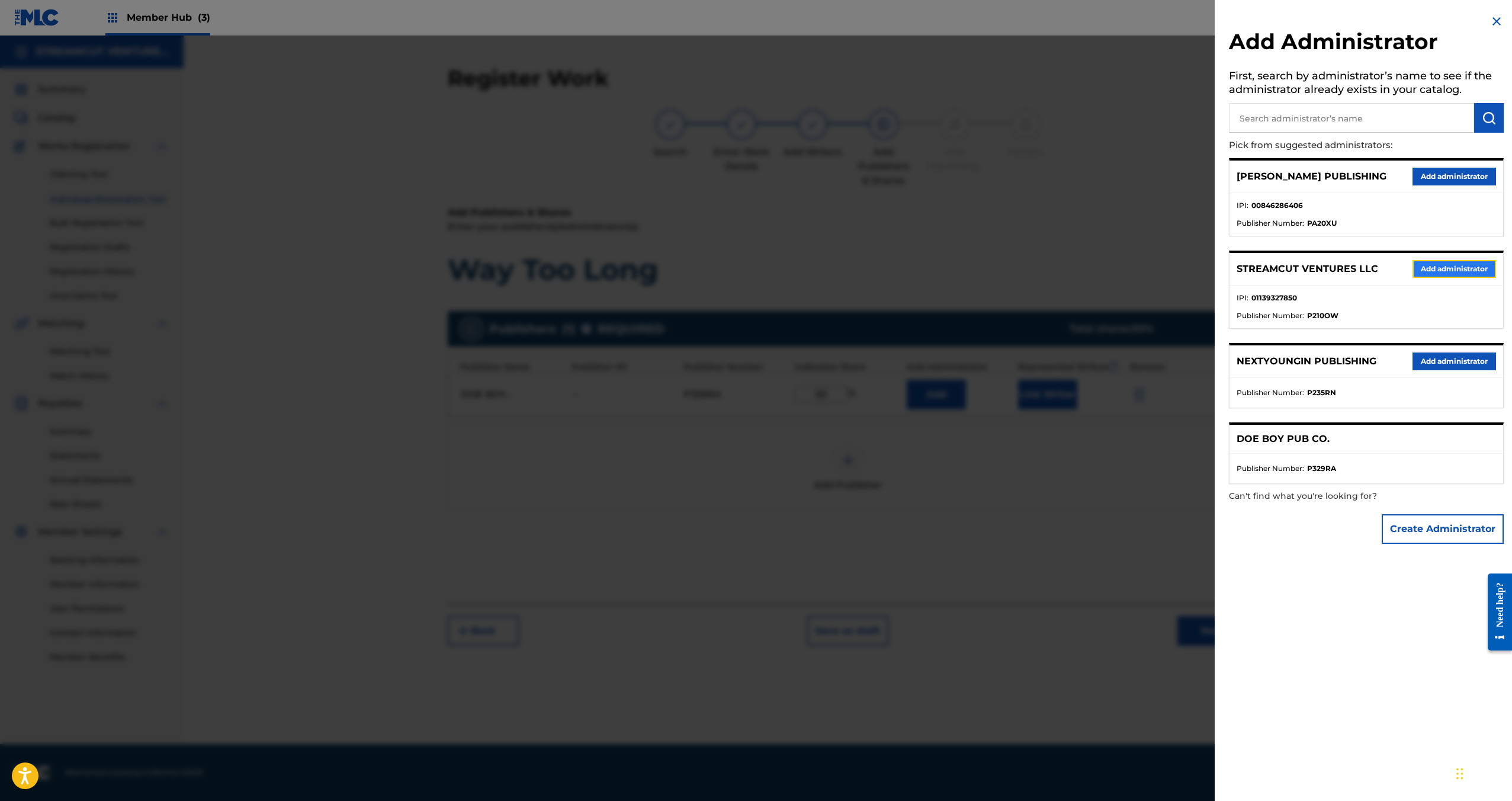
click at [1440, 263] on button "Add administrator" at bounding box center [1454, 269] width 84 height 17
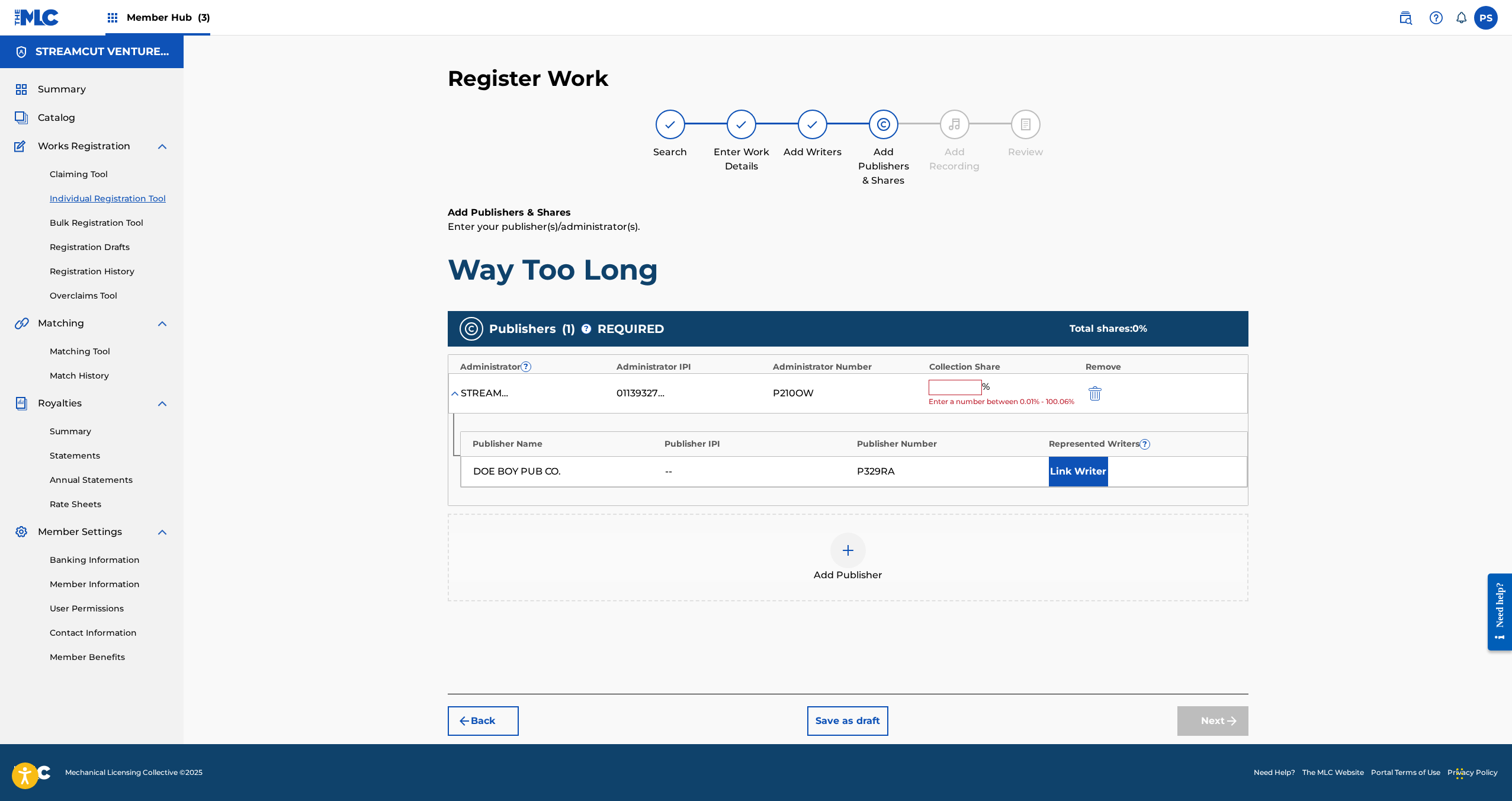
click at [968, 384] on input "text" at bounding box center [955, 388] width 53 height 16
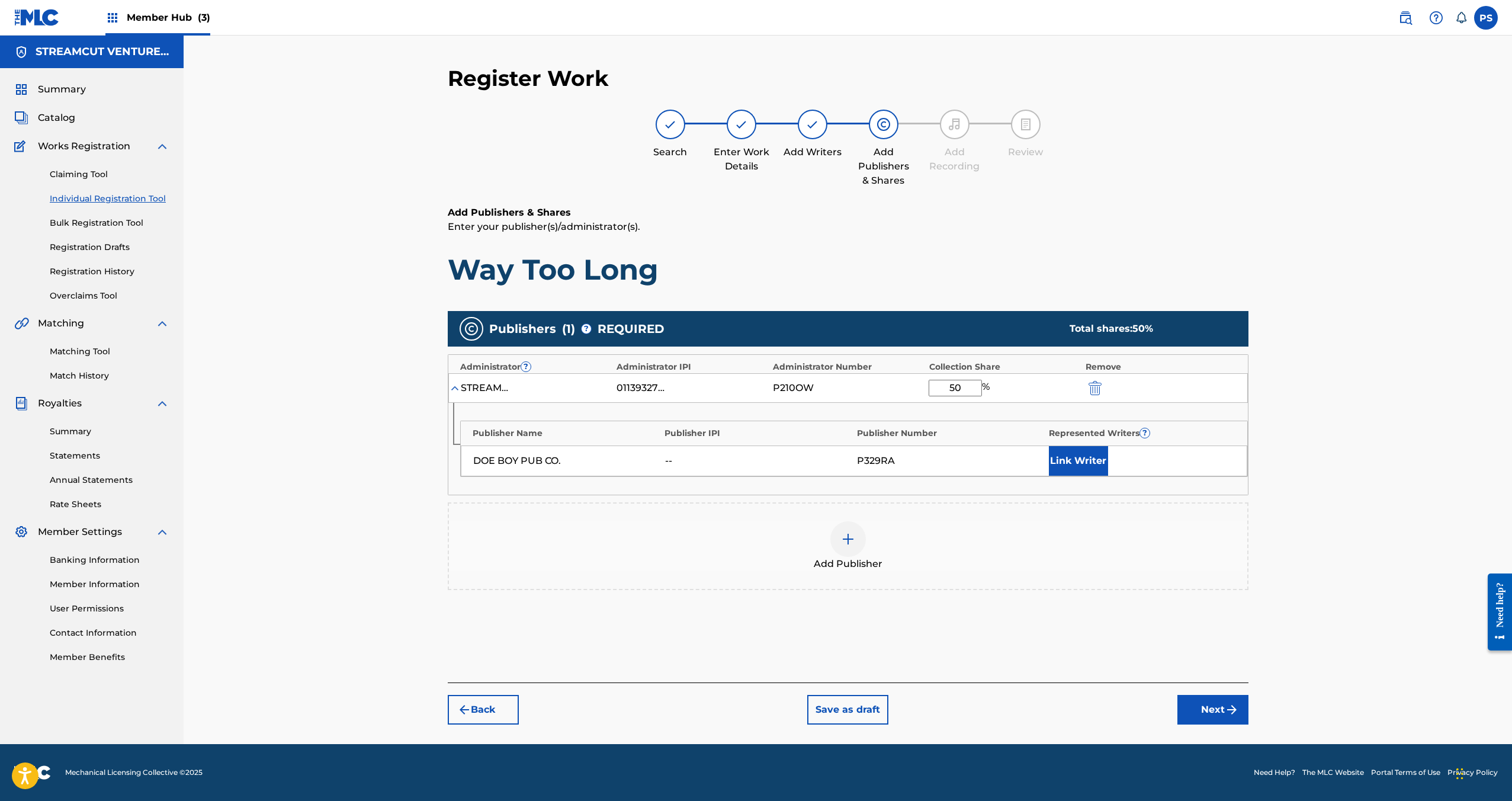
type input "50"
click at [1316, 575] on div "Register Work Search Enter Work Details Add Writers Add Publishers & Shares Add…" at bounding box center [847, 390] width 1329 height 708
click at [1088, 464] on button "Link Writer" at bounding box center [1079, 461] width 59 height 30
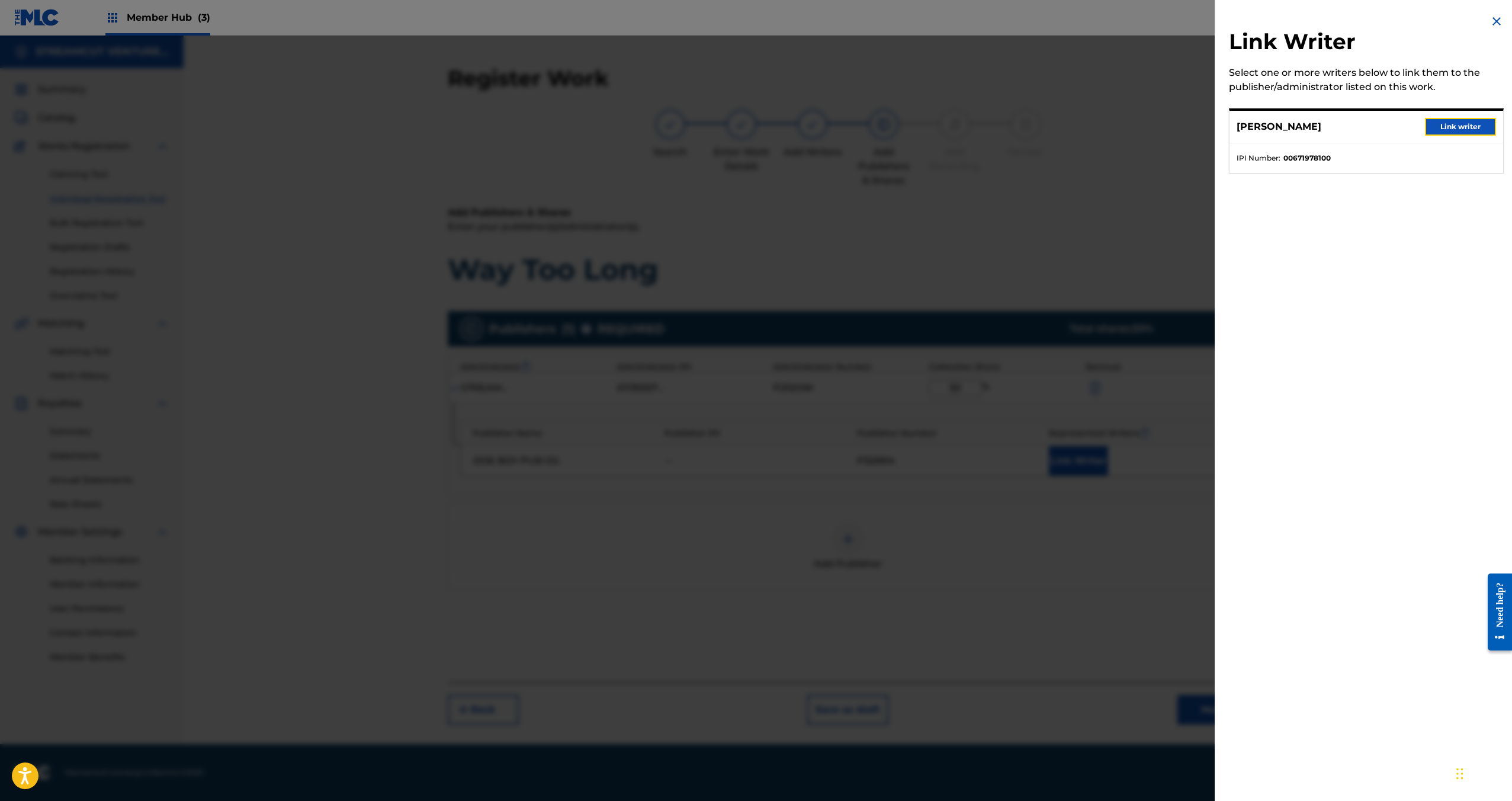
click at [1468, 132] on button "Link writer" at bounding box center [1460, 127] width 71 height 17
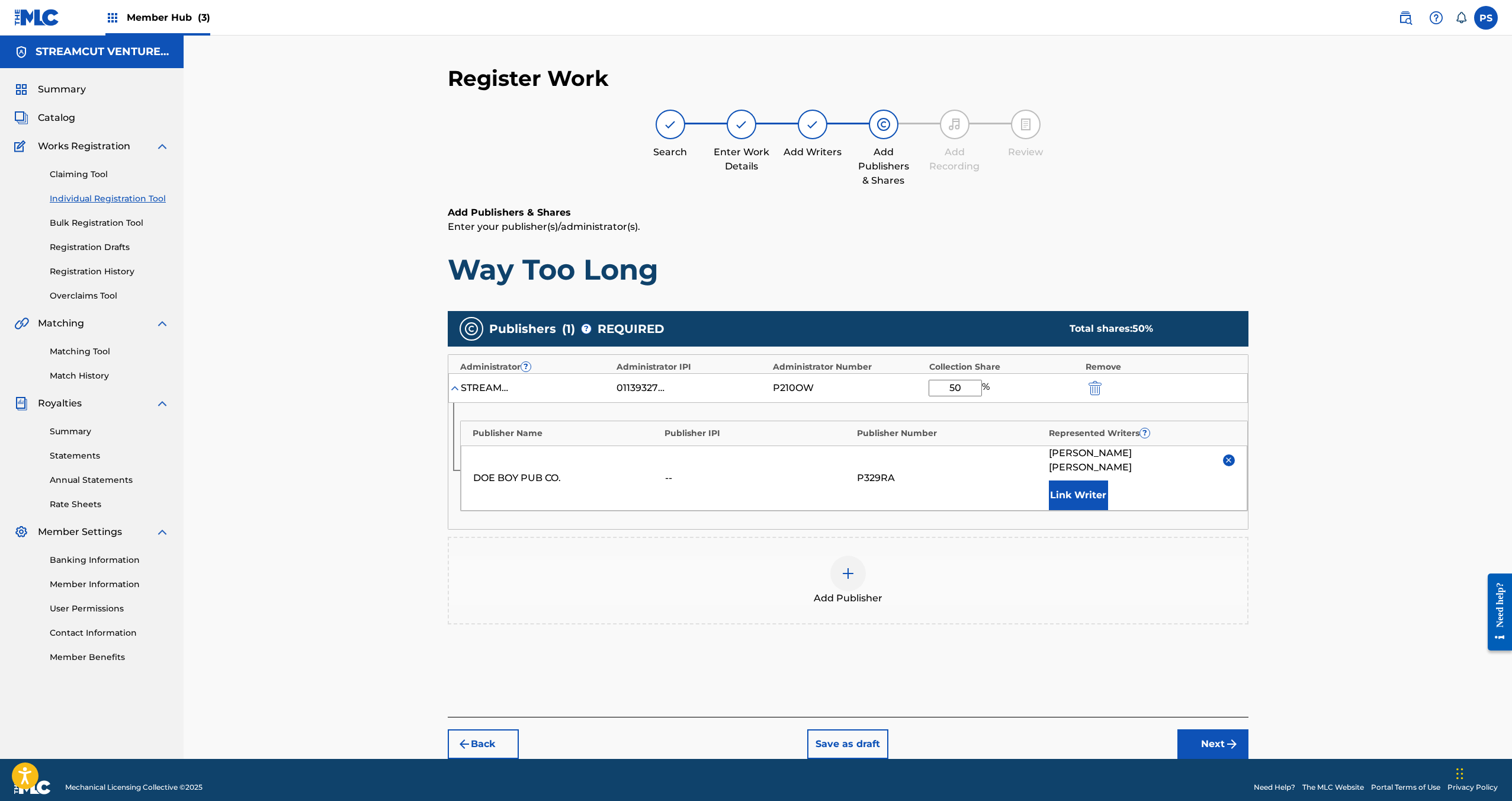
scroll to position [1, 0]
click at [1204, 728] on button "Next" at bounding box center [1212, 743] width 71 height 30
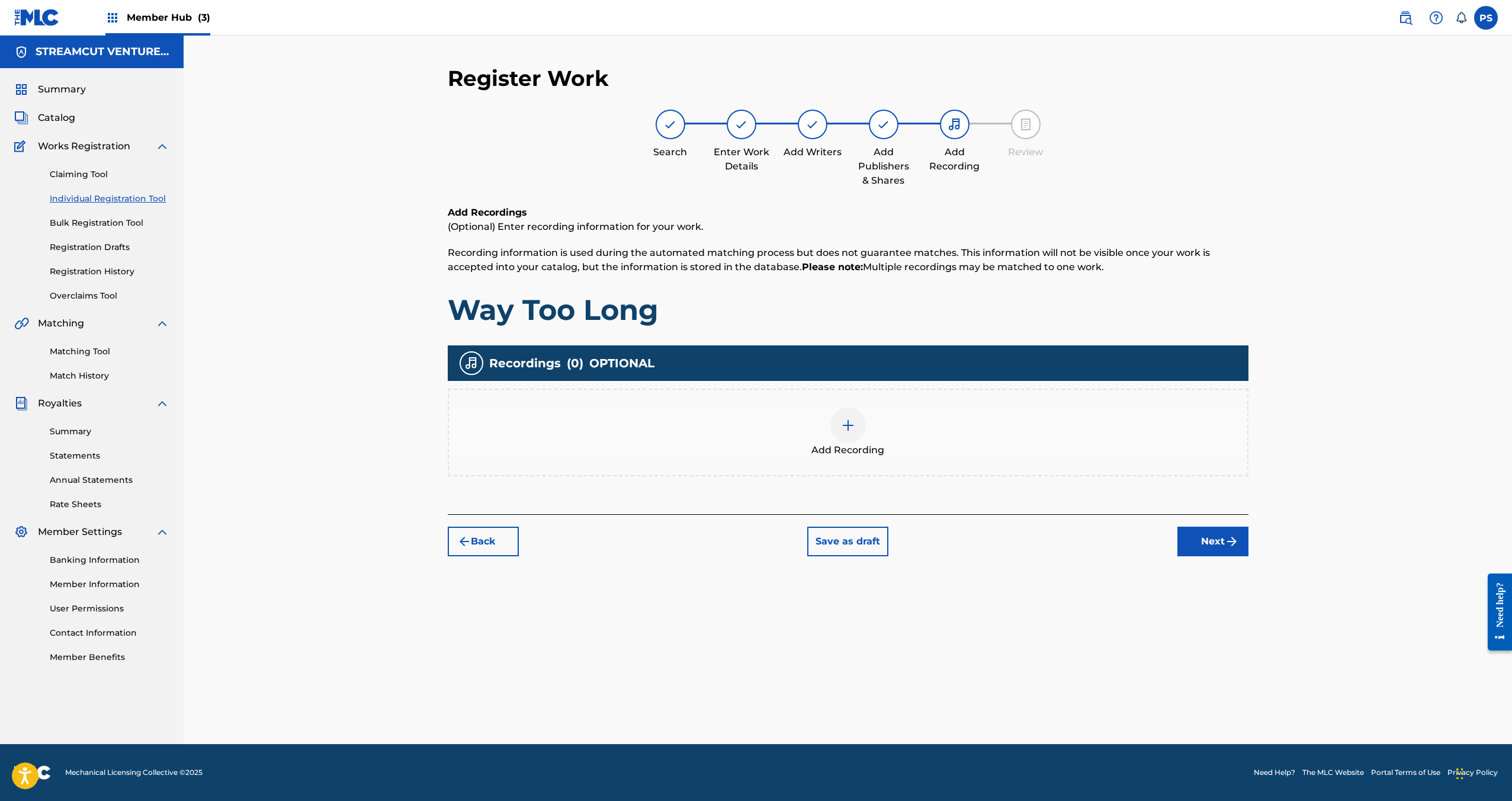
click at [954, 448] on div "Add Recording" at bounding box center [848, 432] width 798 height 50
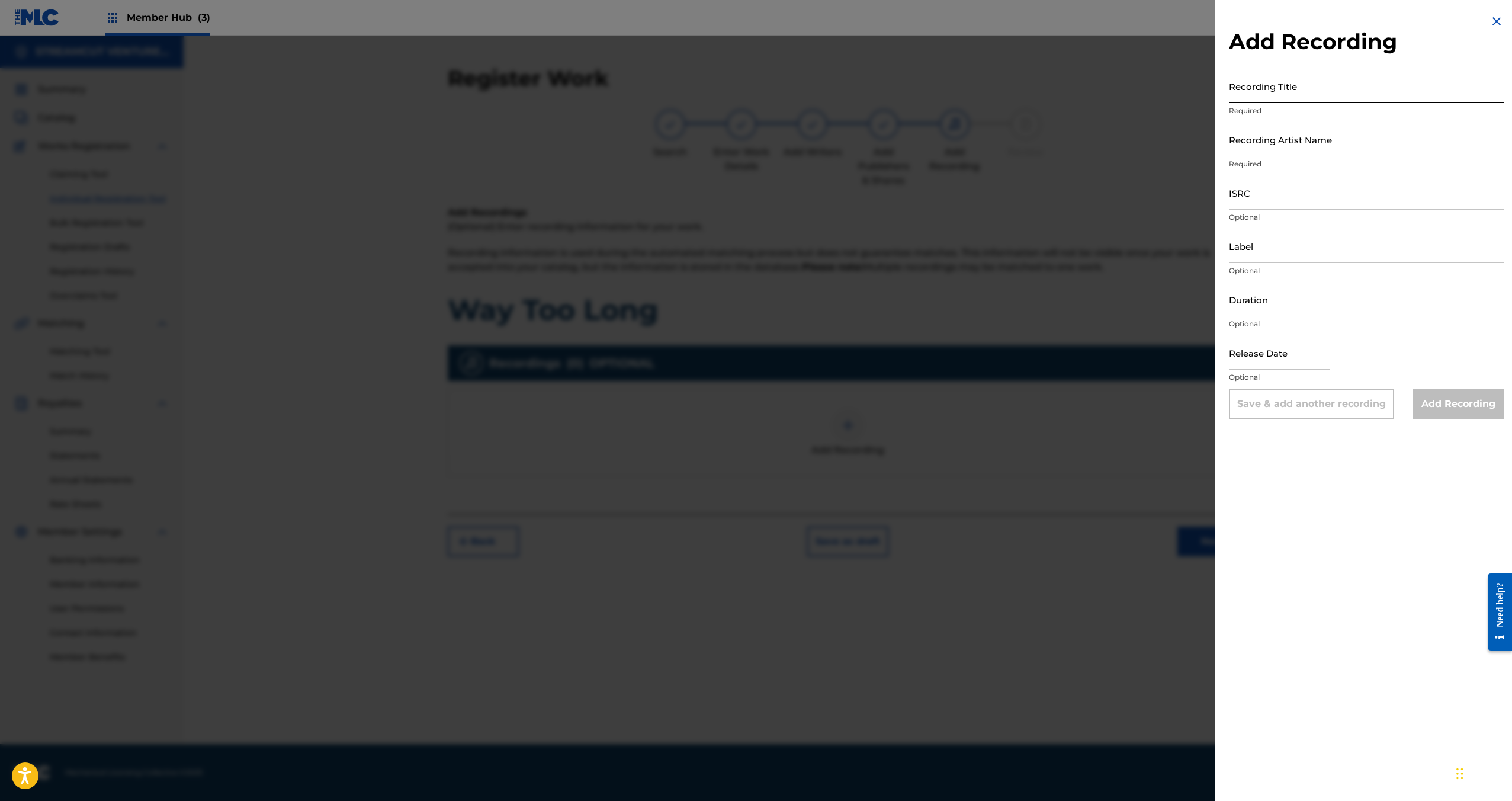
click at [1242, 93] on input "Recording Title" at bounding box center [1366, 86] width 275 height 34
type input "Way Too Long"
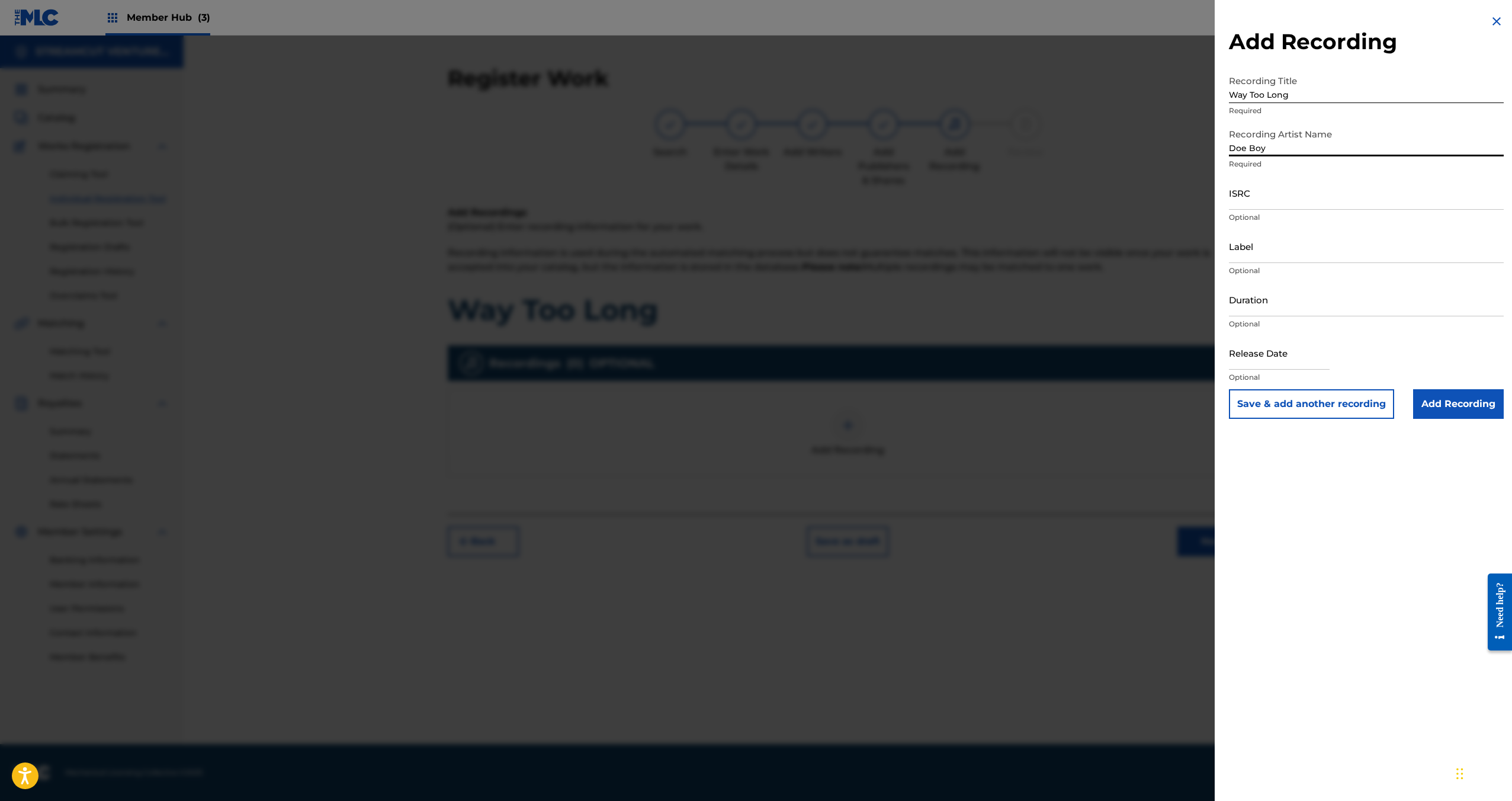
type input "Doe Boy"
click at [1306, 193] on input "ISRC" at bounding box center [1366, 192] width 275 height 34
paste input "USSM12308608"
type input "USSM12308608"
click at [1456, 397] on input "Add Recording" at bounding box center [1459, 404] width 91 height 30
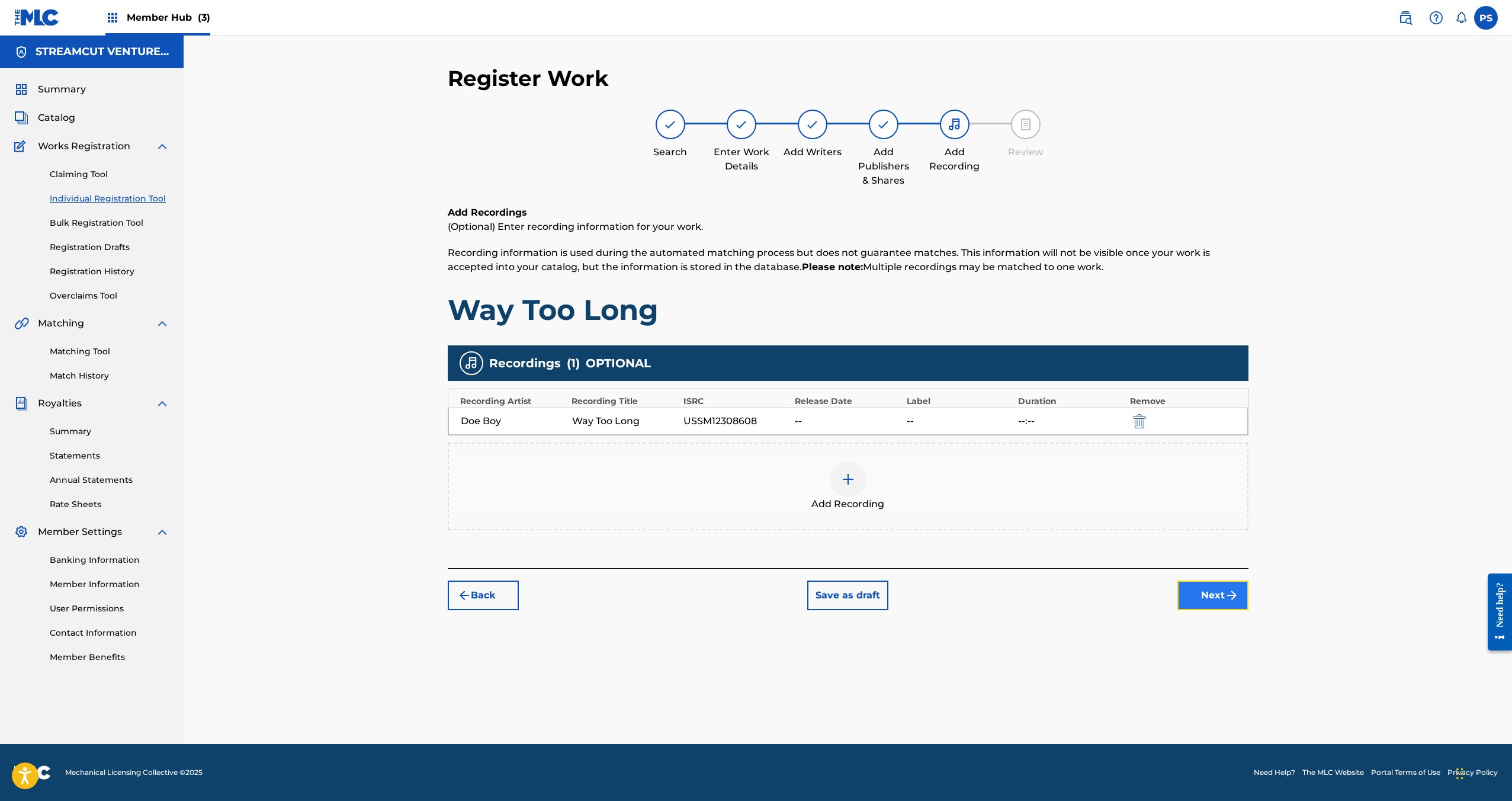
click at [1208, 593] on button "Next" at bounding box center [1212, 595] width 71 height 30
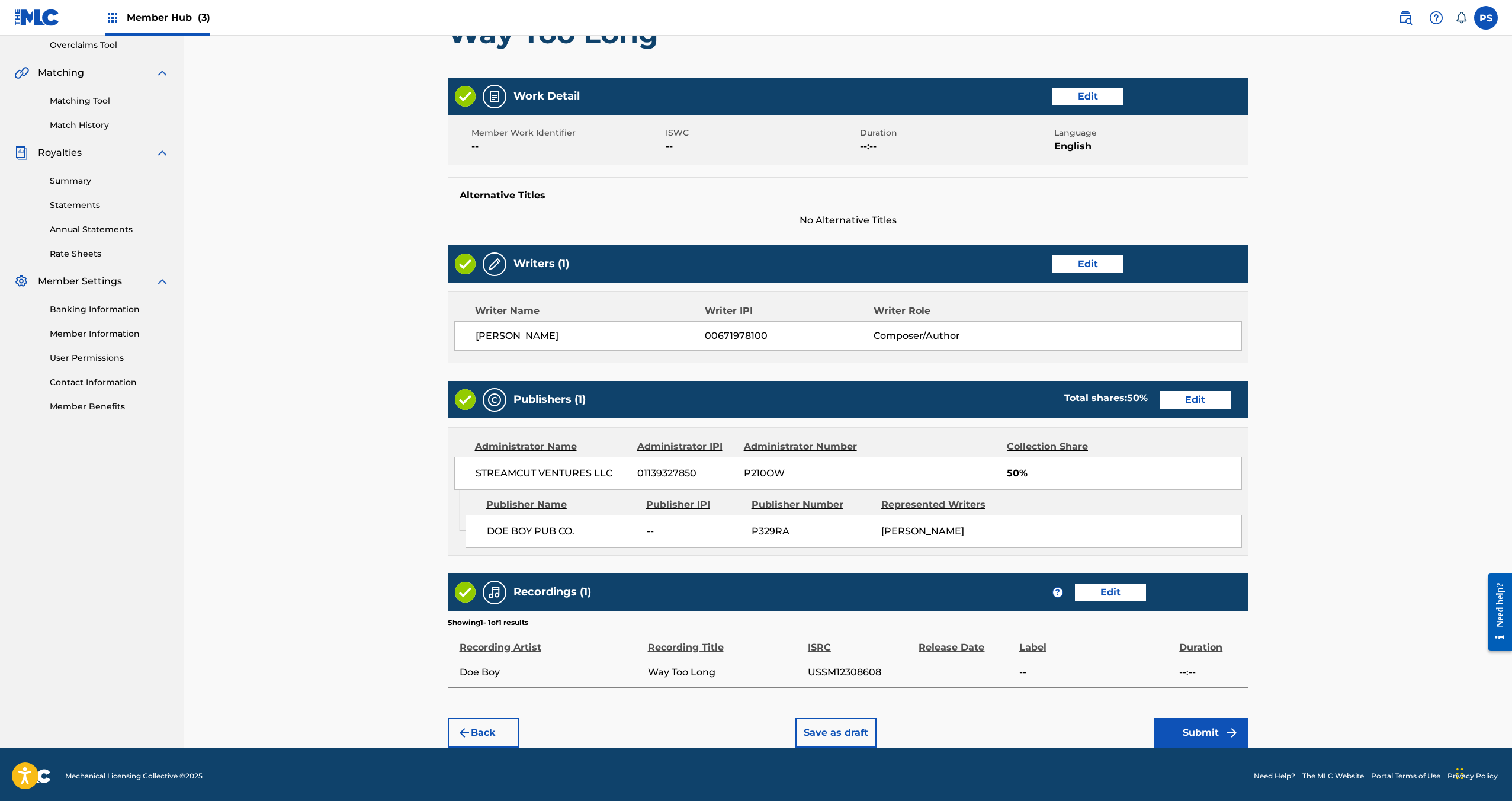
scroll to position [253, 0]
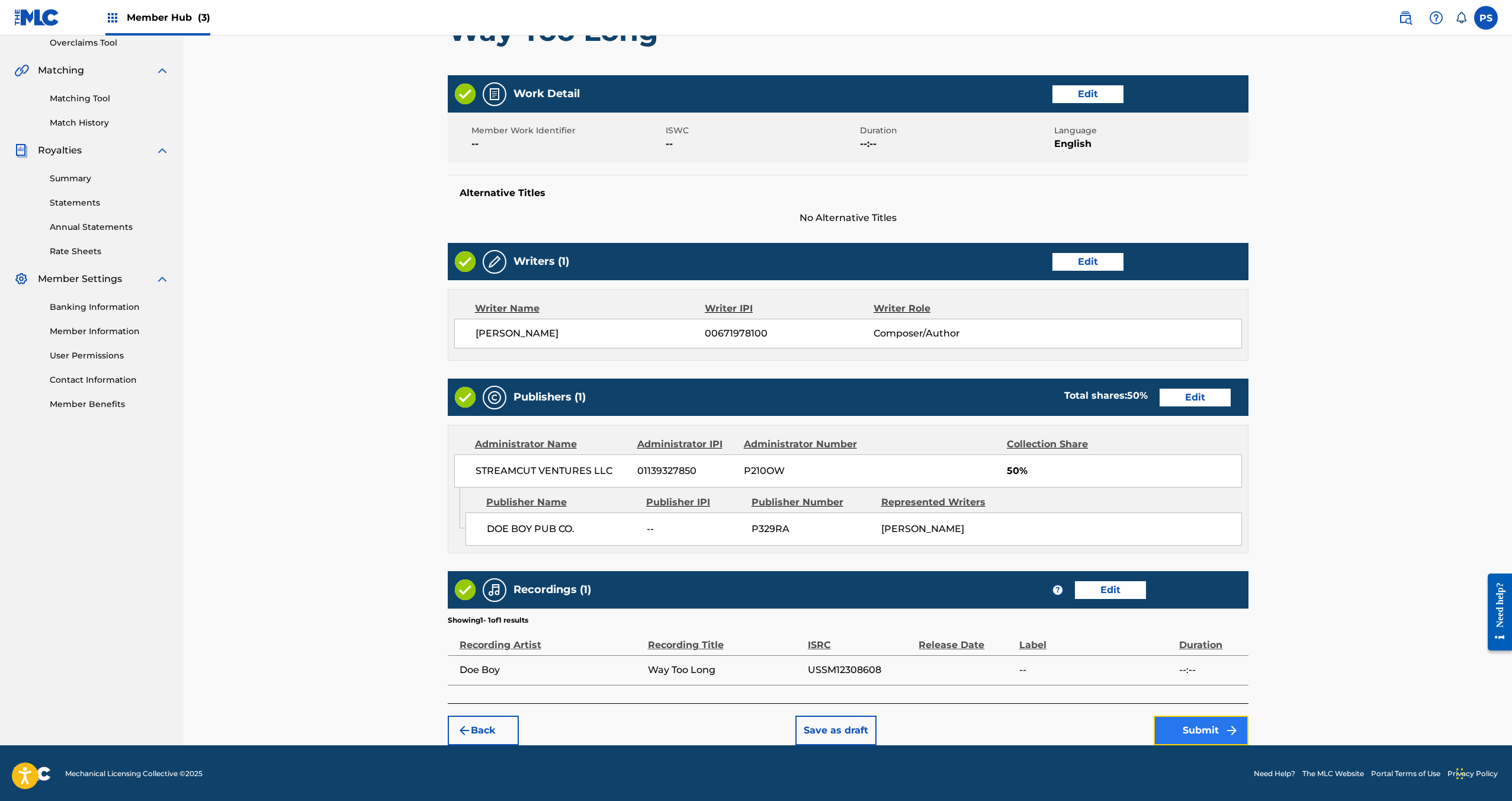
click at [1184, 731] on button "Submit" at bounding box center [1201, 730] width 94 height 30
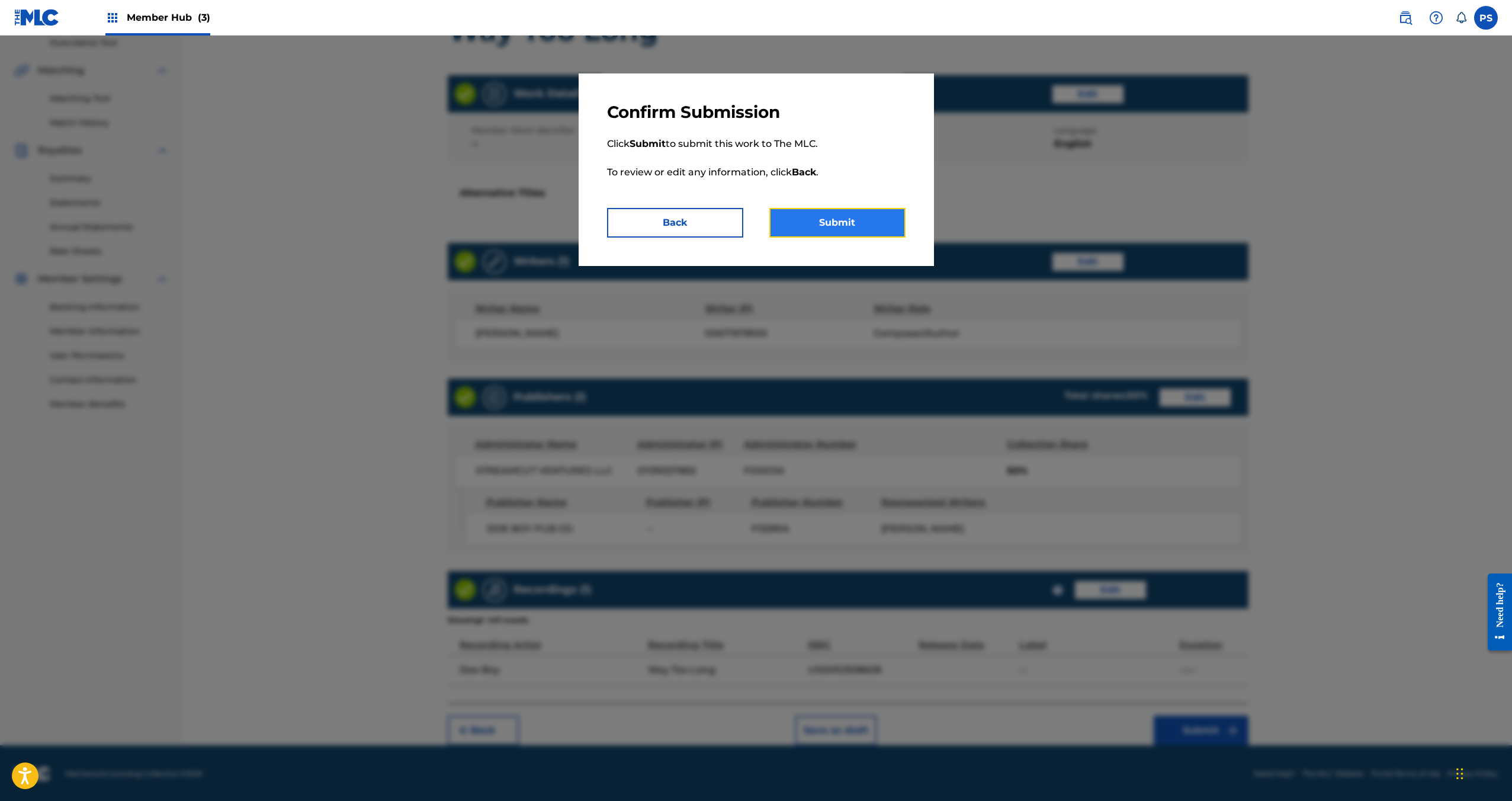
click at [814, 219] on button "Submit" at bounding box center [838, 223] width 136 height 30
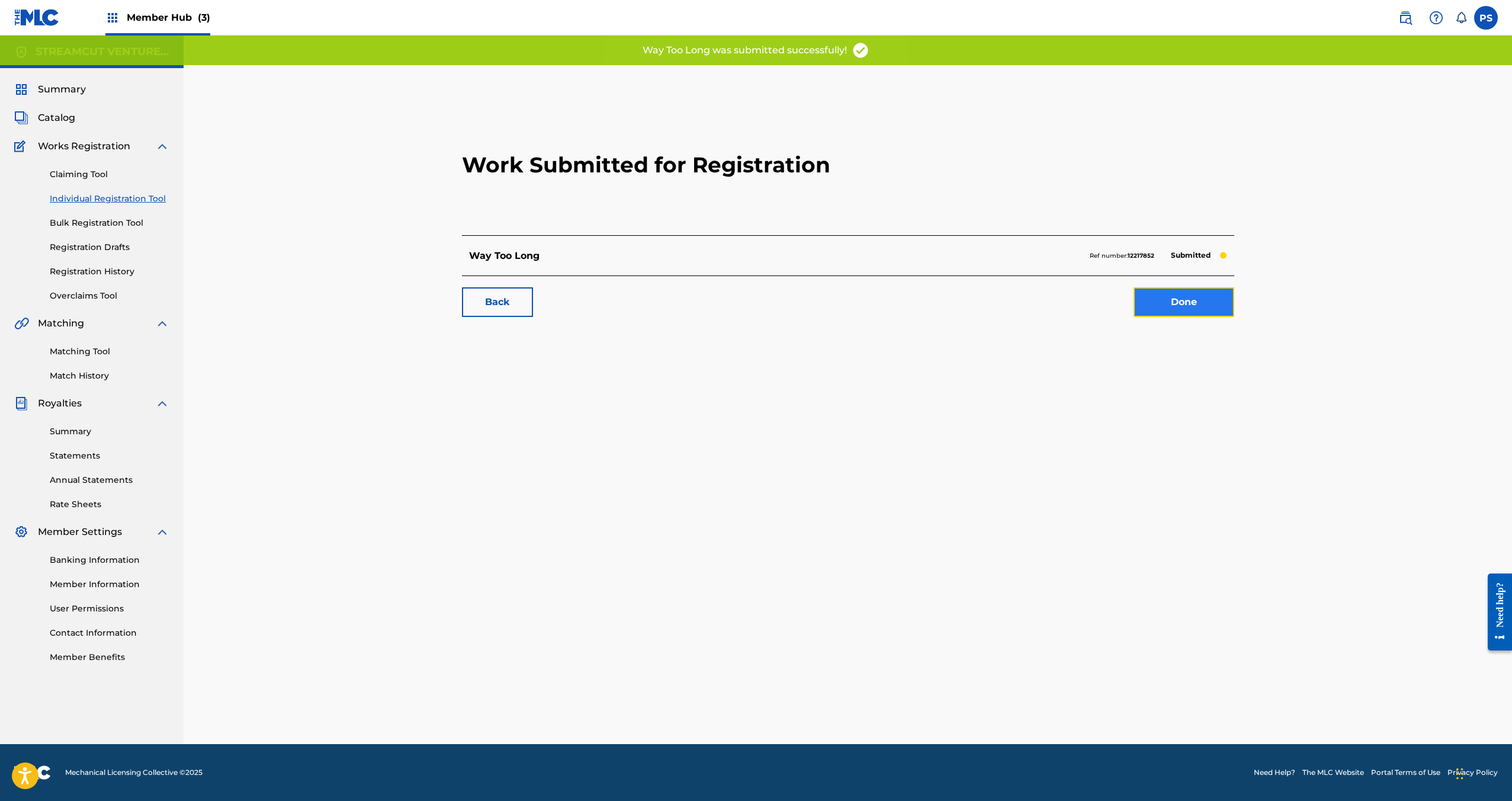
click at [1158, 311] on link "Done" at bounding box center [1184, 302] width 100 height 30
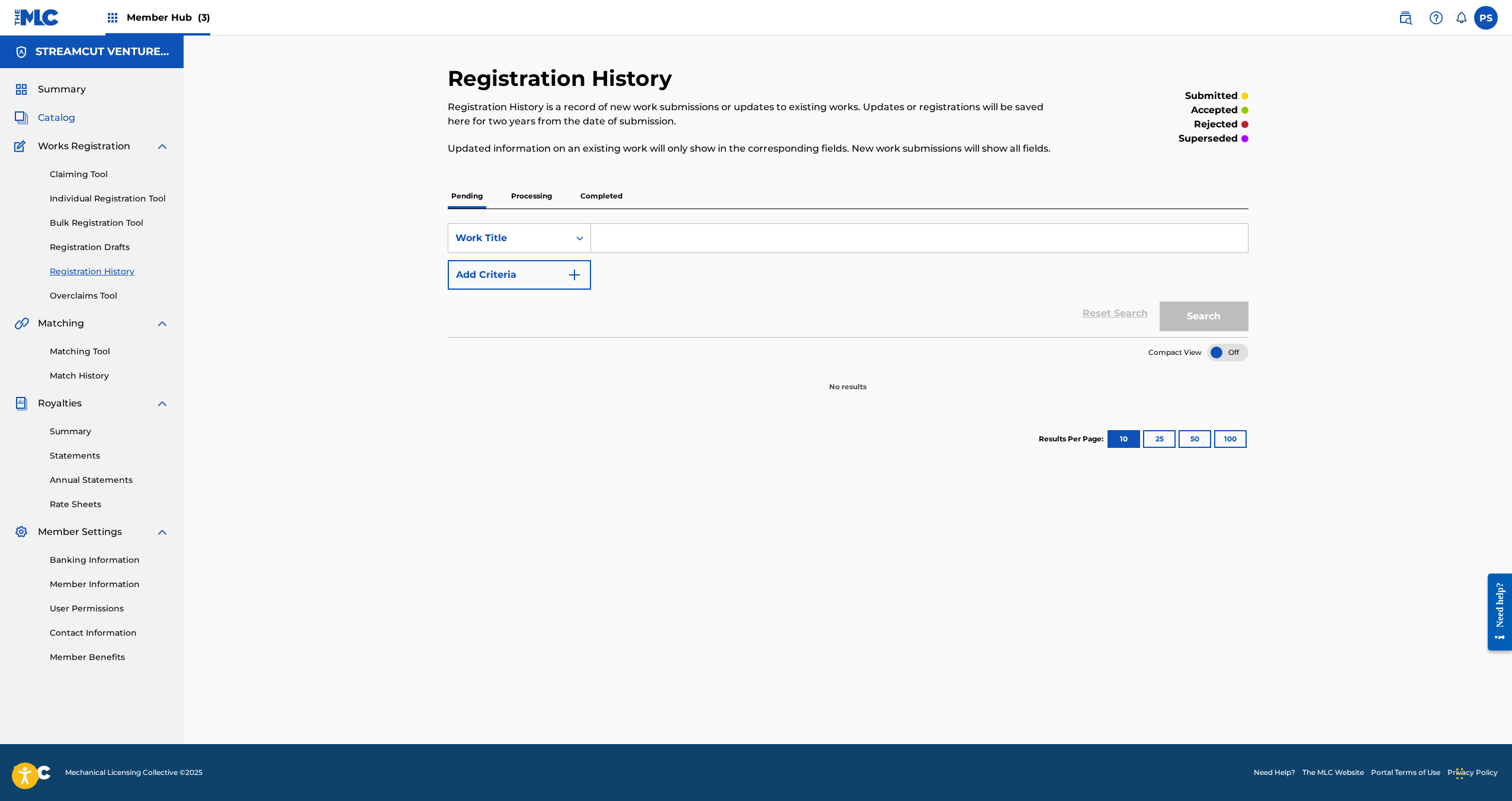
click at [45, 111] on span "Catalog" at bounding box center [56, 118] width 38 height 14
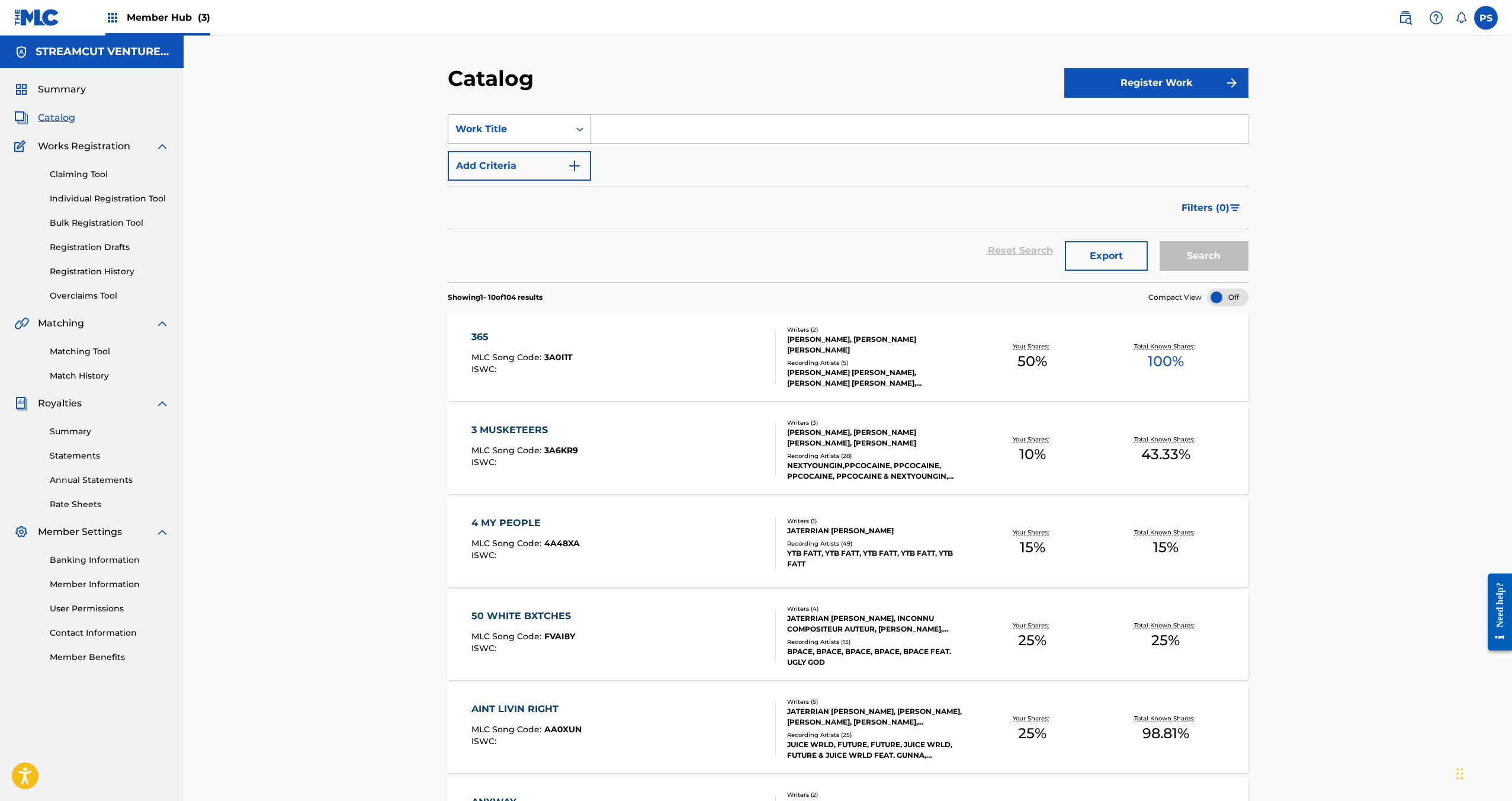
click at [537, 114] on div "Work Title" at bounding box center [520, 129] width 143 height 30
click at [1403, 17] on img at bounding box center [1405, 17] width 14 height 14
click at [74, 177] on link "Claiming Tool" at bounding box center [109, 175] width 120 height 12
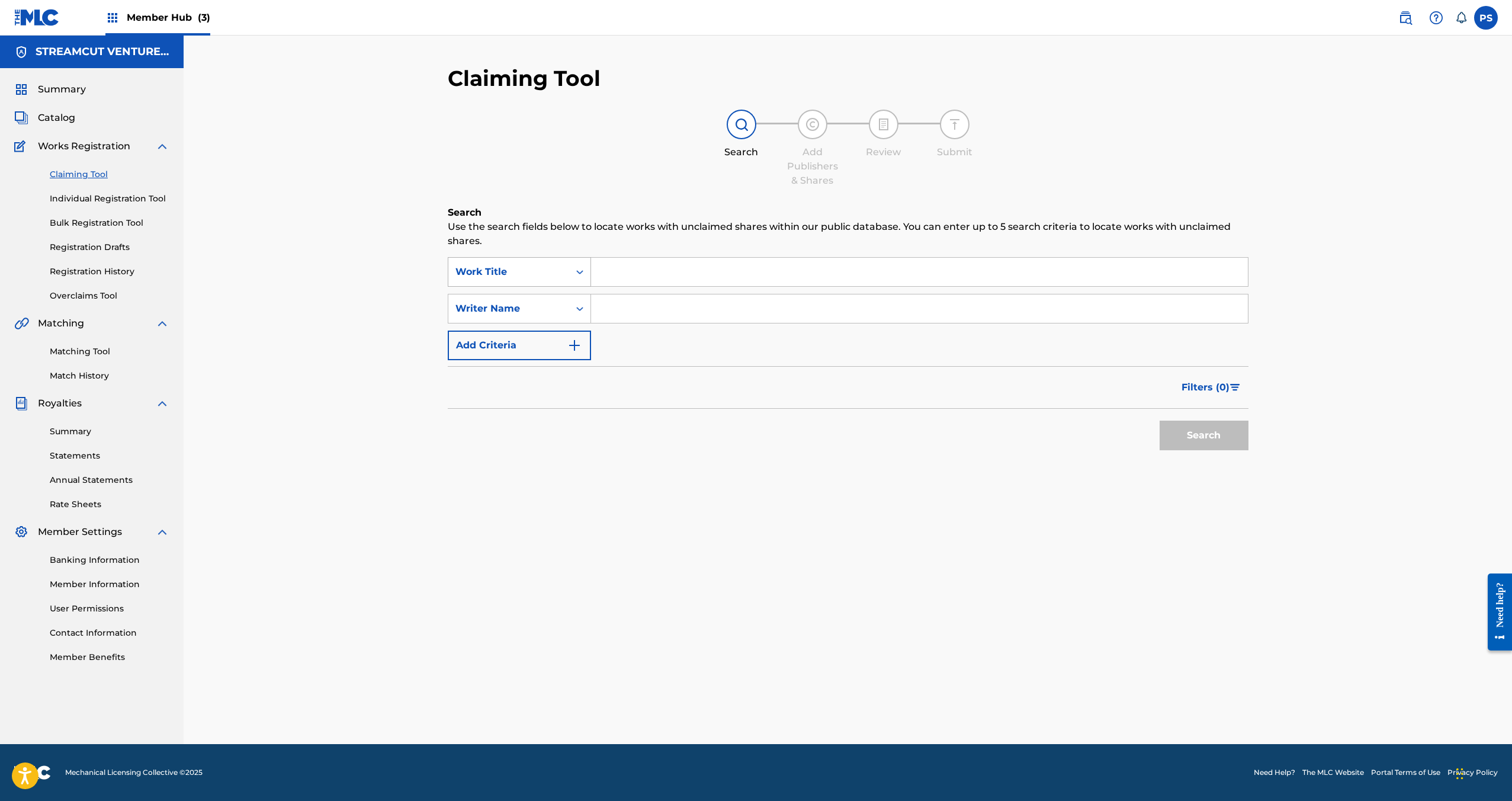
click at [468, 281] on div "Work Title" at bounding box center [508, 272] width 121 height 23
drag, startPoint x: 468, startPoint y: 299, endPoint x: 513, endPoint y: 287, distance: 46.6
click at [469, 299] on div "MLC Song Code" at bounding box center [519, 301] width 142 height 30
click at [615, 270] on input "Search Form" at bounding box center [920, 272] width 657 height 29
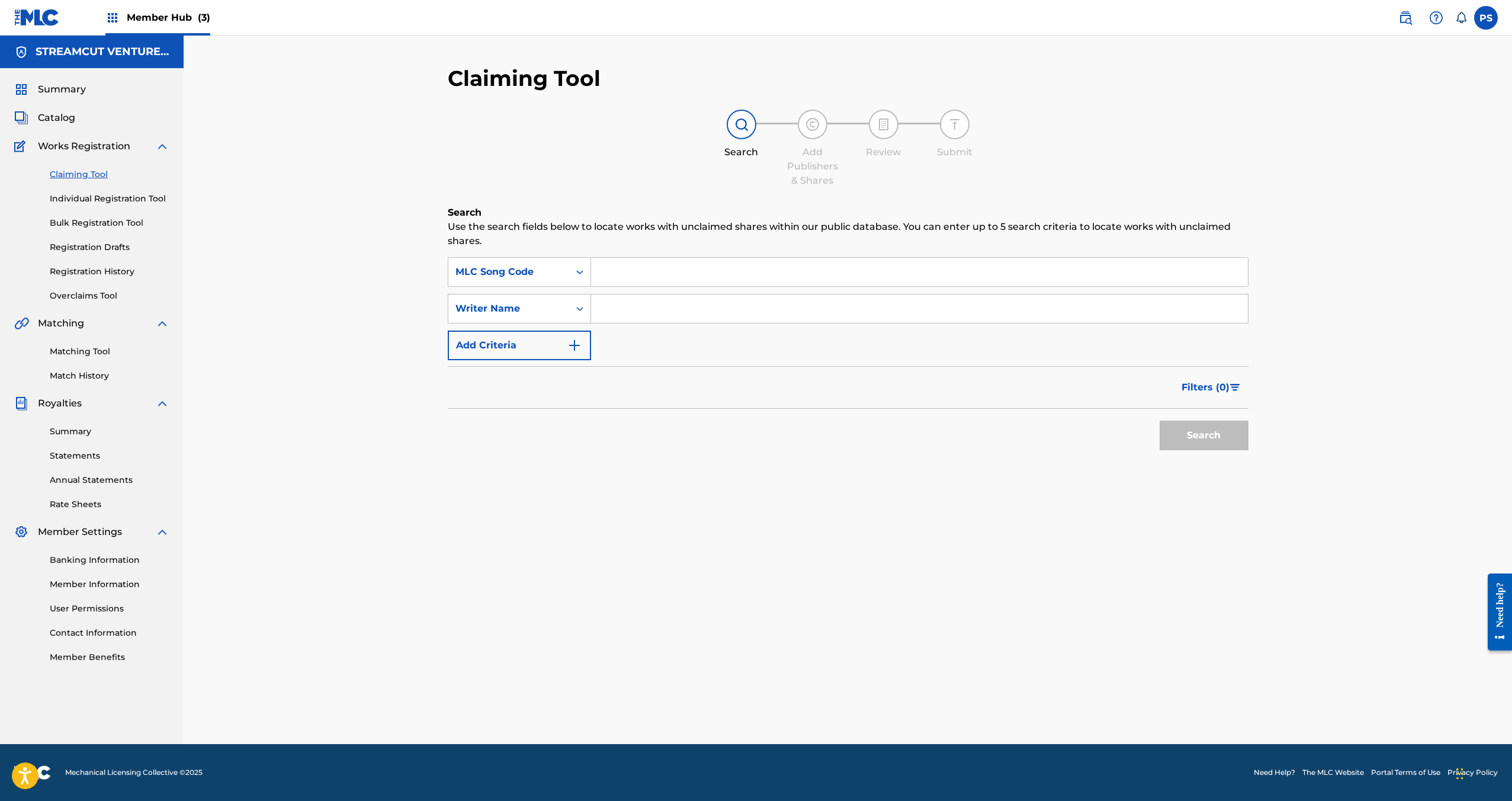
paste input "MH5D6Z"
type input "MH5D6Z"
click at [1182, 428] on button "Search" at bounding box center [1205, 435] width 89 height 30
click at [517, 276] on div "MLC Song Code" at bounding box center [508, 272] width 107 height 14
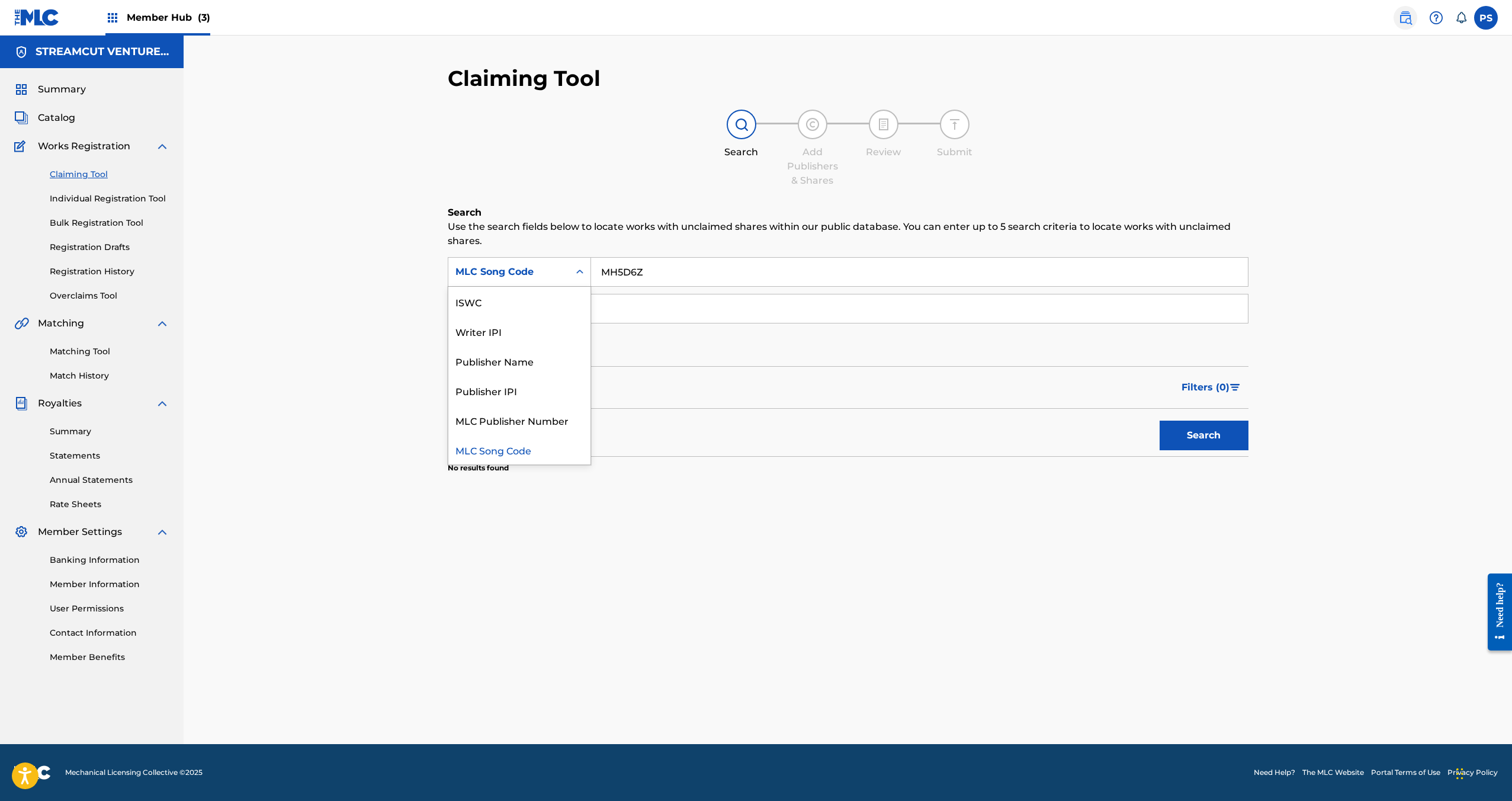
click at [1413, 16] on link at bounding box center [1405, 17] width 24 height 24
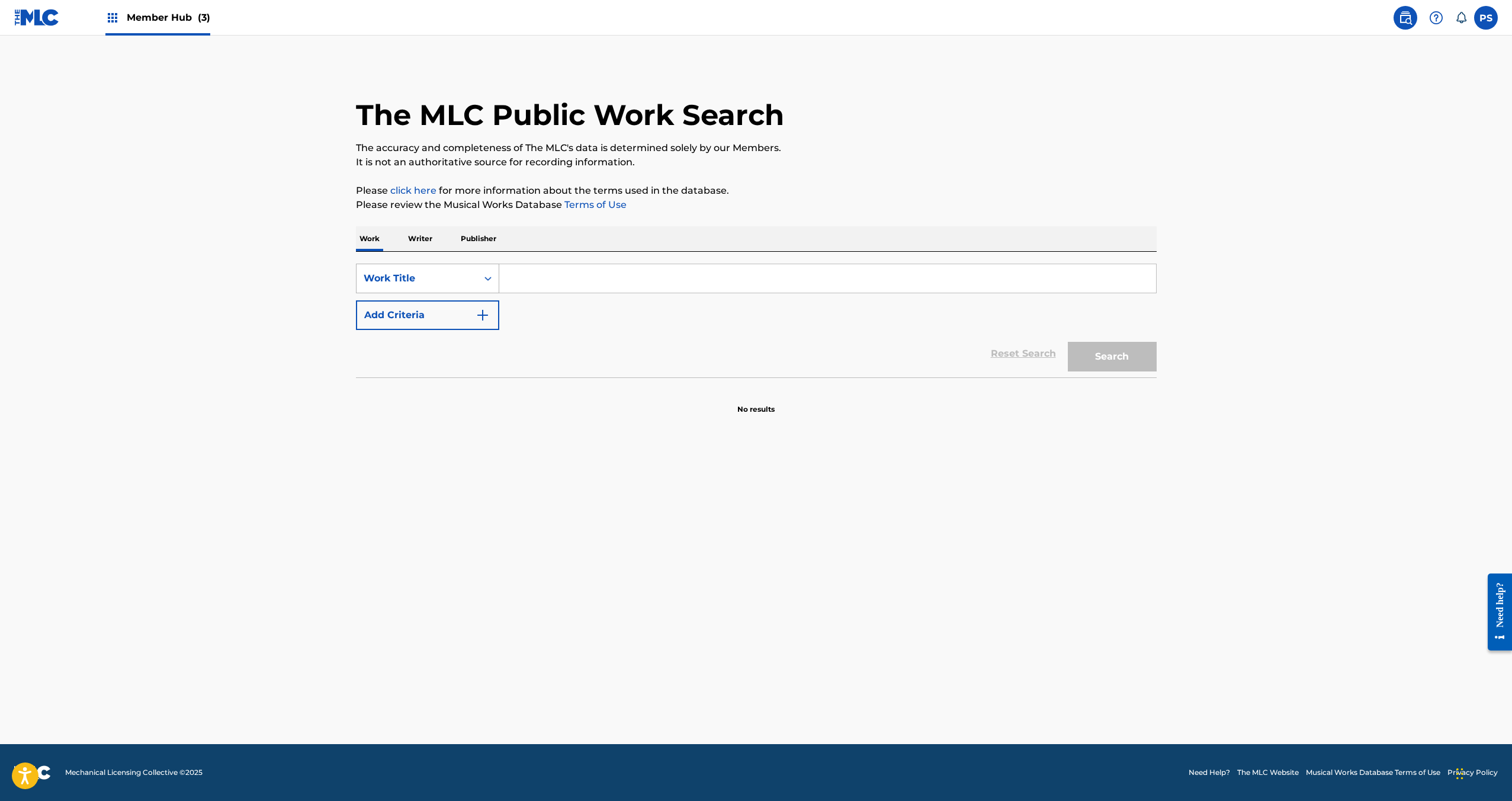
click at [448, 286] on div "Work Title" at bounding box center [417, 279] width 121 height 23
drag, startPoint x: 438, startPoint y: 304, endPoint x: 452, endPoint y: 299, distance: 14.9
click at [437, 304] on div "MLC Song Code" at bounding box center [427, 308] width 142 height 30
click at [564, 275] on input "Search Form" at bounding box center [828, 278] width 657 height 29
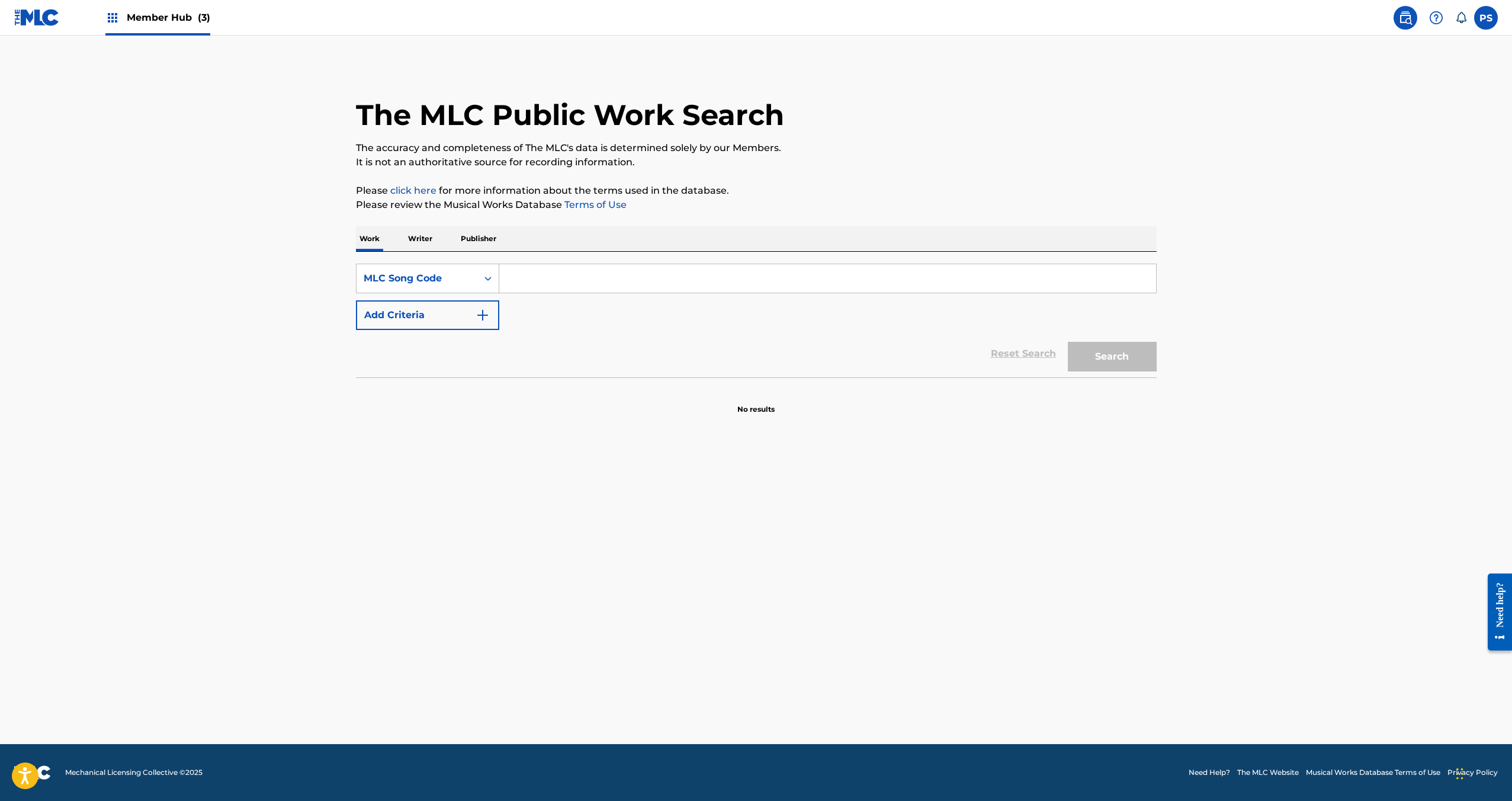
paste input "MH5D6Z"
type input "MH5D6Z"
click at [1087, 373] on div "Search" at bounding box center [1109, 354] width 94 height 47
click at [1090, 367] on button "Search" at bounding box center [1113, 356] width 89 height 30
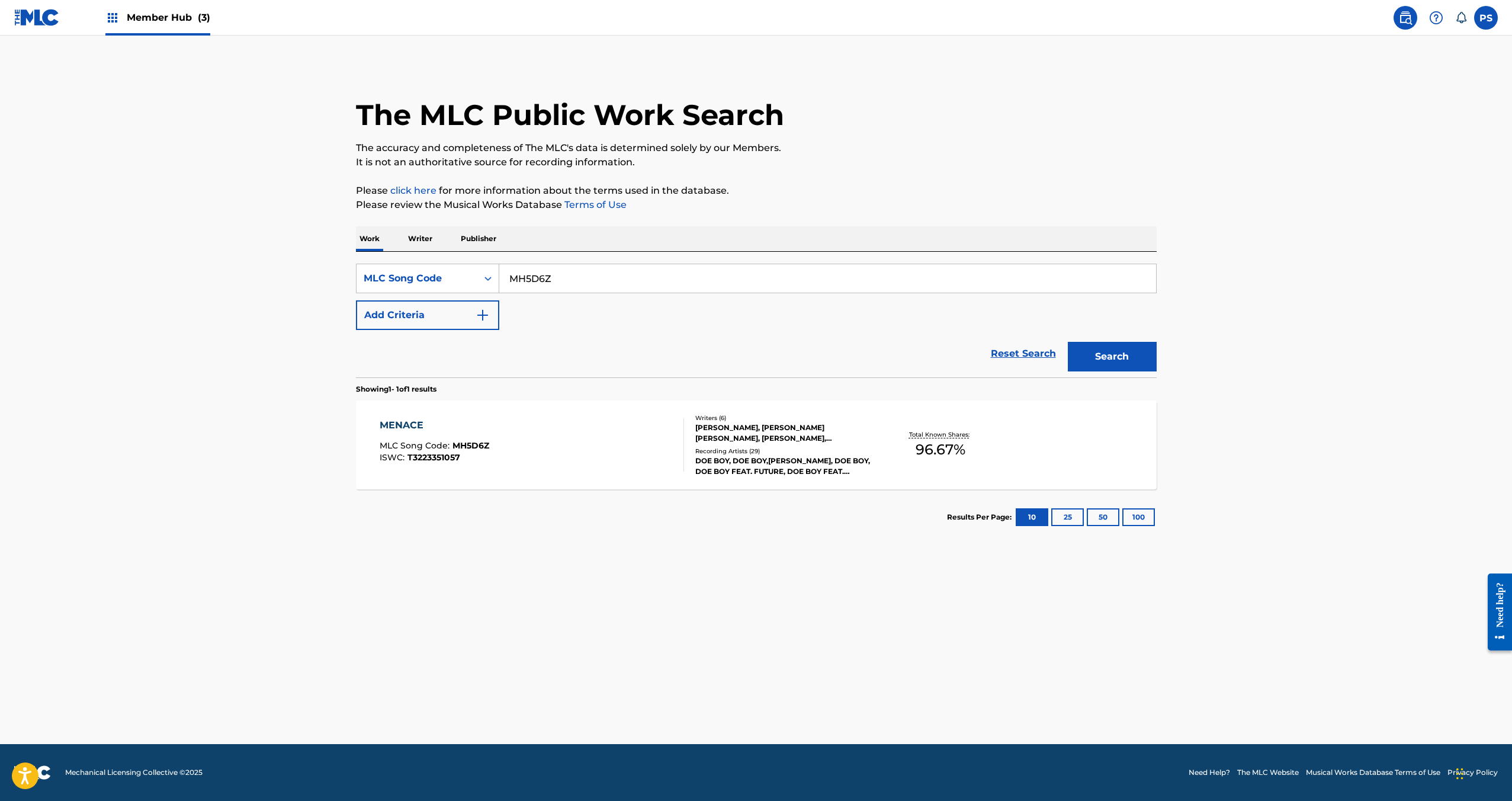
click at [566, 449] on div "MENACE MLC Song Code : MH5D6Z ISWC : T3223351057" at bounding box center [532, 445] width 305 height 53
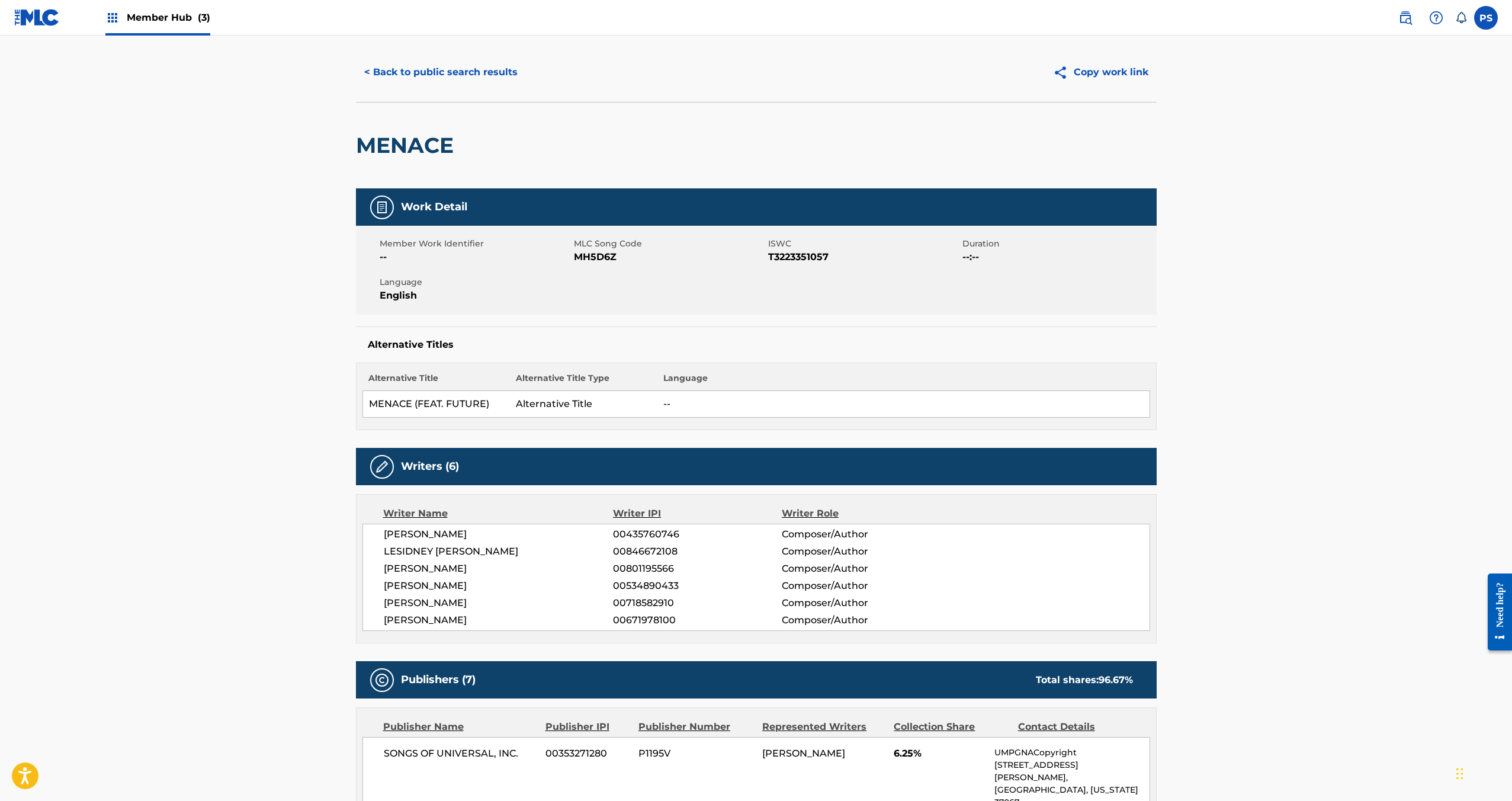
scroll to position [19, 0]
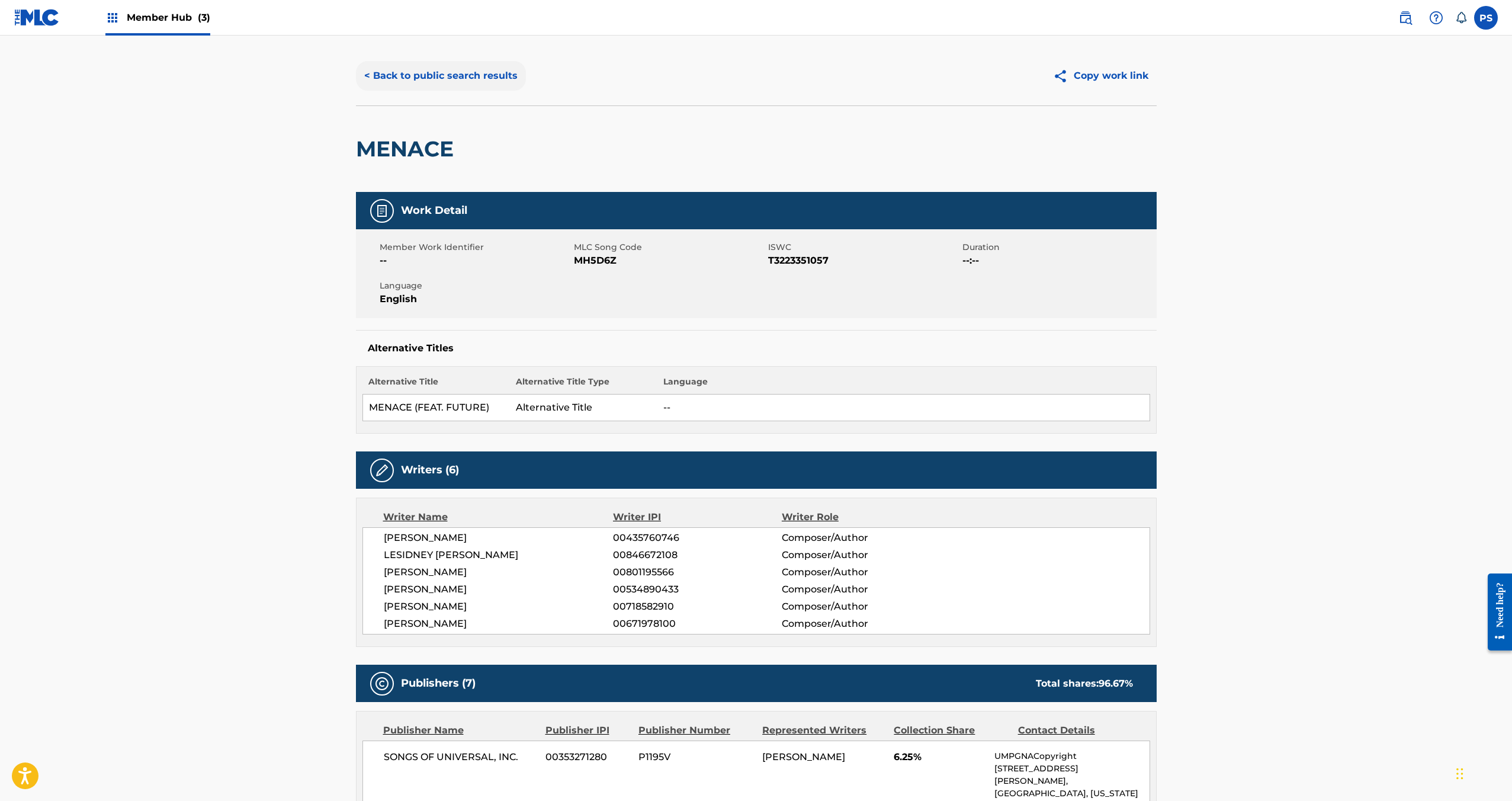
click at [435, 74] on button "< Back to public search results" at bounding box center [441, 76] width 170 height 30
